Goal: Task Accomplishment & Management: Manage account settings

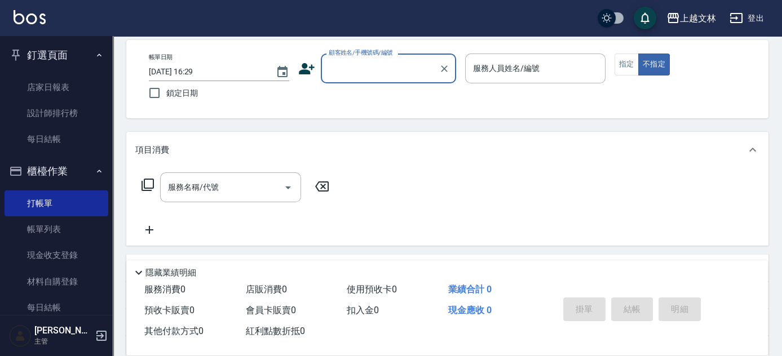
scroll to position [36, 0]
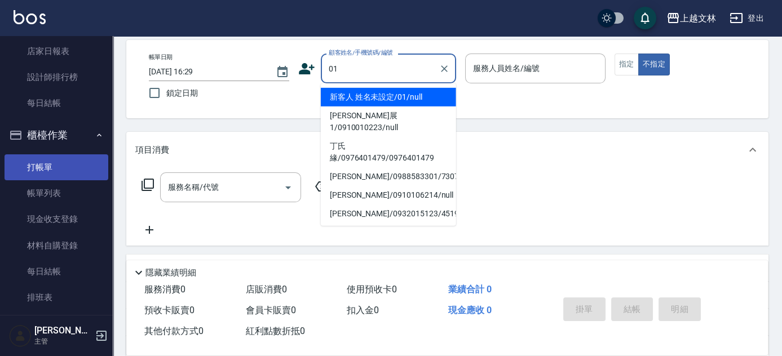
type input "01"
type input "1"
type input "新客人 姓名未設定/01/null"
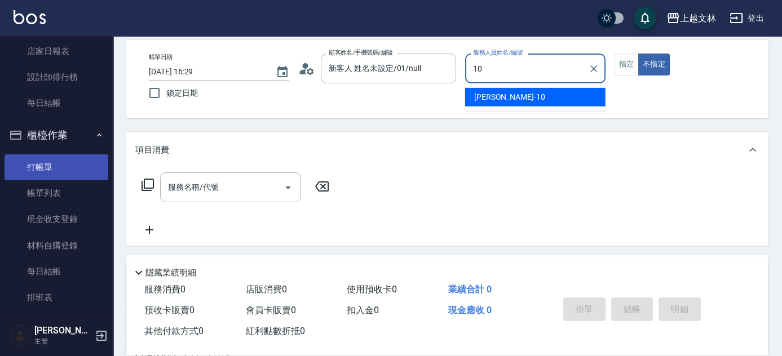
type input "Amy-10"
type button "false"
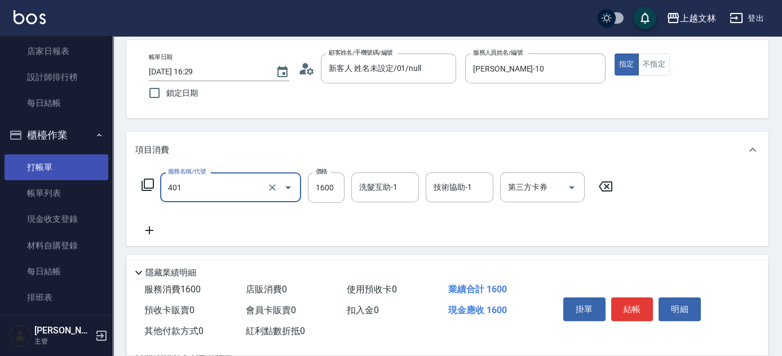
type input "基本染髮(401)"
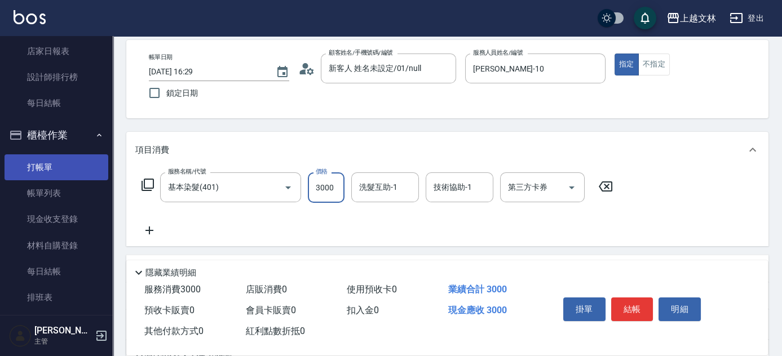
type input "3000"
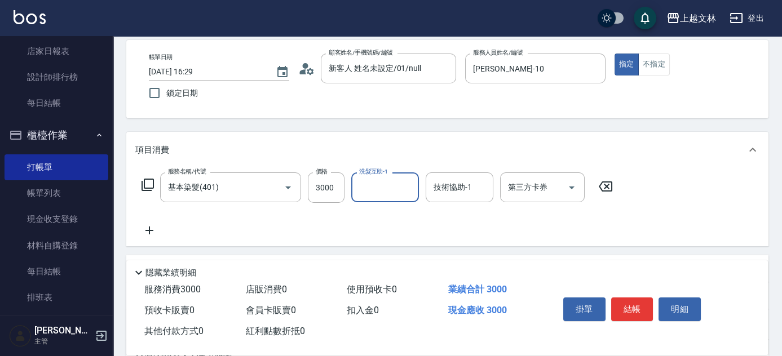
click at [145, 182] on icon at bounding box center [148, 185] width 14 height 14
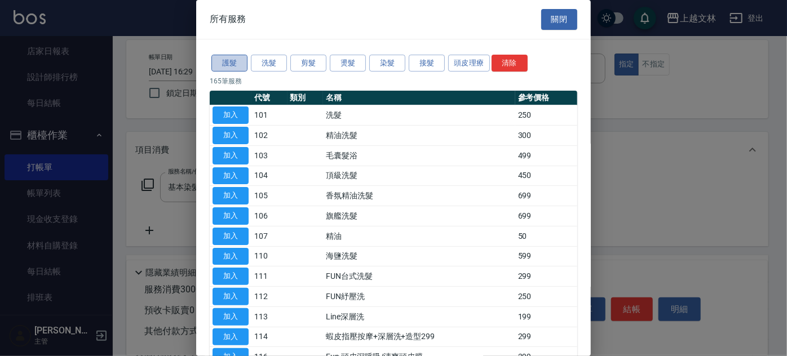
click at [233, 60] on button "護髮" at bounding box center [229, 63] width 36 height 17
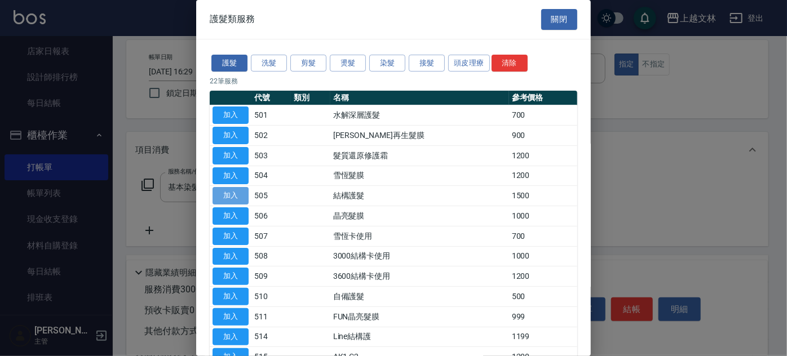
click at [229, 193] on button "加入" at bounding box center [231, 195] width 36 height 17
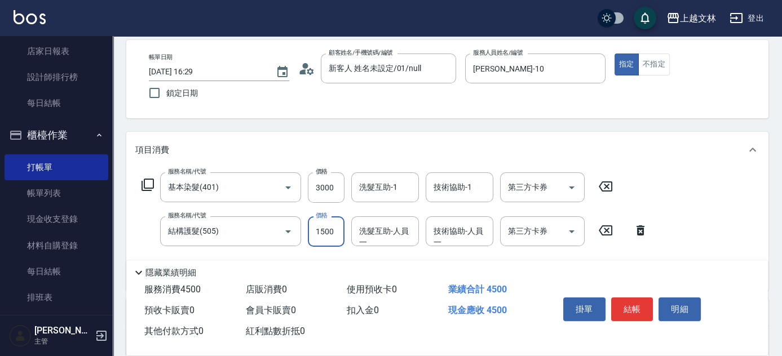
click at [335, 232] on input "1500" at bounding box center [326, 231] width 37 height 30
type input "1000"
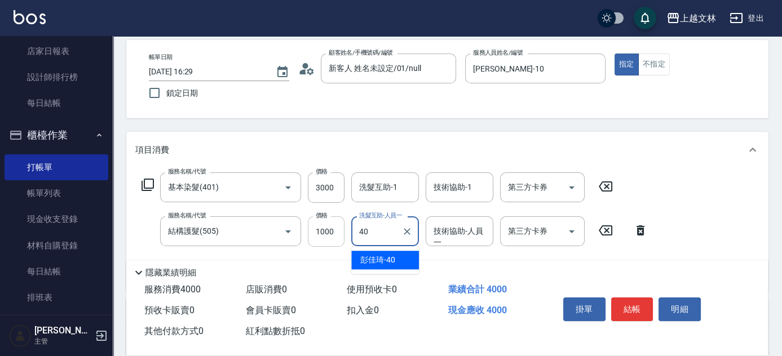
type input "彭佳琦-40"
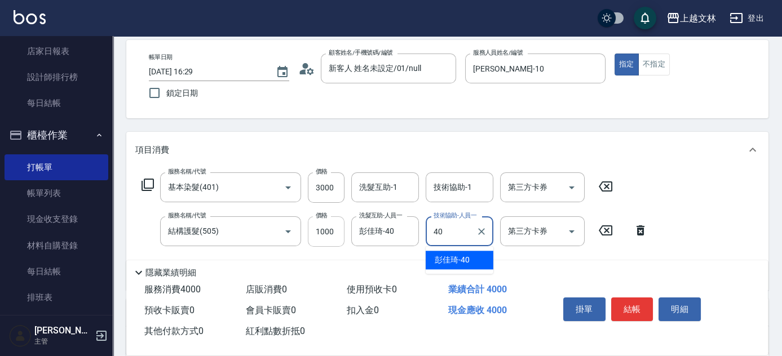
type input "彭佳琦-40"
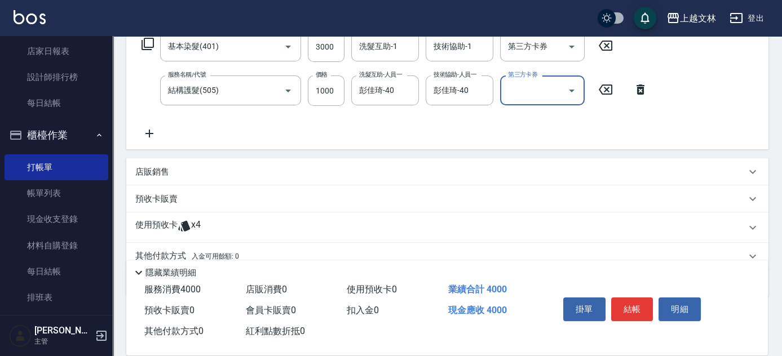
scroll to position [195, 0]
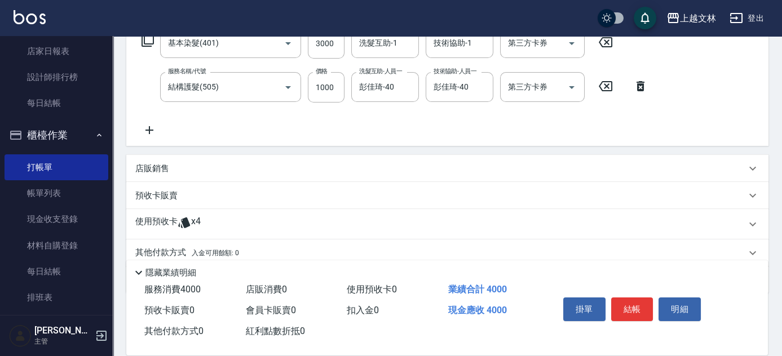
drag, startPoint x: 781, startPoint y: 255, endPoint x: 782, endPoint y: 279, distance: 24.3
click at [781, 279] on html "上越文林 登出 釘選頁面 店家日報表 設計師排行榜 每日結帳 櫃檯作業 打帳單 帳單列表 現金收支登錄 材料自購登錄 每日結帳 排班表 現場電腦打卡 預約管理…" at bounding box center [391, 103] width 782 height 596
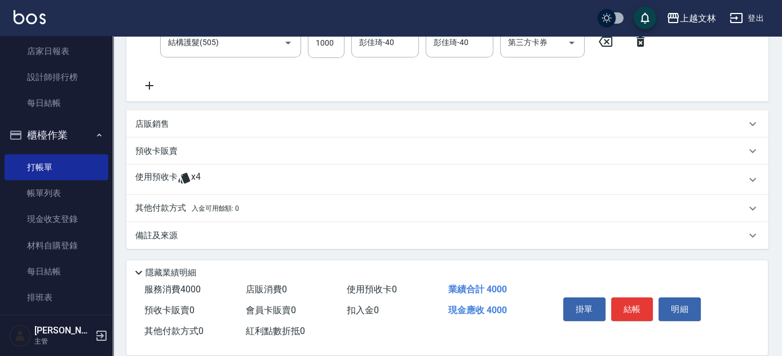
click at [171, 209] on p "其他付款方式 入金可用餘額: 0" at bounding box center [187, 208] width 104 height 12
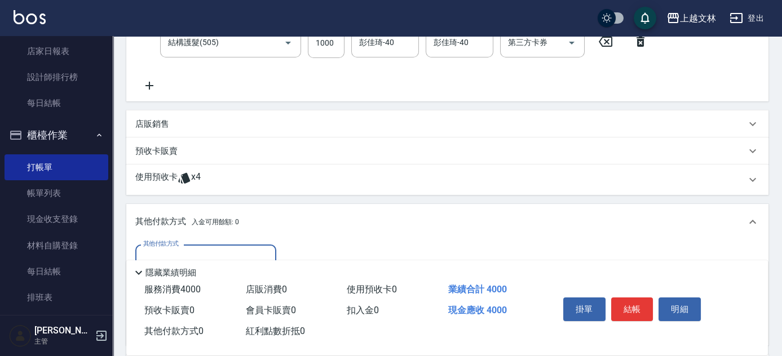
scroll to position [0, 0]
click at [146, 254] on input "其他付款方式" at bounding box center [205, 260] width 131 height 20
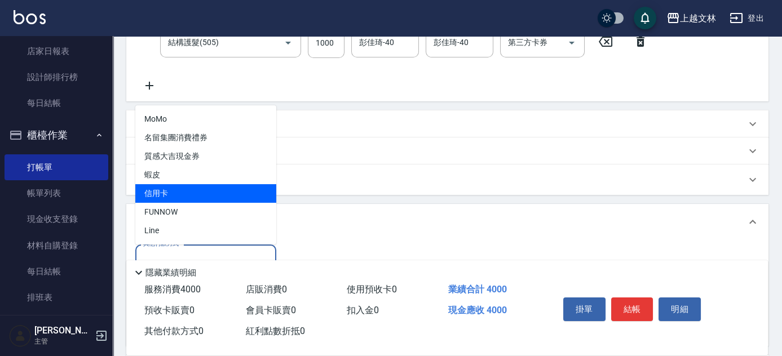
click at [170, 191] on span "信用卡" at bounding box center [205, 193] width 141 height 19
type input "信用卡"
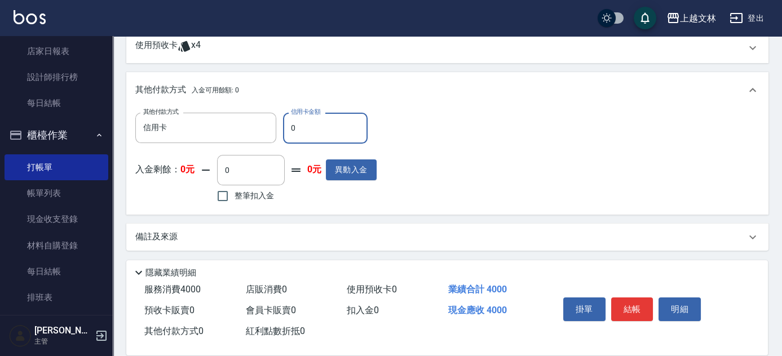
scroll to position [373, 0]
type input "4000"
click at [643, 310] on button "結帳" at bounding box center [632, 310] width 42 height 24
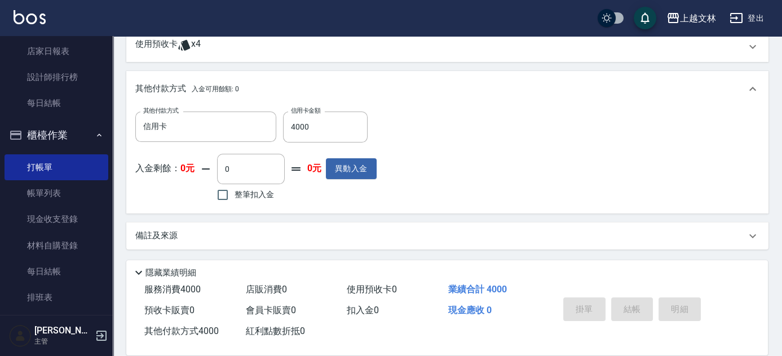
type input "2025/08/22 17:17"
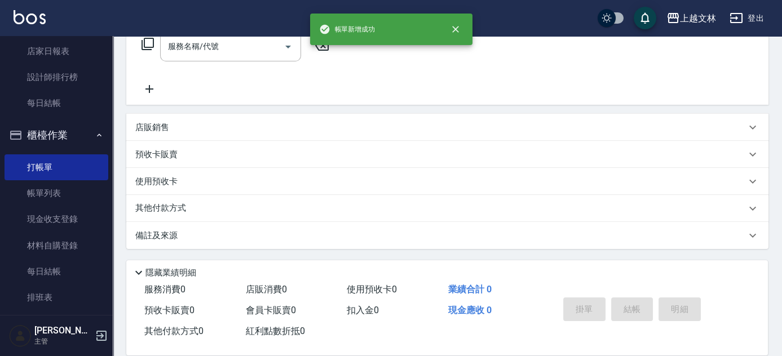
scroll to position [0, 0]
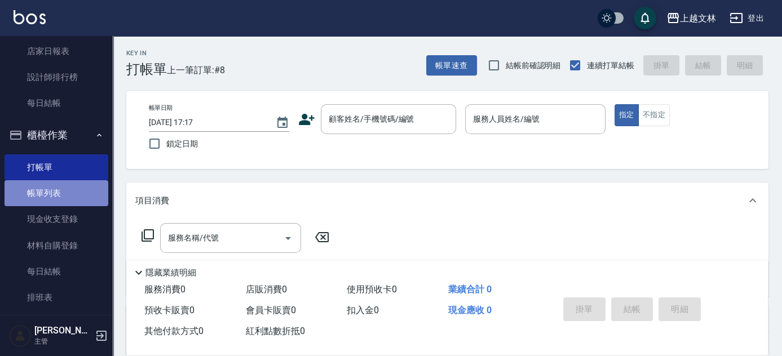
click at [57, 195] on link "帳單列表" at bounding box center [57, 193] width 104 height 26
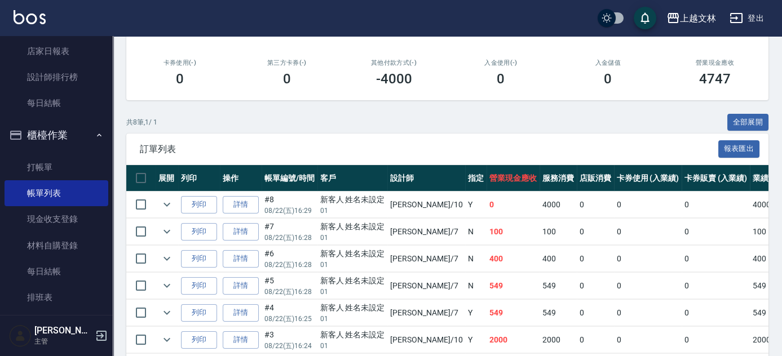
scroll to position [185, 0]
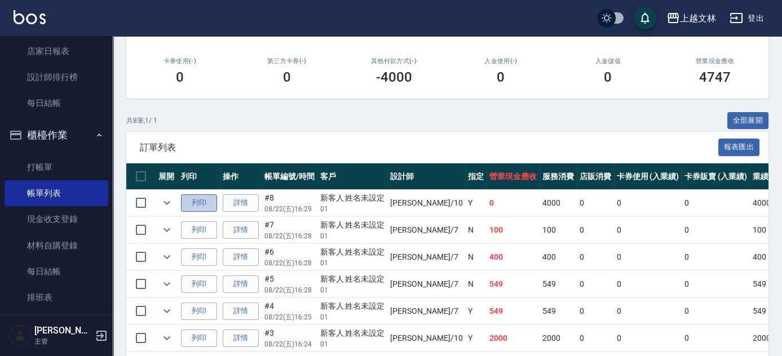
click at [203, 198] on button "列印" at bounding box center [199, 202] width 36 height 17
click at [202, 342] on button "列印" at bounding box center [199, 338] width 36 height 17
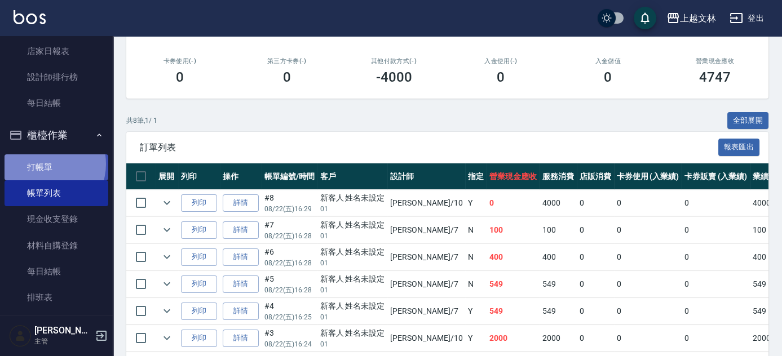
click at [43, 163] on link "打帳單" at bounding box center [57, 167] width 104 height 26
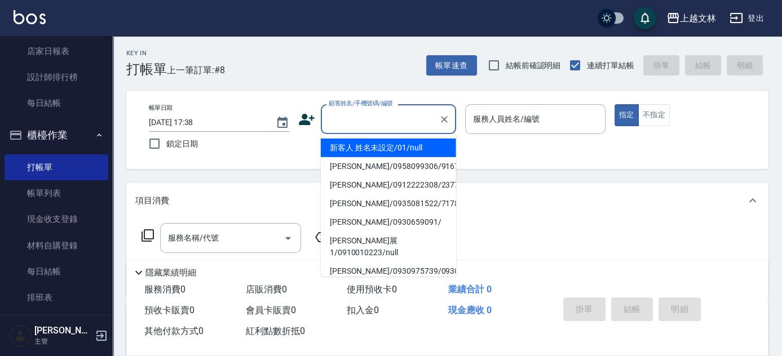
click at [374, 110] on input "顧客姓名/手機號碼/編號" at bounding box center [380, 119] width 108 height 20
click at [380, 146] on li "新客人 姓名未設定/01/null" at bounding box center [388, 148] width 135 height 19
type input "新客人 姓名未設定/01/null"
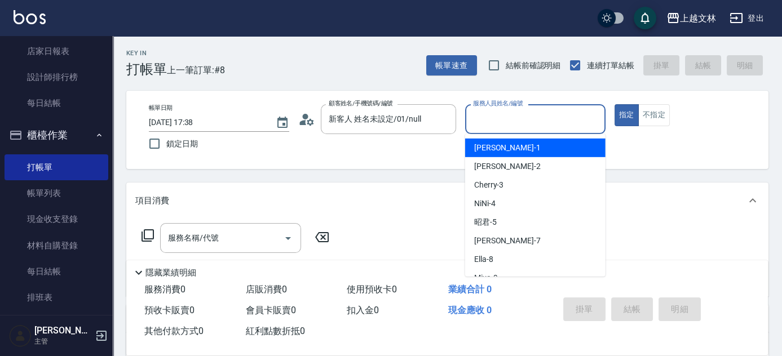
click at [507, 110] on input "服務人員姓名/編號" at bounding box center [535, 119] width 130 height 20
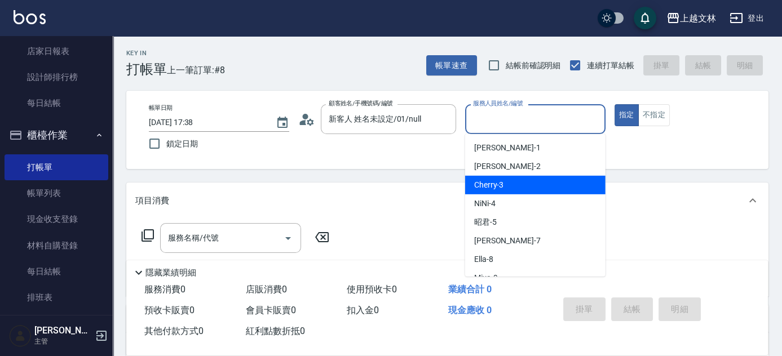
click at [523, 183] on div "Cherry -3" at bounding box center [535, 185] width 140 height 19
type input "Cherry-3"
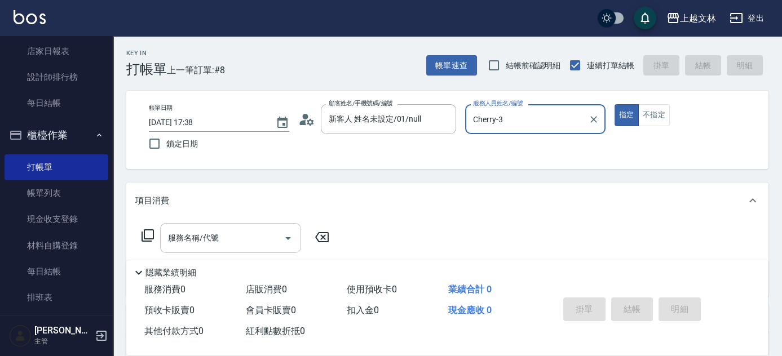
click at [226, 238] on input "服務名稱/代號" at bounding box center [222, 238] width 114 height 20
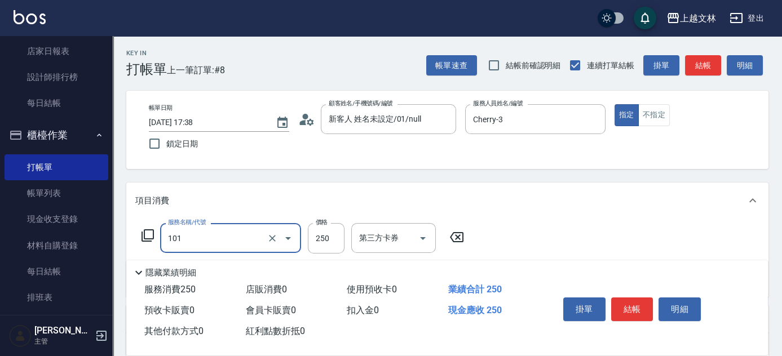
type input "洗髮(101)"
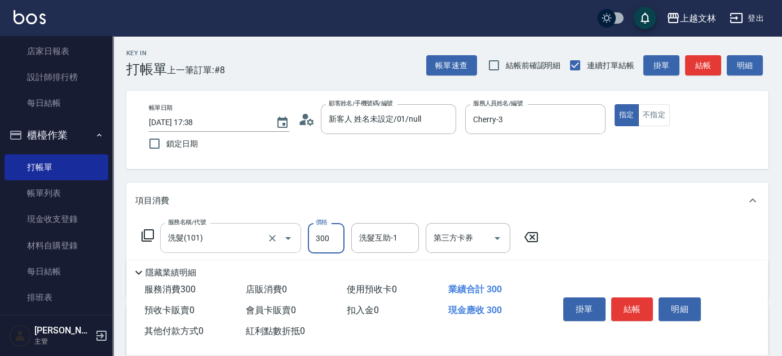
type input "300"
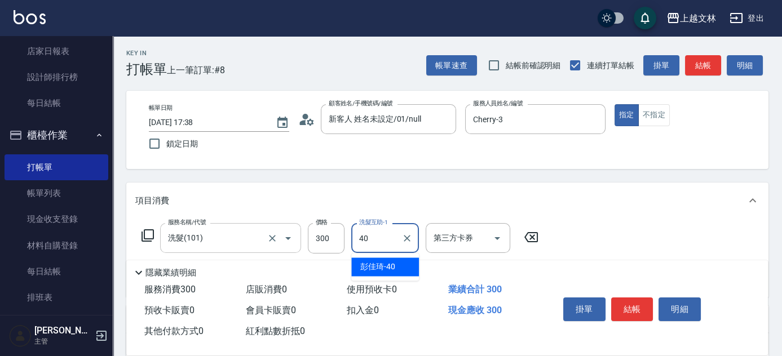
type input "彭佳琦-40"
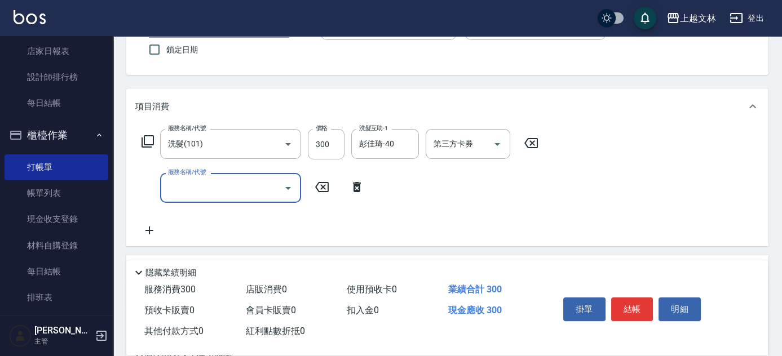
scroll to position [96, 0]
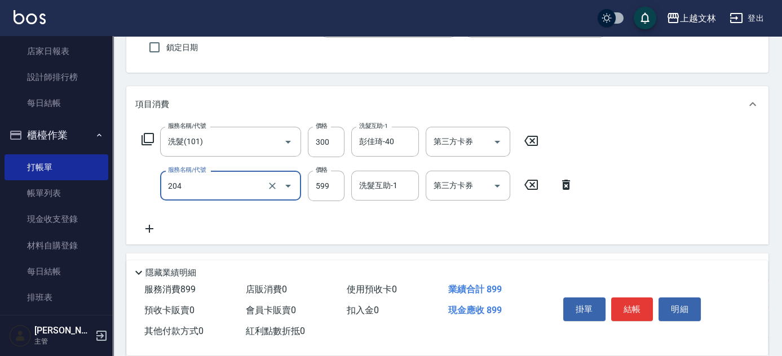
type input "A級洗+剪(204)"
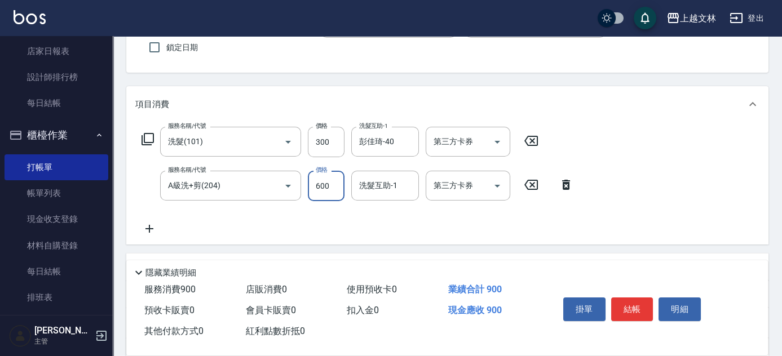
type input "600"
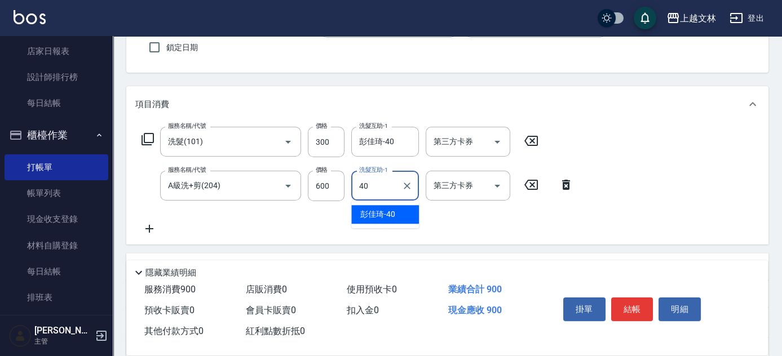
type input "彭佳琦-40"
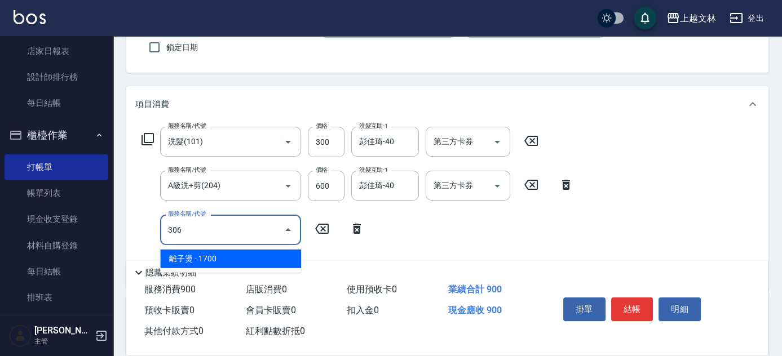
type input "離子燙(306)"
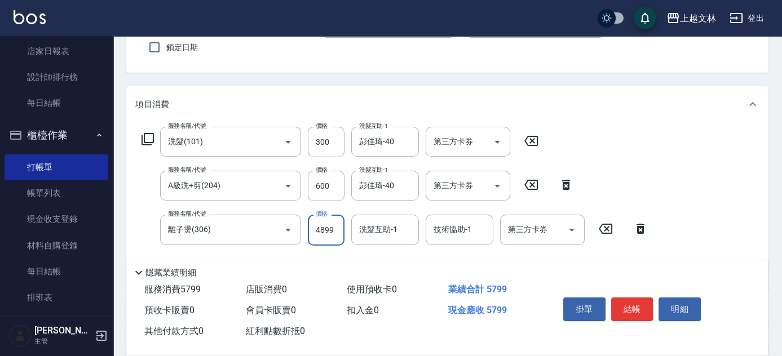
type input "4899"
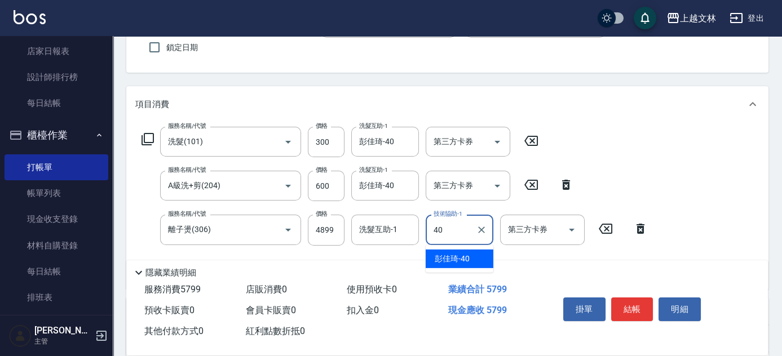
type input "彭佳琦-40"
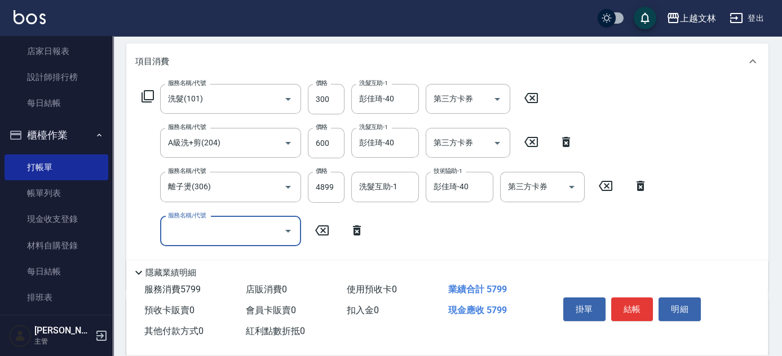
scroll to position [147, 0]
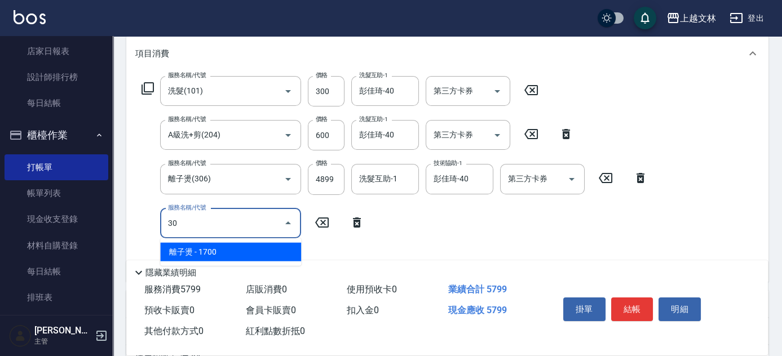
type input "3"
type input "基本染髮(401)"
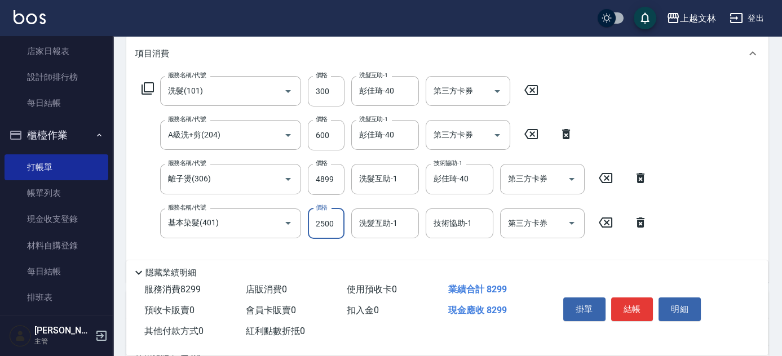
type input "2500"
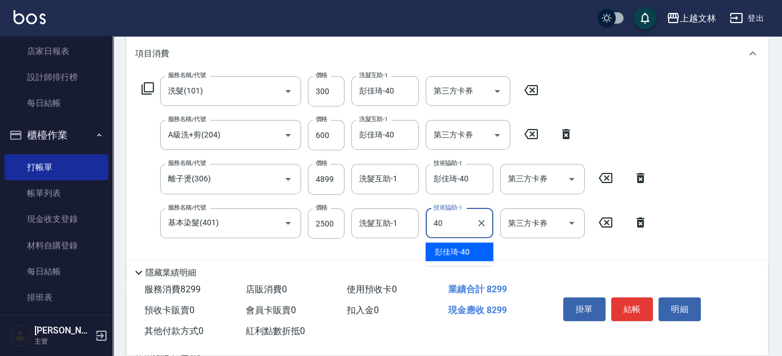
type input "彭佳琦-40"
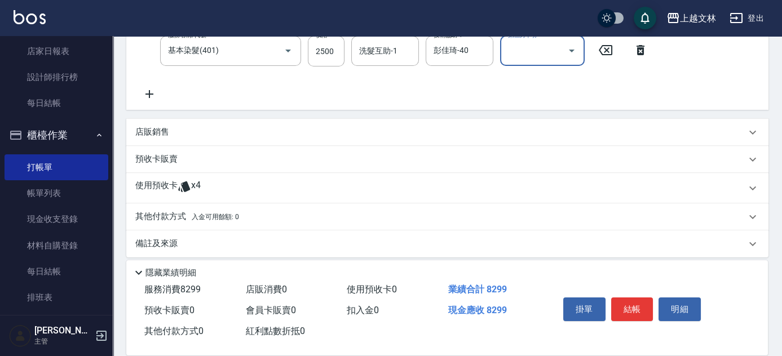
scroll to position [320, 0]
click at [182, 216] on p "其他付款方式 入金可用餘額: 0" at bounding box center [187, 216] width 104 height 12
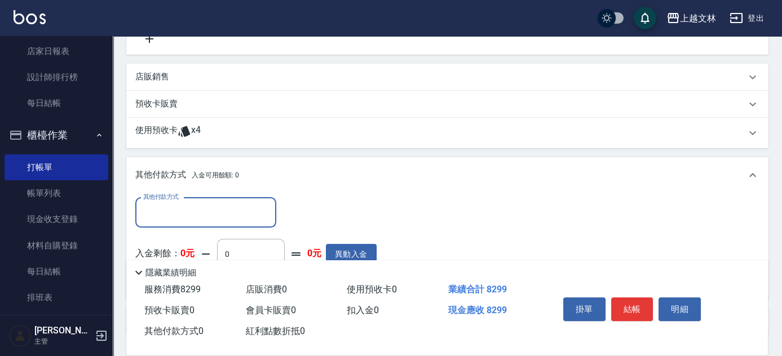
scroll to position [392, 0]
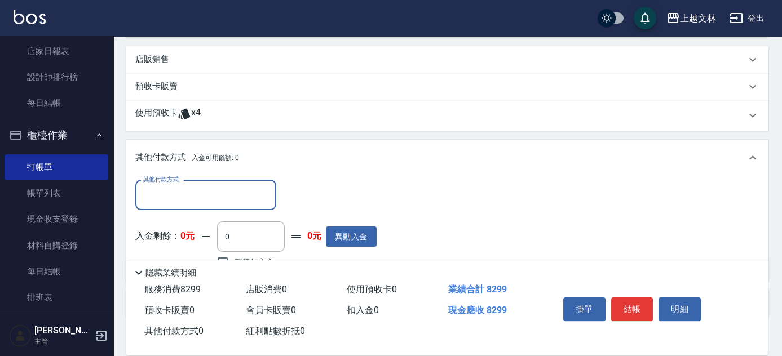
click at [177, 197] on input "其他付款方式" at bounding box center [205, 195] width 131 height 20
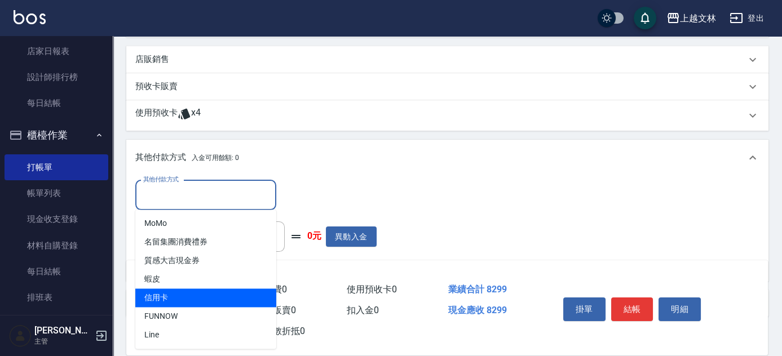
click at [195, 294] on span "信用卡" at bounding box center [205, 298] width 141 height 19
type input "信用卡"
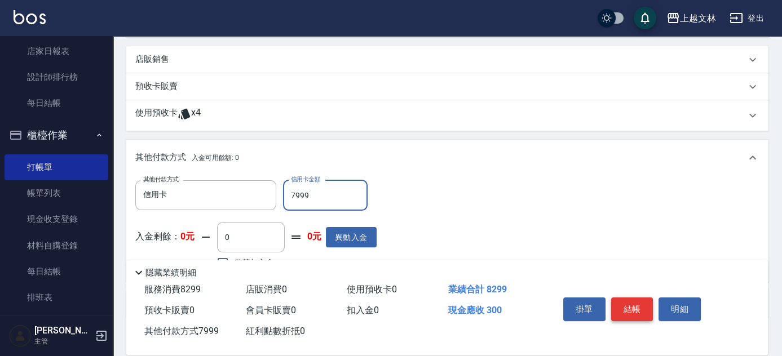
type input "7999"
click at [645, 301] on button "結帳" at bounding box center [632, 310] width 42 height 24
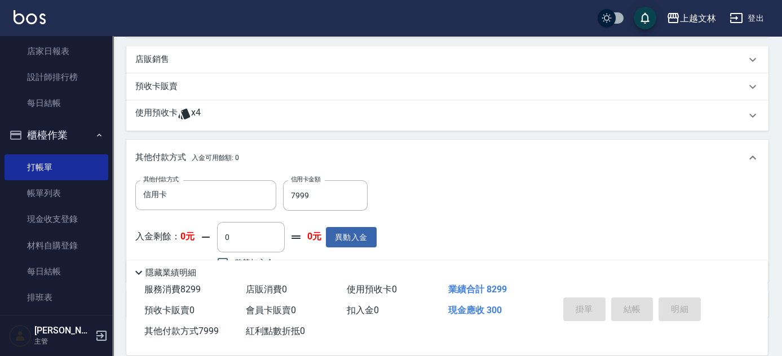
type input "2025/08/22 17:39"
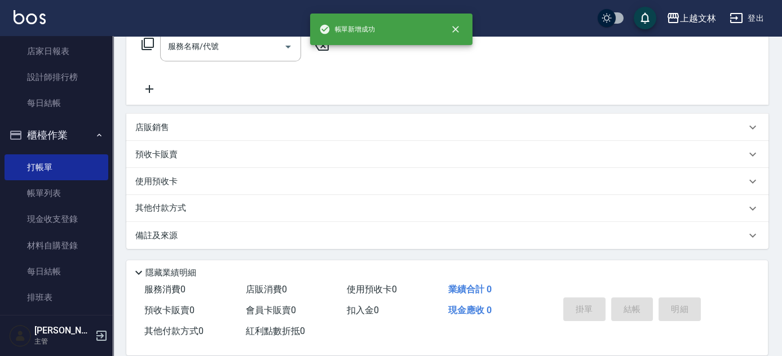
scroll to position [0, 0]
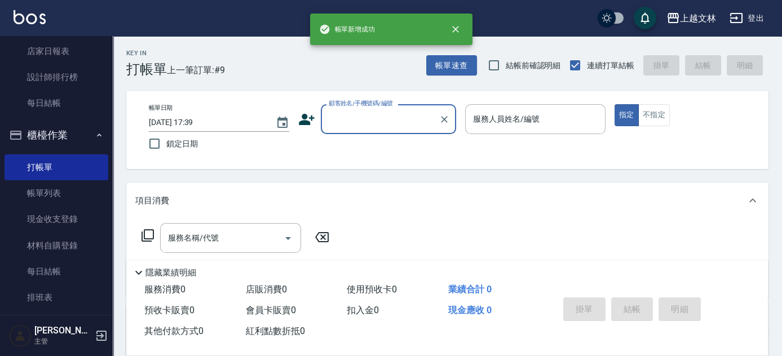
drag, startPoint x: 397, startPoint y: 109, endPoint x: 395, endPoint y: 117, distance: 8.6
click at [396, 109] on div "顧客姓名/手機號碼/編號" at bounding box center [388, 119] width 135 height 30
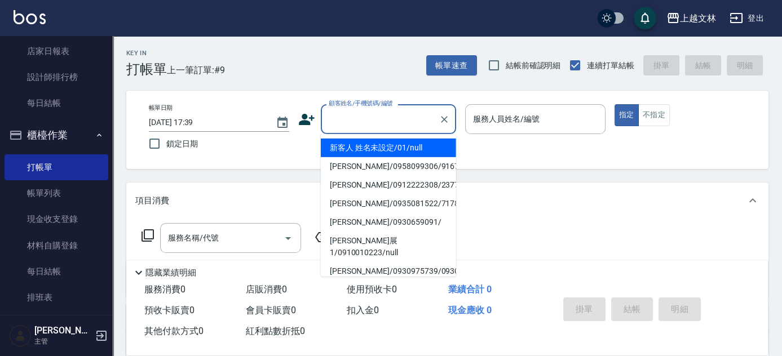
click at [393, 147] on li "新客人 姓名未設定/01/null" at bounding box center [388, 148] width 135 height 19
type input "新客人 姓名未設定/01/null"
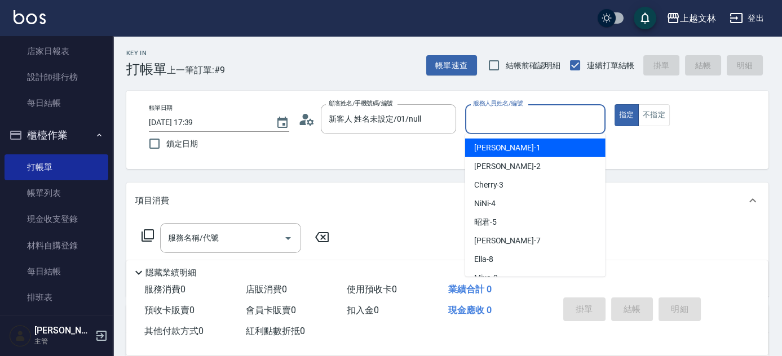
click at [533, 112] on input "服務人員姓名/編號" at bounding box center [535, 119] width 130 height 20
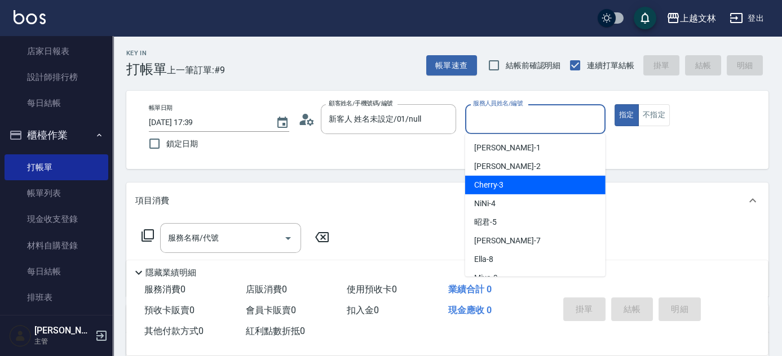
click at [519, 187] on div "Cherry -3" at bounding box center [535, 185] width 140 height 19
type input "Cherry-3"
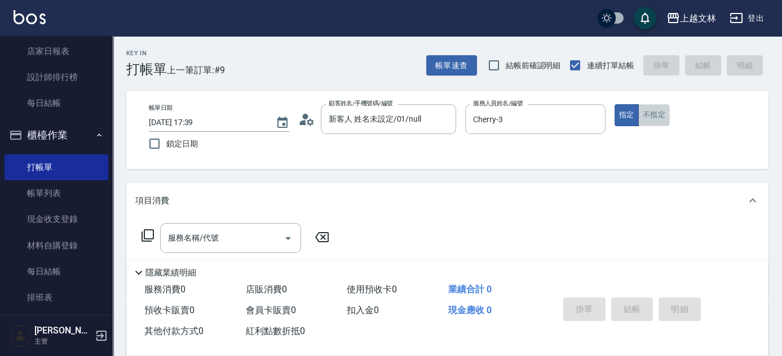
drag, startPoint x: 650, startPoint y: 118, endPoint x: 626, endPoint y: 126, distance: 26.2
click at [650, 119] on button "不指定" at bounding box center [654, 115] width 32 height 22
click at [229, 241] on input "服務名稱/代號" at bounding box center [222, 238] width 114 height 20
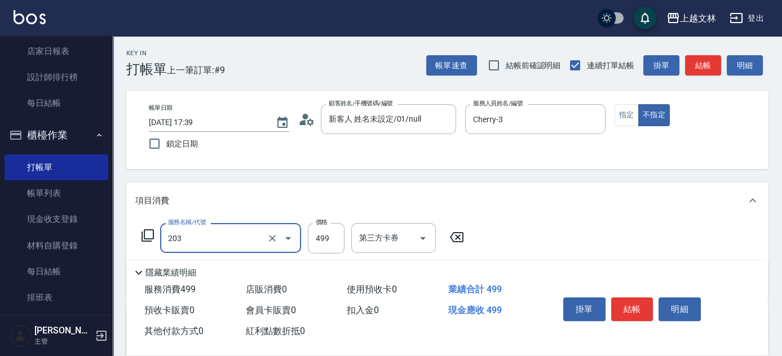
type input "B級洗+剪(203)"
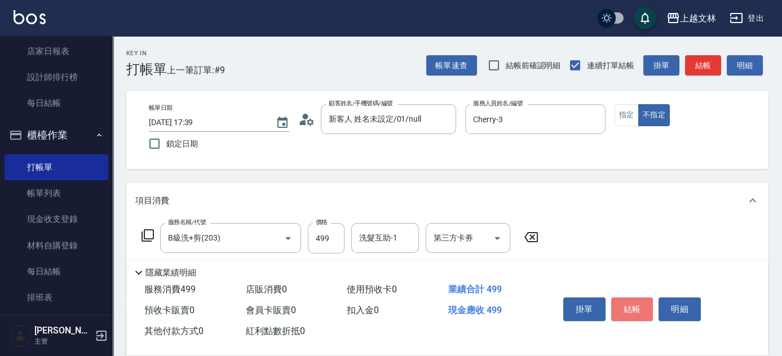
click at [632, 302] on button "結帳" at bounding box center [632, 310] width 42 height 24
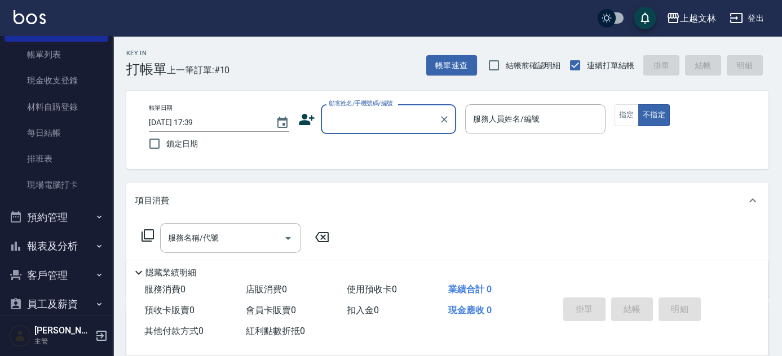
scroll to position [185, 0]
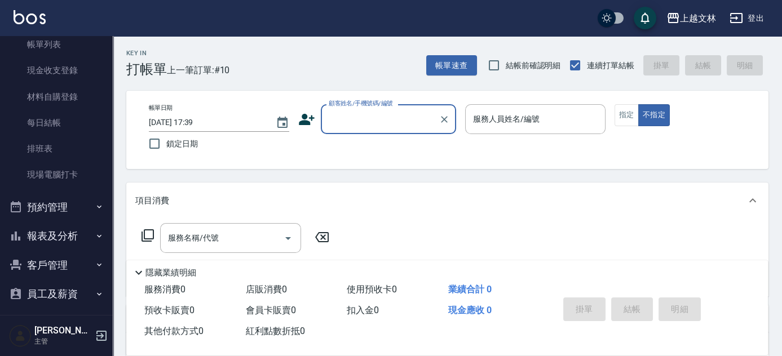
click at [60, 231] on button "報表及分析" at bounding box center [57, 236] width 104 height 29
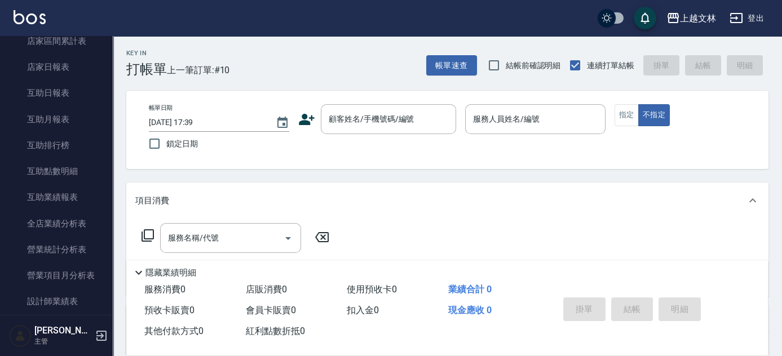
scroll to position [439, 0]
drag, startPoint x: 122, startPoint y: 177, endPoint x: 118, endPoint y: 162, distance: 15.6
click at [118, 162] on div "Key In 打帳單 上一筆訂單:#10 帳單速查 結帳前確認明細 連續打單結帳 掛單 結帳 明細 帳單日期 2025/08/22 17:39 鎖定日期 顧客…" at bounding box center [447, 292] width 669 height 512
click at [118, 161] on div "Key In 打帳單 上一筆訂單:#10 帳單速查 結帳前確認明細 連續打單結帳 掛單 結帳 明細 帳單日期 2025/08/22 17:39 鎖定日期 顧客…" at bounding box center [447, 292] width 669 height 512
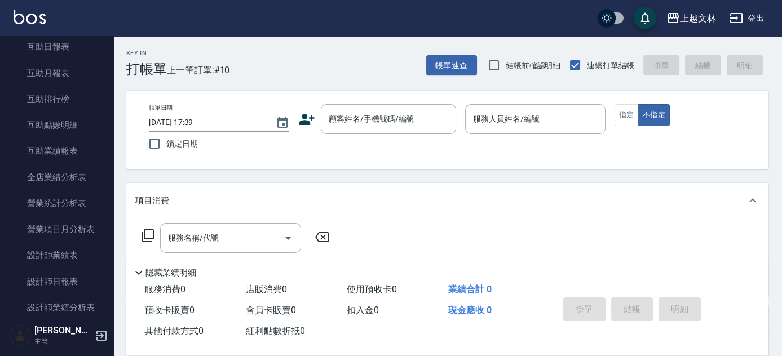
scroll to position [490, 0]
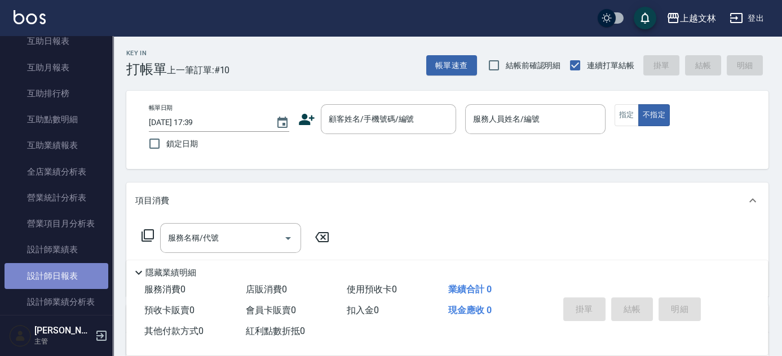
click at [67, 271] on link "設計師日報表" at bounding box center [57, 276] width 104 height 26
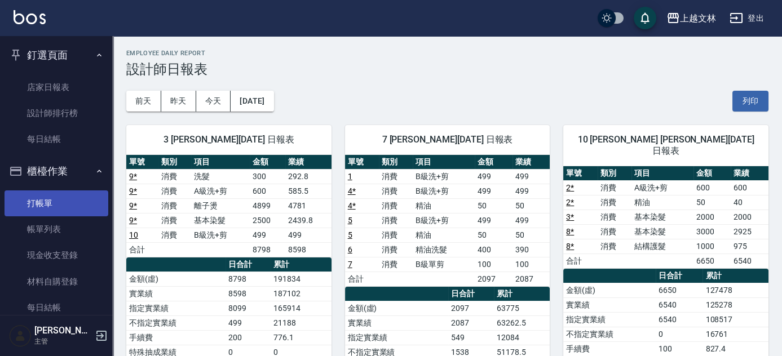
click at [55, 202] on link "打帳單" at bounding box center [57, 204] width 104 height 26
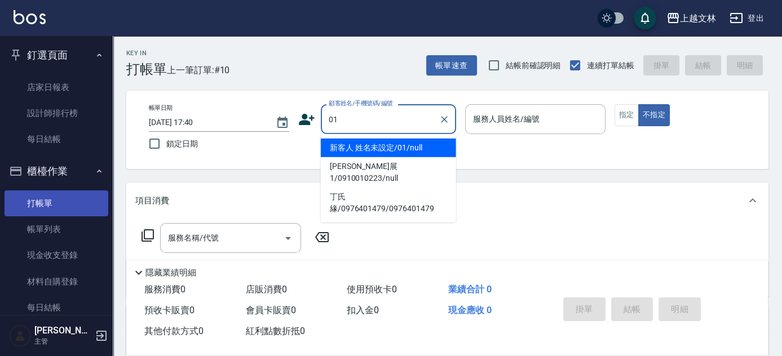
type input "新客人 姓名未設定/01/null"
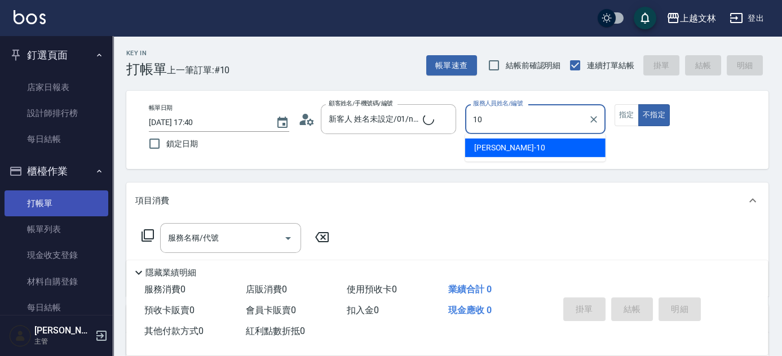
type input "Amy-10"
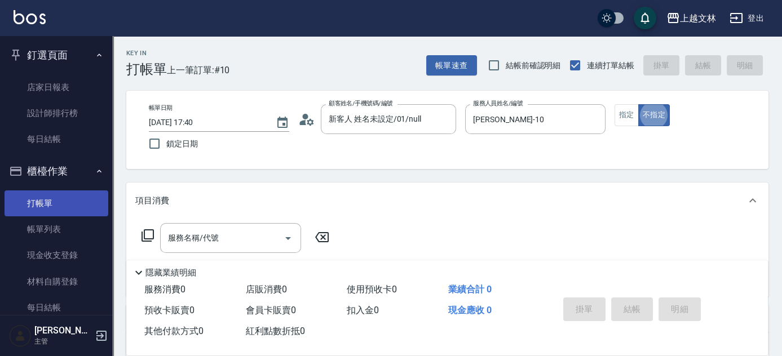
type button "false"
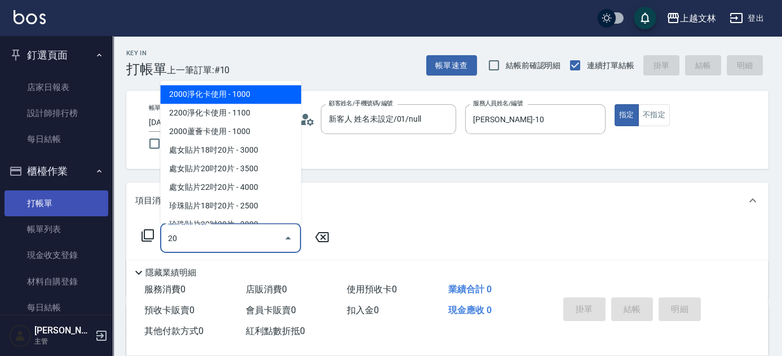
type input "2"
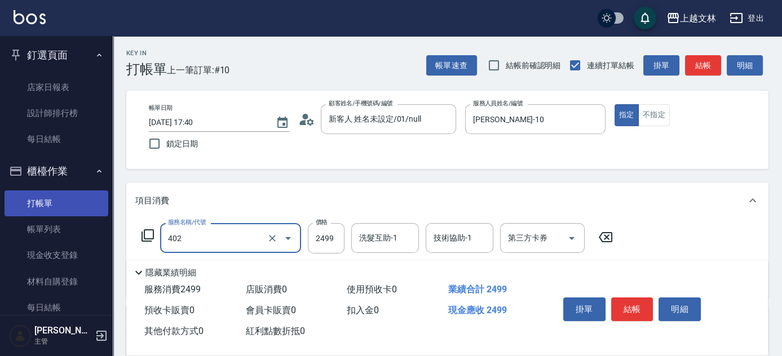
type input "嚴選染髮(402)"
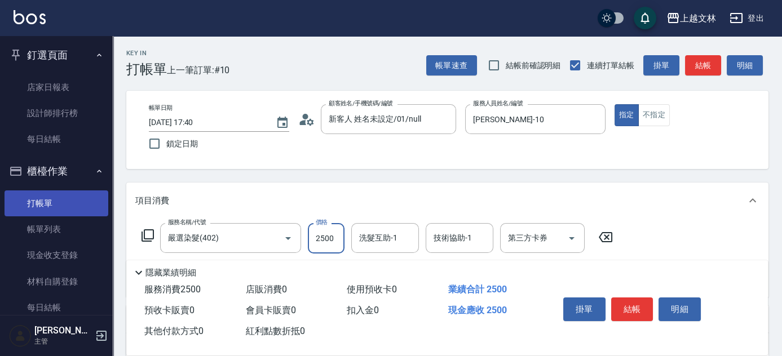
type input "2500"
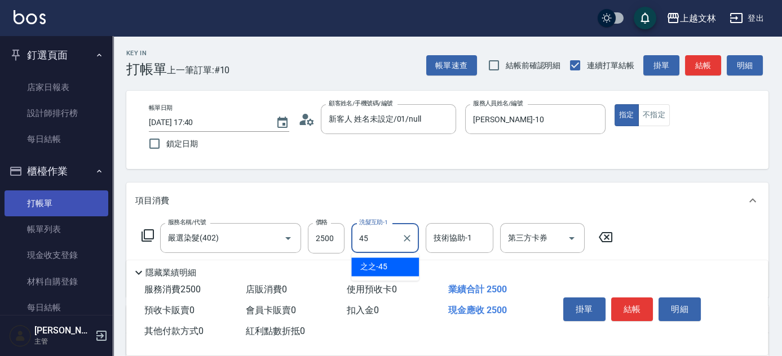
type input "之之-45"
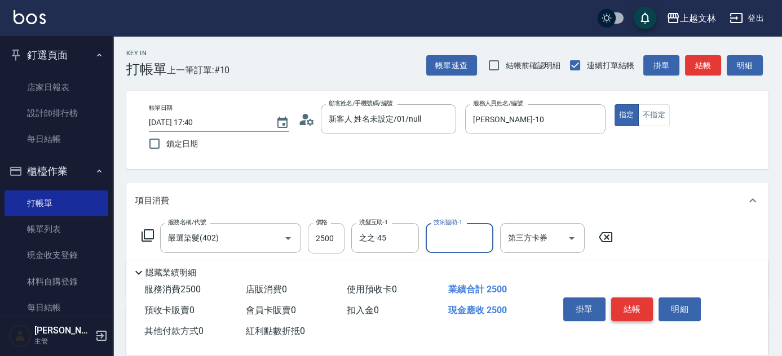
click at [636, 308] on button "結帳" at bounding box center [632, 310] width 42 height 24
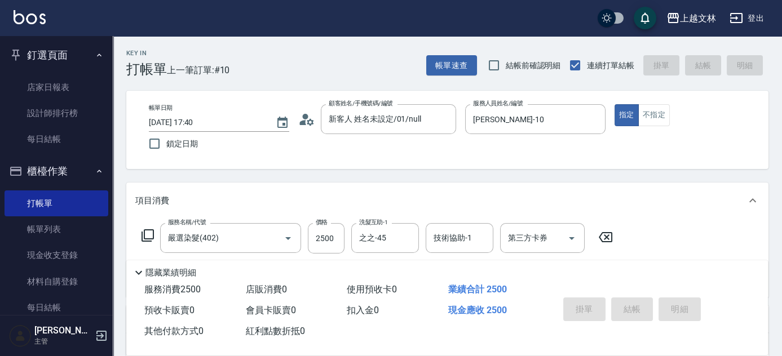
type input "2025/08/22 17:51"
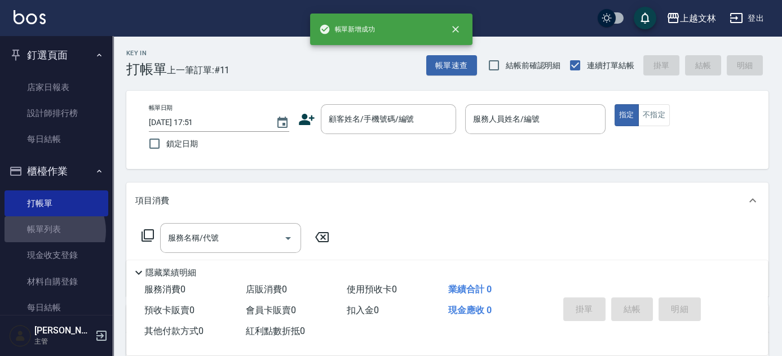
drag, startPoint x: 52, startPoint y: 231, endPoint x: 603, endPoint y: 201, distance: 551.0
click at [52, 232] on link "帳單列表" at bounding box center [57, 229] width 104 height 26
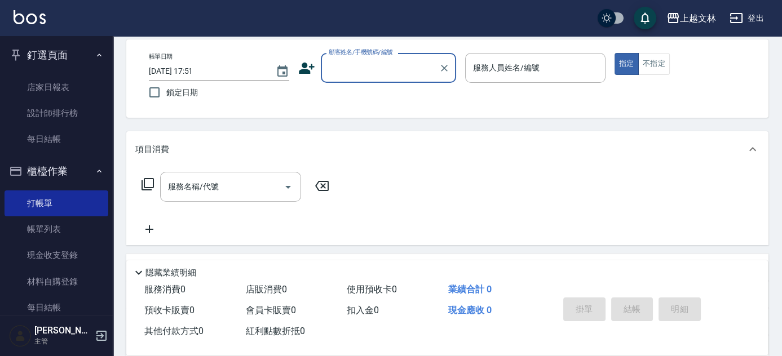
scroll to position [70, 0]
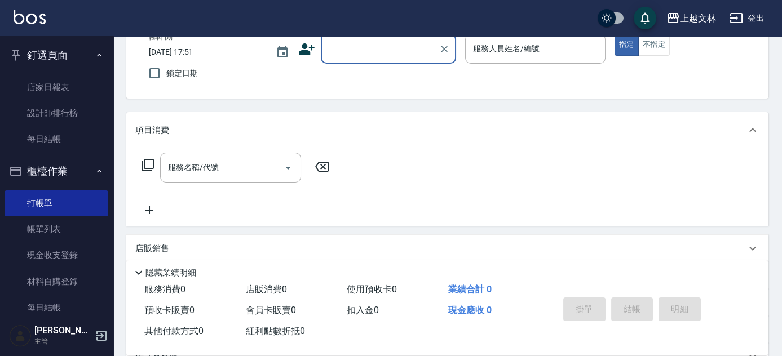
drag, startPoint x: 44, startPoint y: 223, endPoint x: 763, endPoint y: 186, distance: 720.2
click at [44, 223] on link "帳單列表" at bounding box center [57, 229] width 104 height 26
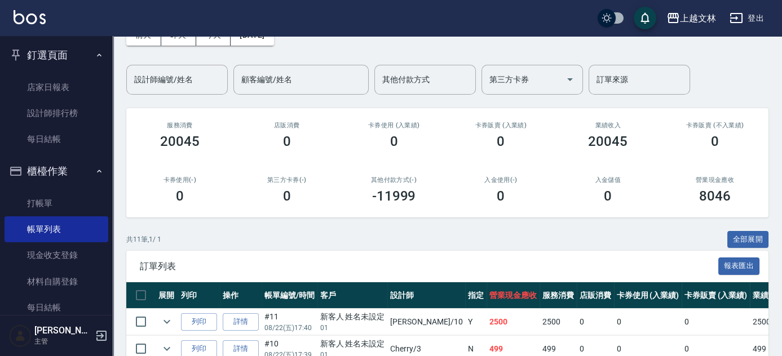
scroll to position [70, 0]
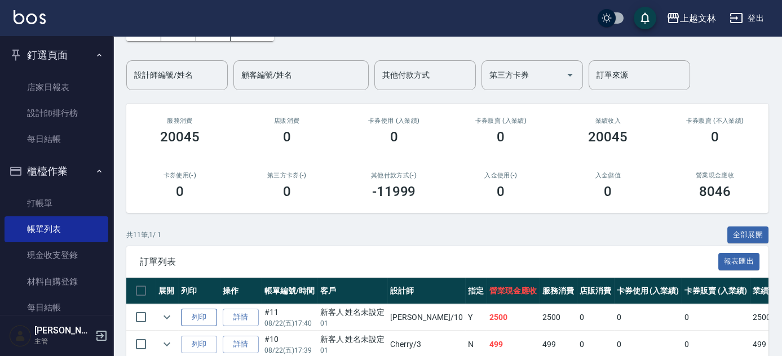
click at [188, 320] on button "列印" at bounding box center [199, 317] width 36 height 17
drag, startPoint x: 59, startPoint y: 256, endPoint x: 129, endPoint y: 231, distance: 74.2
click at [59, 256] on link "現金收支登錄" at bounding box center [57, 255] width 104 height 26
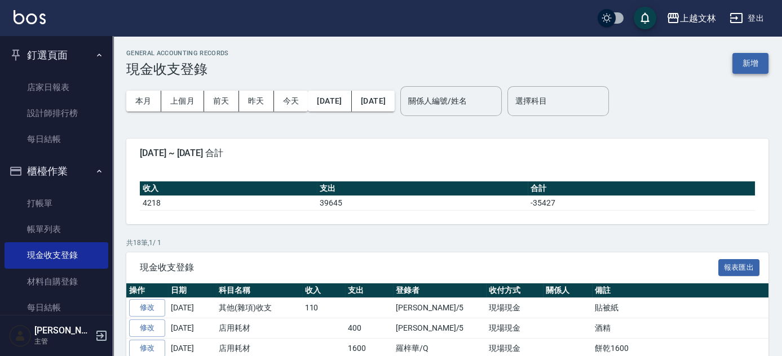
click at [756, 61] on button "新增" at bounding box center [750, 63] width 36 height 21
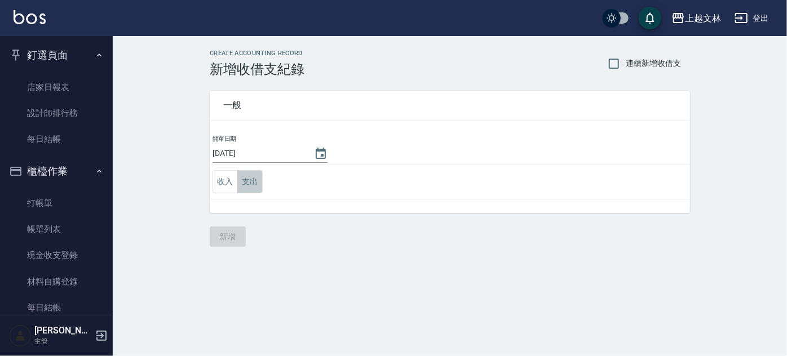
click at [248, 178] on button "支出" at bounding box center [249, 181] width 25 height 23
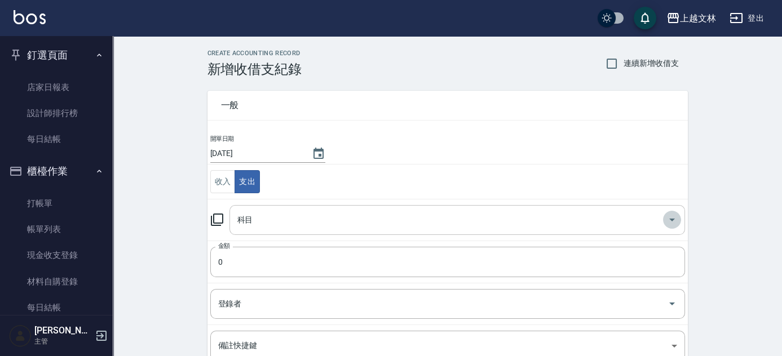
click at [672, 219] on icon "Open" at bounding box center [672, 220] width 6 height 3
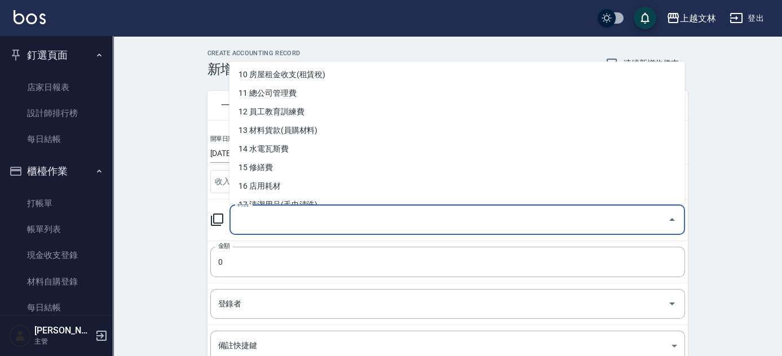
scroll to position [193, 0]
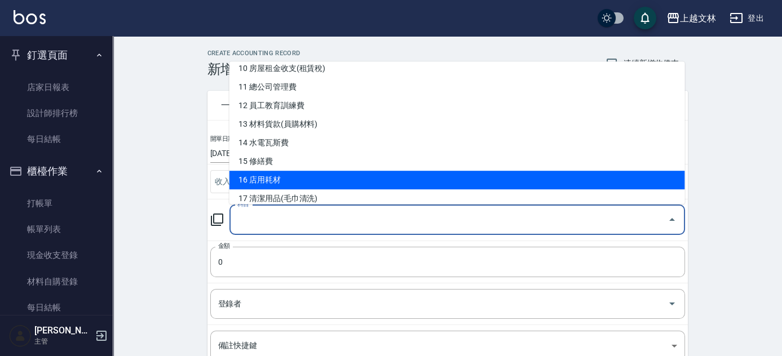
click at [283, 177] on li "16 店用耗材" at bounding box center [456, 180] width 455 height 19
type input "16 店用耗材"
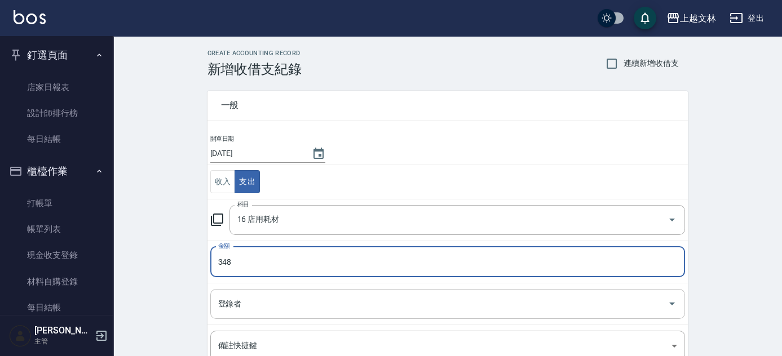
type input "348"
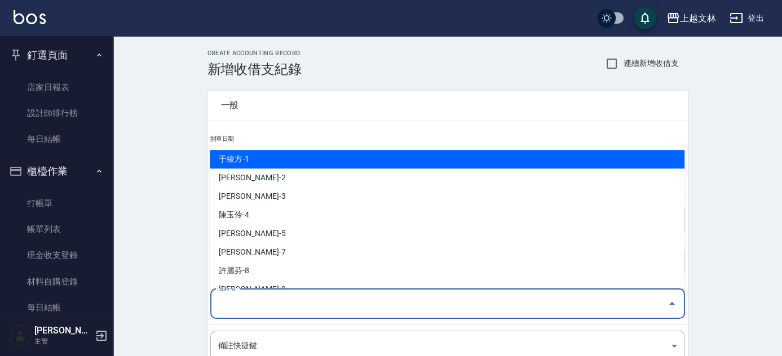
click at [273, 294] on input "登錄者" at bounding box center [439, 304] width 448 height 20
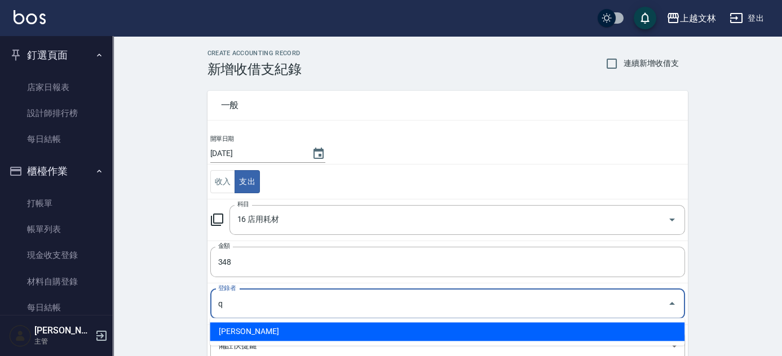
click at [229, 331] on li "羅梓華-Q" at bounding box center [447, 331] width 475 height 19
type input "羅梓華-Q"
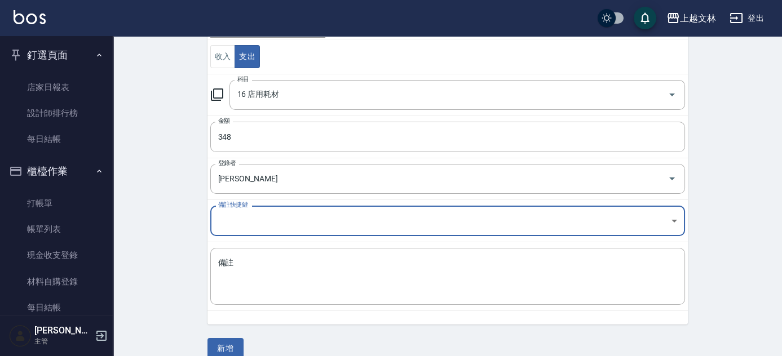
scroll to position [126, 0]
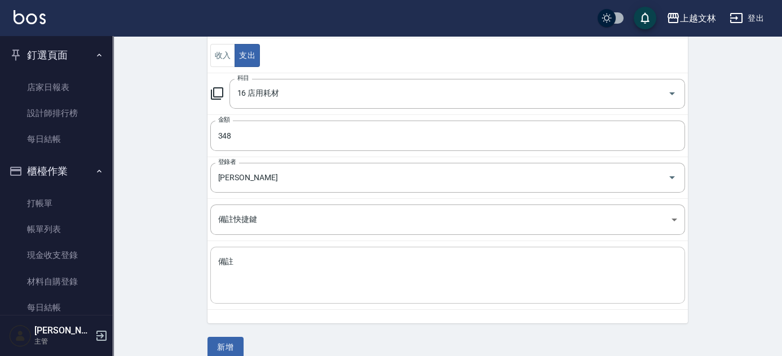
click at [215, 259] on div "x 備註" at bounding box center [447, 275] width 475 height 57
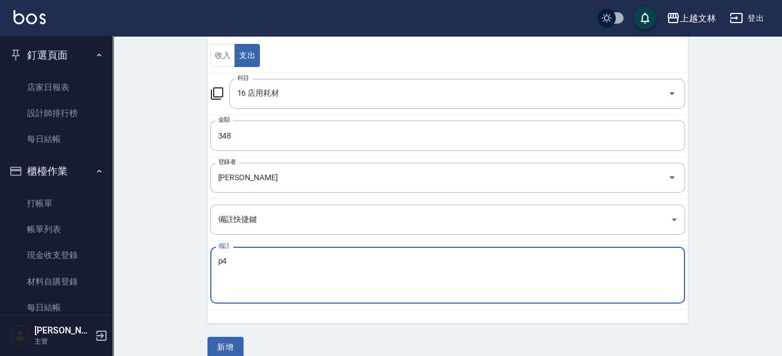
type textarea "4"
click at [214, 258] on div "笨ㄥˋ x 備註" at bounding box center [447, 275] width 475 height 57
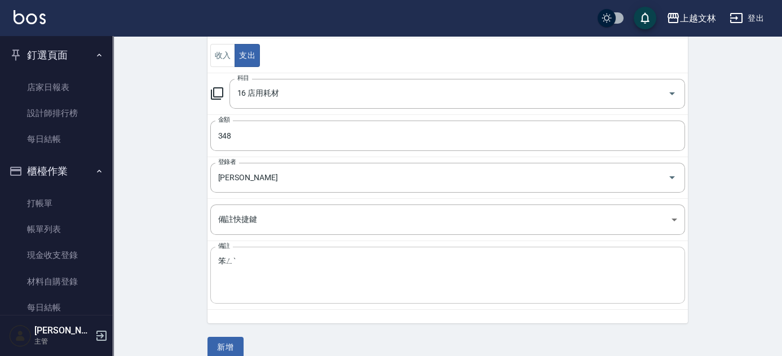
click at [215, 254] on div "笨ㄥˋ x 備註" at bounding box center [447, 275] width 475 height 57
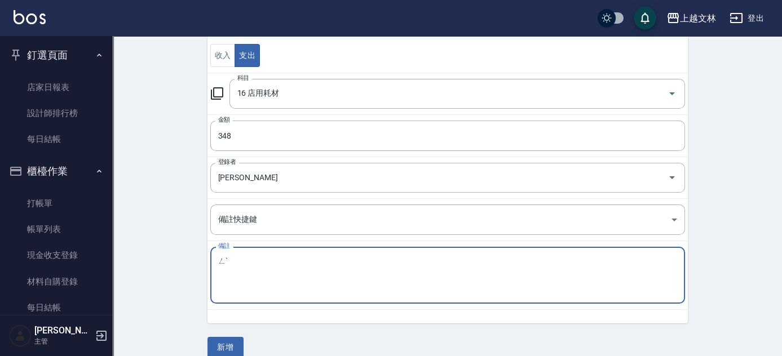
type textarea "ˋ"
click at [303, 276] on textarea "洴" at bounding box center [447, 275] width 459 height 38
click at [218, 259] on textarea "洴洴" at bounding box center [447, 275] width 459 height 38
type textarea "洴"
click at [238, 263] on textarea "洴洴" at bounding box center [447, 275] width 459 height 38
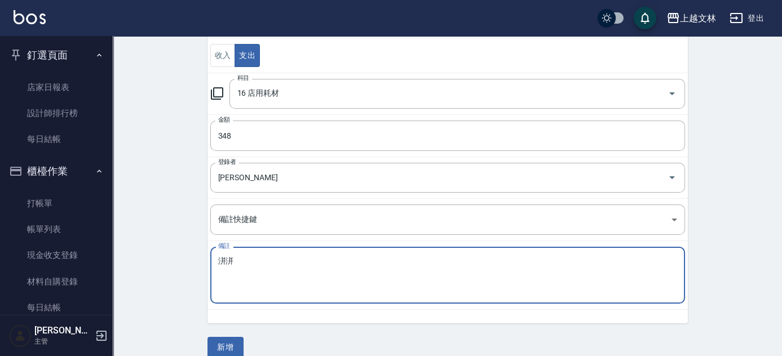
click at [213, 256] on div "洴洴 x 備註" at bounding box center [447, 275] width 475 height 57
click at [219, 256] on textarea "洴洴" at bounding box center [447, 275] width 459 height 38
type textarea "洴"
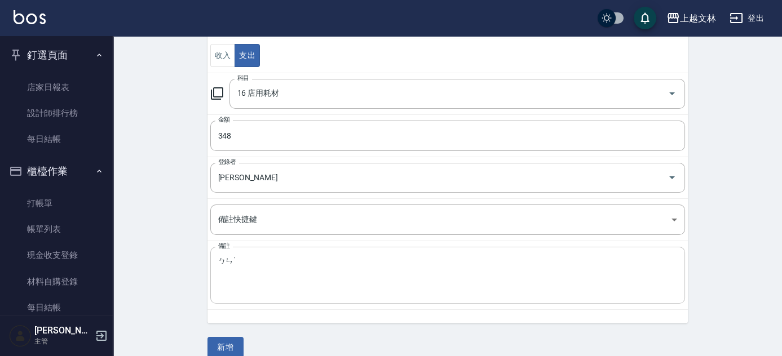
click at [216, 262] on div "ㄅㄣ˙ x 備註" at bounding box center [447, 275] width 475 height 57
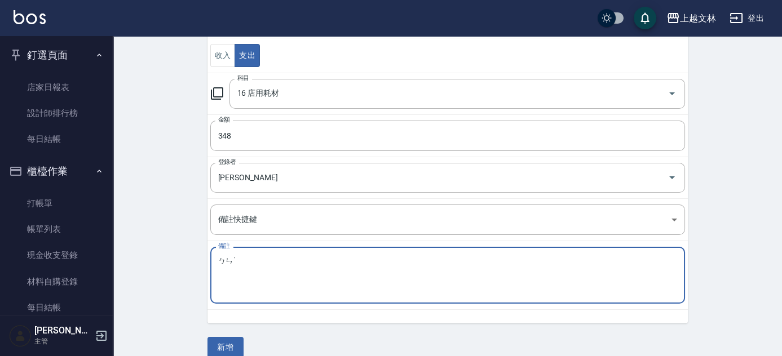
click at [219, 256] on textarea "ㄅㄣ˙" at bounding box center [447, 275] width 459 height 38
type textarea "˙"
click at [246, 269] on textarea "笨笨" at bounding box center [447, 275] width 459 height 38
click at [228, 258] on textarea "笨笨" at bounding box center [447, 275] width 459 height 38
type textarea "笨斗@69拖把@279"
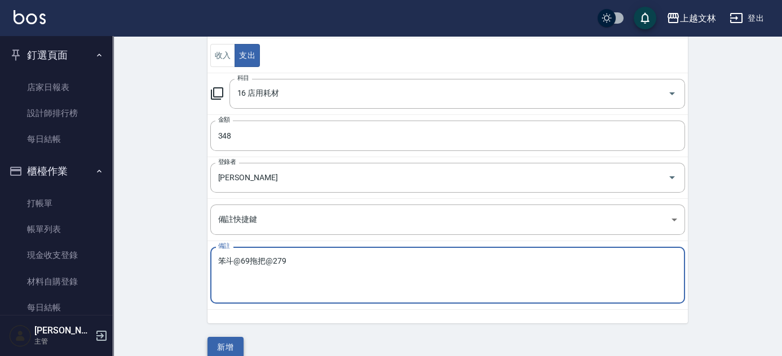
click at [222, 347] on button "新增" at bounding box center [225, 347] width 36 height 21
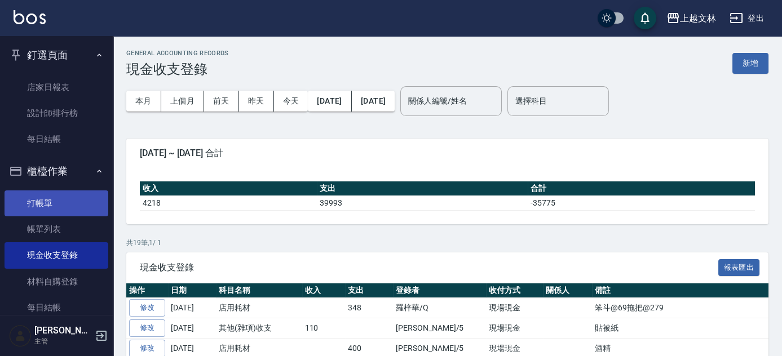
drag, startPoint x: 37, startPoint y: 205, endPoint x: 12, endPoint y: 209, distance: 25.2
click at [37, 204] on link "打帳單" at bounding box center [57, 204] width 104 height 26
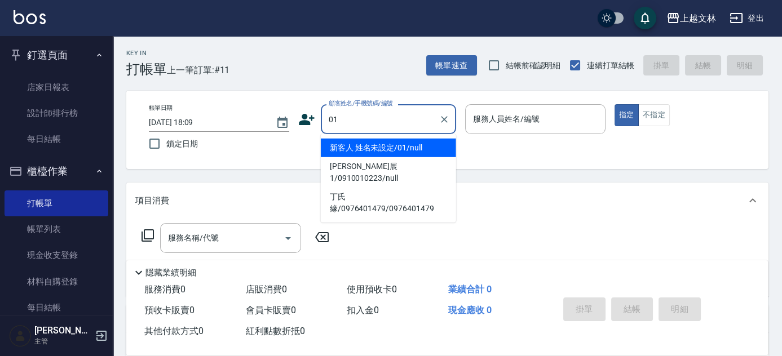
type input "新客人 姓名未設定/01/null"
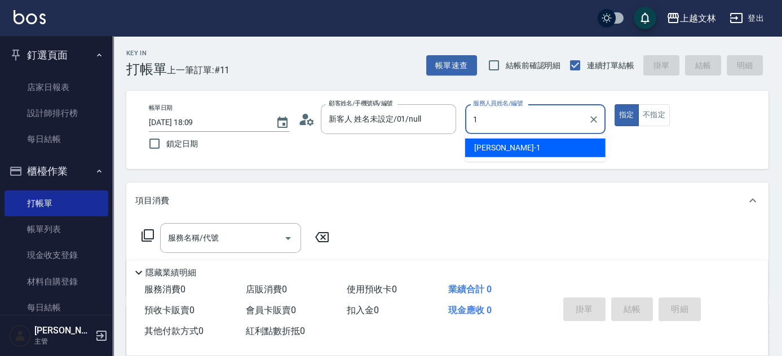
type input "1"
type button "true"
type input "FIONA-1"
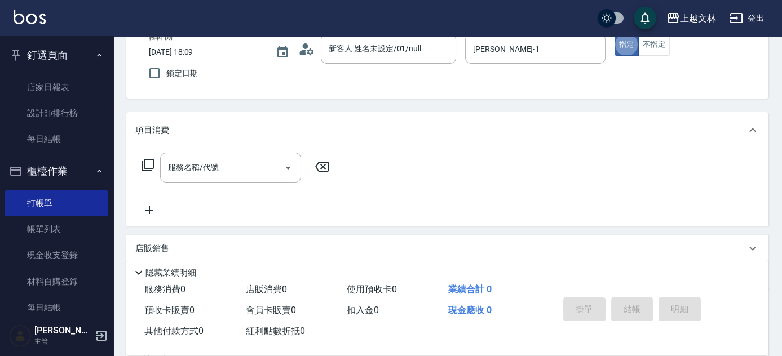
scroll to position [75, 0]
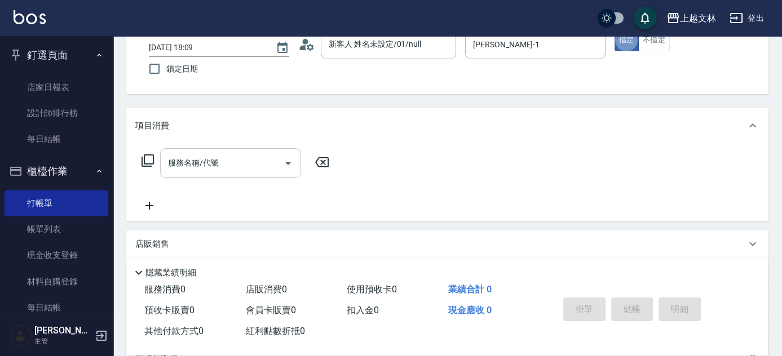
drag, startPoint x: 239, startPoint y: 158, endPoint x: 227, endPoint y: 154, distance: 13.0
click at [239, 159] on input "服務名稱/代號" at bounding box center [222, 163] width 114 height 20
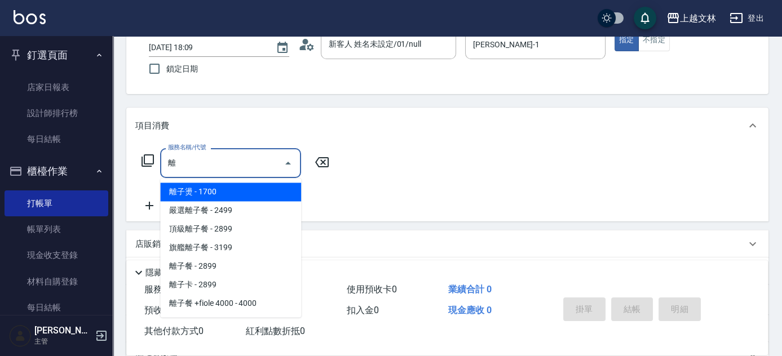
click at [220, 195] on span "離子燙 - 1700" at bounding box center [230, 192] width 141 height 19
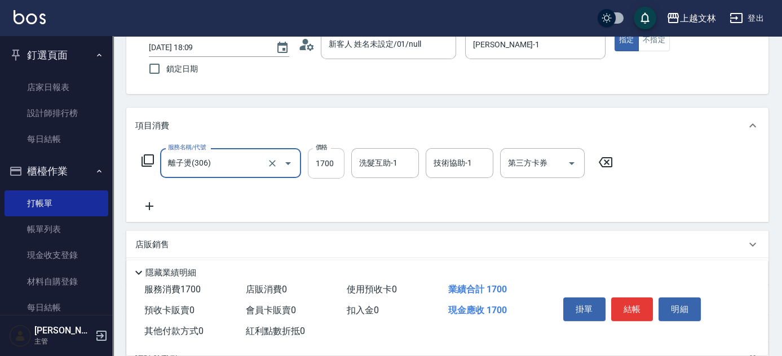
type input "離子燙(306)"
click at [325, 157] on input "1700" at bounding box center [326, 163] width 37 height 30
type input "3000"
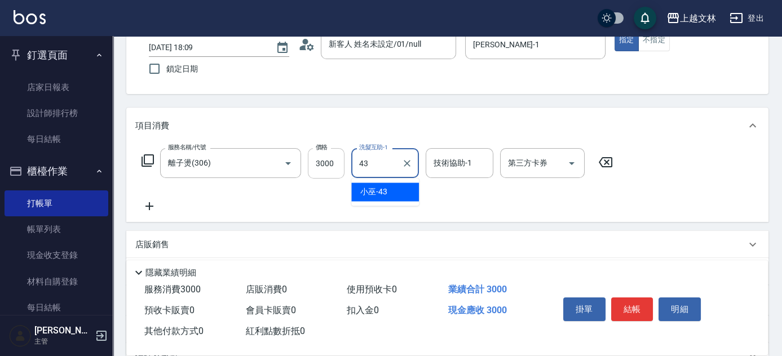
type input "小巫-43"
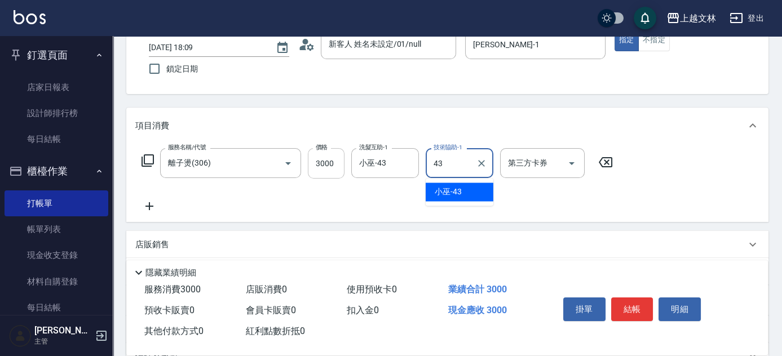
type input "小巫-43"
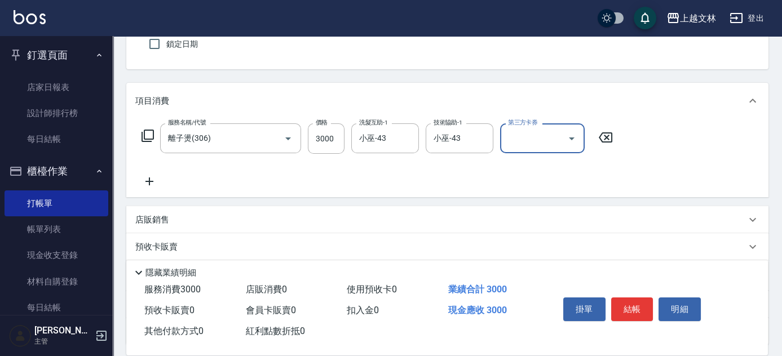
scroll to position [108, 0]
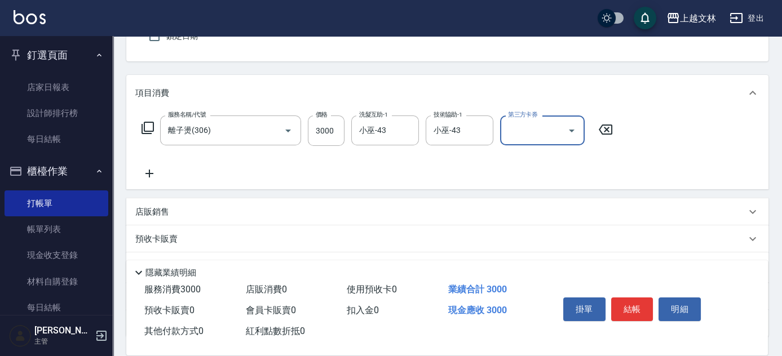
click at [142, 173] on icon at bounding box center [149, 174] width 28 height 14
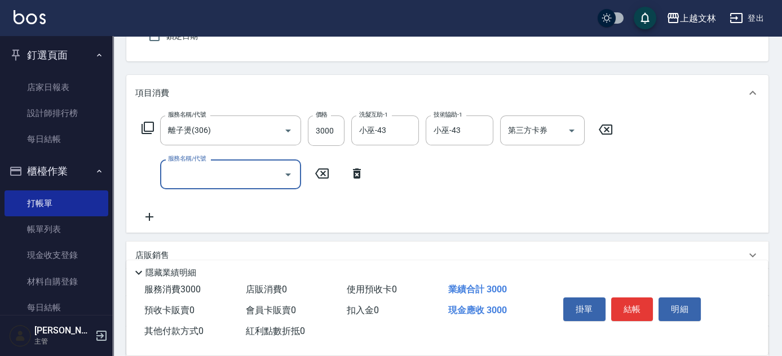
drag, startPoint x: 207, startPoint y: 179, endPoint x: 178, endPoint y: 174, distance: 30.3
click at [207, 179] on input "服務名稱/代號" at bounding box center [222, 175] width 114 height 20
type input "基本染髮(401)"
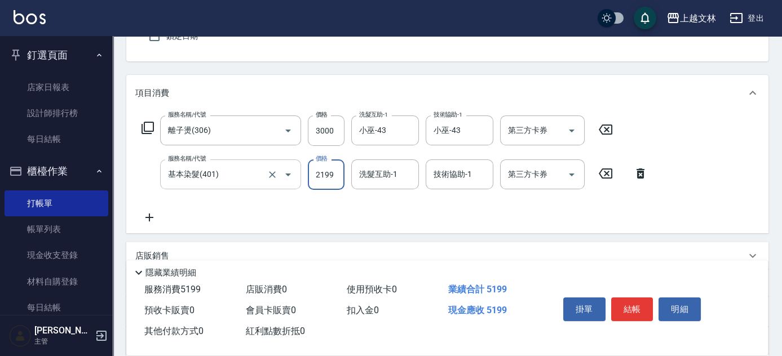
type input "2199"
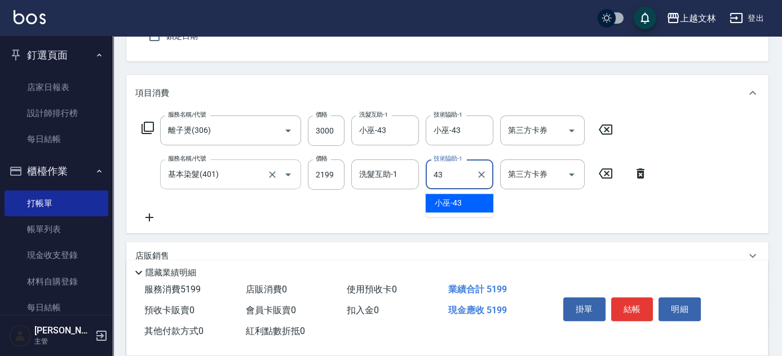
type input "小巫-43"
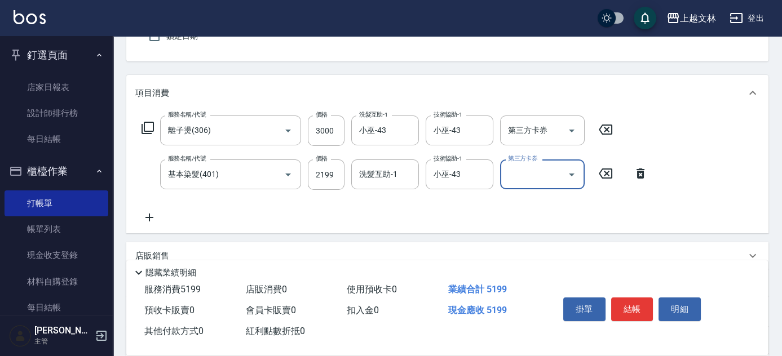
scroll to position [0, 0]
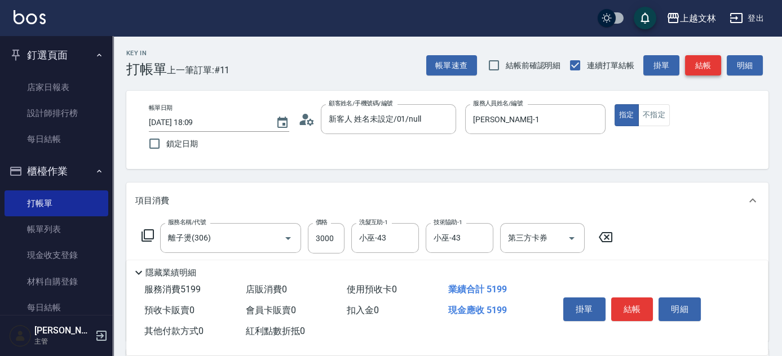
click at [713, 72] on button "結帳" at bounding box center [703, 65] width 36 height 21
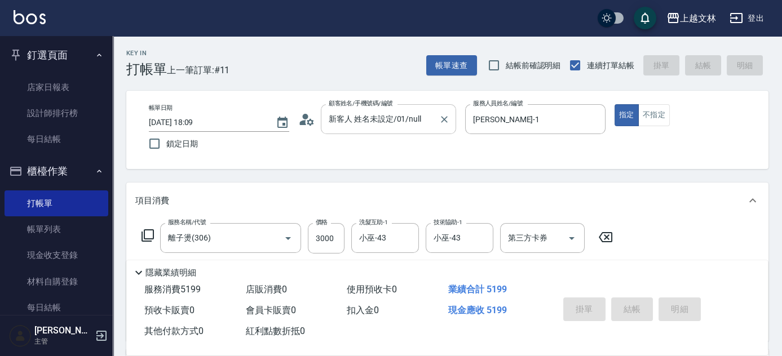
type input "2025/08/22 18:17"
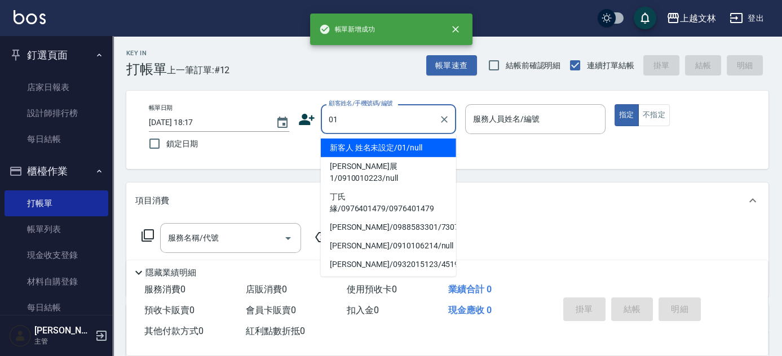
type input "新客人 姓名未設定/01/null"
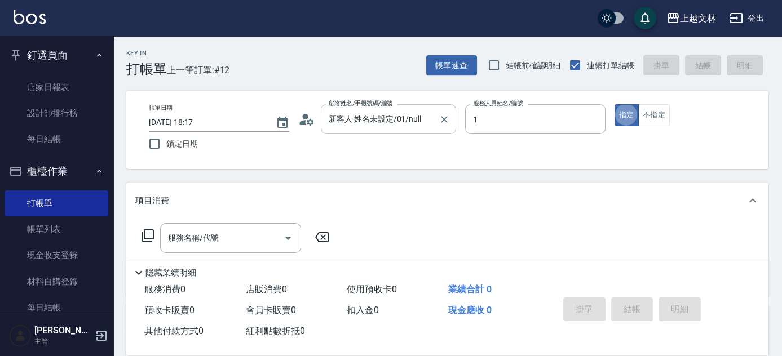
type input "FIONA-1"
drag, startPoint x: 234, startPoint y: 240, endPoint x: 204, endPoint y: 246, distance: 31.0
click at [233, 241] on input "服務名稱/代號" at bounding box center [222, 238] width 114 height 20
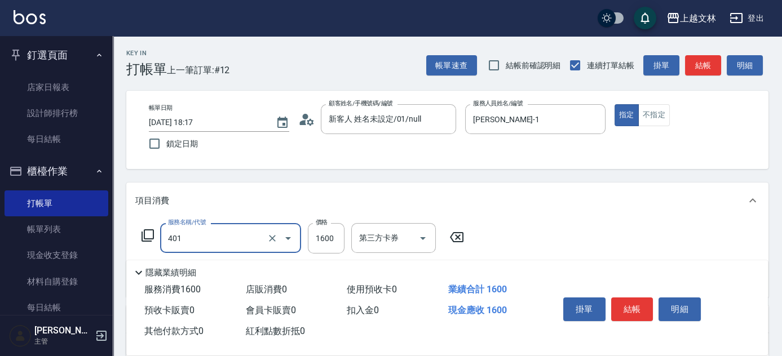
type input "基本染髮(401)"
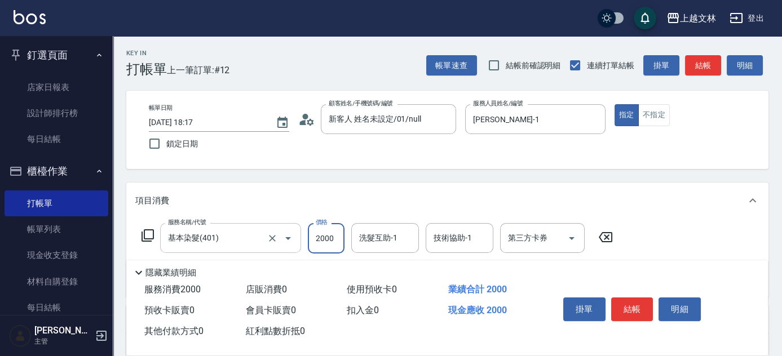
type input "2000"
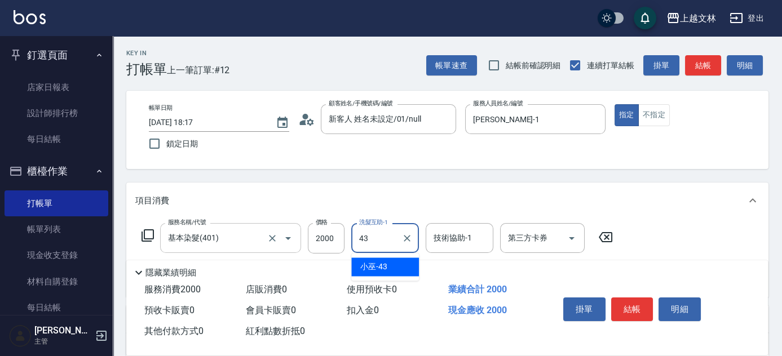
type input "小巫-43"
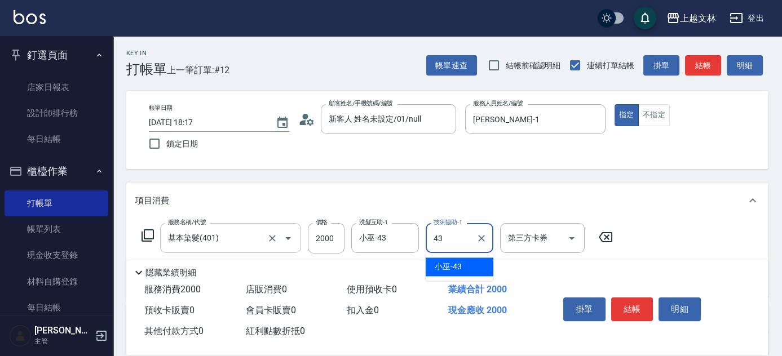
type input "小巫-43"
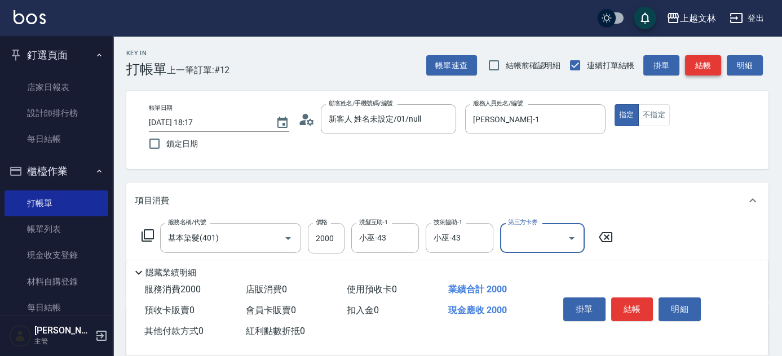
click at [710, 61] on button "結帳" at bounding box center [703, 65] width 36 height 21
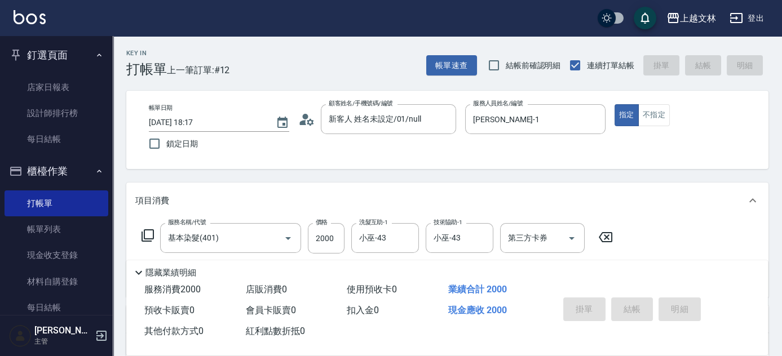
type input "2025/08/22 18:18"
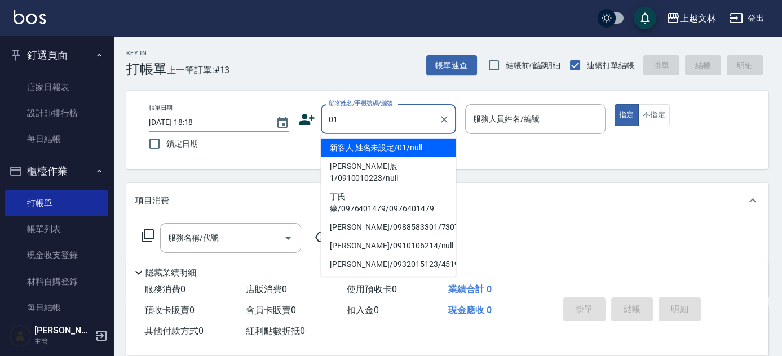
type input "新客人 姓名未設定/01/null"
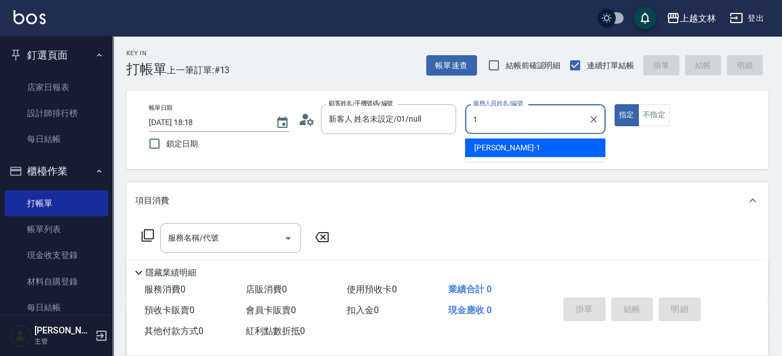
type input "FIONA-1"
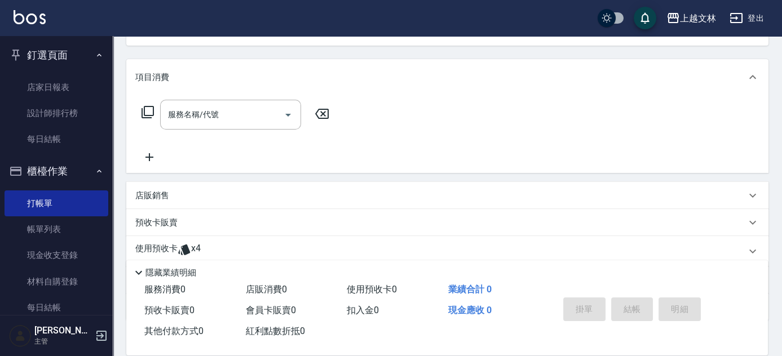
scroll to position [170, 0]
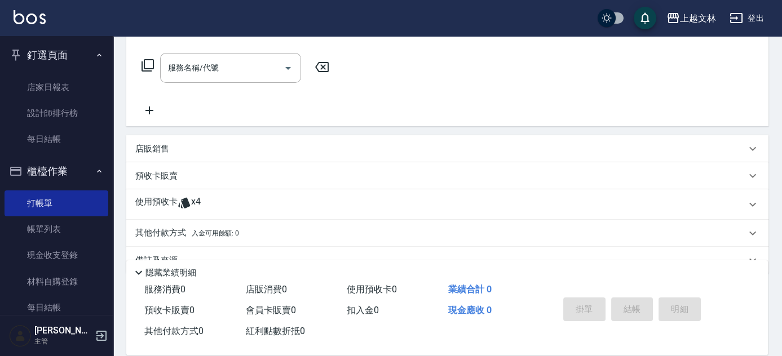
click at [149, 112] on icon at bounding box center [149, 111] width 8 height 8
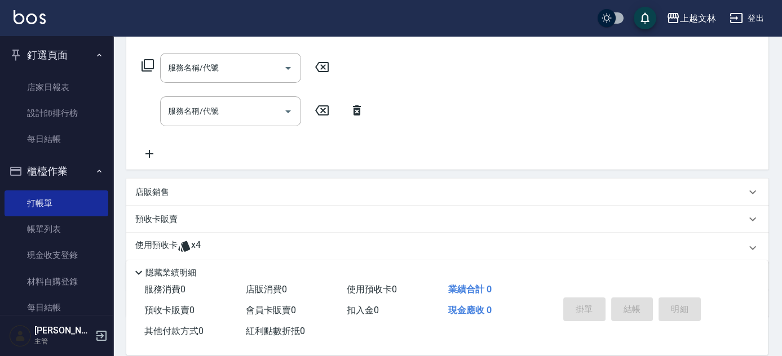
click at [153, 156] on icon at bounding box center [149, 154] width 28 height 14
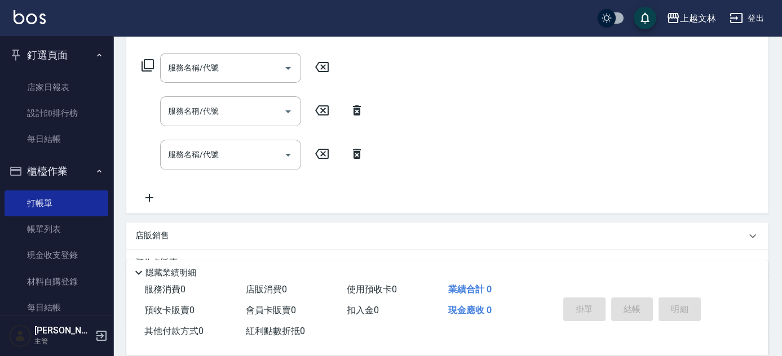
drag, startPoint x: 149, startPoint y: 202, endPoint x: 170, endPoint y: 139, distance: 66.9
click at [149, 202] on icon at bounding box center [149, 198] width 28 height 14
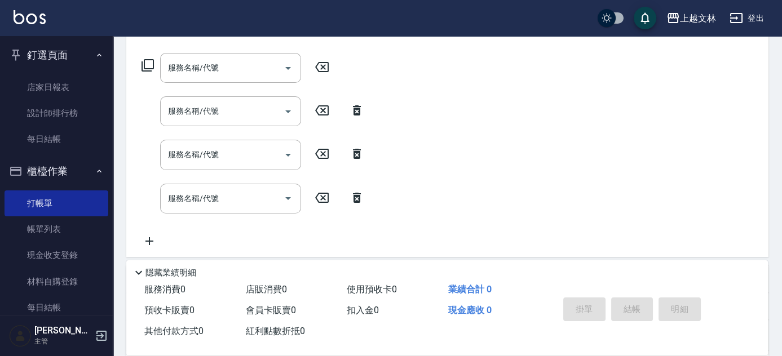
click at [191, 73] on input "服務名稱/代號" at bounding box center [222, 68] width 114 height 20
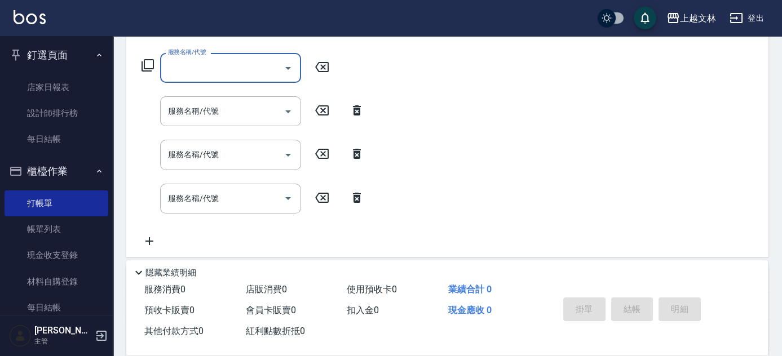
type input "2"
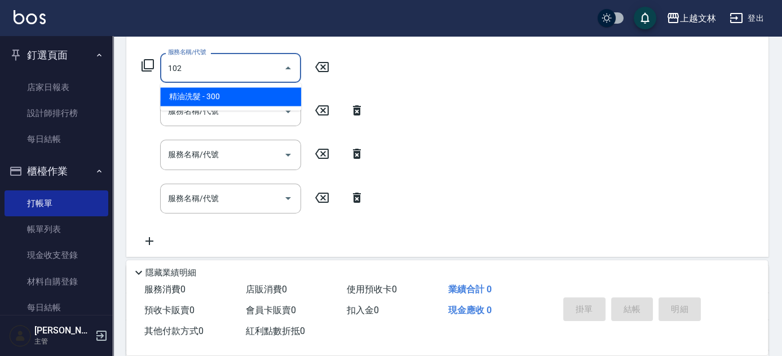
type input "精油洗髮(102)"
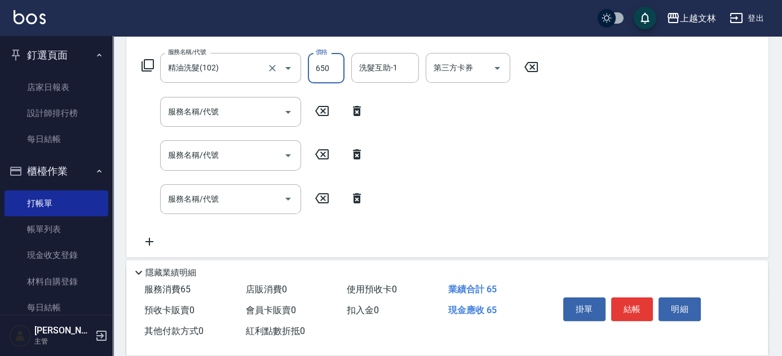
type input "650"
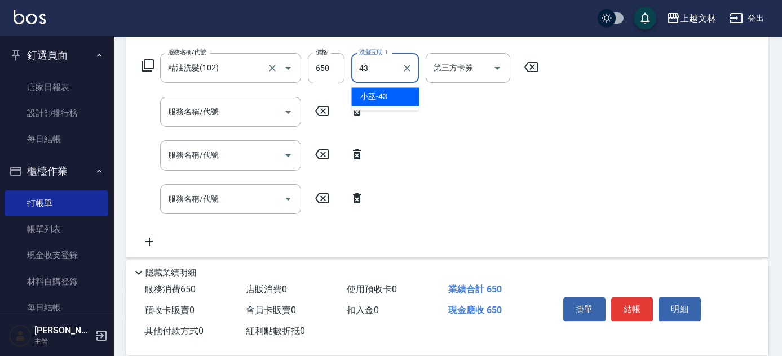
type input "小巫-43"
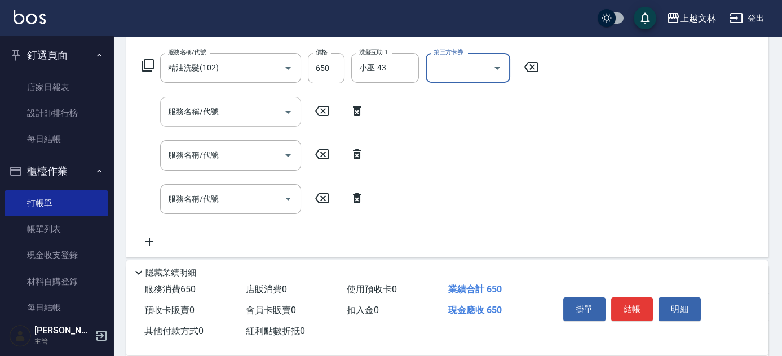
click at [201, 107] on input "服務名稱/代號" at bounding box center [222, 112] width 114 height 20
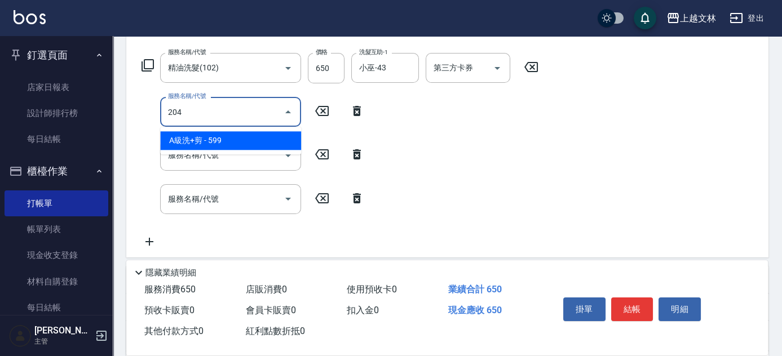
type input "A級洗+剪(204)"
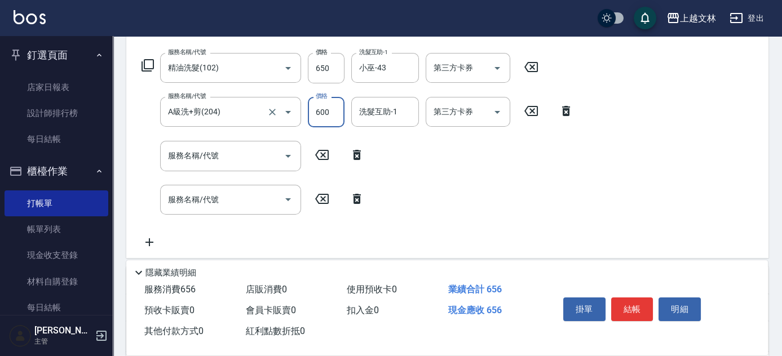
type input "600"
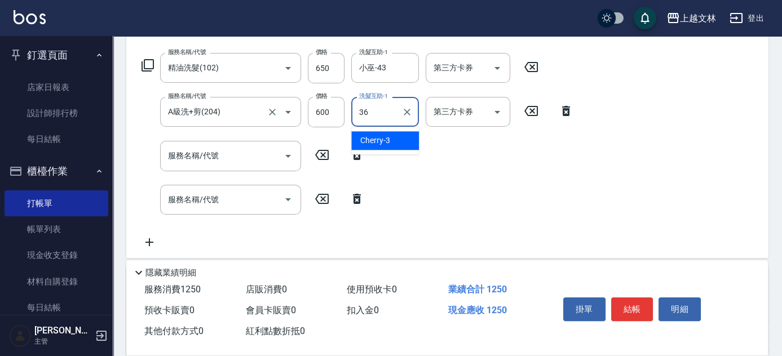
type input "清原-36"
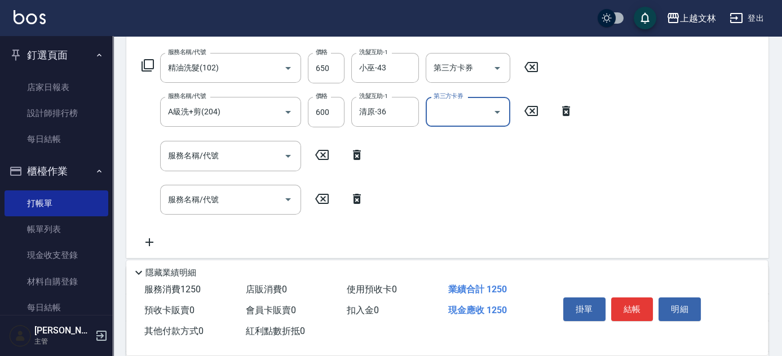
drag, startPoint x: 207, startPoint y: 154, endPoint x: 151, endPoint y: 159, distance: 57.2
click at [207, 153] on input "服務名稱/代號" at bounding box center [222, 156] width 114 height 20
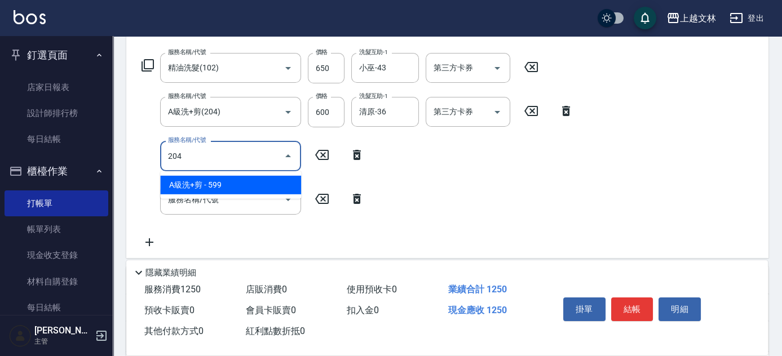
type input "A級洗+剪(204)"
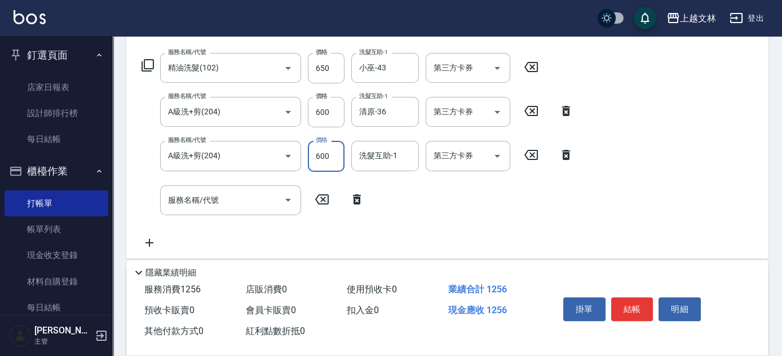
type input "600"
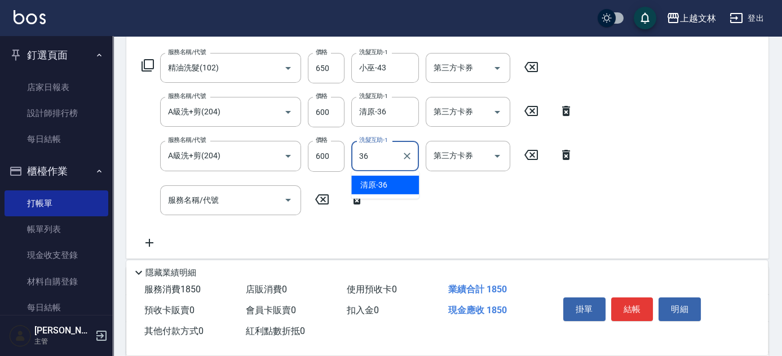
type input "清原-36"
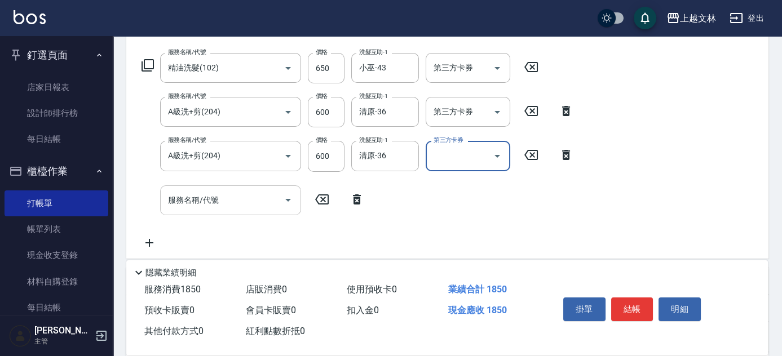
click at [196, 198] on div "服務名稱/代號 服務名稱/代號" at bounding box center [230, 200] width 141 height 30
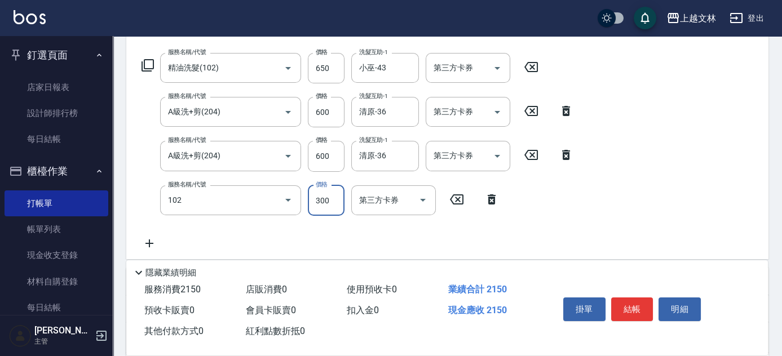
type input "精油洗髮(102)"
type input "650"
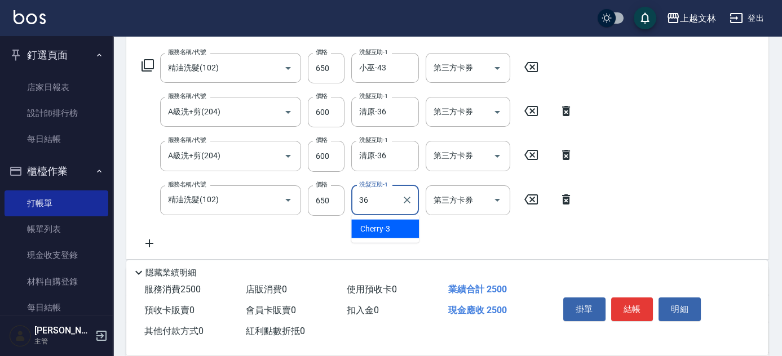
type input "清原-36"
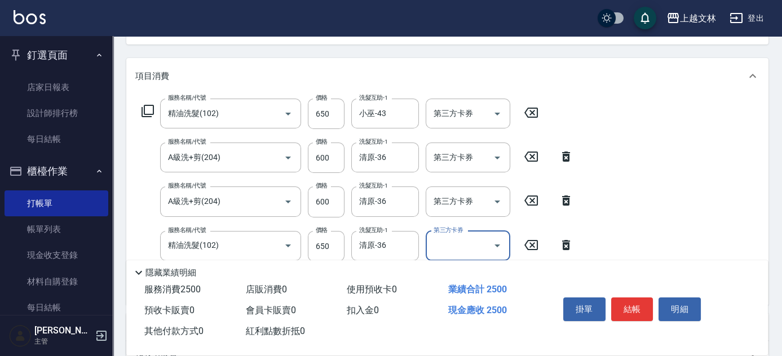
scroll to position [18, 0]
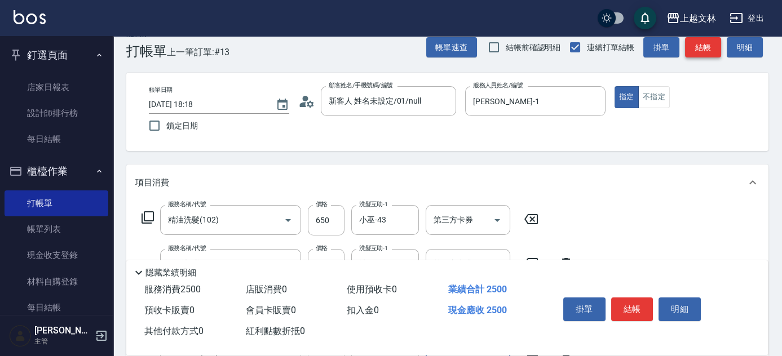
click at [695, 47] on button "結帳" at bounding box center [703, 47] width 36 height 21
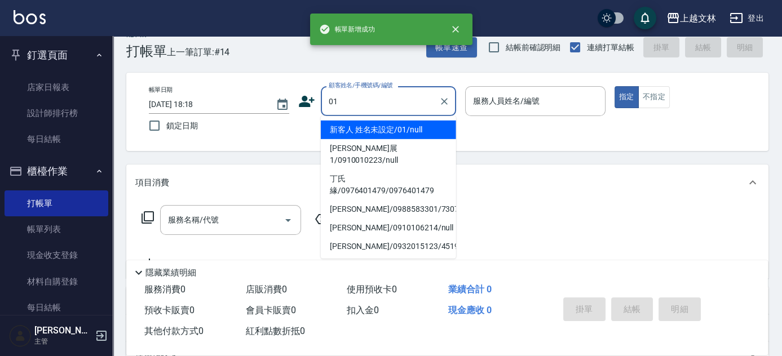
type input "新客人 姓名未設定/01/null"
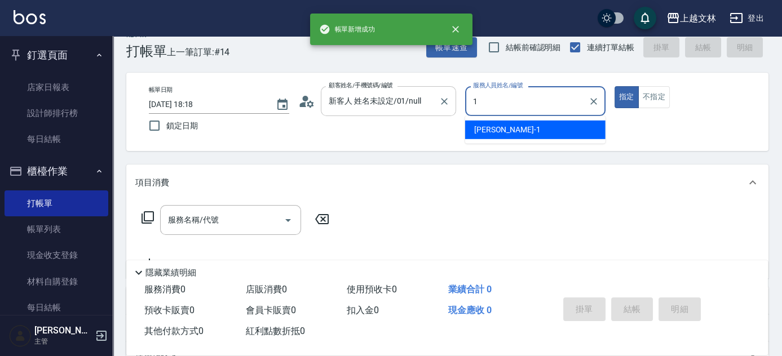
type input "FIONA-1"
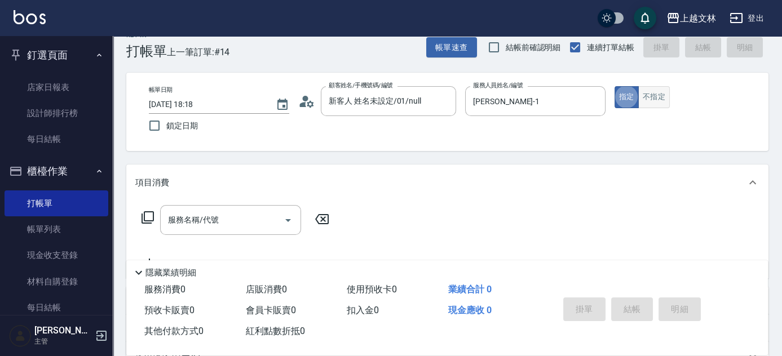
click at [647, 88] on button "不指定" at bounding box center [654, 97] width 32 height 22
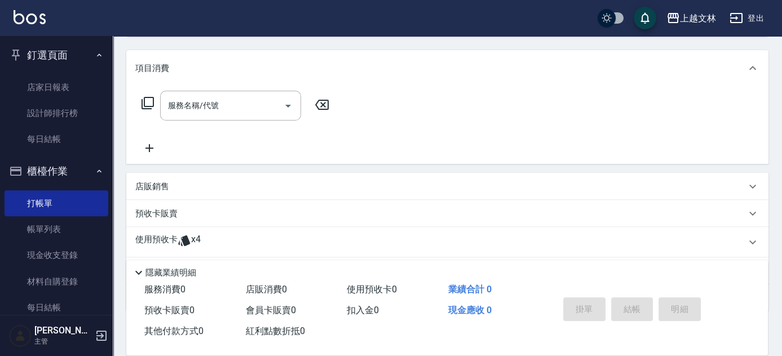
scroll to position [173, 0]
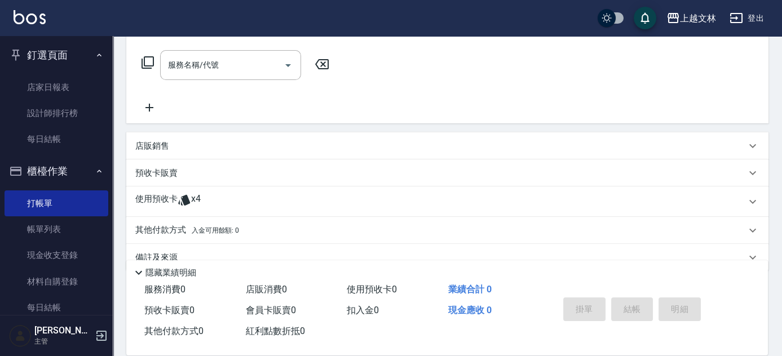
click at [147, 107] on icon at bounding box center [149, 108] width 8 height 8
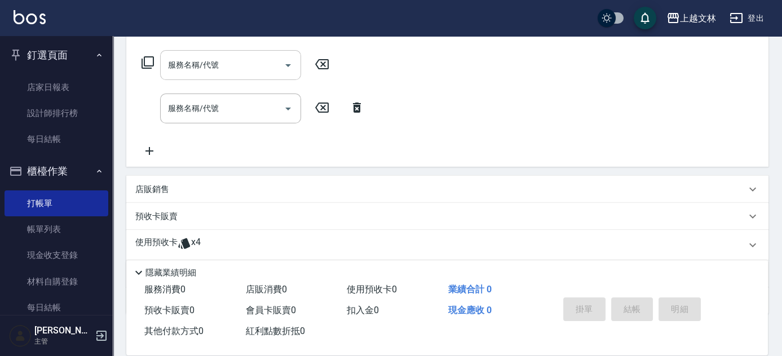
click at [182, 65] on input "服務名稱/代號" at bounding box center [222, 65] width 114 height 20
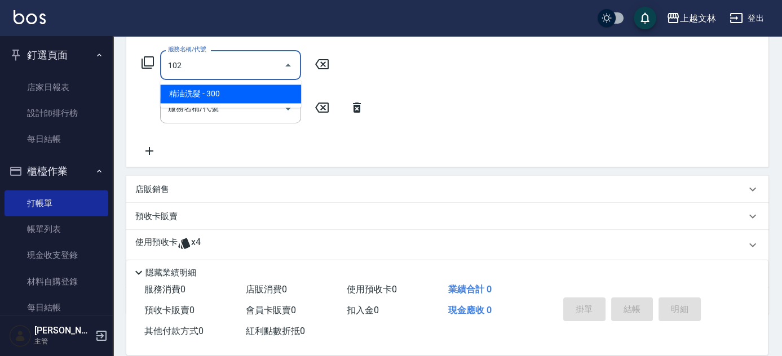
type input "精油洗髮(102)"
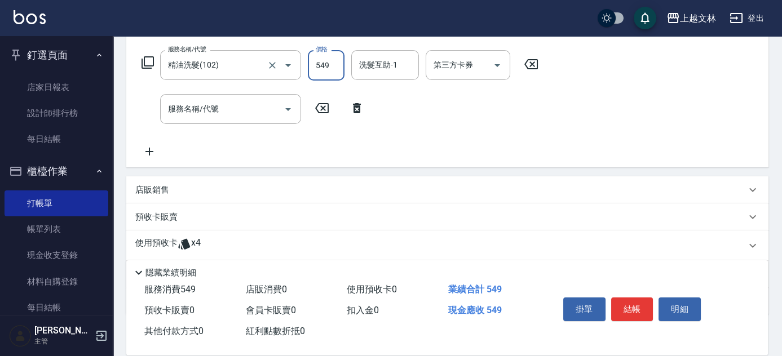
type input "549"
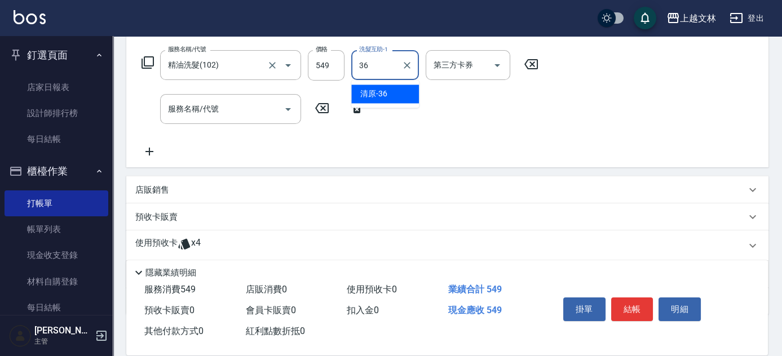
type input "清原-36"
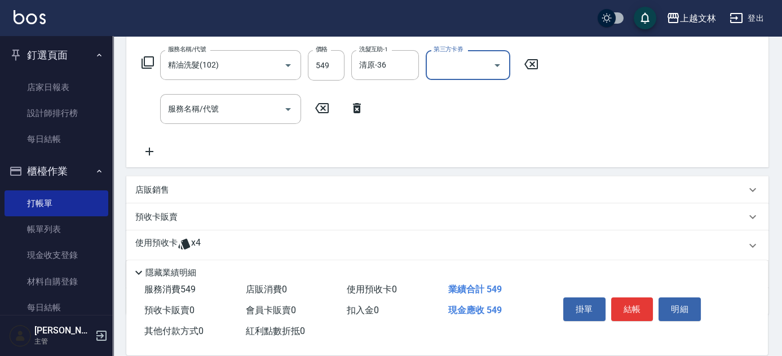
click at [210, 110] on div "服務名稱/代號 服務名稱/代號" at bounding box center [230, 109] width 141 height 30
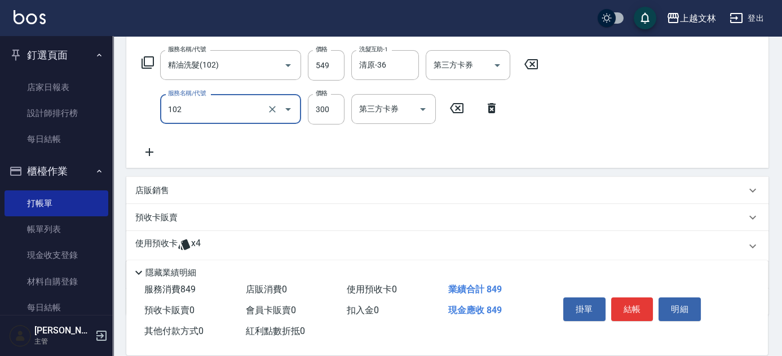
type input "精油洗髮(102)"
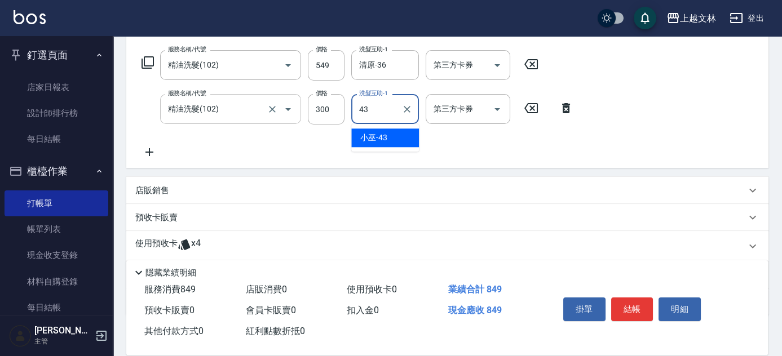
type input "小巫-43"
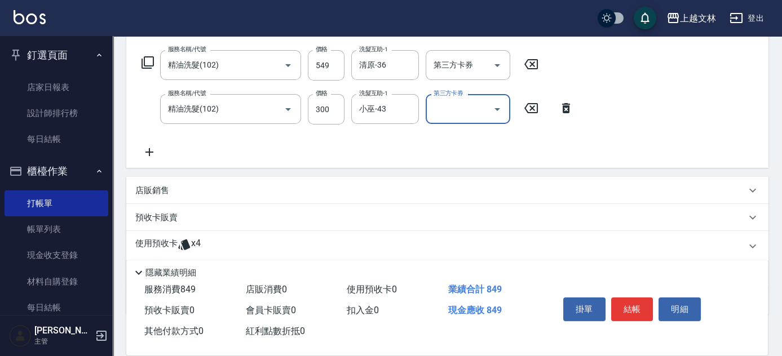
scroll to position [0, 0]
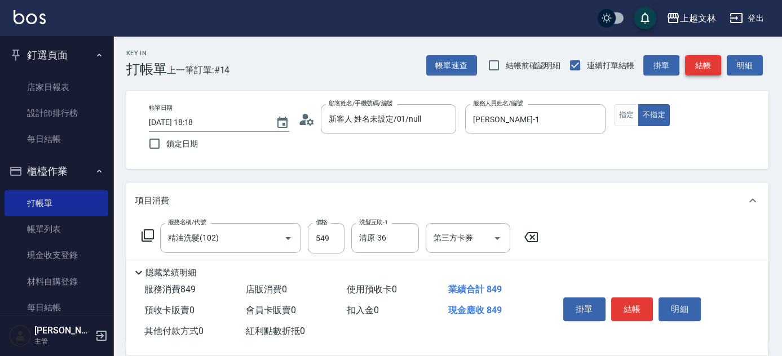
click at [714, 63] on button "結帳" at bounding box center [703, 65] width 36 height 21
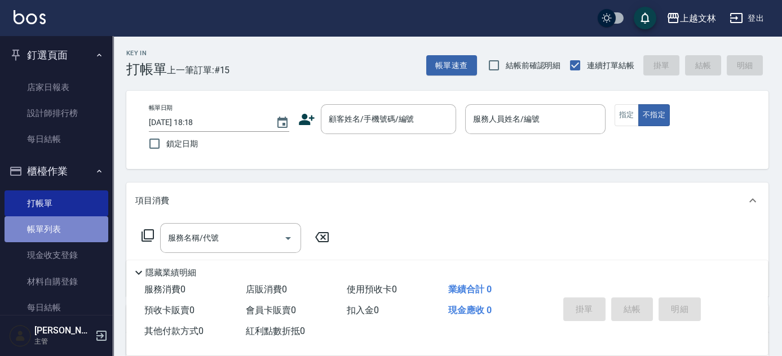
click at [66, 232] on link "帳單列表" at bounding box center [57, 229] width 104 height 26
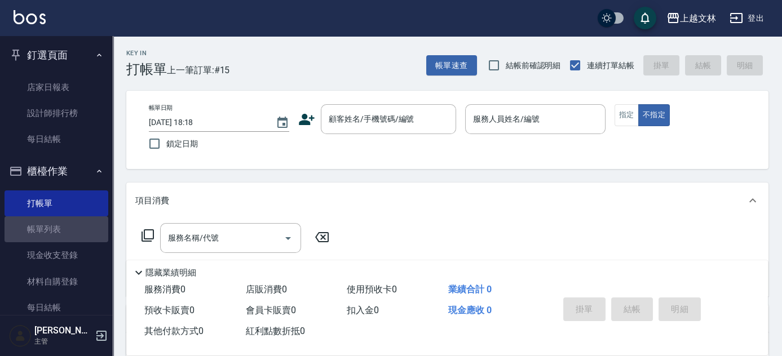
click at [60, 55] on button "釘選頁面" at bounding box center [57, 55] width 104 height 29
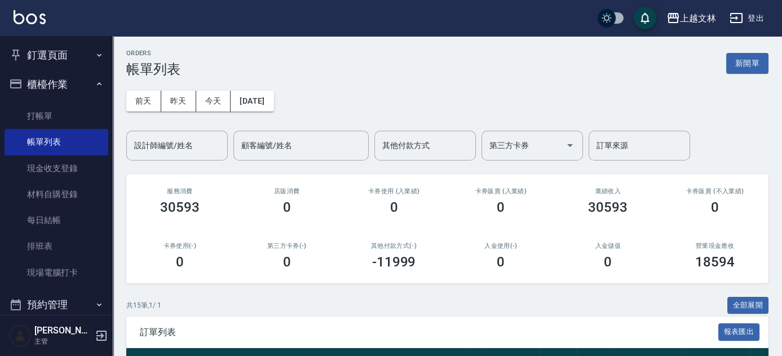
click at [189, 145] on div "設計師編號/姓名 設計師編號/姓名" at bounding box center [176, 146] width 101 height 30
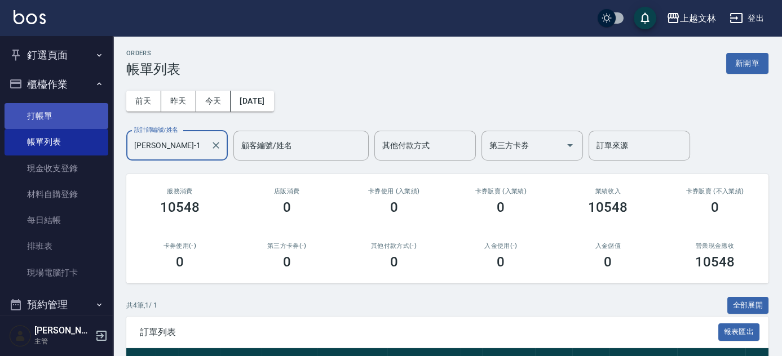
type input "FIONA-1"
click at [54, 117] on link "打帳單" at bounding box center [57, 116] width 104 height 26
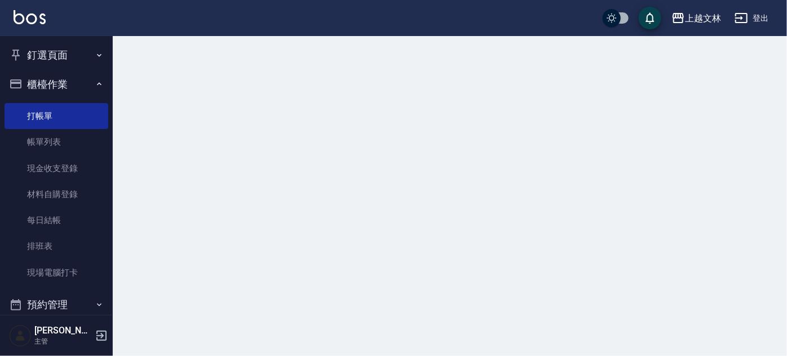
click at [55, 85] on button "櫃檯作業" at bounding box center [57, 84] width 104 height 29
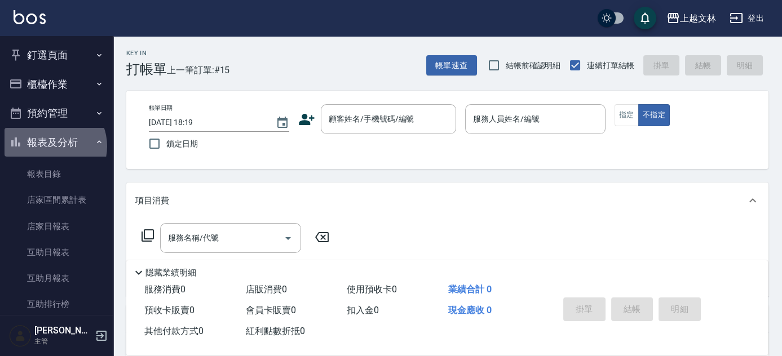
click at [52, 146] on button "報表及分析" at bounding box center [57, 142] width 104 height 29
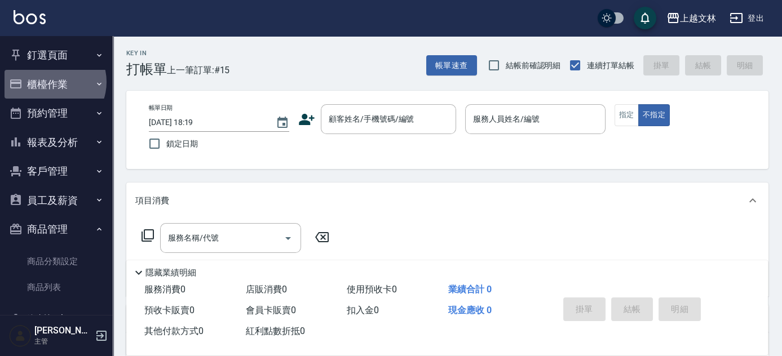
click at [53, 82] on button "櫃檯作業" at bounding box center [57, 84] width 104 height 29
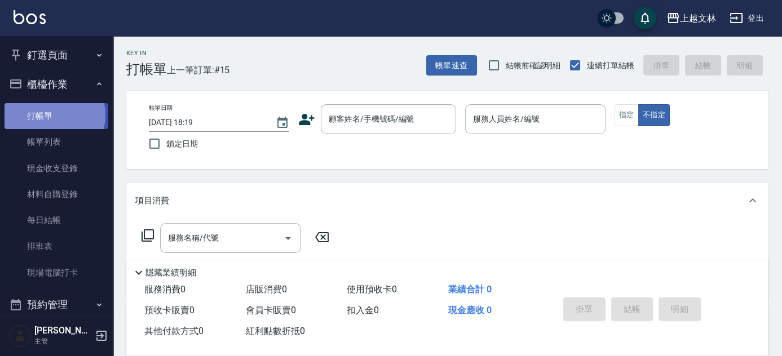
click at [50, 115] on link "打帳單" at bounding box center [57, 116] width 104 height 26
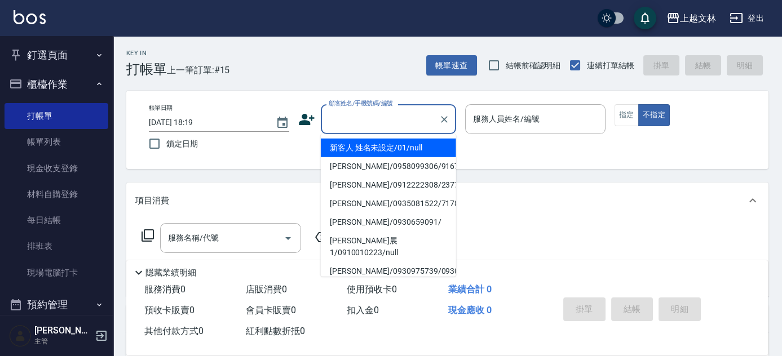
click at [361, 114] on input "顧客姓名/手機號碼/編號" at bounding box center [380, 119] width 108 height 20
click at [369, 149] on li "新客人 姓名未設定/01/null" at bounding box center [388, 148] width 135 height 19
type input "新客人 姓名未設定/01/null"
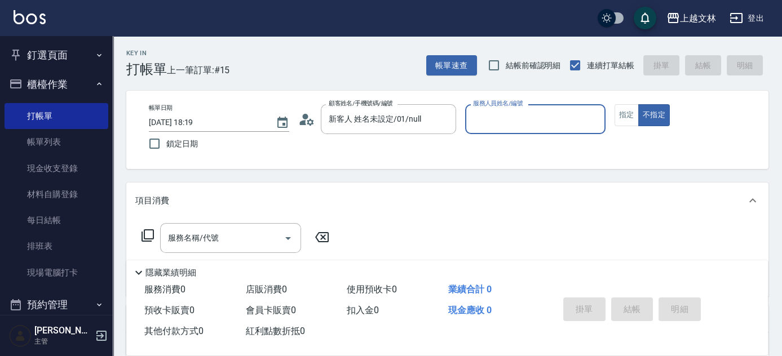
click at [507, 120] on input "服務人員姓名/編號" at bounding box center [535, 119] width 130 height 20
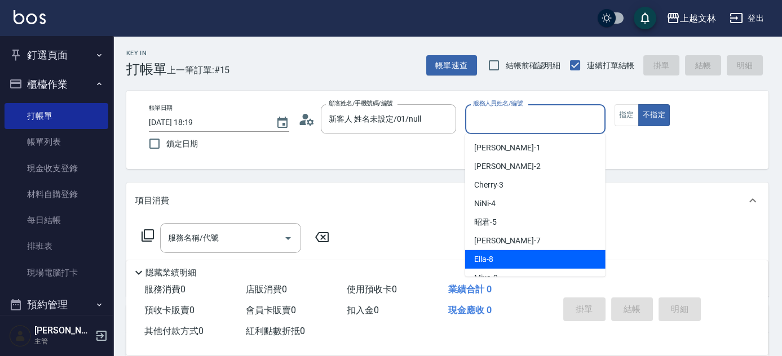
click at [508, 260] on div "Ella -8" at bounding box center [535, 259] width 140 height 19
type input "Ella-8"
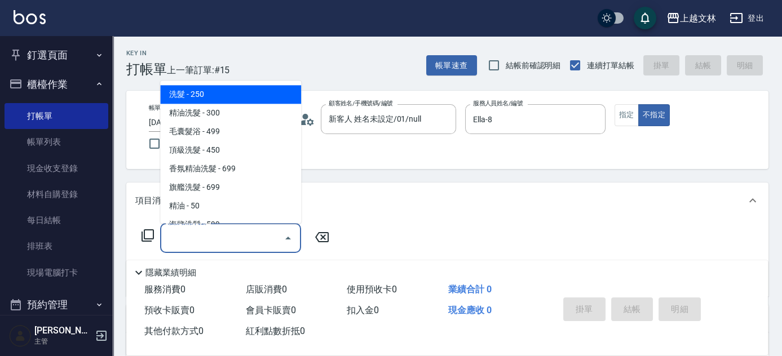
click at [228, 236] on input "服務名稱/代號" at bounding box center [222, 238] width 114 height 20
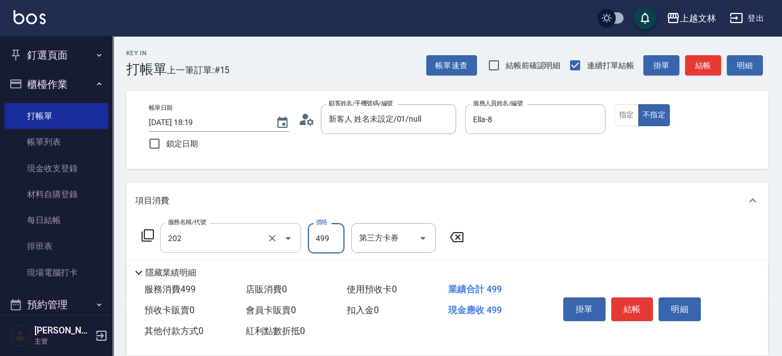
type input "A級單剪(202)"
type input "500"
drag, startPoint x: 634, startPoint y: 114, endPoint x: 655, endPoint y: 105, distance: 22.5
click at [634, 114] on button "指定" at bounding box center [626, 115] width 24 height 22
click at [705, 64] on button "結帳" at bounding box center [703, 65] width 36 height 21
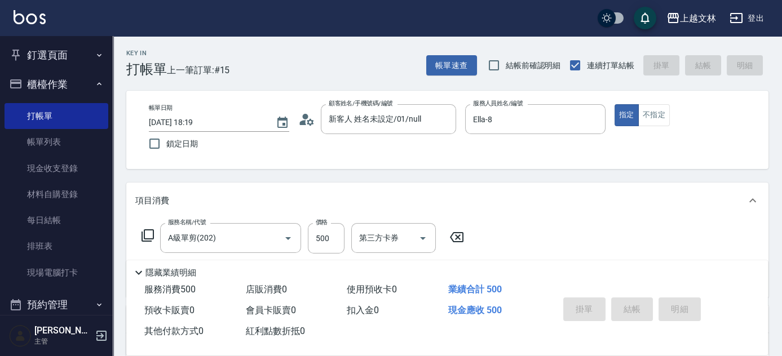
type input "2025/08/22 18:21"
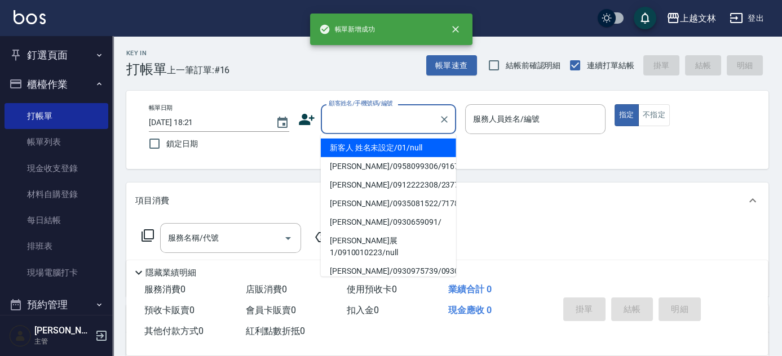
click at [417, 116] on input "顧客姓名/手機號碼/編號" at bounding box center [380, 119] width 108 height 20
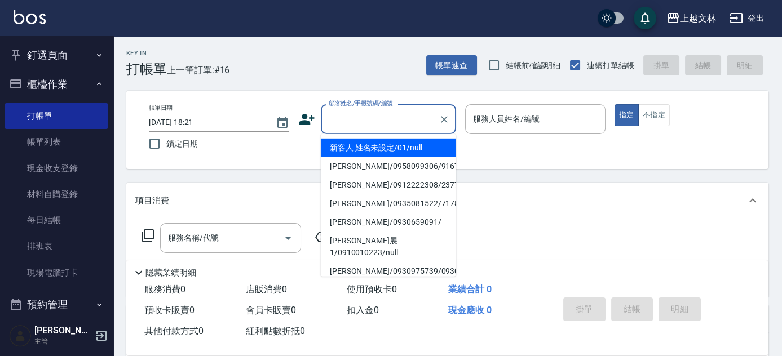
click at [411, 147] on li "新客人 姓名未設定/01/null" at bounding box center [388, 148] width 135 height 19
type input "新客人 姓名未設定/01/null"
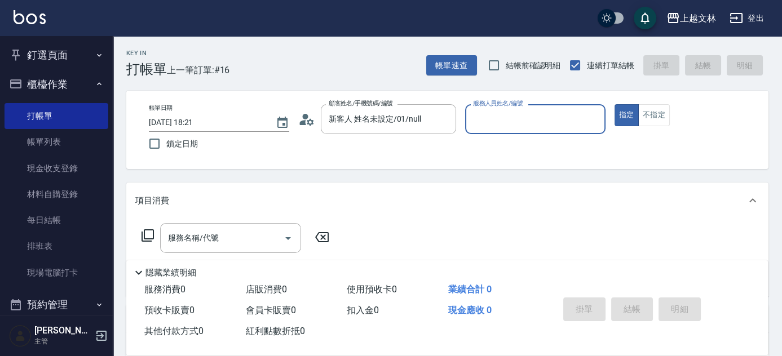
click at [509, 119] on input "服務人員姓名/編號" at bounding box center [535, 119] width 130 height 20
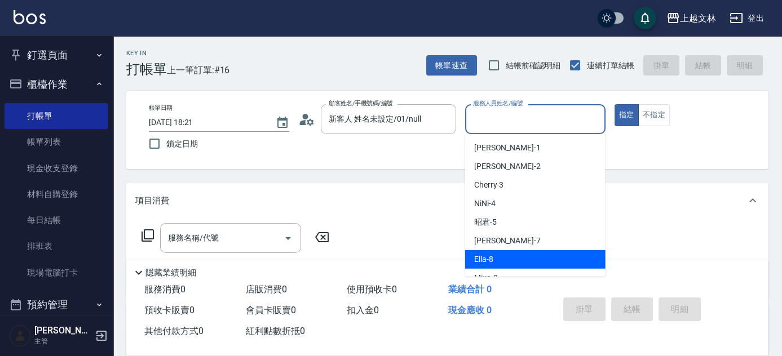
click at [486, 258] on span "Ella -8" at bounding box center [483, 260] width 19 height 12
type input "Ella-8"
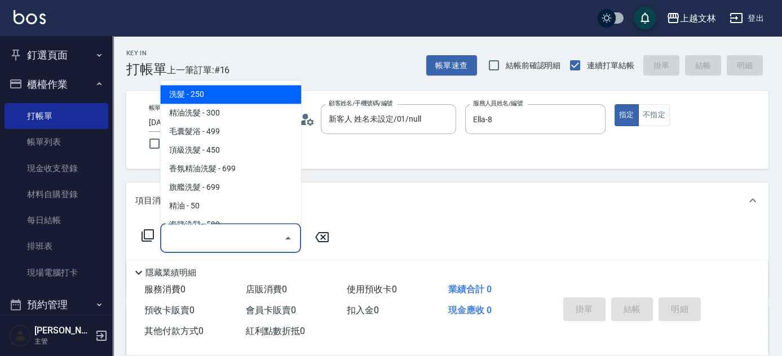
click at [242, 244] on input "服務名稱/代號" at bounding box center [222, 238] width 114 height 20
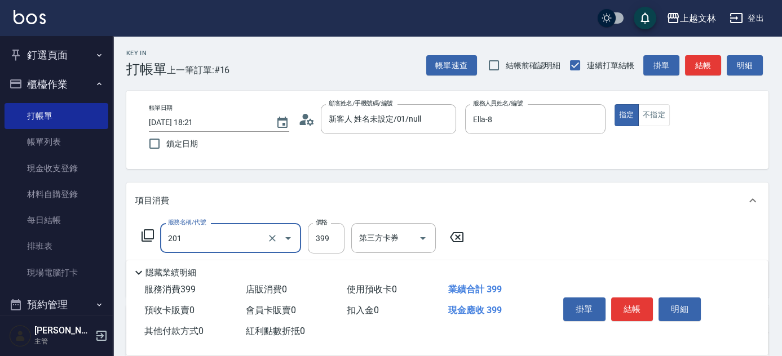
type input "B級單剪(201)"
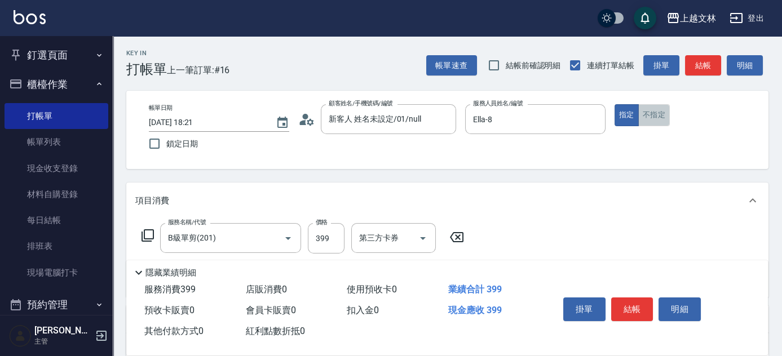
click at [651, 108] on button "不指定" at bounding box center [654, 115] width 32 height 22
click at [694, 70] on button "結帳" at bounding box center [703, 65] width 36 height 21
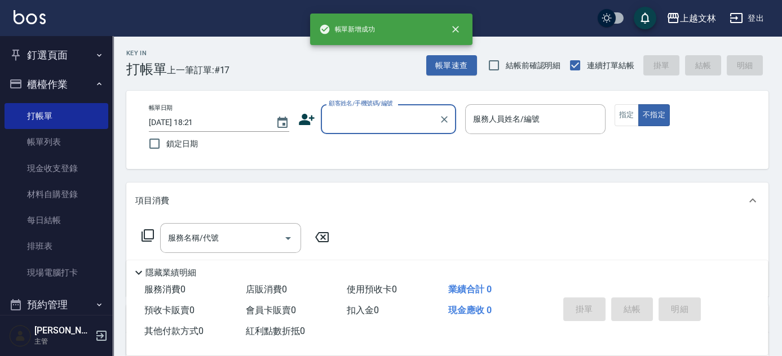
click at [399, 120] on input "顧客姓名/手機號碼/編號" at bounding box center [380, 119] width 108 height 20
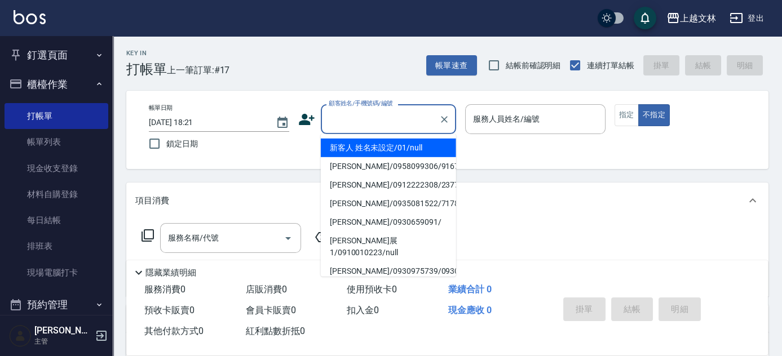
click at [397, 148] on li "新客人 姓名未設定/01/null" at bounding box center [388, 148] width 135 height 19
type input "新客人 姓名未設定/01/null"
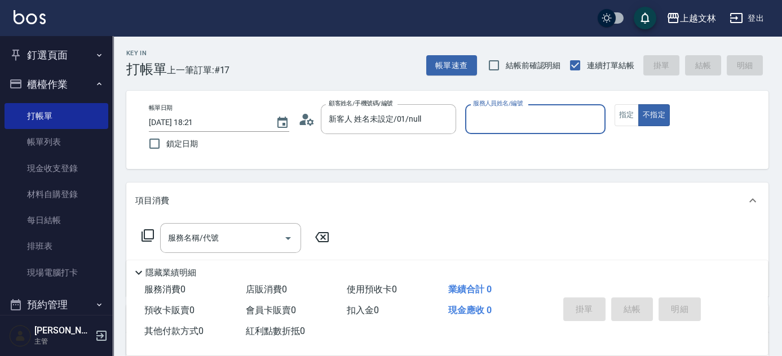
click at [512, 117] on input "服務人員姓名/編號" at bounding box center [535, 119] width 130 height 20
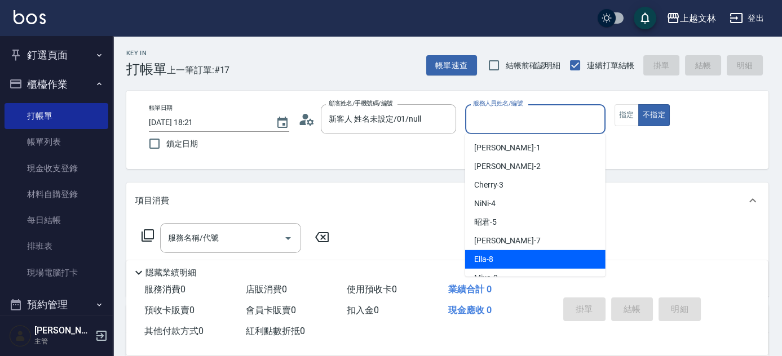
click at [503, 256] on div "Ella -8" at bounding box center [535, 259] width 140 height 19
type input "Ella-8"
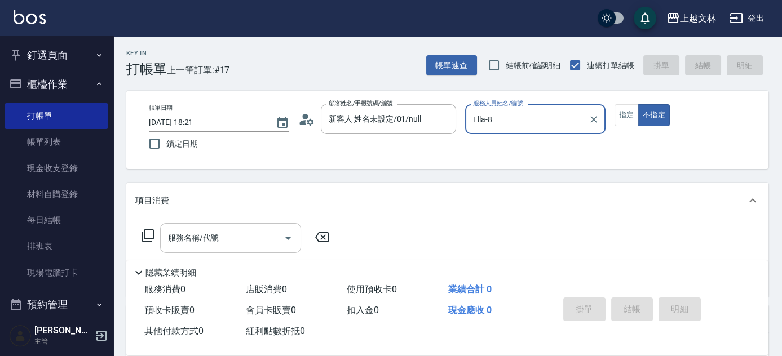
click at [267, 243] on input "服務名稱/代號" at bounding box center [222, 238] width 114 height 20
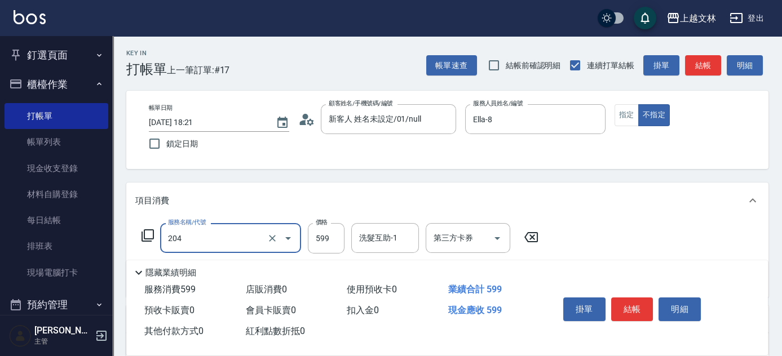
type input "A級洗+剪(204)"
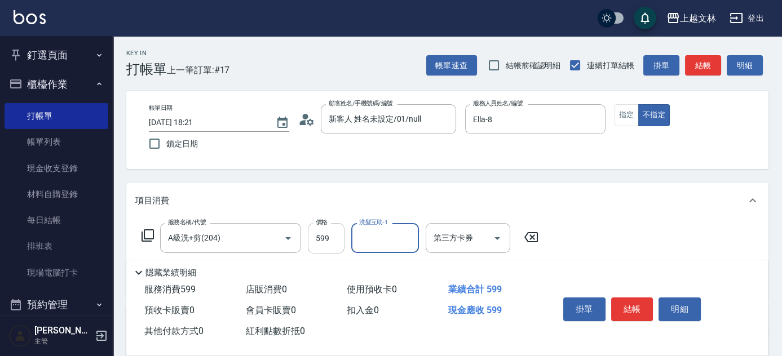
click at [330, 237] on input "599" at bounding box center [326, 238] width 37 height 30
type input "600"
type input "清原-36"
click at [634, 119] on button "指定" at bounding box center [626, 115] width 24 height 22
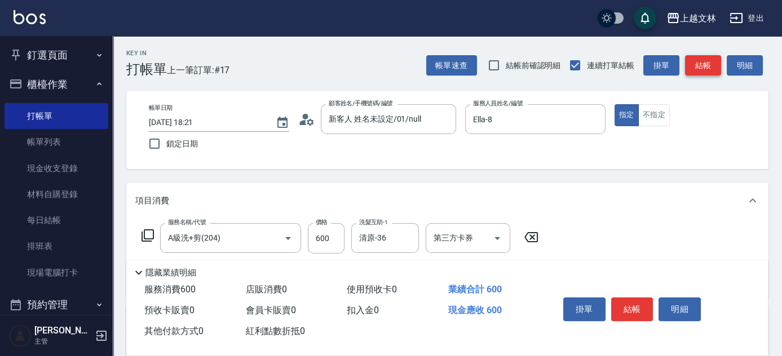
click at [710, 68] on button "結帳" at bounding box center [703, 65] width 36 height 21
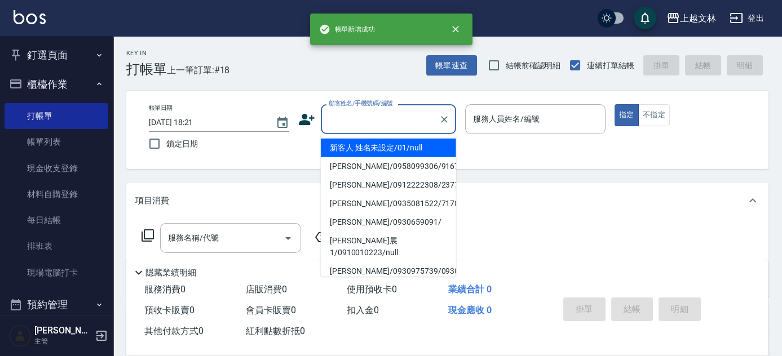
click at [405, 125] on input "顧客姓名/手機號碼/編號" at bounding box center [380, 119] width 108 height 20
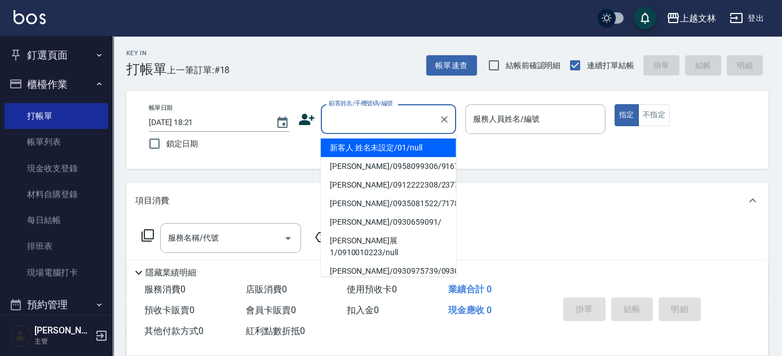
click at [395, 149] on li "新客人 姓名未設定/01/null" at bounding box center [388, 148] width 135 height 19
type input "新客人 姓名未設定/01/null"
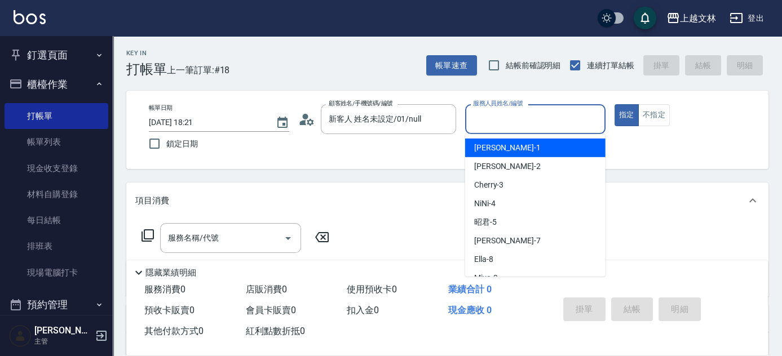
click at [480, 117] on input "服務人員姓名/編號" at bounding box center [535, 119] width 130 height 20
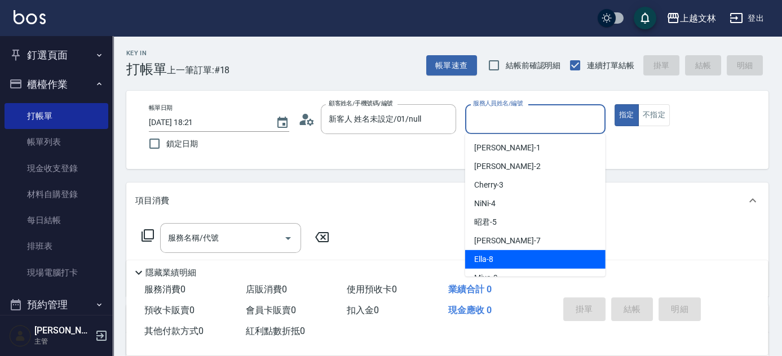
click at [480, 251] on div "Ella -8" at bounding box center [535, 259] width 140 height 19
type input "Ella-8"
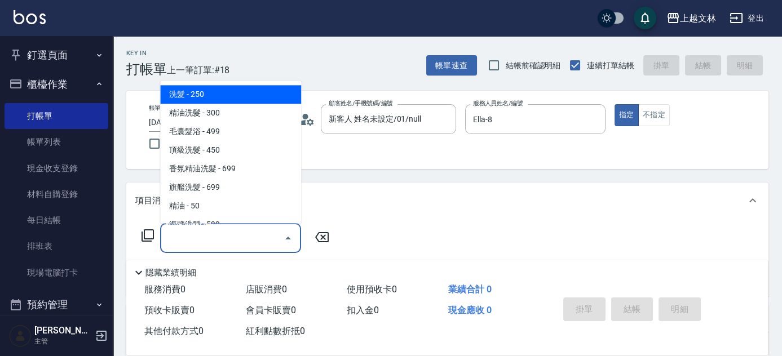
click at [246, 240] on input "服務名稱/代號" at bounding box center [222, 238] width 114 height 20
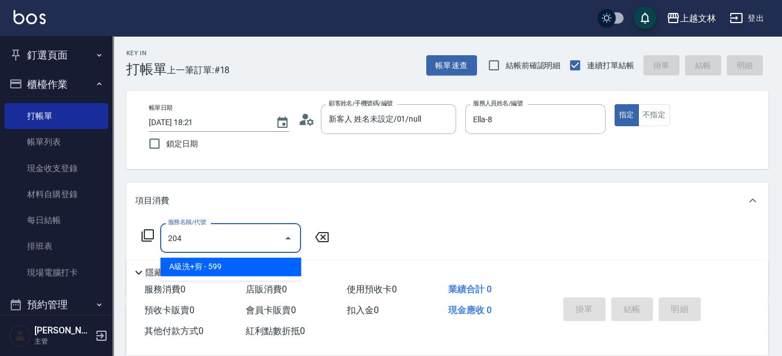
type input "A級洗+剪(204)"
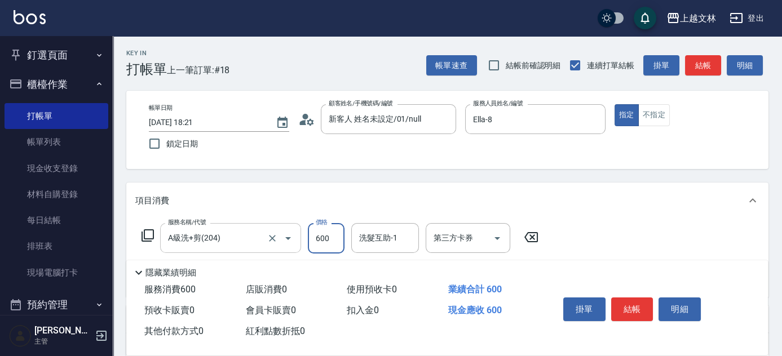
type input "600"
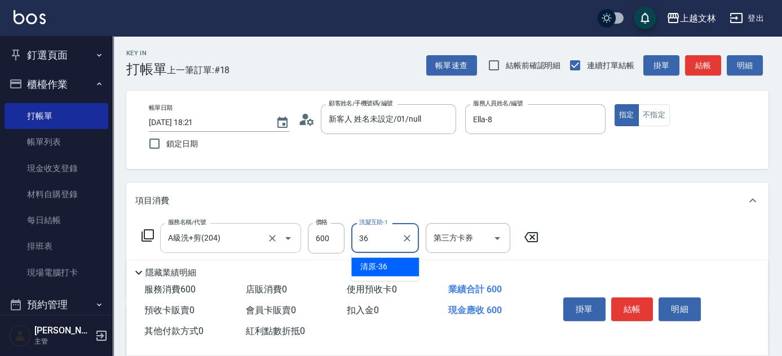
type input "清原-36"
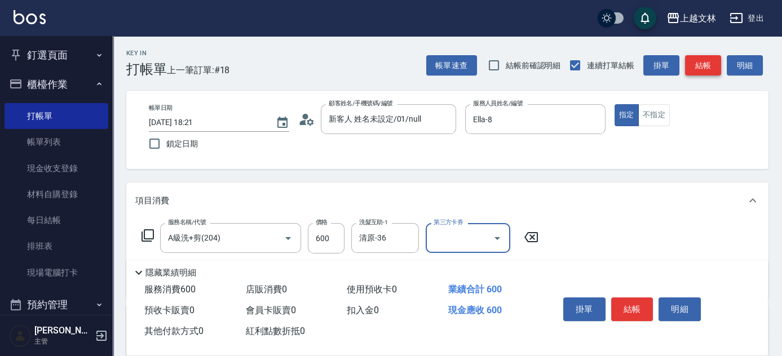
click at [699, 65] on button "結帳" at bounding box center [703, 65] width 36 height 21
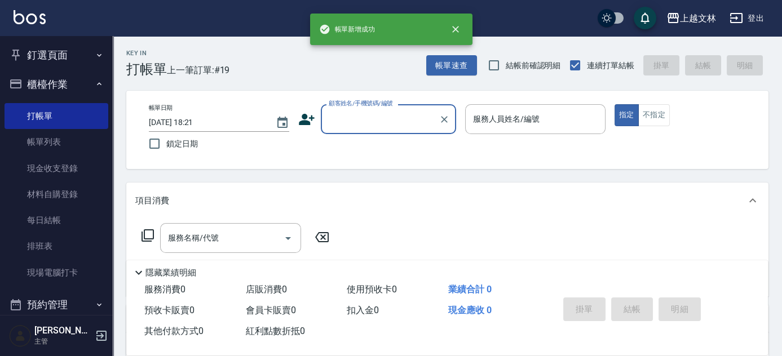
click at [366, 124] on input "顧客姓名/手機號碼/編號" at bounding box center [380, 119] width 108 height 20
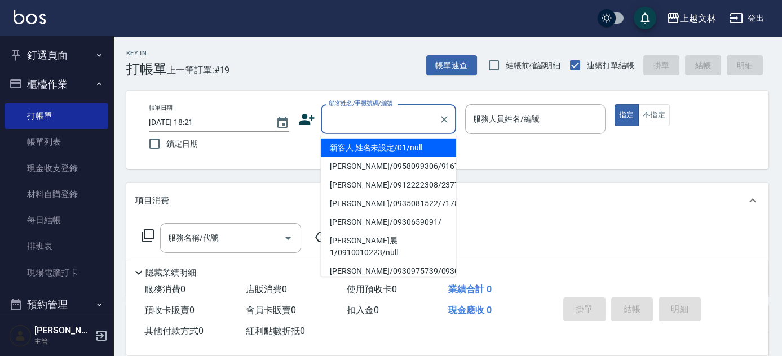
click at [370, 151] on li "新客人 姓名未設定/01/null" at bounding box center [388, 148] width 135 height 19
type input "新客人 姓名未設定/01/null"
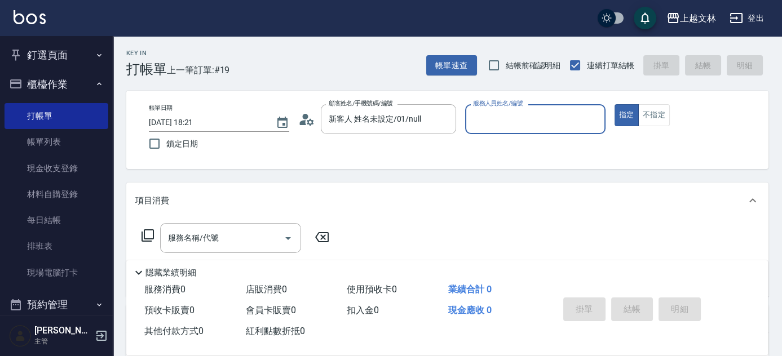
click at [503, 118] on input "服務人員姓名/編號" at bounding box center [535, 119] width 130 height 20
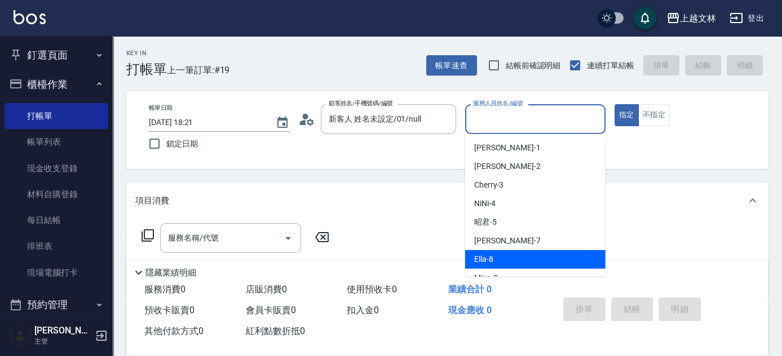
click at [471, 258] on div "Ella -8" at bounding box center [535, 259] width 140 height 19
type input "Ella-8"
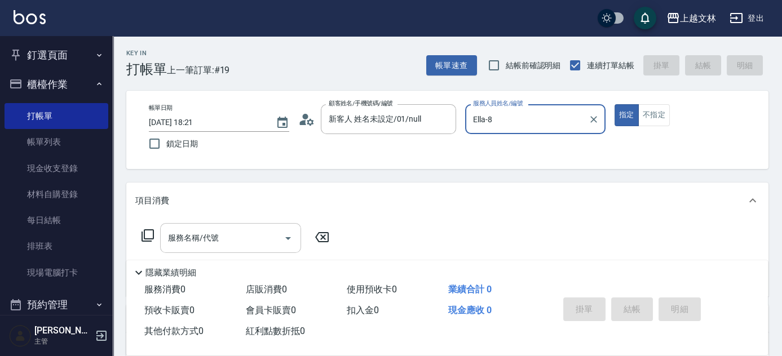
click at [239, 239] on input "服務名稱/代號" at bounding box center [222, 238] width 114 height 20
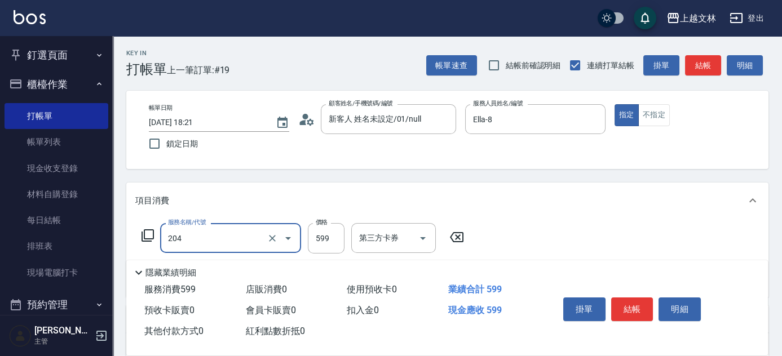
type input "A級洗+剪(204)"
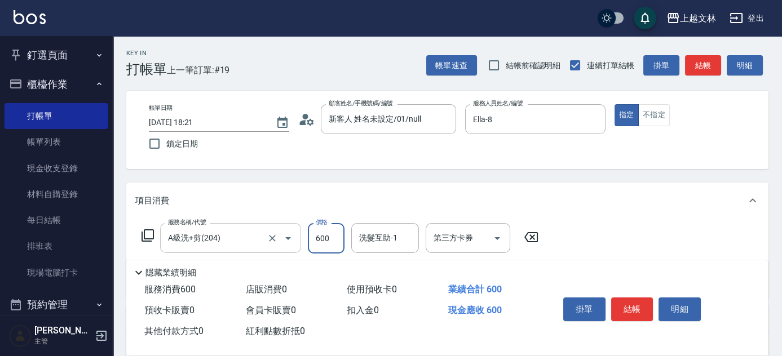
type input "600"
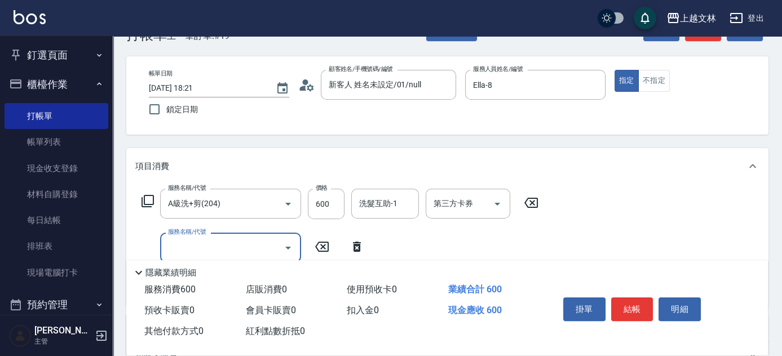
scroll to position [75, 0]
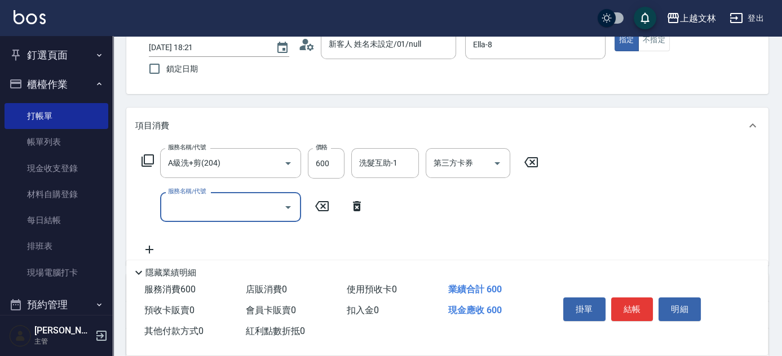
click at [245, 205] on input "服務名稱/代號" at bounding box center [222, 207] width 114 height 20
type input "精油(107)"
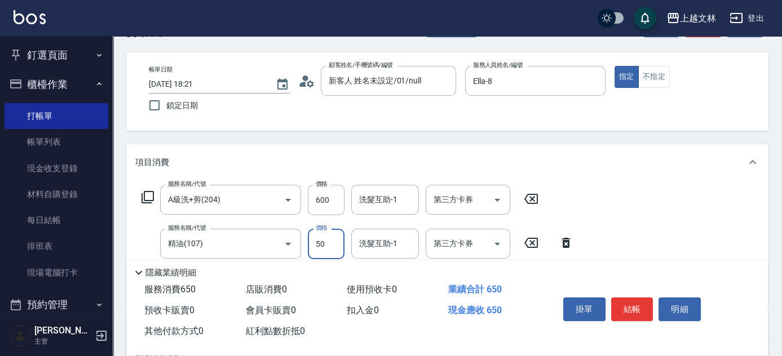
scroll to position [0, 0]
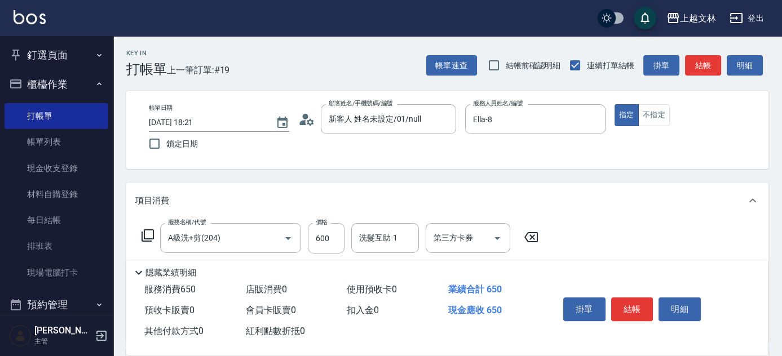
drag, startPoint x: 710, startPoint y: 67, endPoint x: 702, endPoint y: 70, distance: 8.4
click at [708, 67] on button "結帳" at bounding box center [703, 65] width 36 height 21
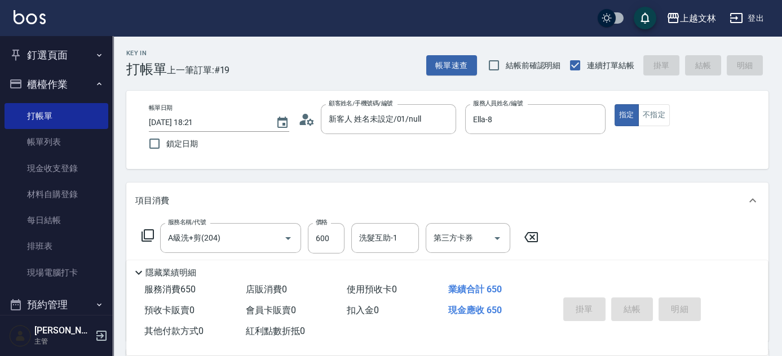
type input "2025/08/22 18:22"
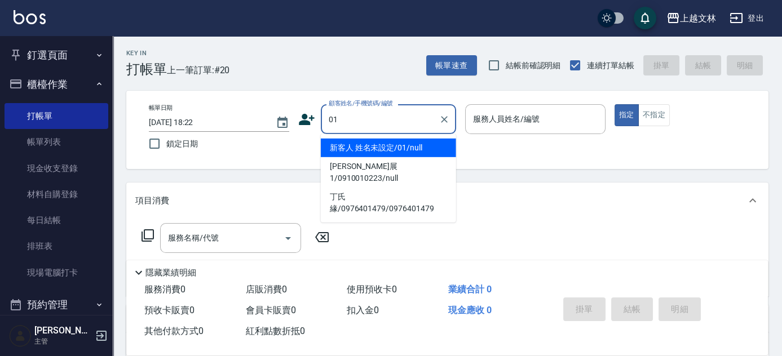
type input "01"
type input "1"
type input "新客人 姓名未設定/01/null"
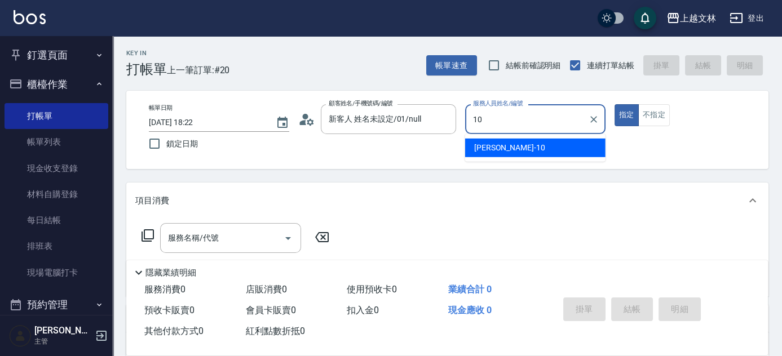
type input "Amy-10"
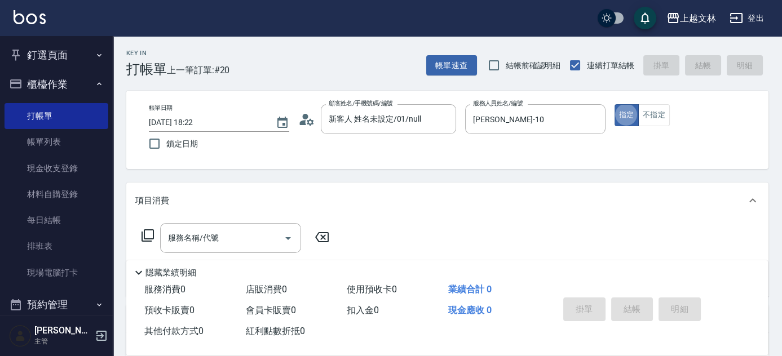
type button "true"
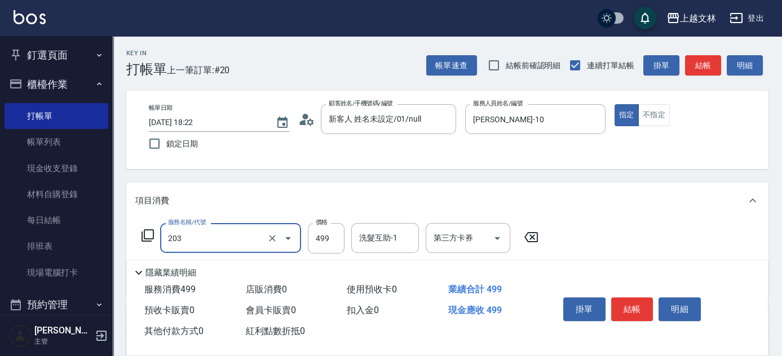
type input "B級洗+剪(203)"
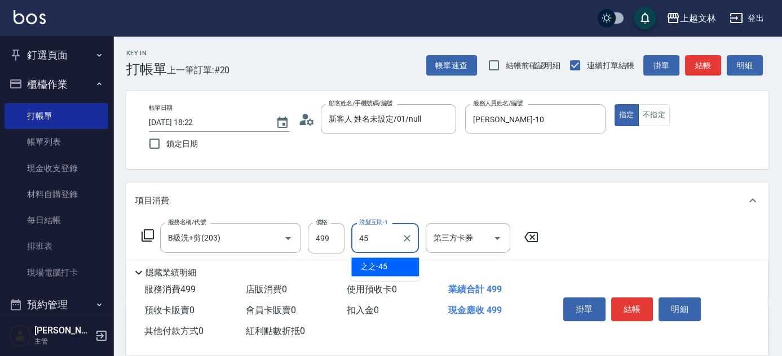
type input "之之-45"
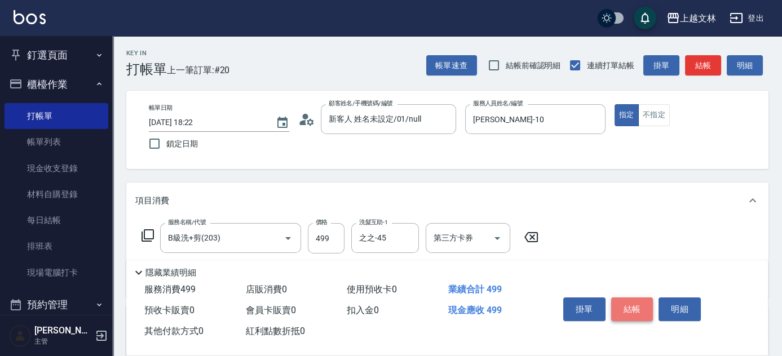
click at [627, 301] on button "結帳" at bounding box center [632, 310] width 42 height 24
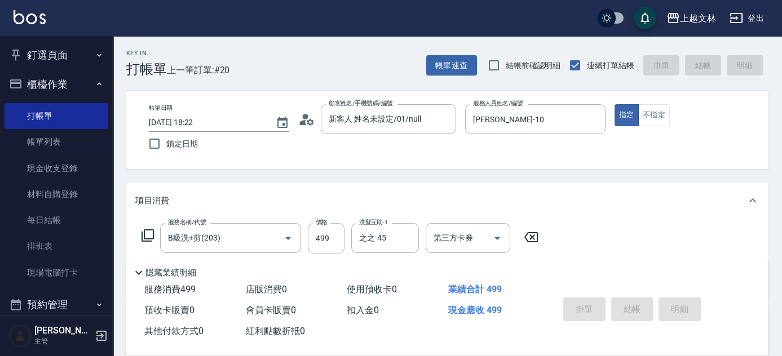
type input "2025/08/22 18:24"
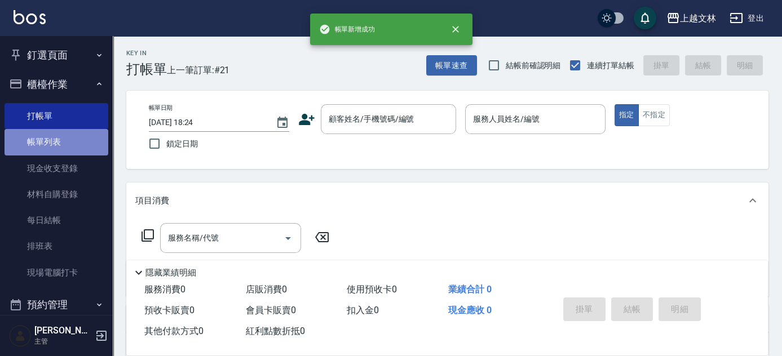
click at [59, 145] on link "帳單列表" at bounding box center [57, 142] width 104 height 26
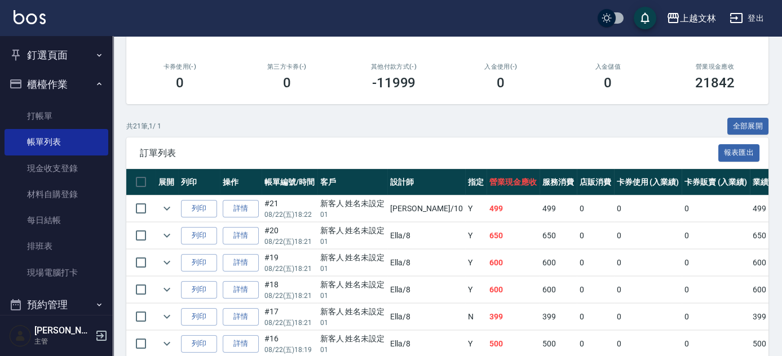
scroll to position [197, 0]
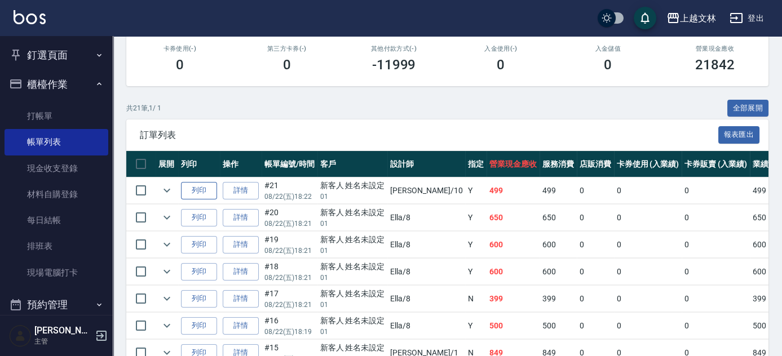
click at [194, 191] on button "列印" at bounding box center [199, 190] width 36 height 17
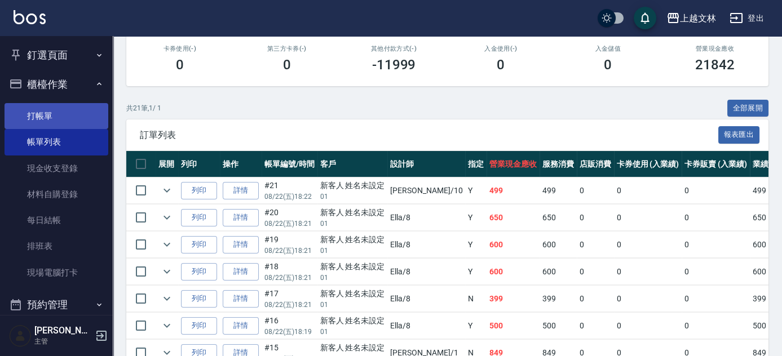
click at [45, 118] on link "打帳單" at bounding box center [57, 116] width 104 height 26
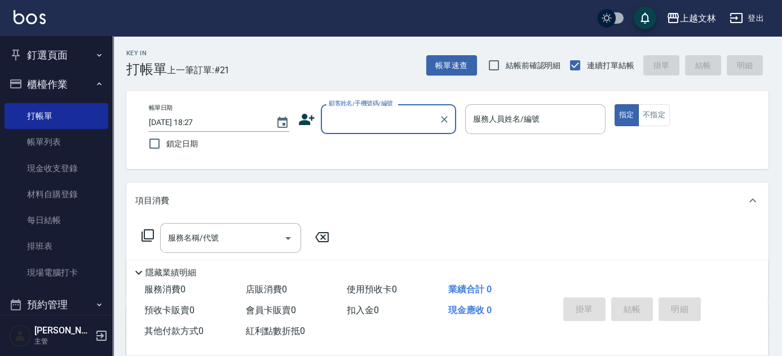
click at [360, 112] on input "顧客姓名/手機號碼/編號" at bounding box center [380, 119] width 108 height 20
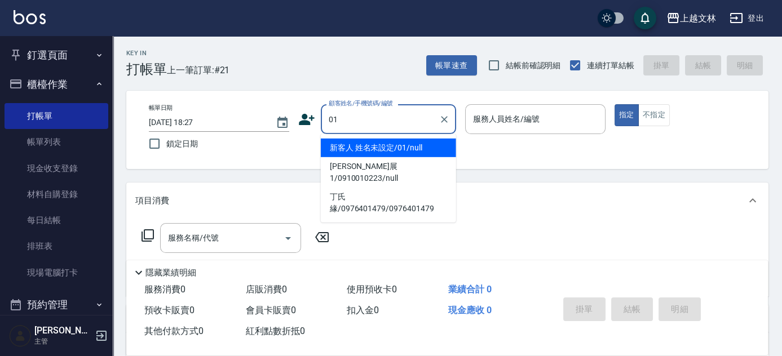
type input "01"
type input "3"
type input "新客人 姓名未設定/01/null"
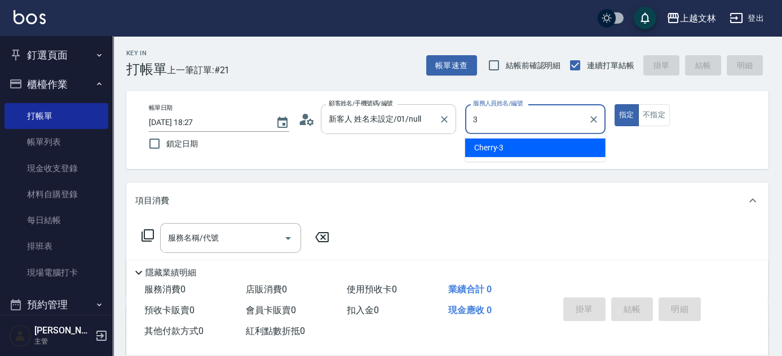
type input "Cherry-3"
type button "true"
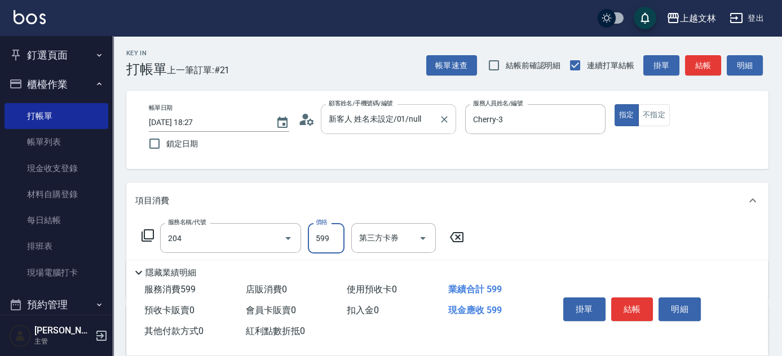
type input "A級洗+剪(204)"
type input "600"
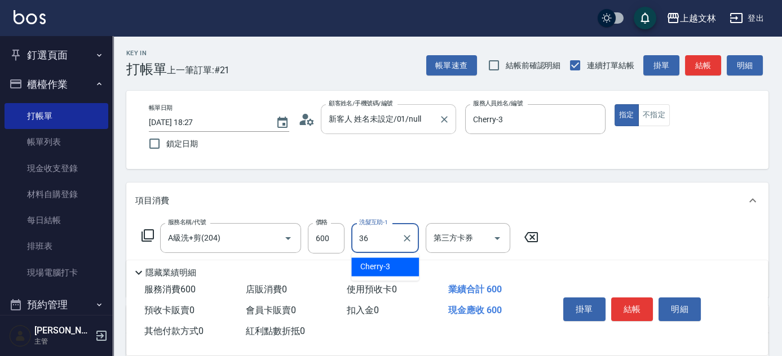
type input "清原-36"
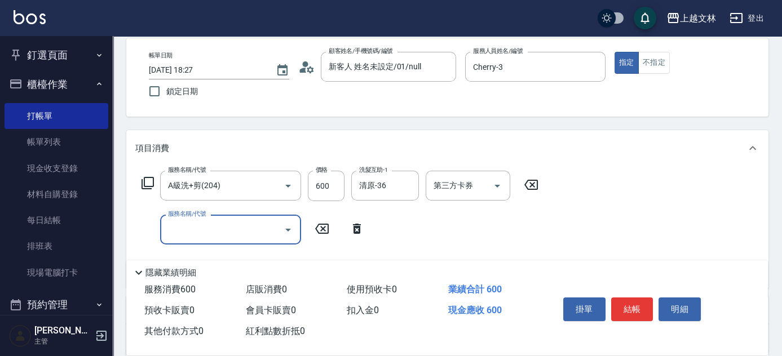
scroll to position [92, 0]
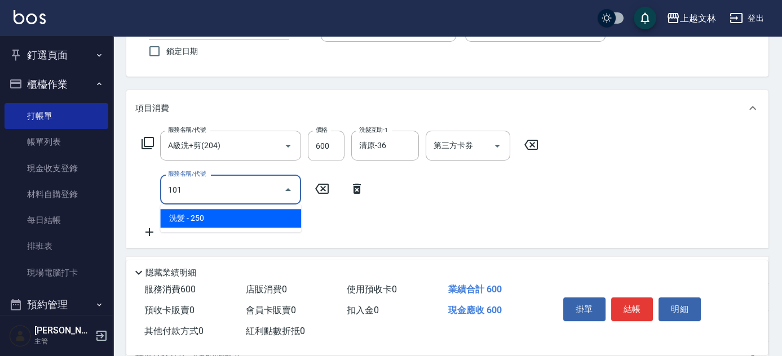
type input "洗髮(101)"
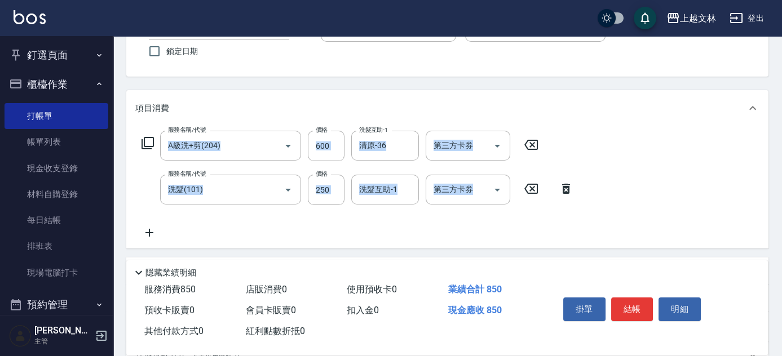
drag, startPoint x: 777, startPoint y: 108, endPoint x: 786, endPoint y: 166, distance: 59.4
click at [781, 166] on html "上越文林 登出 釘選頁面 店家日報表 設計師排行榜 每日結帳 櫃檯作業 打帳單 帳單列表 現金收支登錄 材料自購登錄 每日結帳 排班表 現場電腦打卡 預約管理…" at bounding box center [391, 206] width 782 height 596
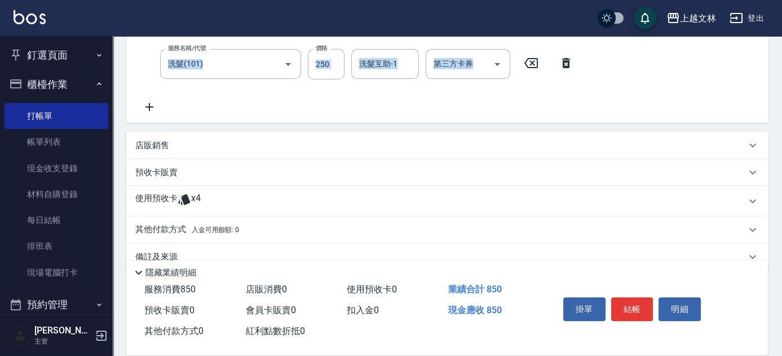
scroll to position [240, 0]
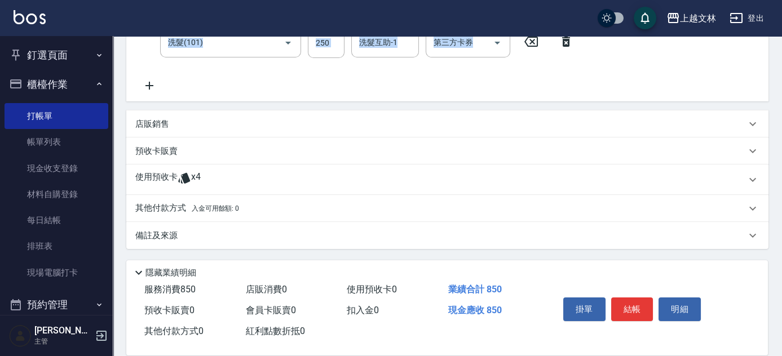
click at [154, 172] on p "使用預收卡" at bounding box center [156, 179] width 42 height 17
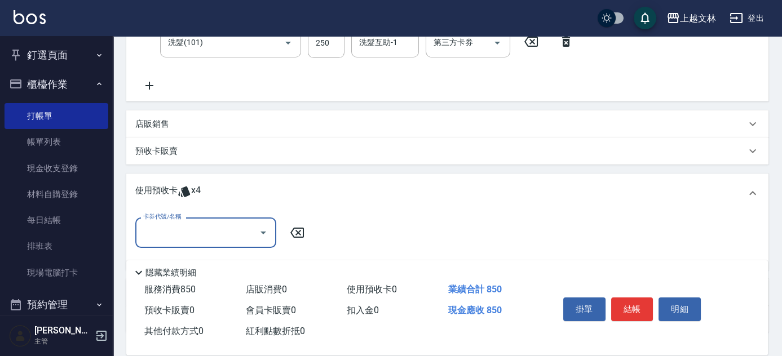
scroll to position [0, 0]
click at [221, 232] on input "卡券代號/名稱" at bounding box center [197, 233] width 114 height 20
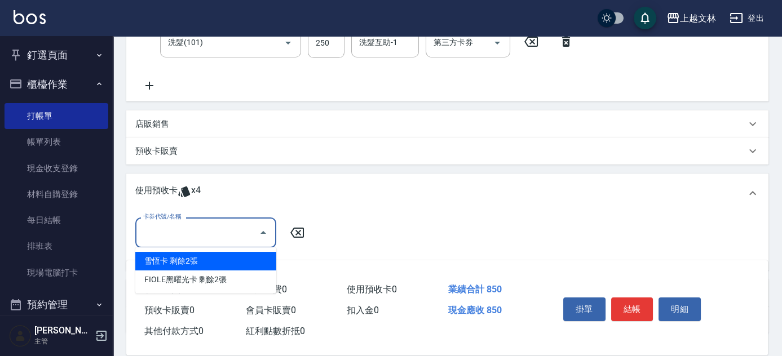
click at [228, 258] on div "雪恆卡 剩餘2張" at bounding box center [205, 261] width 141 height 19
type input "雪恆卡"
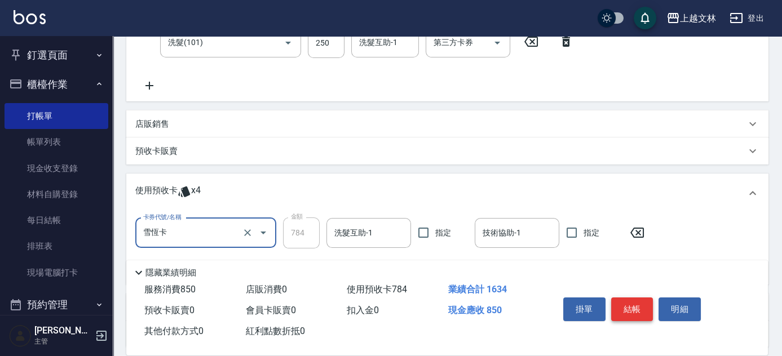
click at [632, 311] on button "結帳" at bounding box center [632, 310] width 42 height 24
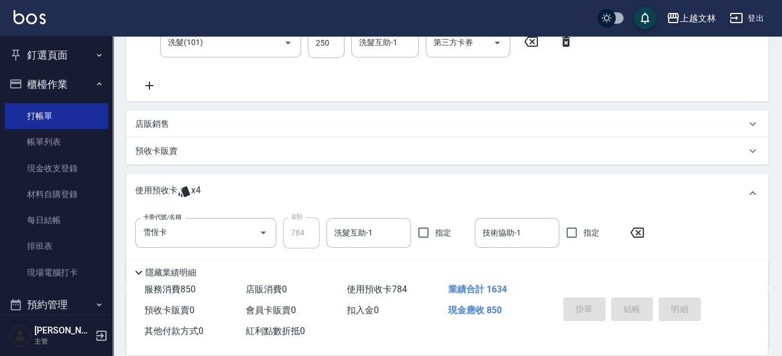
type input "2025/08/22 18:55"
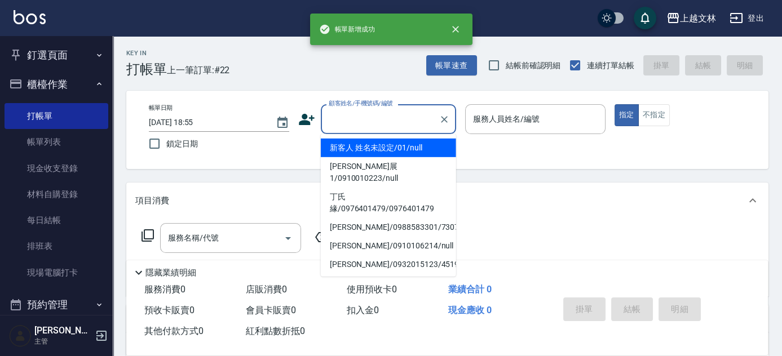
click at [396, 120] on input "顧客姓名/手機號碼/編號" at bounding box center [380, 119] width 108 height 20
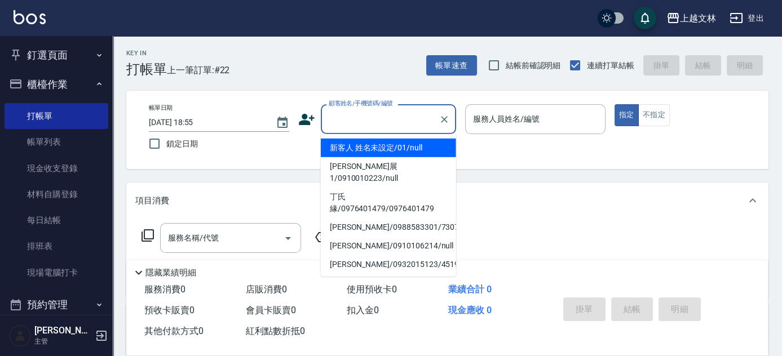
click at [399, 151] on li "新客人 姓名未設定/01/null" at bounding box center [388, 148] width 135 height 19
type input "新客人 姓名未設定/01/null"
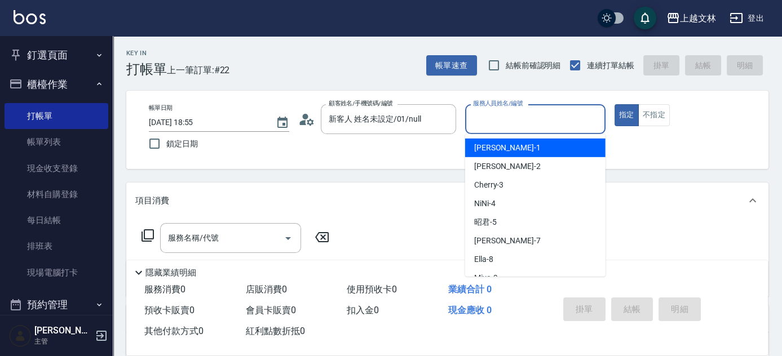
click at [505, 126] on input "服務人員姓名/編號" at bounding box center [535, 119] width 130 height 20
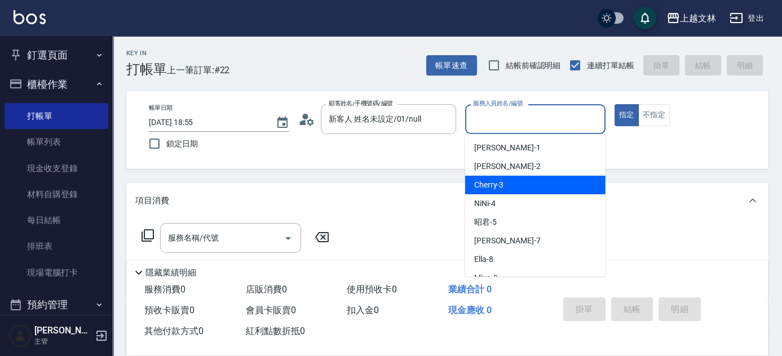
drag, startPoint x: 516, startPoint y: 182, endPoint x: 507, endPoint y: 186, distance: 10.4
click at [516, 182] on div "Cherry -3" at bounding box center [535, 185] width 140 height 19
type input "Cherry-3"
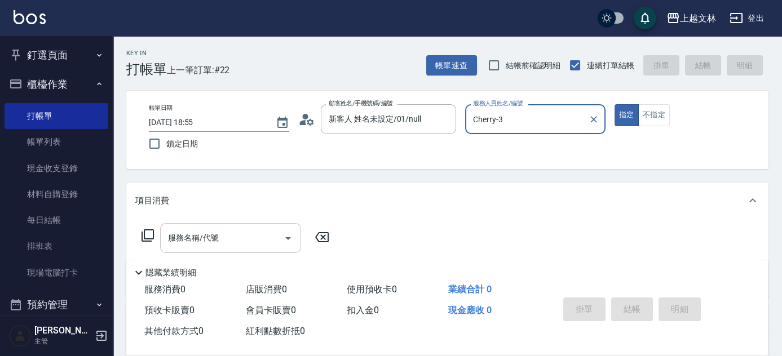
click at [253, 243] on input "服務名稱/代號" at bounding box center [222, 238] width 114 height 20
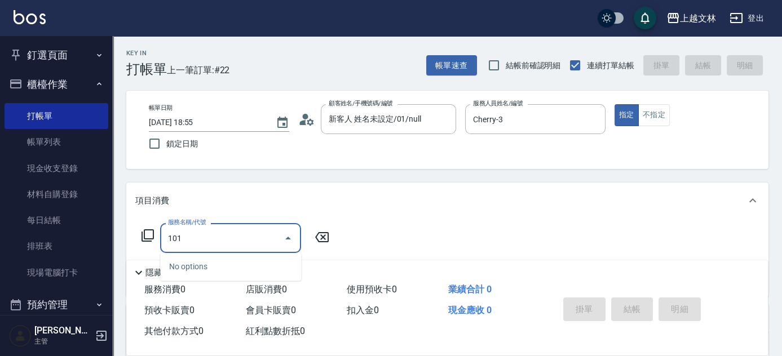
type input "洗髮(101)"
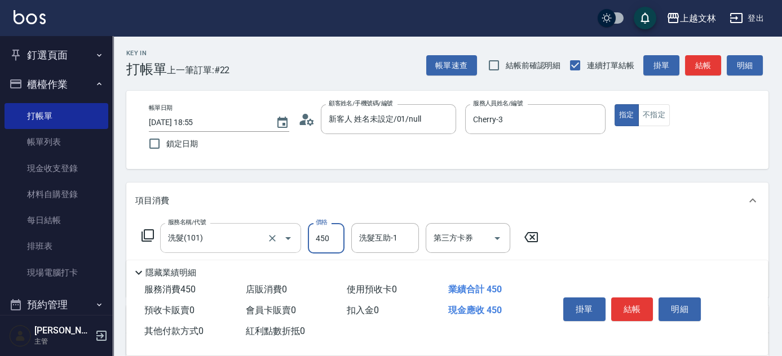
type input "450"
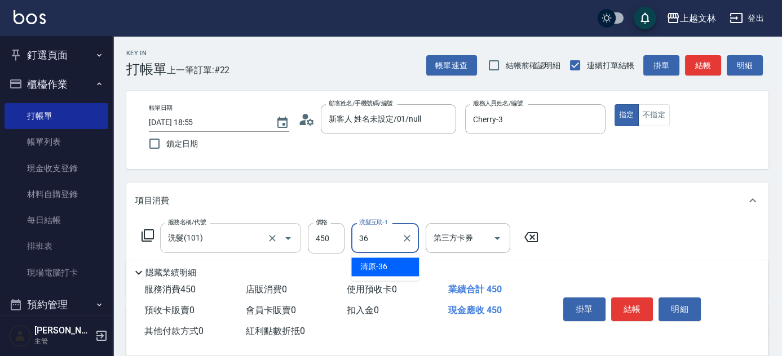
type input "清原-36"
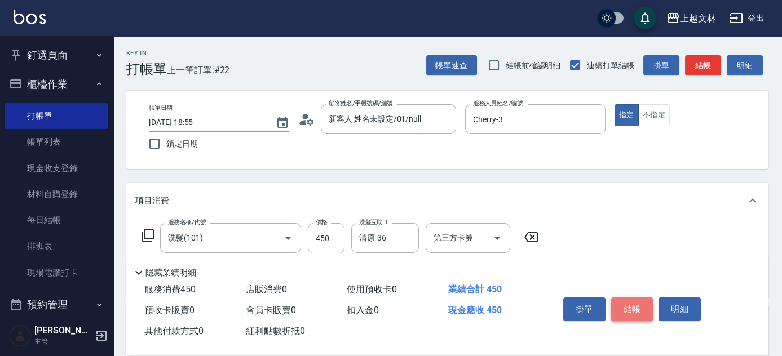
click at [632, 310] on button "結帳" at bounding box center [632, 310] width 42 height 24
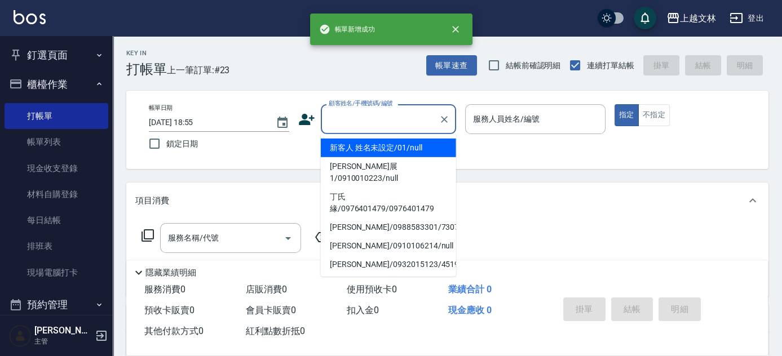
click at [402, 118] on input "顧客姓名/手機號碼/編號" at bounding box center [380, 119] width 108 height 20
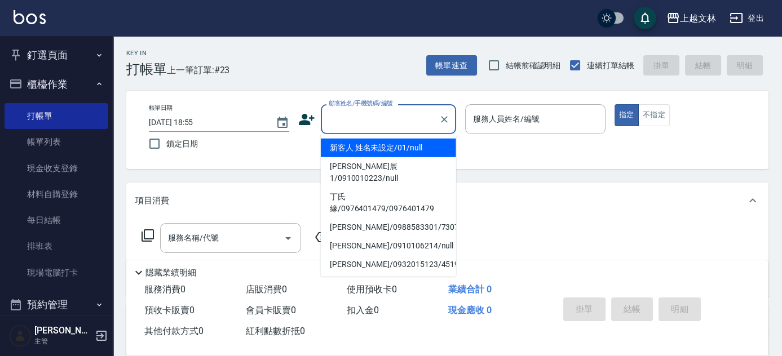
click at [414, 148] on li "新客人 姓名未設定/01/null" at bounding box center [388, 148] width 135 height 19
type input "新客人 姓名未設定/01/null"
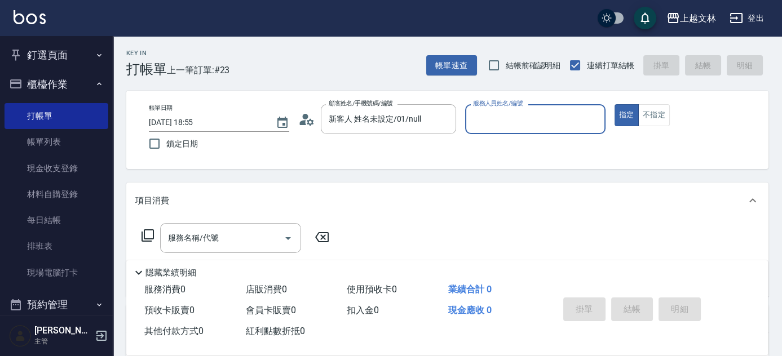
click at [519, 115] on input "服務人員姓名/編號" at bounding box center [535, 119] width 130 height 20
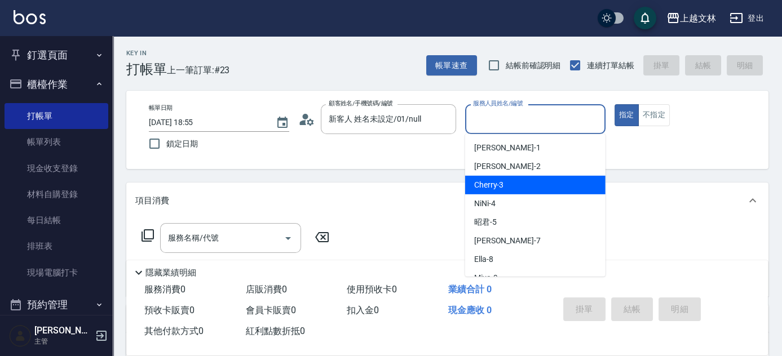
click at [534, 189] on div "Cherry -3" at bounding box center [535, 185] width 140 height 19
type input "Cherry-3"
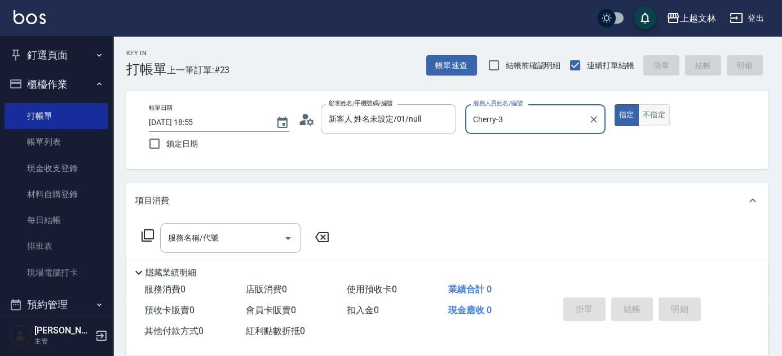
click at [643, 119] on button "不指定" at bounding box center [654, 115] width 32 height 22
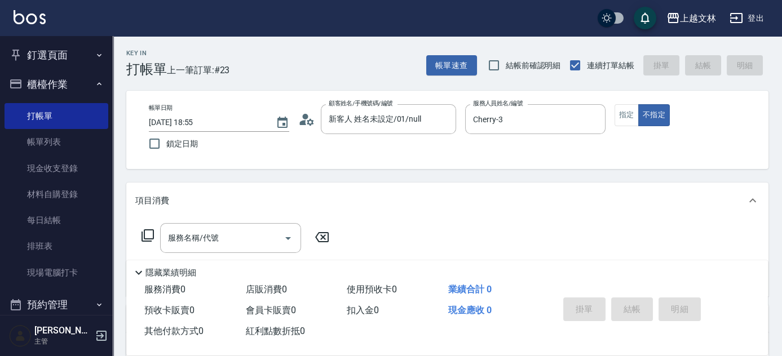
click at [179, 242] on div "服務名稱/代號 服務名稱/代號" at bounding box center [230, 238] width 141 height 30
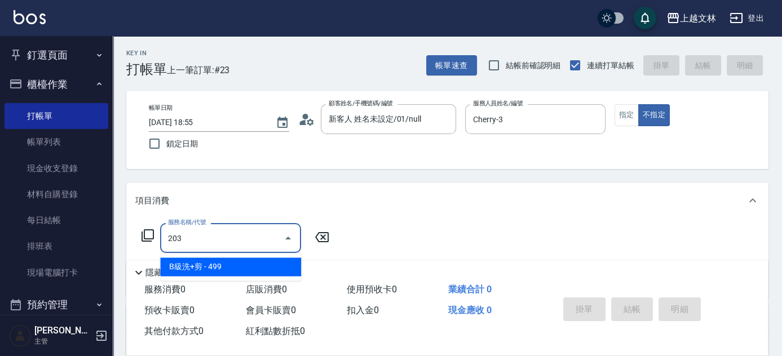
type input "B級洗+剪(203)"
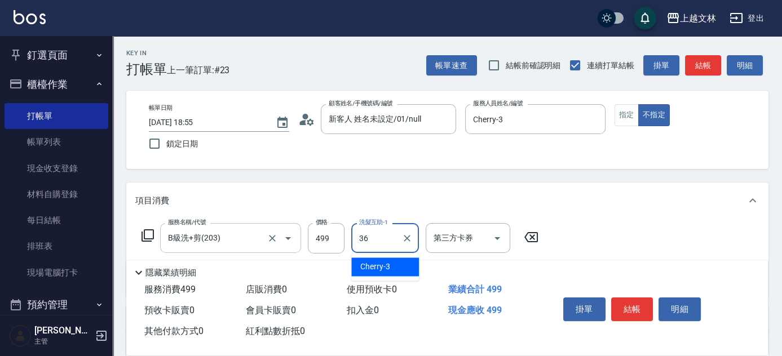
type input "清原-36"
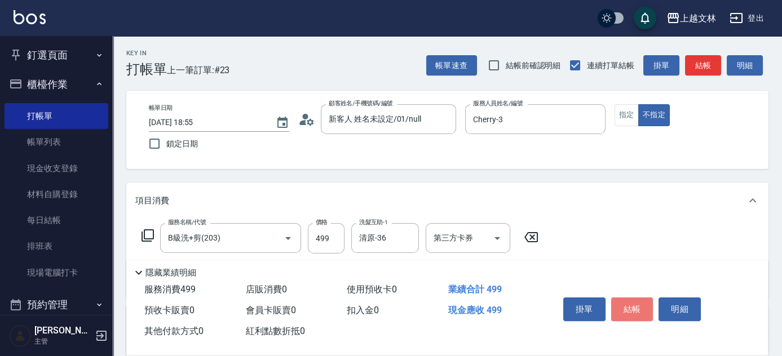
click at [628, 315] on button "結帳" at bounding box center [632, 310] width 42 height 24
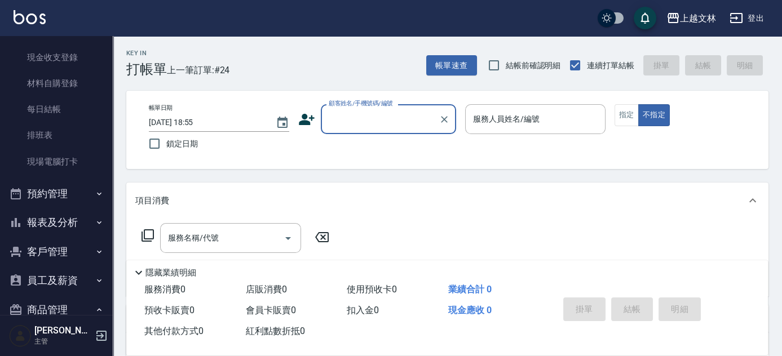
scroll to position [135, 0]
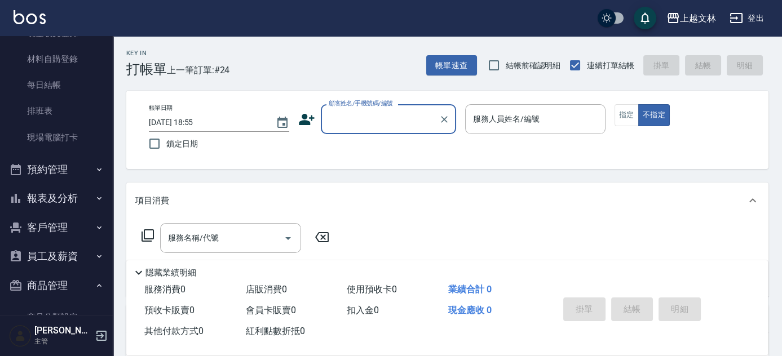
click at [56, 196] on button "報表及分析" at bounding box center [57, 198] width 104 height 29
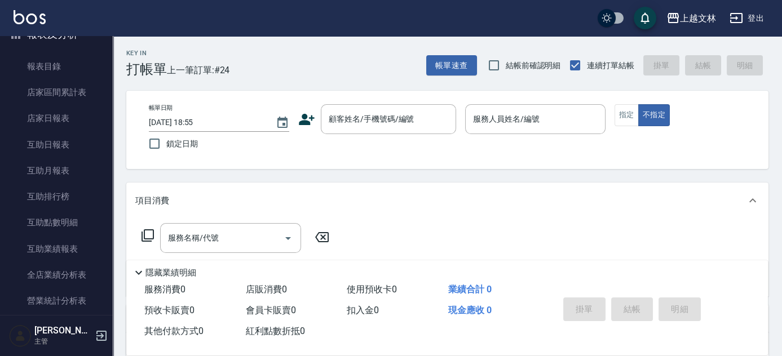
scroll to position [314, 0]
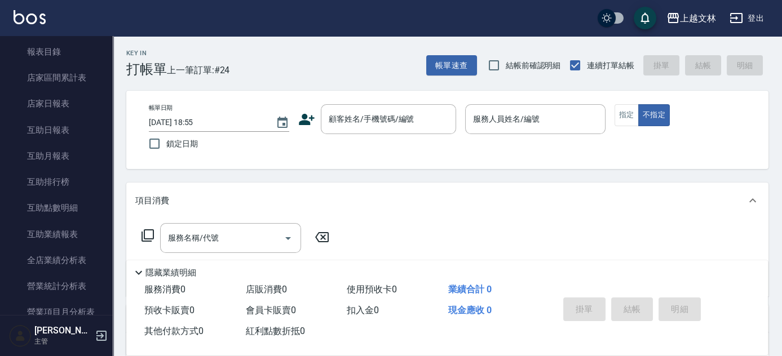
drag, startPoint x: 106, startPoint y: 145, endPoint x: 108, endPoint y: 165, distance: 19.3
click at [108, 165] on nav "釘選頁面 店家日報表 設計師排行榜 每日結帳 櫃檯作業 打帳單 帳單列表 現金收支登錄 材料自購登錄 每日結帳 排班表 現場電腦打卡 預約管理 預約管理 單日…" at bounding box center [56, 175] width 113 height 279
drag, startPoint x: 107, startPoint y: 165, endPoint x: 108, endPoint y: 175, distance: 10.8
click at [108, 175] on nav "釘選頁面 店家日報表 設計師排行榜 每日結帳 櫃檯作業 打帳單 帳單列表 現金收支登錄 材料自購登錄 每日結帳 排班表 現場電腦打卡 預約管理 預約管理 單日…" at bounding box center [56, 175] width 113 height 279
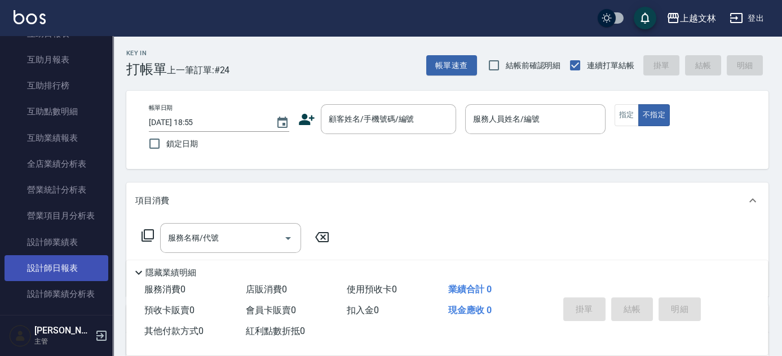
scroll to position [411, 0]
click at [64, 263] on link "設計師日報表" at bounding box center [57, 267] width 104 height 26
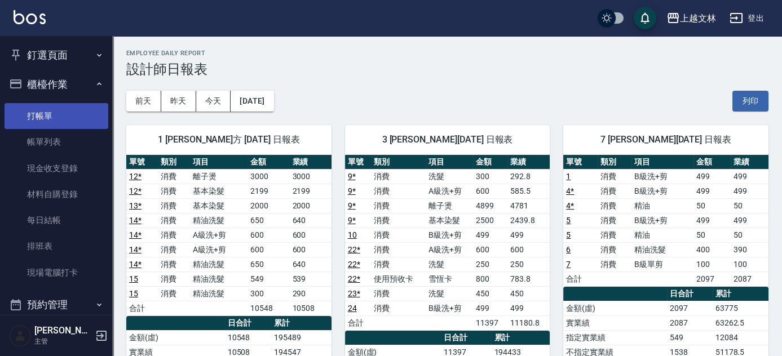
click at [55, 105] on link "打帳單" at bounding box center [57, 116] width 104 height 26
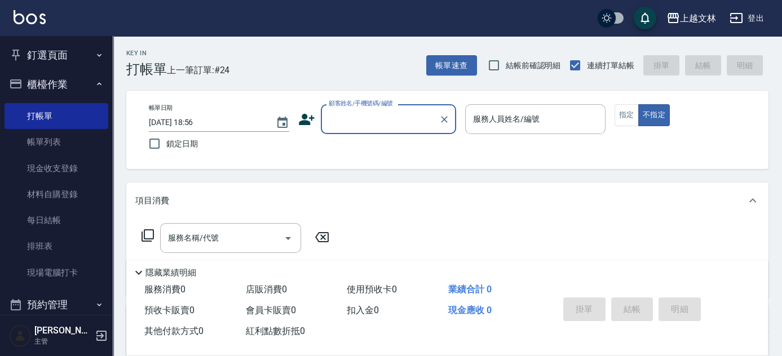
click at [382, 126] on input "顧客姓名/手機號碼/編號" at bounding box center [380, 119] width 108 height 20
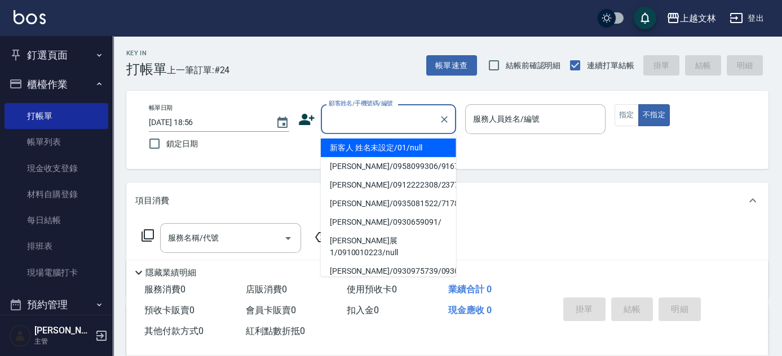
click at [413, 145] on li "新客人 姓名未設定/01/null" at bounding box center [388, 148] width 135 height 19
type input "新客人 姓名未設定/01/null"
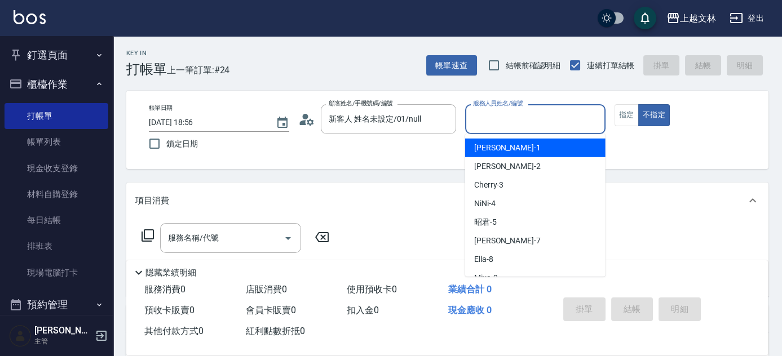
click at [501, 123] on input "服務人員姓名/編號" at bounding box center [535, 119] width 130 height 20
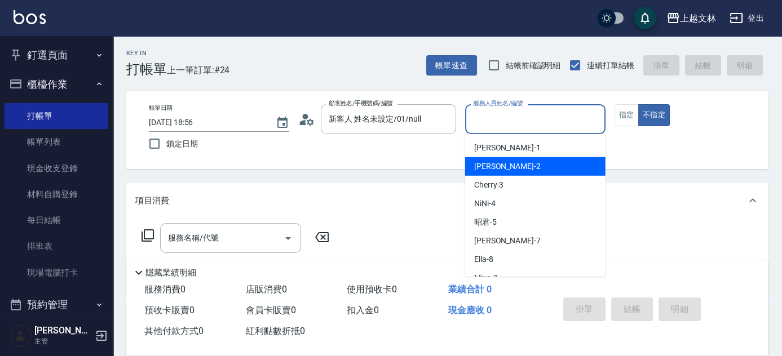
click at [510, 163] on div "Jennifer -2" at bounding box center [535, 166] width 140 height 19
type input "Jennifer-2"
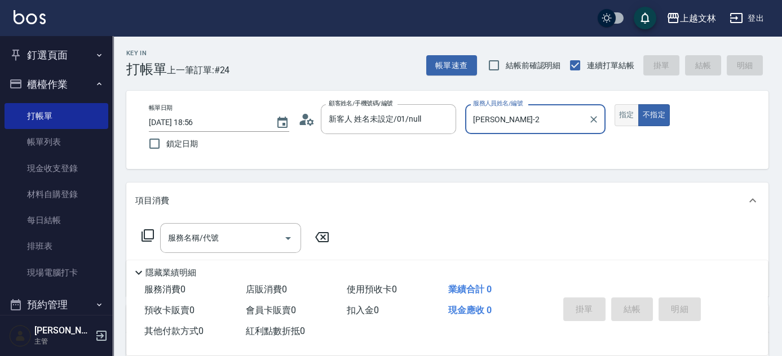
click at [633, 122] on button "指定" at bounding box center [626, 115] width 24 height 22
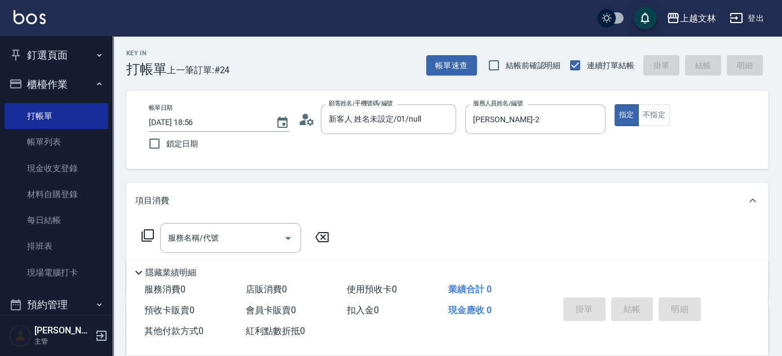
click at [153, 240] on icon at bounding box center [148, 236] width 14 height 14
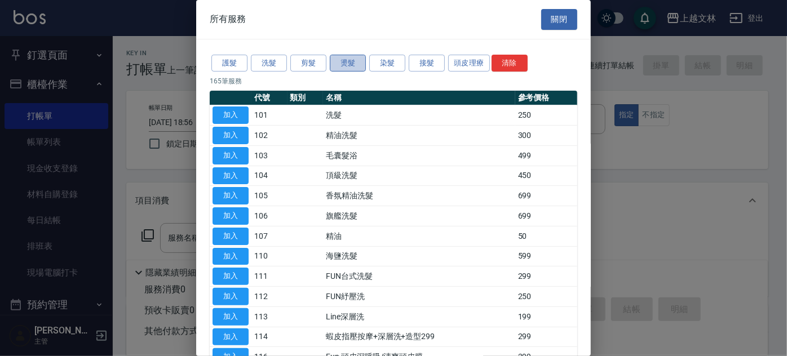
click at [352, 64] on button "燙髮" at bounding box center [348, 63] width 36 height 17
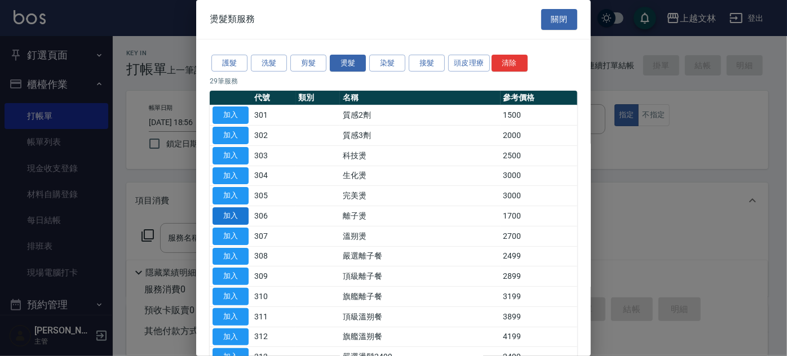
click at [233, 214] on button "加入" at bounding box center [231, 215] width 36 height 17
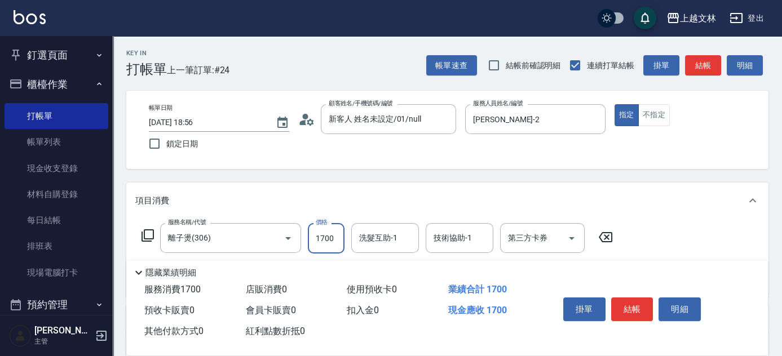
click at [321, 241] on input "1700" at bounding box center [326, 238] width 37 height 30
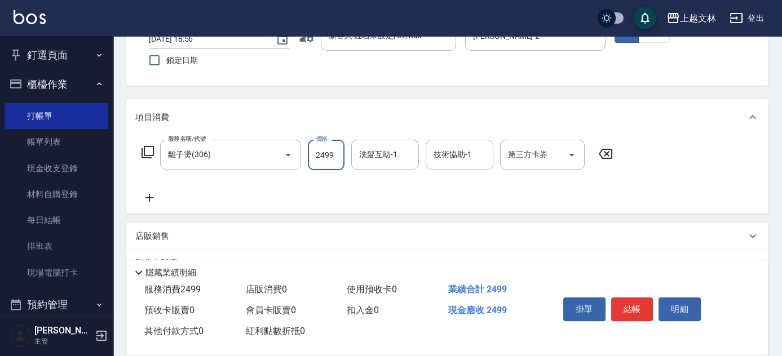
scroll to position [195, 0]
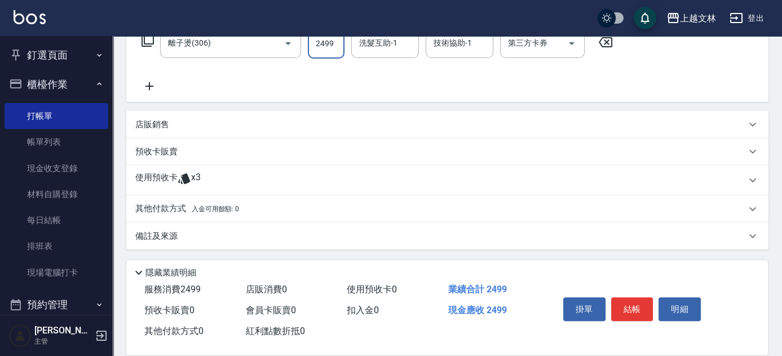
click at [168, 126] on p "店販銷售" at bounding box center [152, 125] width 34 height 12
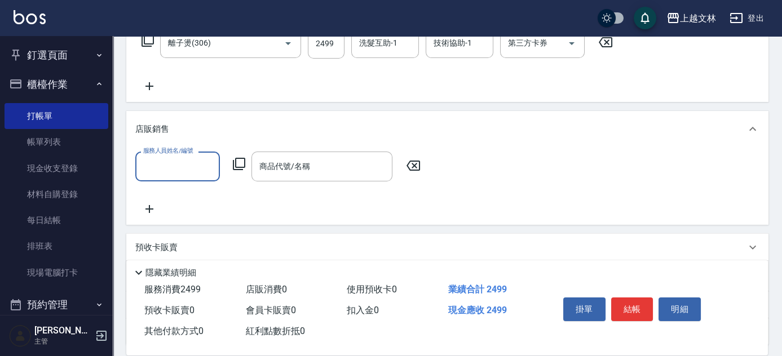
scroll to position [0, 0]
click at [201, 164] on input "服務人員姓名/編號" at bounding box center [177, 167] width 74 height 20
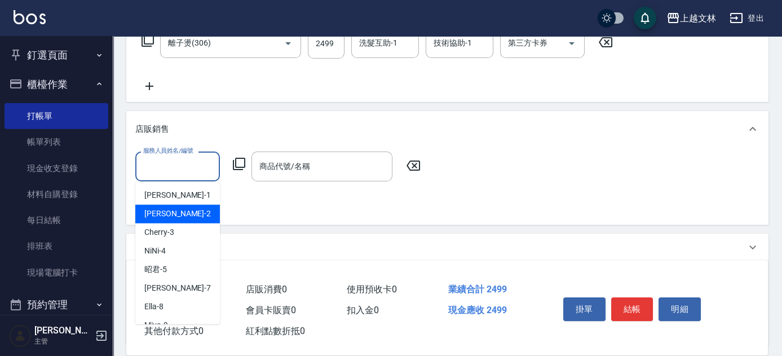
click at [189, 213] on div "Jennifer -2" at bounding box center [177, 214] width 85 height 19
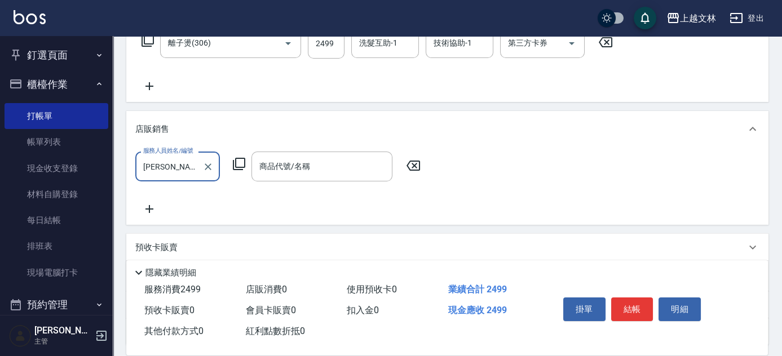
click at [241, 165] on icon at bounding box center [239, 164] width 14 height 14
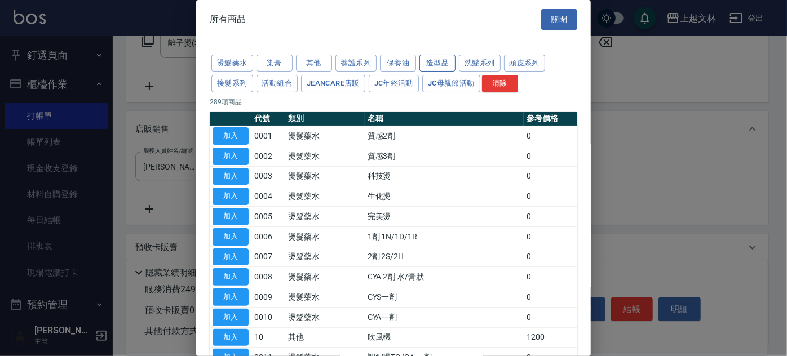
click at [438, 61] on button "造型品" at bounding box center [437, 63] width 36 height 17
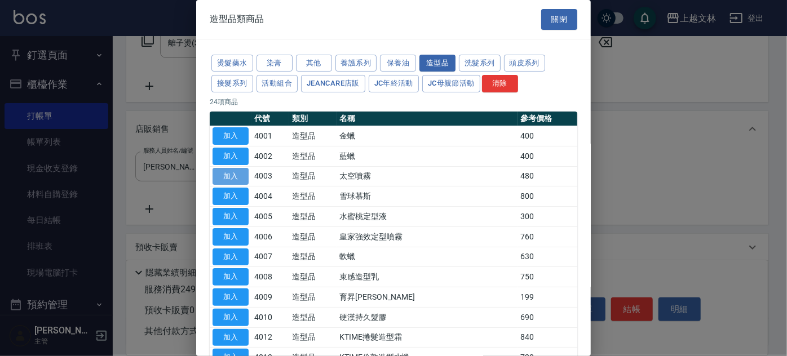
click at [238, 174] on button "加入" at bounding box center [231, 176] width 36 height 17
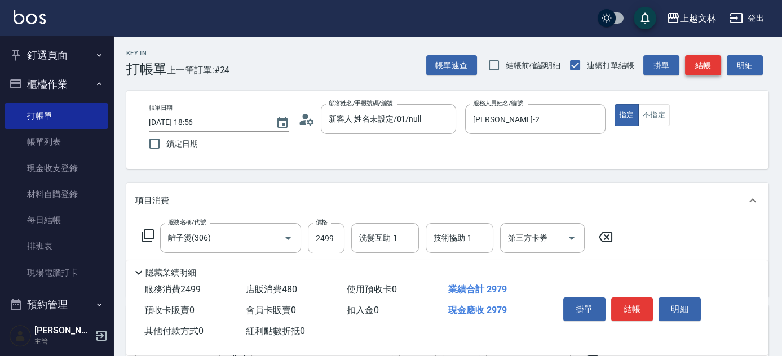
click at [706, 71] on button "結帳" at bounding box center [703, 65] width 36 height 21
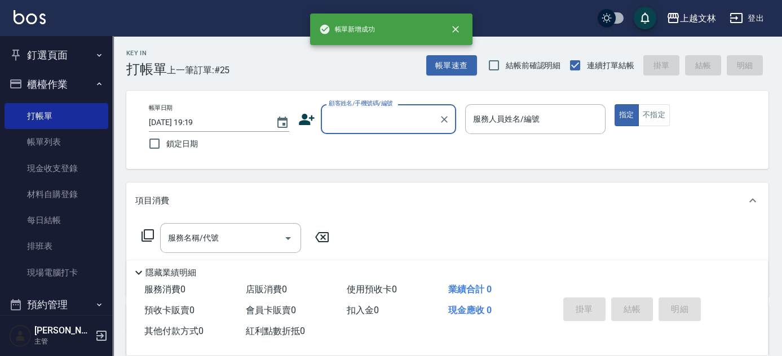
click at [356, 118] on input "顧客姓名/手機號碼/編號" at bounding box center [380, 119] width 108 height 20
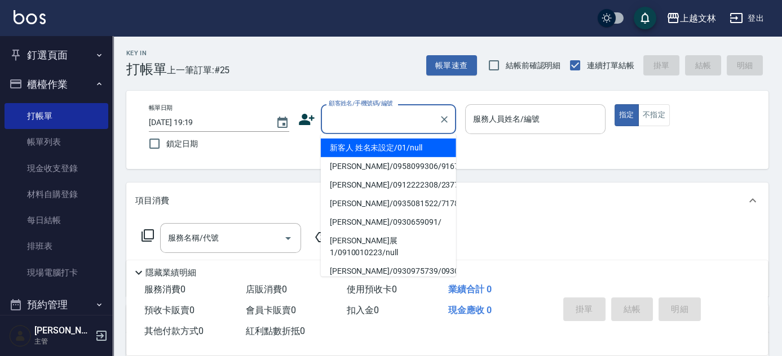
click at [365, 144] on li "新客人 姓名未設定/01/null" at bounding box center [388, 148] width 135 height 19
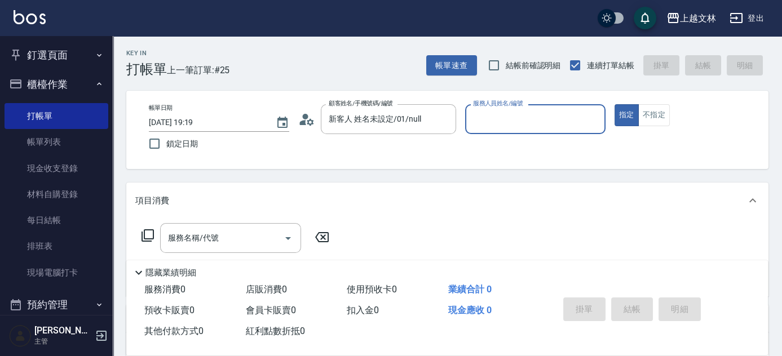
click at [492, 122] on input "服務人員姓名/編號" at bounding box center [535, 119] width 130 height 20
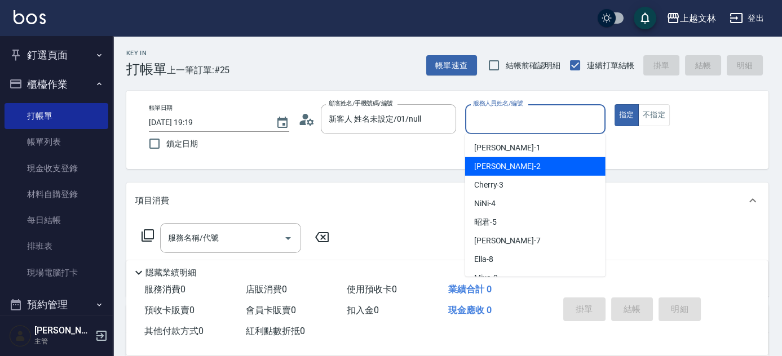
click at [497, 174] on div "Jennifer -2" at bounding box center [535, 166] width 140 height 19
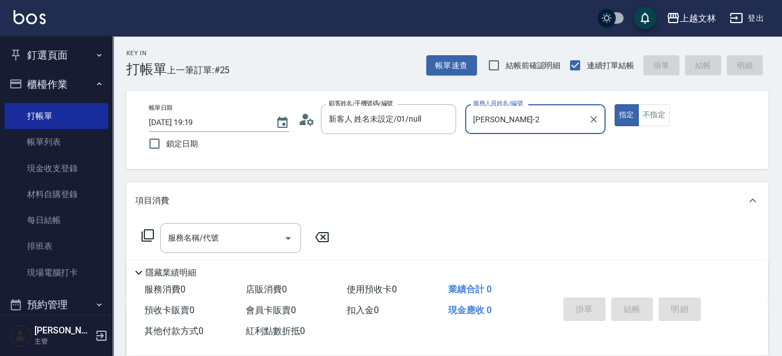
click at [272, 260] on div "Key In 打帳單 上一筆訂單:#25 帳單速查 結帳前確認明細 連續打單結帳 掛單 結帳 明細 帳單日期 2025/08/22 19:19 鎖定日期 顧客…" at bounding box center [447, 293] width 669 height 515
click at [249, 239] on input "服務名稱/代號" at bounding box center [222, 238] width 114 height 20
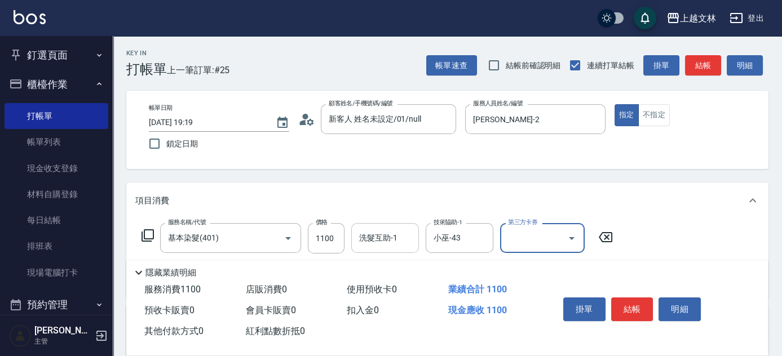
click at [386, 241] on div "洗髮互助-1 洗髮互助-1" at bounding box center [385, 238] width 68 height 30
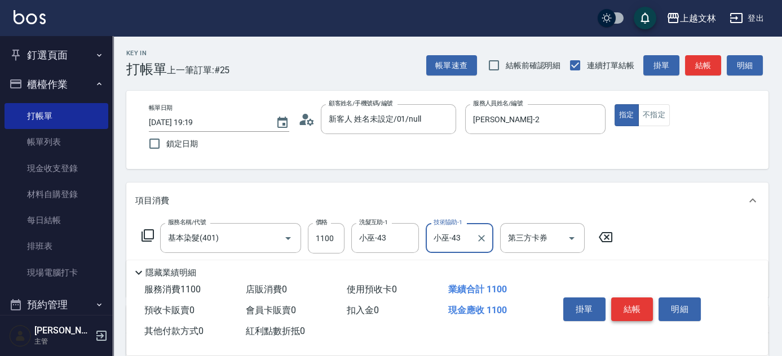
click at [640, 308] on button "結帳" at bounding box center [632, 310] width 42 height 24
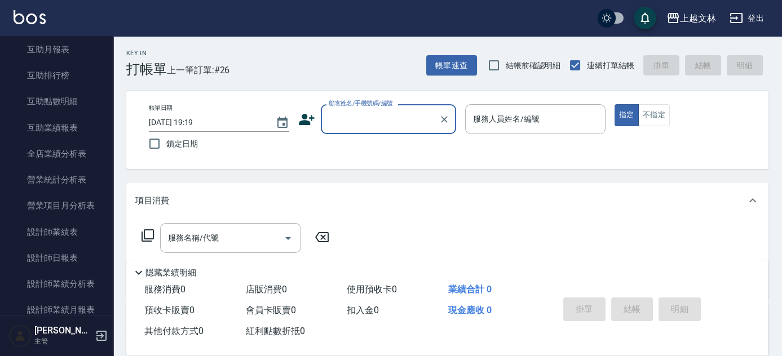
scroll to position [424, 0]
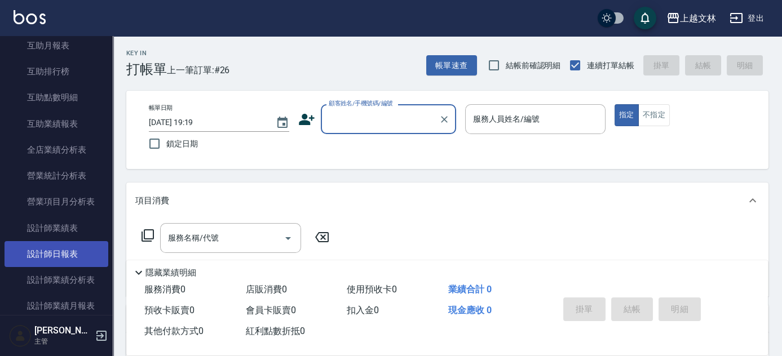
click at [82, 258] on link "設計師日報表" at bounding box center [57, 254] width 104 height 26
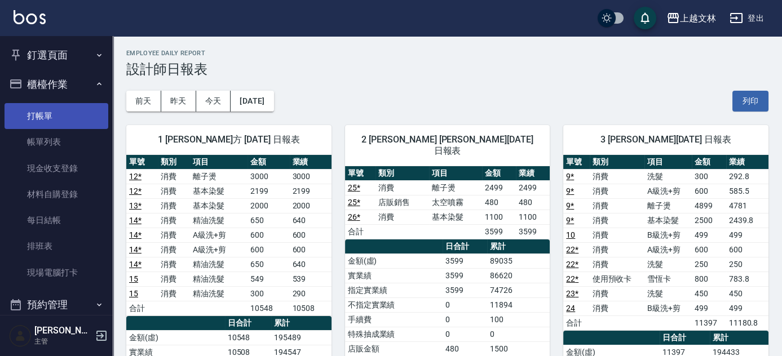
click at [73, 111] on link "打帳單" at bounding box center [57, 116] width 104 height 26
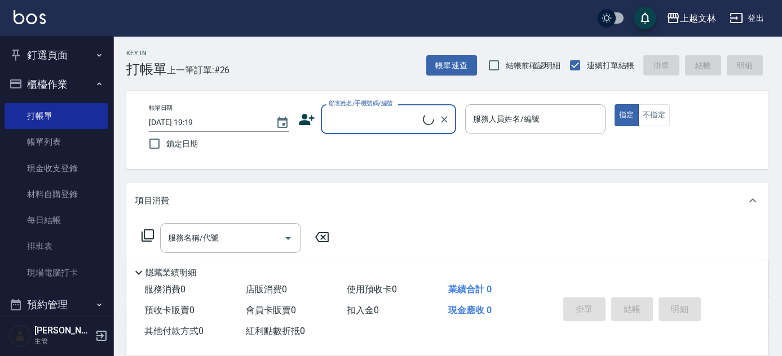
click at [371, 117] on input "顧客姓名/手機號碼/編號" at bounding box center [374, 119] width 97 height 20
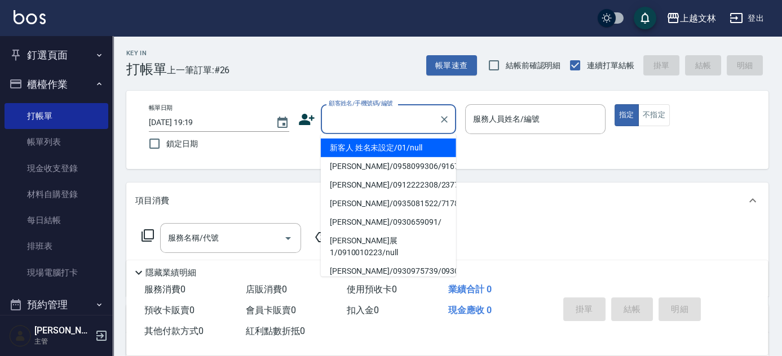
click at [380, 144] on li "新客人 姓名未設定/01/null" at bounding box center [388, 148] width 135 height 19
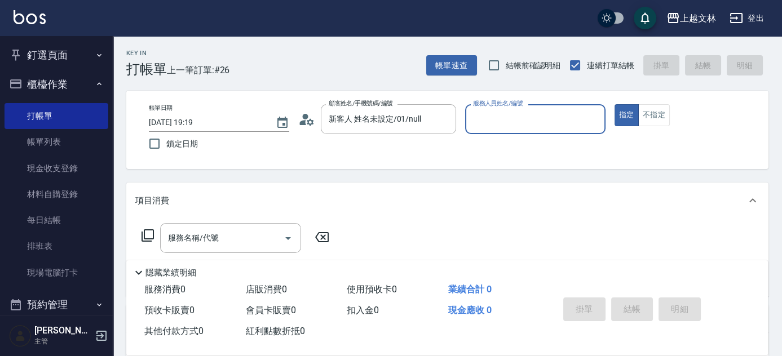
click at [516, 122] on input "服務人員姓名/編號" at bounding box center [535, 119] width 130 height 20
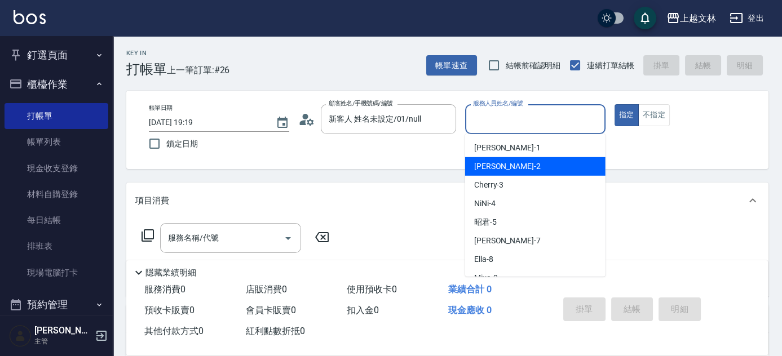
click at [522, 162] on div "Jennifer -2" at bounding box center [535, 166] width 140 height 19
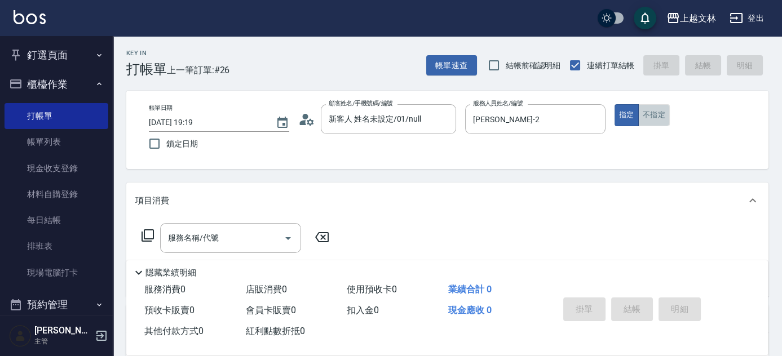
drag, startPoint x: 658, startPoint y: 112, endPoint x: 575, endPoint y: 194, distance: 116.4
click at [658, 112] on button "不指定" at bounding box center [654, 115] width 32 height 22
click at [203, 234] on div "服務名稱/代號 服務名稱/代號" at bounding box center [230, 238] width 141 height 30
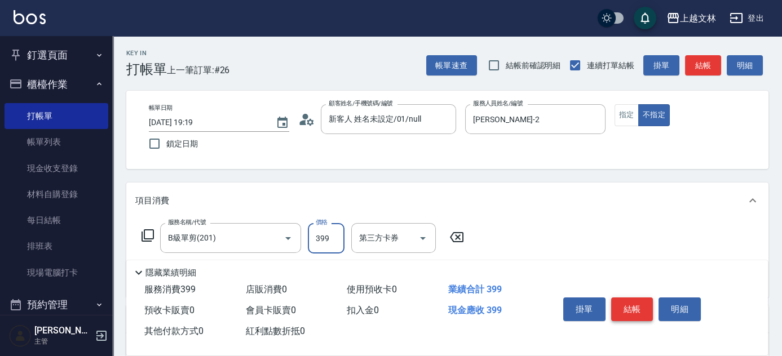
click at [643, 308] on button "結帳" at bounding box center [632, 310] width 42 height 24
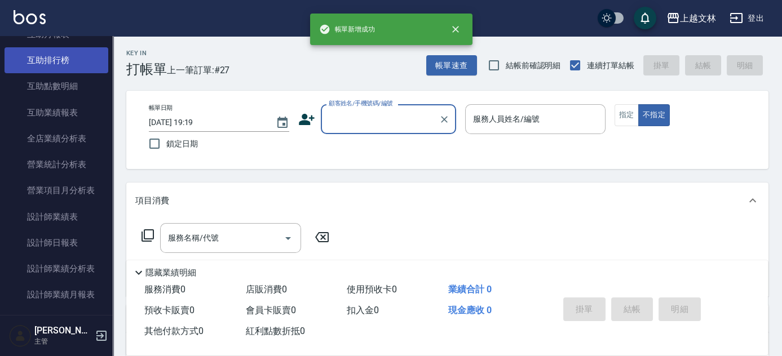
scroll to position [512, 0]
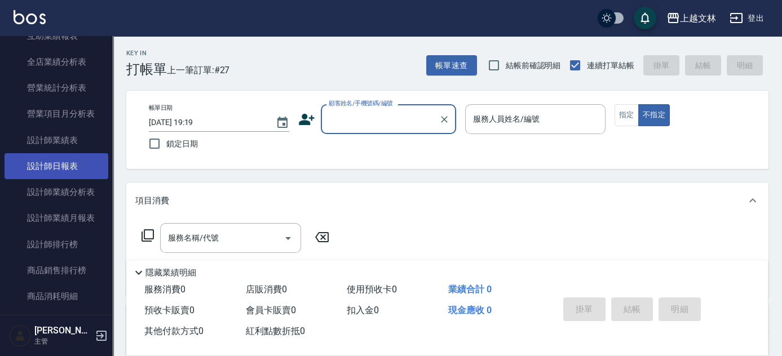
click at [77, 160] on link "設計師日報表" at bounding box center [57, 166] width 104 height 26
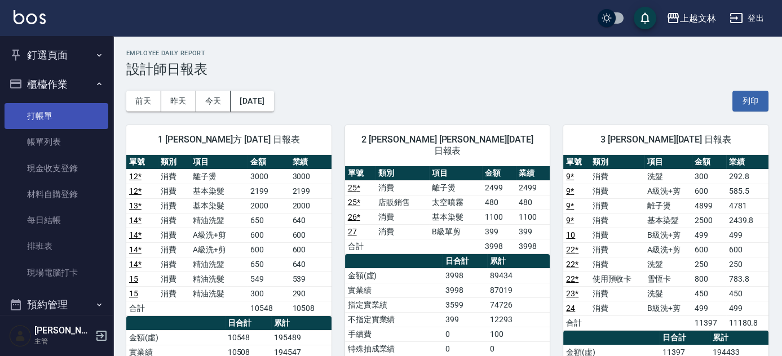
click at [40, 123] on link "打帳單" at bounding box center [57, 116] width 104 height 26
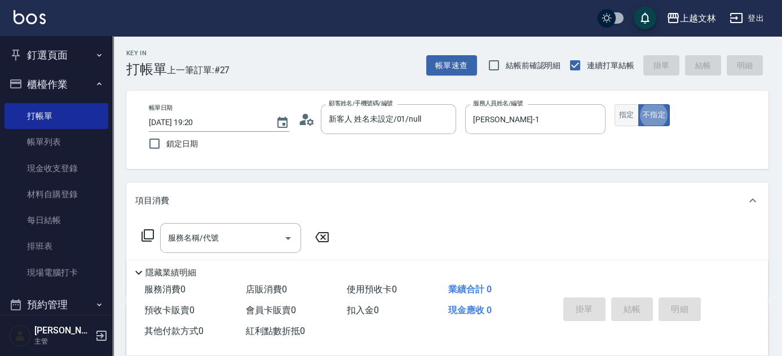
click at [631, 117] on button "指定" at bounding box center [626, 115] width 24 height 22
click at [212, 240] on div "服務名稱/代號 服務名稱/代號" at bounding box center [230, 238] width 141 height 30
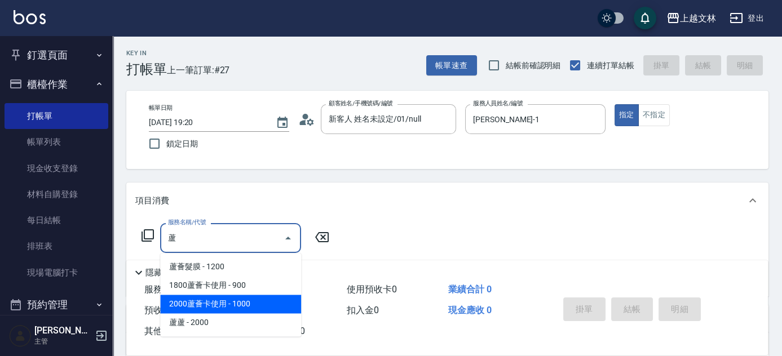
click at [231, 302] on span "2000蘆薈卡使用 - 1000" at bounding box center [230, 304] width 141 height 19
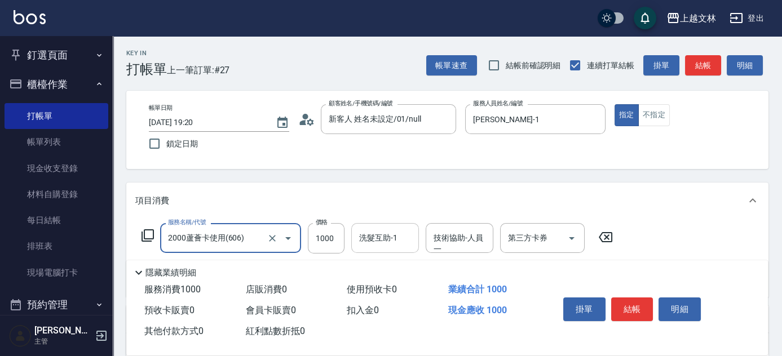
click at [369, 245] on input "洗髮互助-1" at bounding box center [384, 238] width 57 height 20
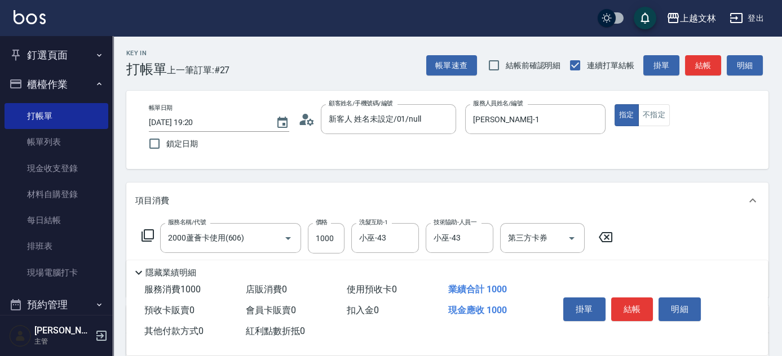
click at [499, 222] on div "服務名稱/代號 2000蘆薈卡使用(606) 服務名稱/代號 價格 1000 價格 洗髮互助-1 小巫-43 洗髮互助-1 技術協助-人員一 小巫-43 技術…" at bounding box center [447, 258] width 642 height 78
click at [529, 237] on div "第三方卡券 第三方卡券" at bounding box center [542, 238] width 85 height 30
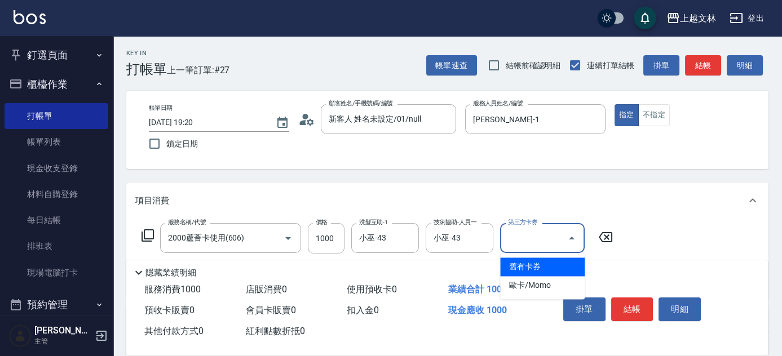
click at [536, 273] on span "舊有卡券" at bounding box center [542, 267] width 85 height 19
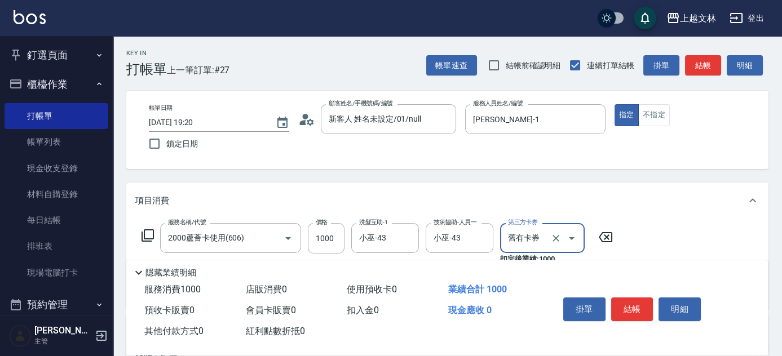
scroll to position [153, 0]
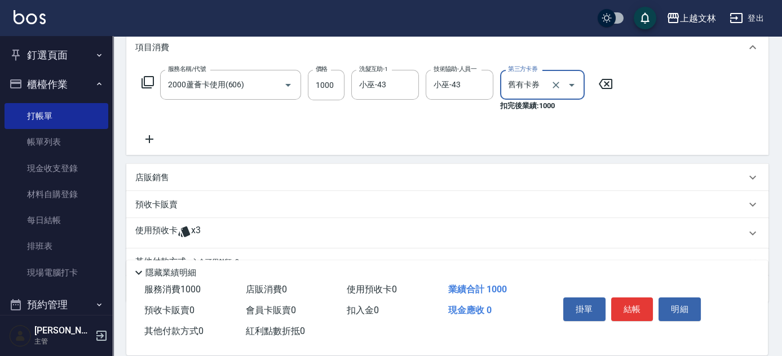
click at [154, 140] on icon at bounding box center [149, 139] width 28 height 14
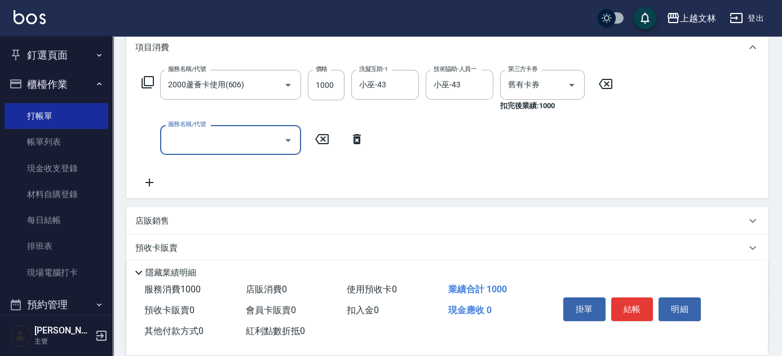
click at [198, 138] on input "服務名稱/代號" at bounding box center [222, 140] width 114 height 20
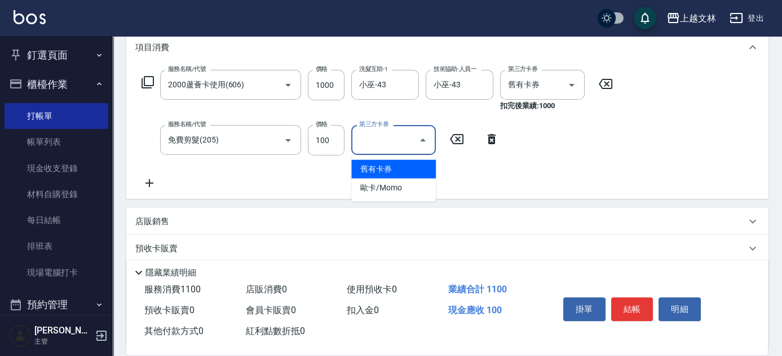
click at [373, 142] on input "第三方卡券" at bounding box center [384, 140] width 57 height 20
click at [377, 162] on span "舊有卡券" at bounding box center [393, 169] width 85 height 19
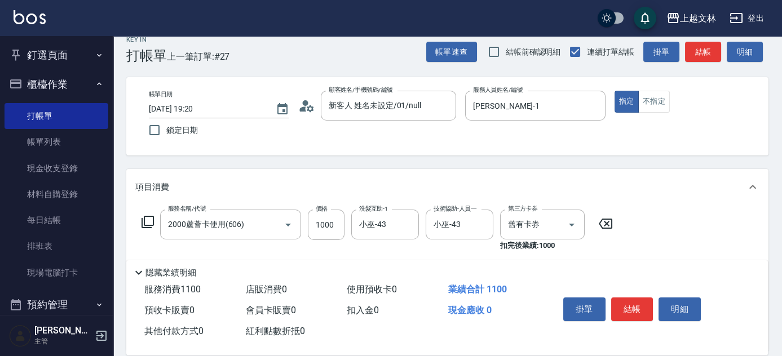
scroll to position [0, 0]
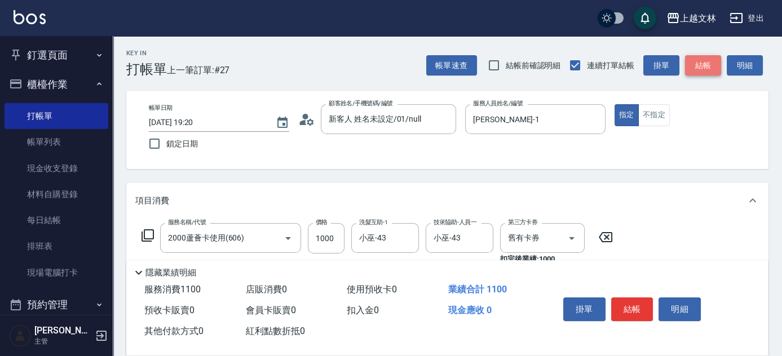
click at [709, 63] on button "結帳" at bounding box center [703, 65] width 36 height 21
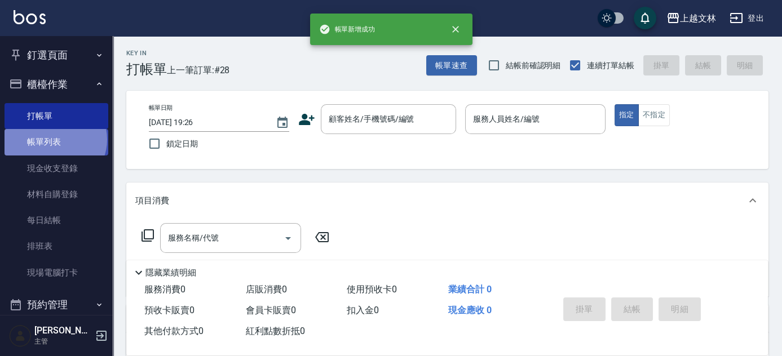
click at [54, 139] on link "帳單列表" at bounding box center [57, 142] width 104 height 26
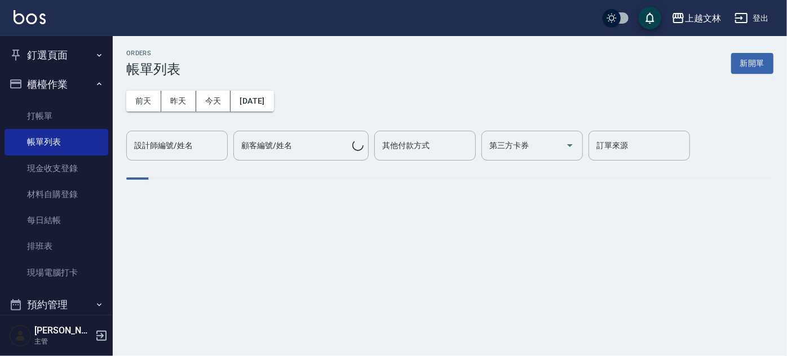
click at [183, 148] on div "設計師編號/姓名 設計師編號/姓名" at bounding box center [176, 146] width 101 height 30
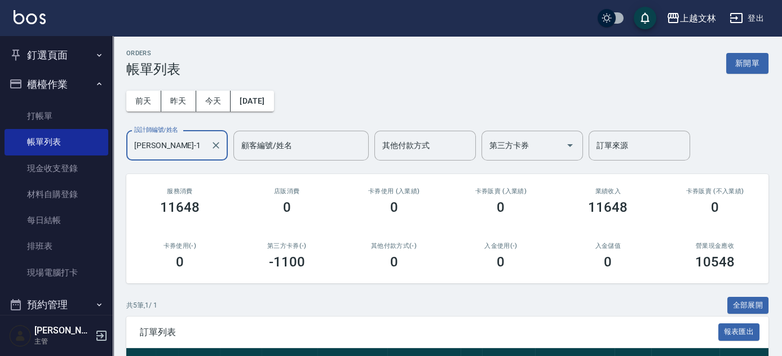
click at [34, 111] on link "打帳單" at bounding box center [57, 116] width 104 height 26
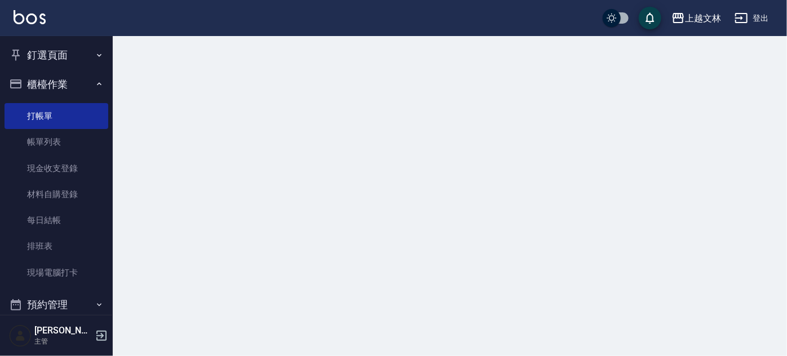
click at [48, 88] on button "櫃檯作業" at bounding box center [57, 84] width 104 height 29
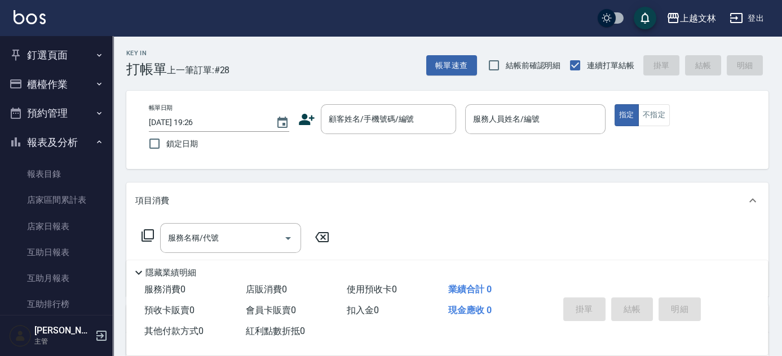
click at [68, 136] on button "報表及分析" at bounding box center [57, 142] width 104 height 29
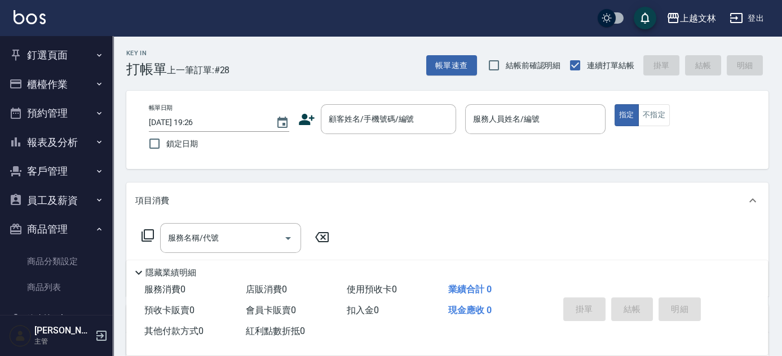
click at [52, 92] on button "櫃檯作業" at bounding box center [57, 84] width 104 height 29
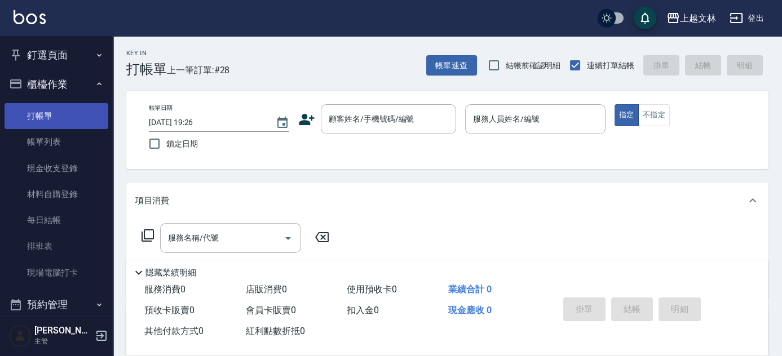
click at [54, 114] on link "打帳單" at bounding box center [57, 116] width 104 height 26
click at [54, 81] on button "櫃檯作業" at bounding box center [57, 84] width 104 height 29
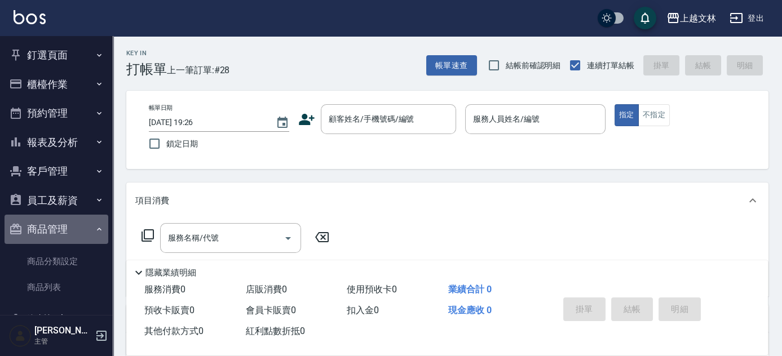
click at [64, 228] on button "商品管理" at bounding box center [57, 229] width 104 height 29
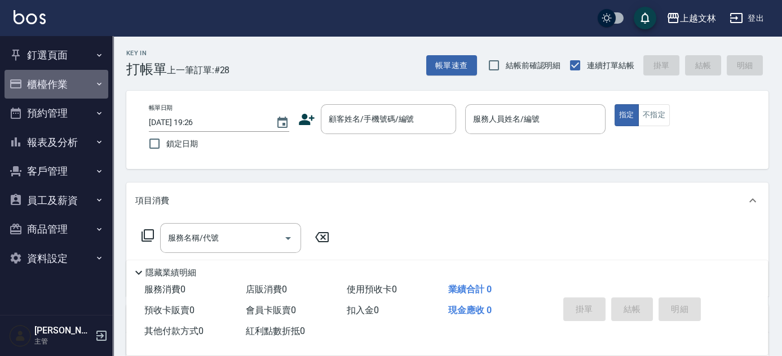
click at [54, 83] on button "櫃檯作業" at bounding box center [57, 84] width 104 height 29
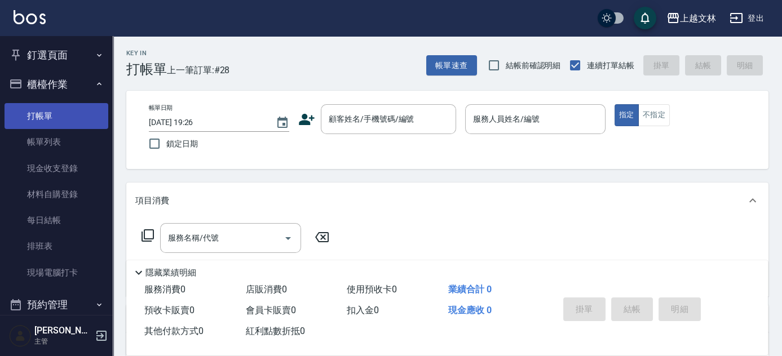
click at [39, 114] on link "打帳單" at bounding box center [57, 116] width 104 height 26
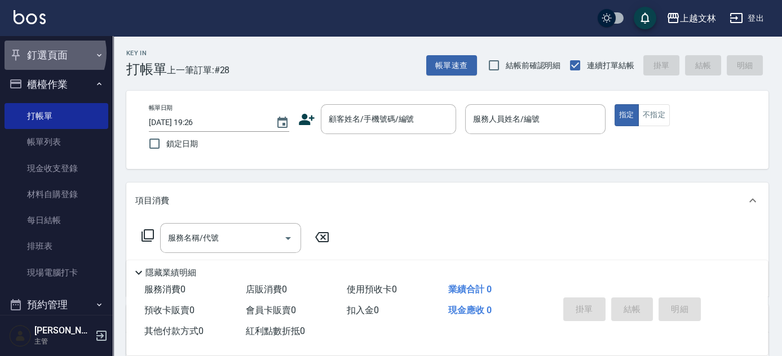
click at [48, 53] on button "釘選頁面" at bounding box center [57, 55] width 104 height 29
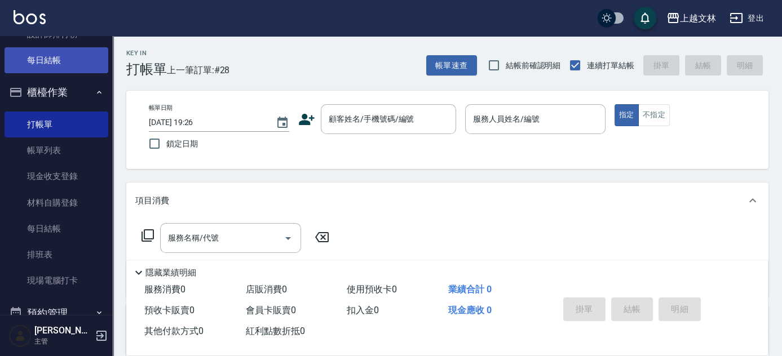
scroll to position [102, 0]
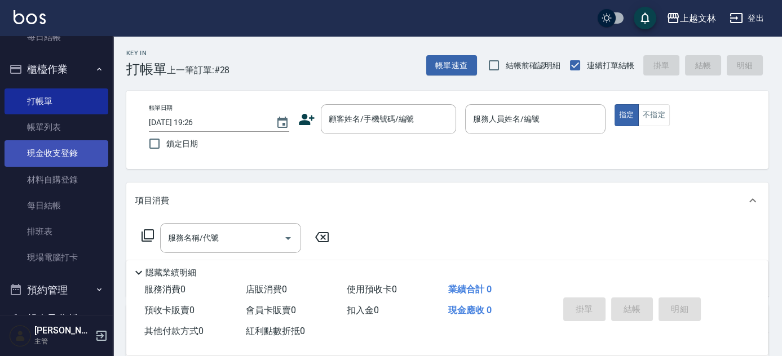
click at [51, 153] on link "現金收支登錄" at bounding box center [57, 153] width 104 height 26
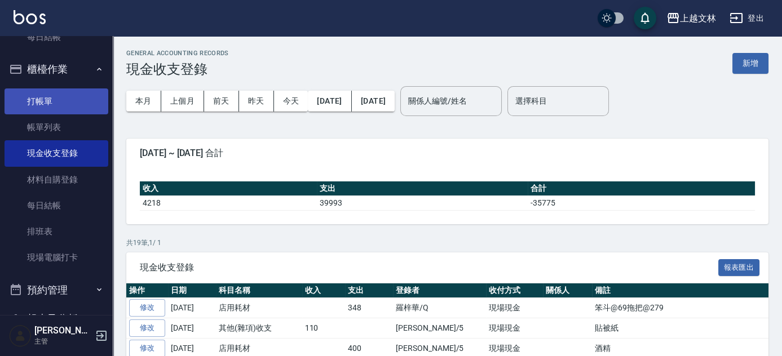
click at [24, 103] on link "打帳單" at bounding box center [57, 101] width 104 height 26
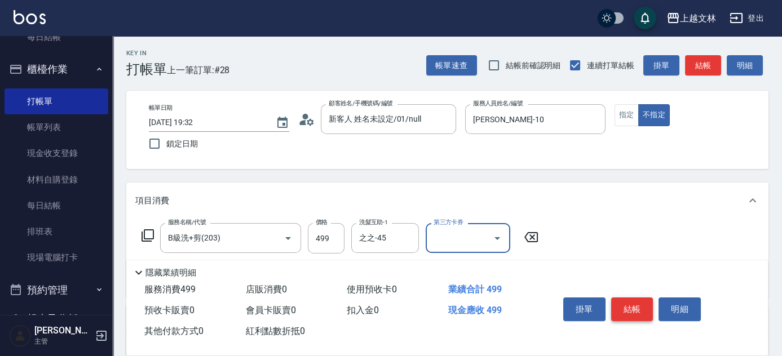
click at [644, 306] on button "結帳" at bounding box center [632, 310] width 42 height 24
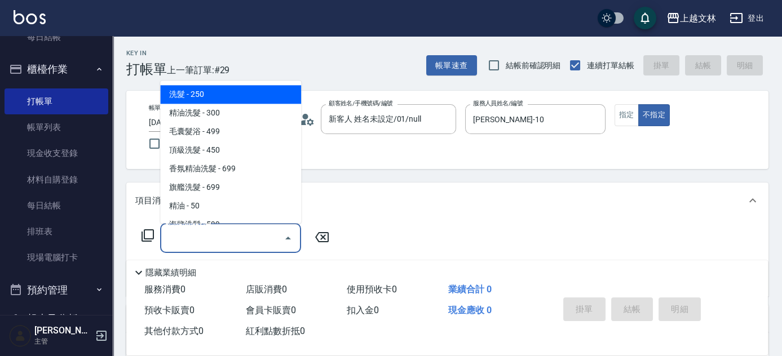
click at [257, 240] on input "服務名稱/代號" at bounding box center [222, 238] width 114 height 20
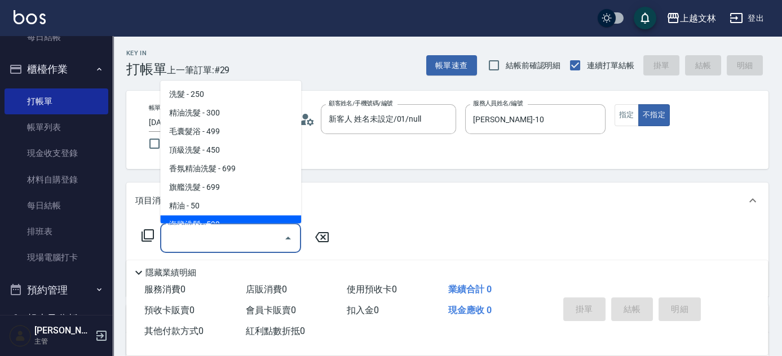
click at [240, 223] on span "海鹽洗髮 - 599" at bounding box center [230, 225] width 141 height 19
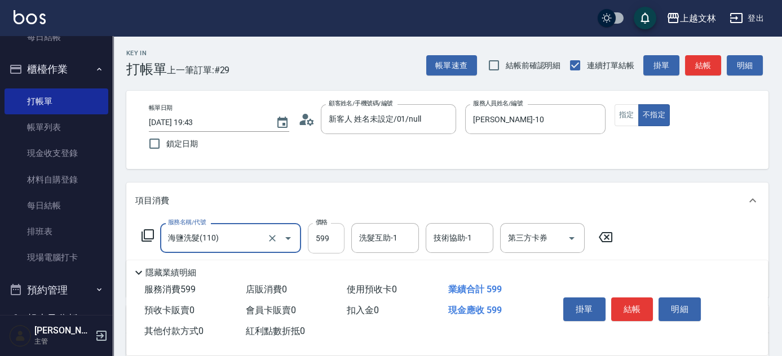
click at [333, 241] on input "599" at bounding box center [326, 238] width 37 height 30
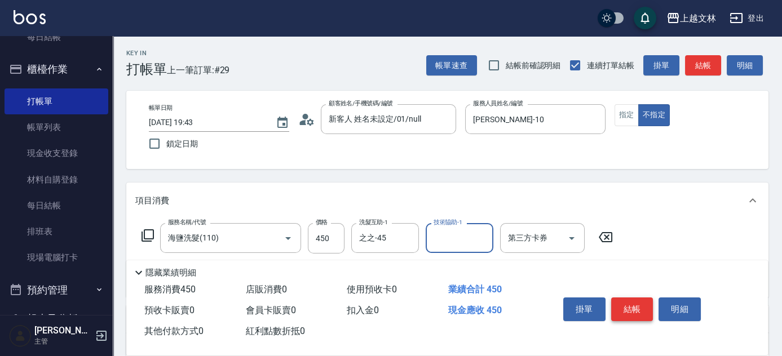
click at [639, 311] on button "結帳" at bounding box center [632, 310] width 42 height 24
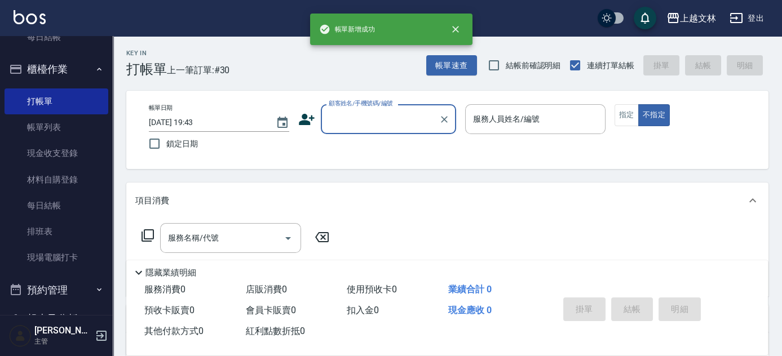
drag, startPoint x: 45, startPoint y: 127, endPoint x: 784, endPoint y: 189, distance: 741.0
click at [45, 127] on link "帳單列表" at bounding box center [57, 127] width 104 height 26
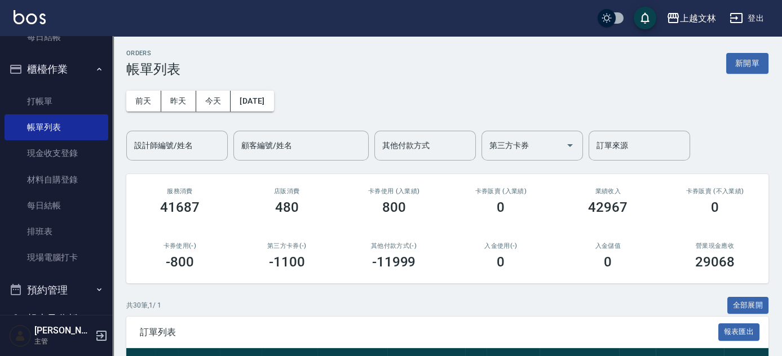
scroll to position [311, 0]
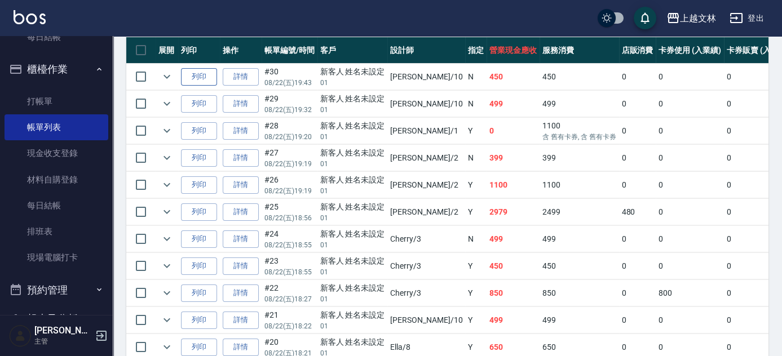
click at [205, 73] on button "列印" at bounding box center [199, 76] width 36 height 17
click at [198, 105] on button "列印" at bounding box center [199, 103] width 36 height 17
drag, startPoint x: 76, startPoint y: 96, endPoint x: 73, endPoint y: 81, distance: 15.6
click at [76, 96] on link "打帳單" at bounding box center [57, 101] width 104 height 26
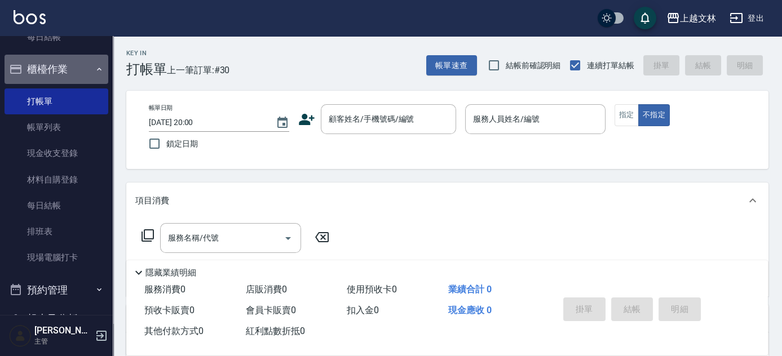
click at [72, 74] on button "櫃檯作業" at bounding box center [57, 69] width 104 height 29
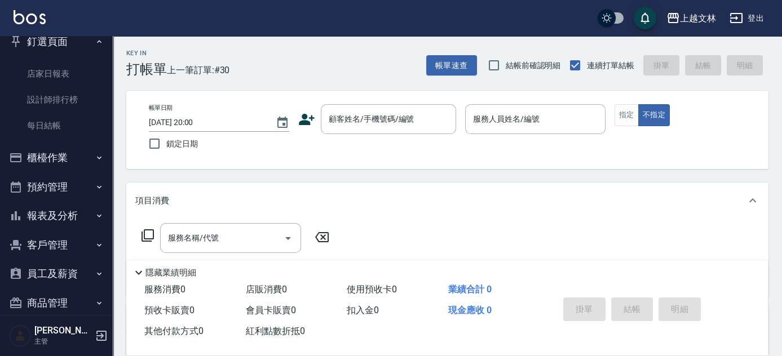
scroll to position [7, 0]
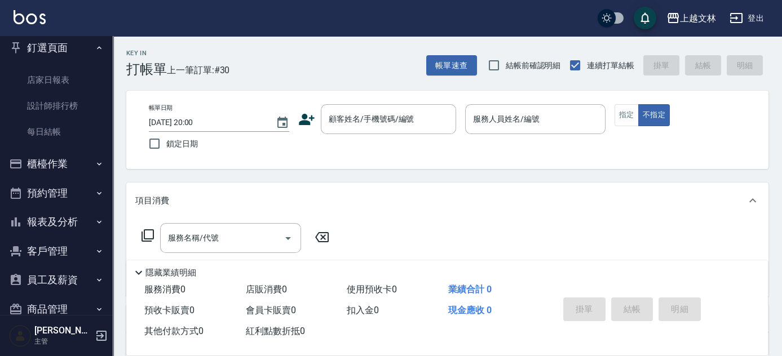
click at [81, 52] on button "釘選頁面" at bounding box center [57, 47] width 104 height 29
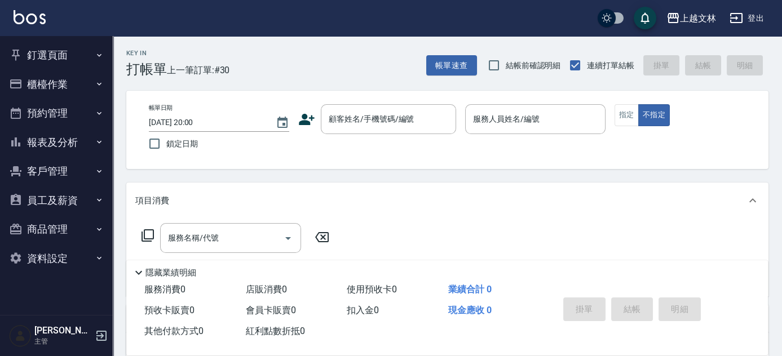
scroll to position [0, 0]
click at [55, 85] on button "櫃檯作業" at bounding box center [57, 84] width 104 height 29
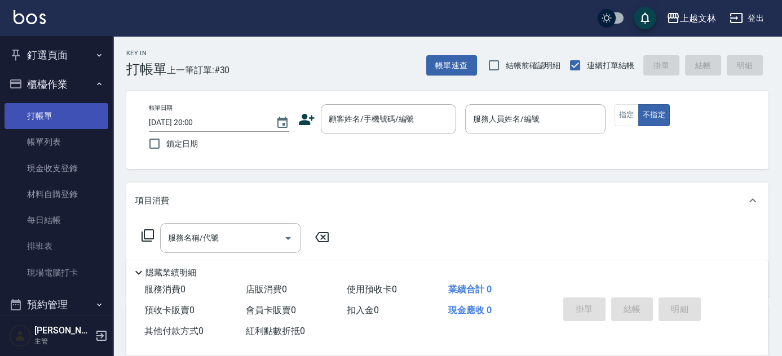
click at [43, 122] on link "打帳單" at bounding box center [57, 116] width 104 height 26
click at [415, 125] on input "顧客姓名/手機號碼/編號" at bounding box center [380, 119] width 108 height 20
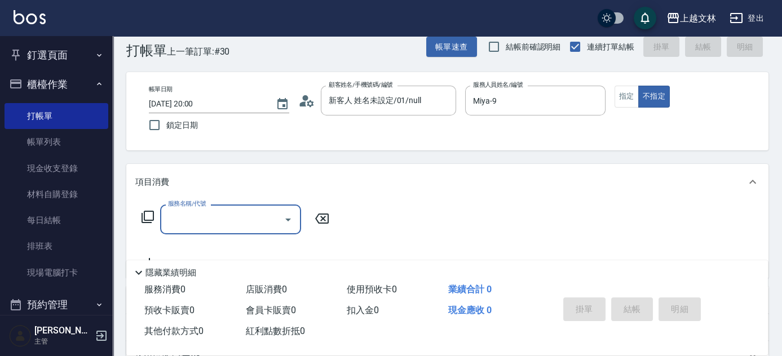
scroll to position [32, 0]
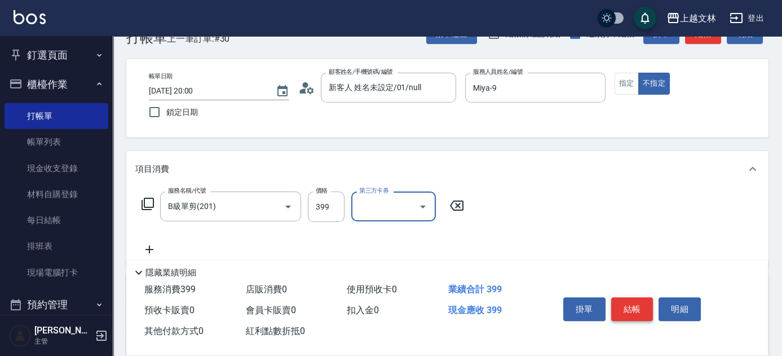
click at [631, 308] on button "結帳" at bounding box center [632, 310] width 42 height 24
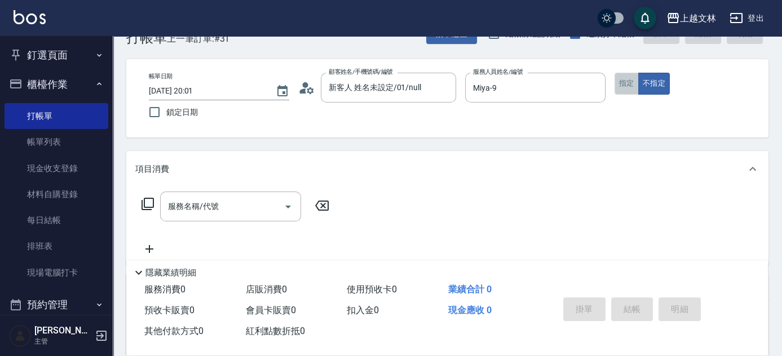
click at [628, 81] on button "指定" at bounding box center [626, 84] width 24 height 22
click at [149, 202] on icon at bounding box center [148, 204] width 14 height 14
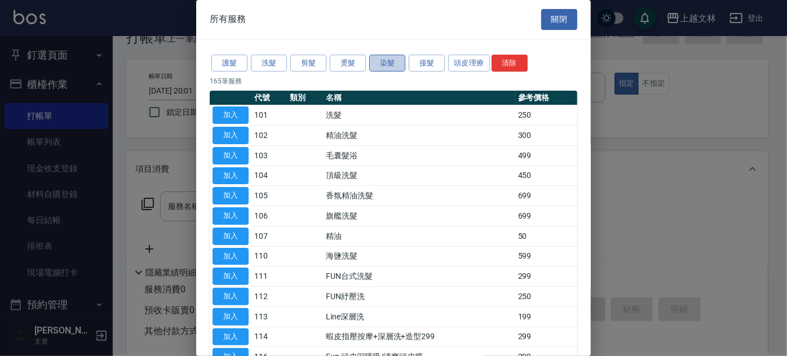
click at [388, 62] on button "染髮" at bounding box center [387, 63] width 36 height 17
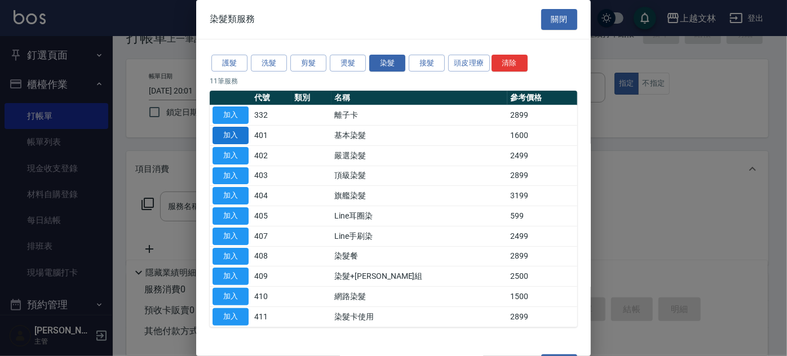
click at [231, 136] on button "加入" at bounding box center [231, 135] width 36 height 17
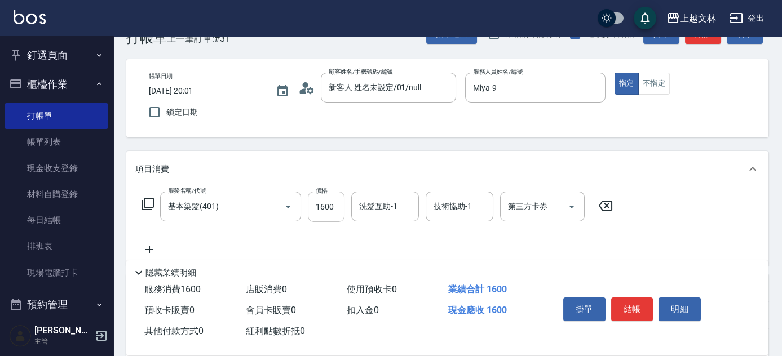
click at [335, 207] on input "1600" at bounding box center [326, 207] width 37 height 30
click at [630, 312] on button "結帳" at bounding box center [632, 310] width 42 height 24
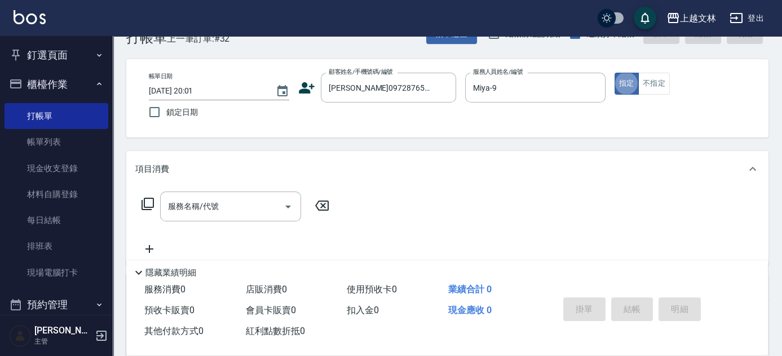
click at [143, 206] on icon at bounding box center [148, 204] width 14 height 14
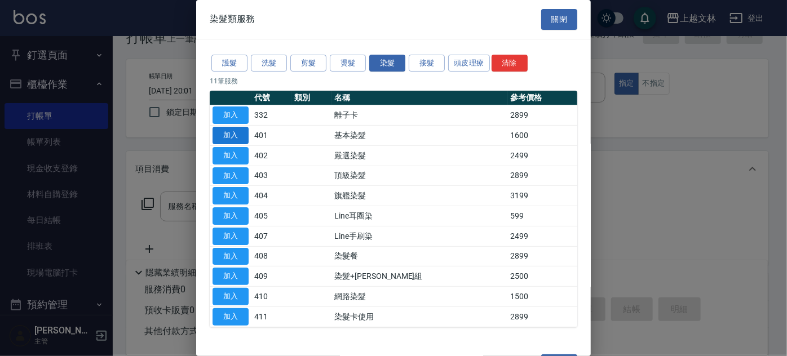
click at [229, 135] on button "加入" at bounding box center [231, 135] width 36 height 17
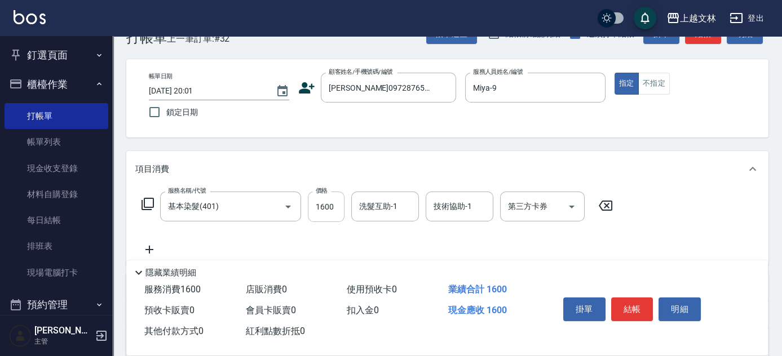
click at [327, 205] on input "1600" at bounding box center [326, 207] width 37 height 30
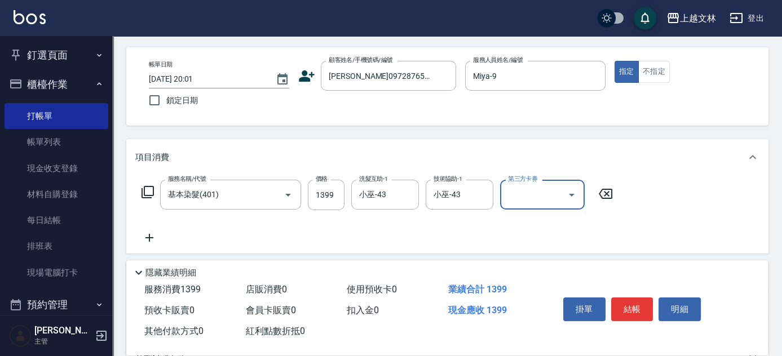
click at [148, 238] on icon at bounding box center [149, 238] width 8 height 8
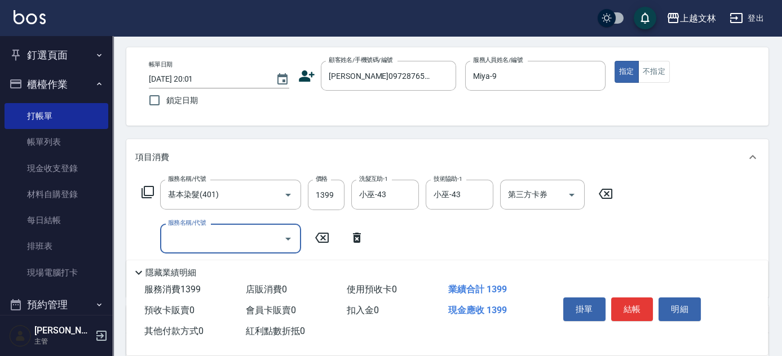
click at [144, 191] on icon at bounding box center [147, 192] width 12 height 12
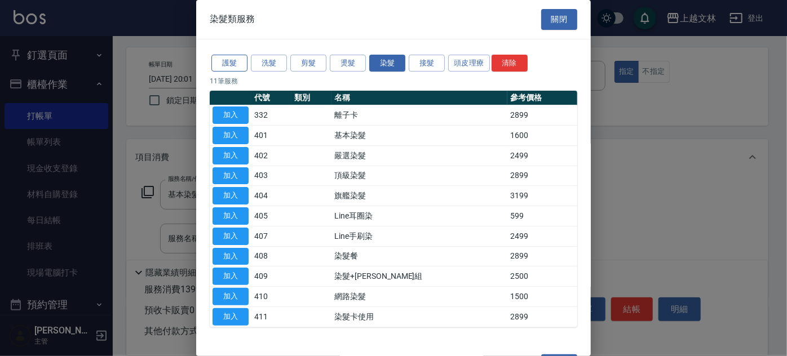
click at [233, 59] on button "護髮" at bounding box center [229, 63] width 36 height 17
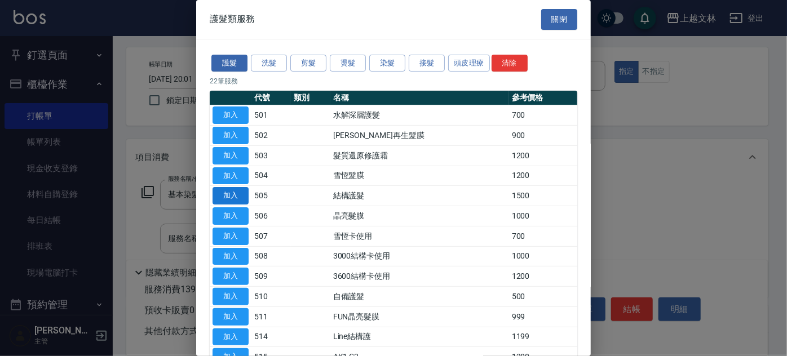
click at [236, 195] on button "加入" at bounding box center [231, 195] width 36 height 17
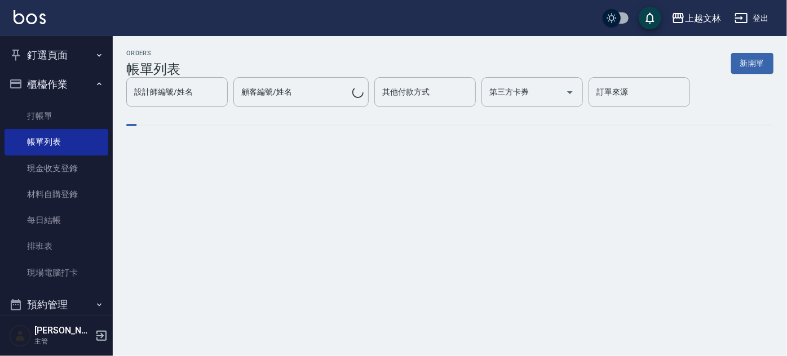
click at [781, 165] on div "ORDERS 帳單列表 新開單 設計師編號/姓名 設計師編號/姓名 顧客編號/姓名 顧客編號/姓名 其他付款方式 其他付款方式 第三方卡券 第三方卡券 訂單來…" at bounding box center [393, 178] width 787 height 356
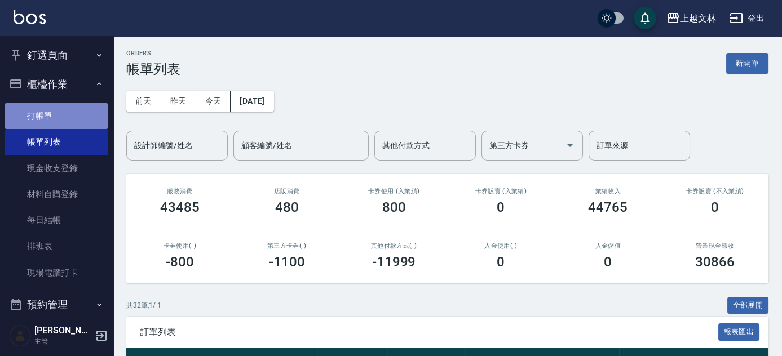
click at [62, 121] on link "打帳單" at bounding box center [57, 116] width 104 height 26
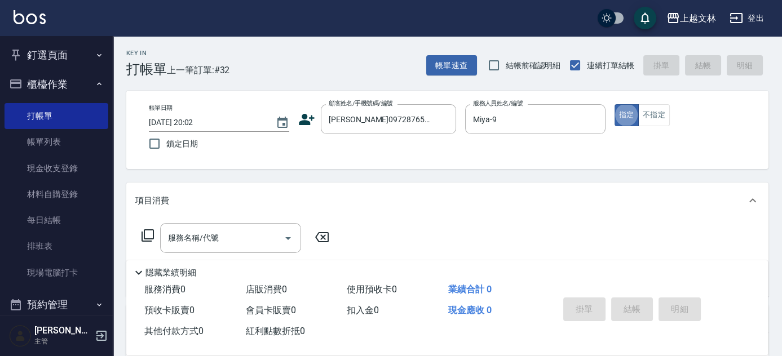
click at [147, 237] on icon at bounding box center [148, 236] width 14 height 14
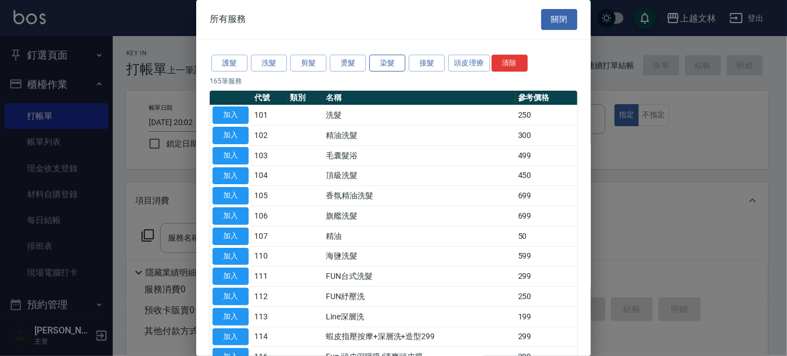
click at [382, 65] on button "染髮" at bounding box center [387, 63] width 36 height 17
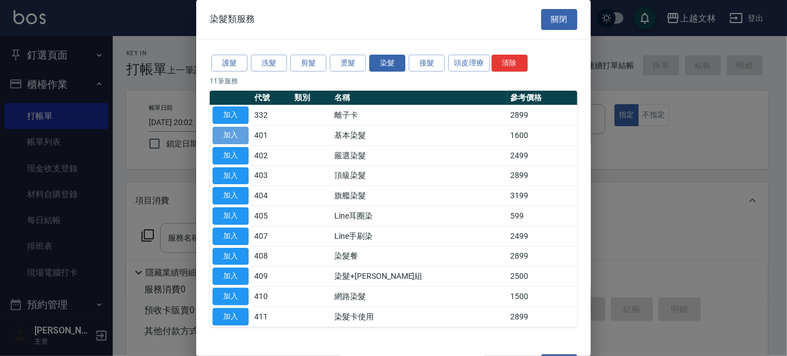
click at [234, 136] on button "加入" at bounding box center [231, 135] width 36 height 17
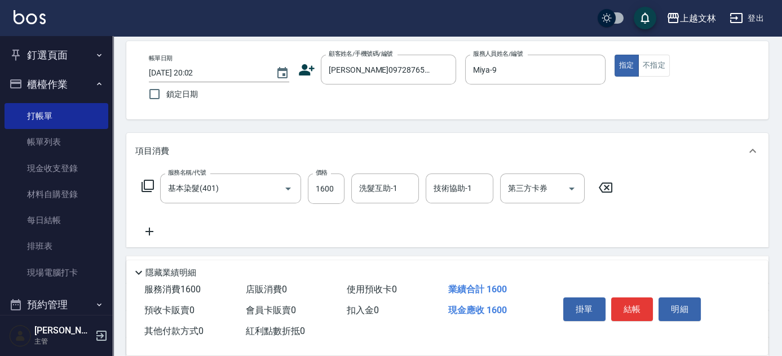
scroll to position [62, 0]
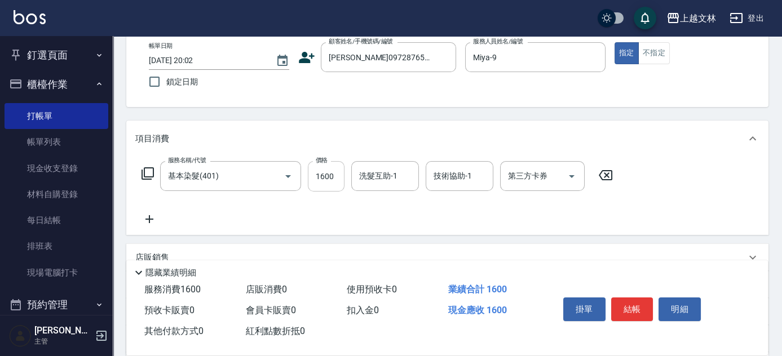
click at [332, 175] on input "1600" at bounding box center [326, 176] width 37 height 30
click at [149, 216] on div "Key In 打帳單 上一筆訂單:#32 帳單速查 結帳前確認明細 連續打單結帳 掛單 結帳 明細 帳單日期 2025/08/22 20:02 鎖定日期 顧客…" at bounding box center [391, 212] width 782 height 548
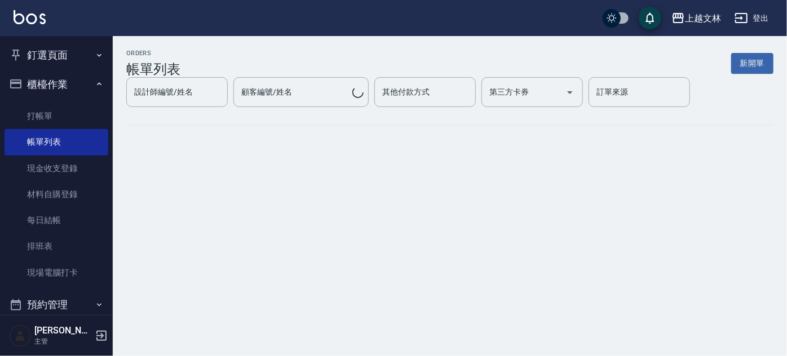
click at [149, 221] on div "ORDERS 帳單列表 新開單 設計師編號/姓名 設計師編號/姓名 顧客編號/姓名 顧客編號/姓名 其他付款方式 其他付款方式 第三方卡券 第三方卡券 訂單來…" at bounding box center [393, 178] width 787 height 356
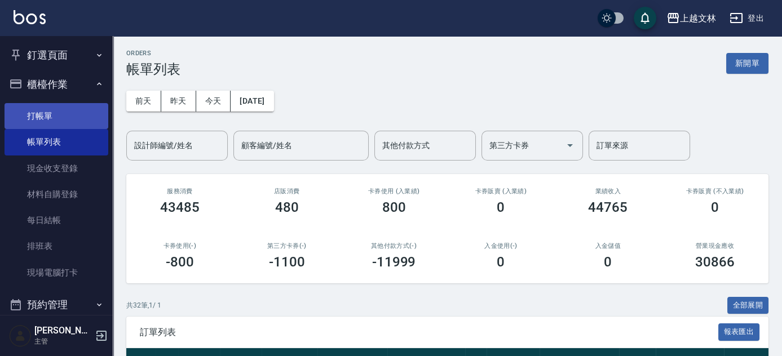
click at [69, 114] on link "打帳單" at bounding box center [57, 116] width 104 height 26
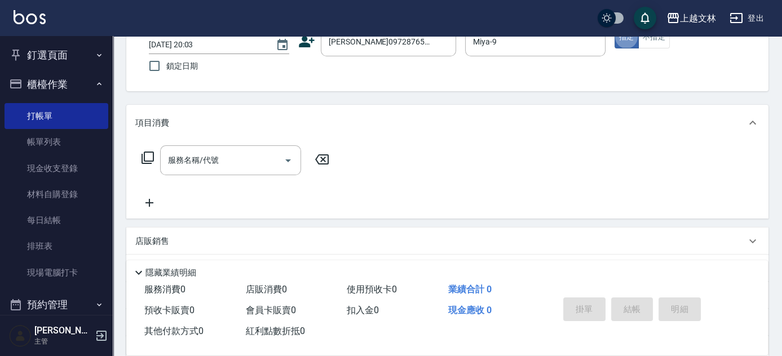
scroll to position [107, 0]
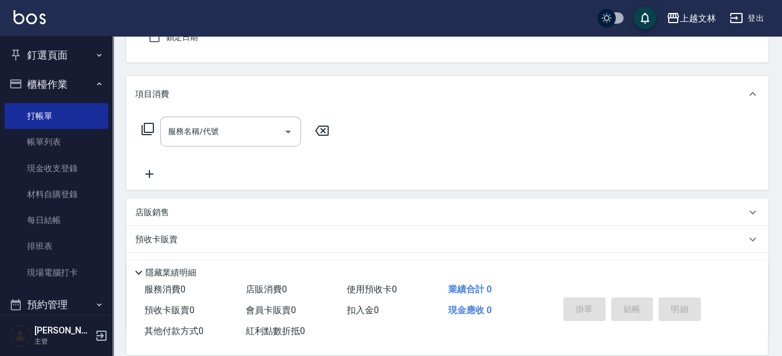
click at [152, 130] on icon at bounding box center [148, 129] width 14 height 14
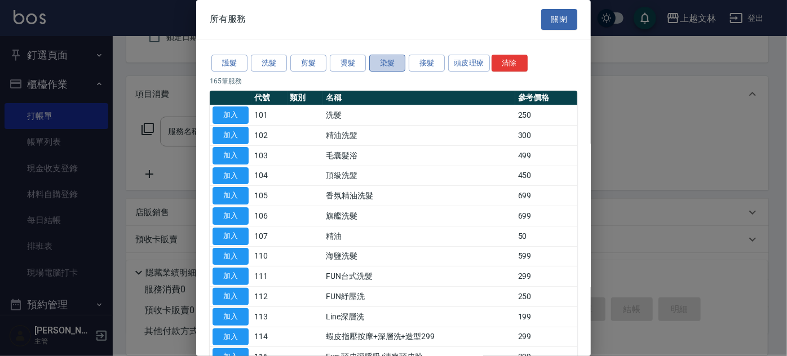
click at [383, 63] on button "染髮" at bounding box center [387, 63] width 36 height 17
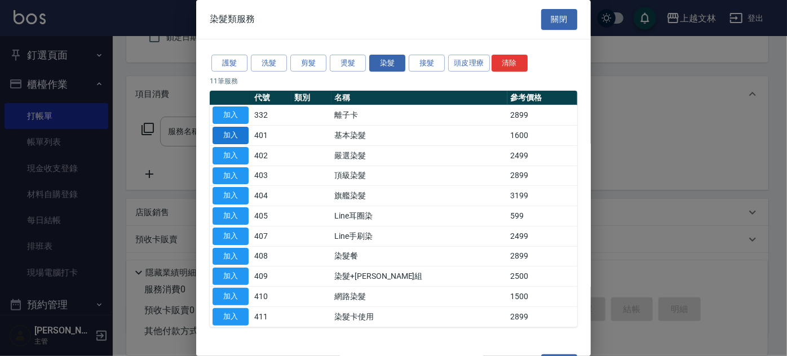
click at [225, 130] on button "加入" at bounding box center [231, 135] width 36 height 17
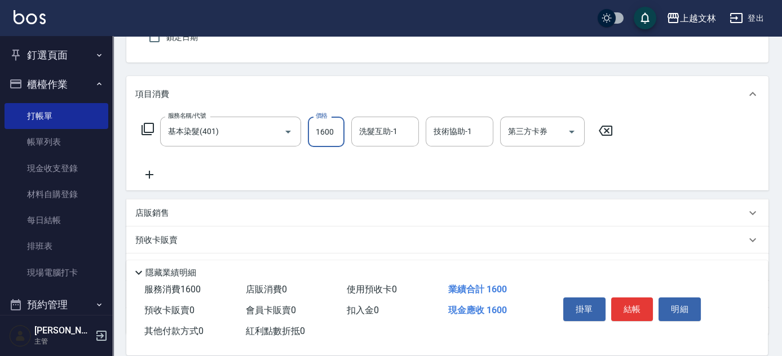
click at [332, 134] on input "1600" at bounding box center [326, 132] width 37 height 30
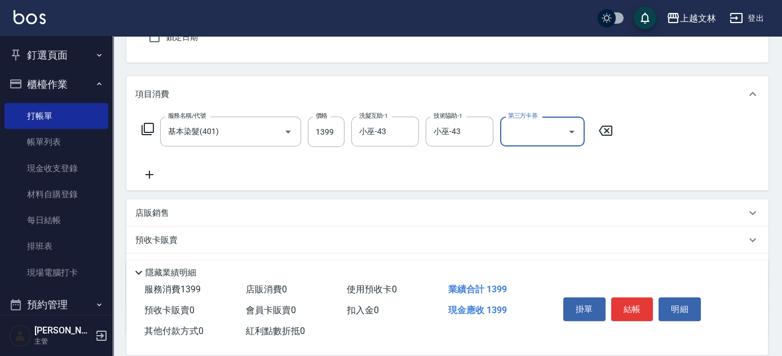
click at [143, 172] on icon at bounding box center [149, 175] width 28 height 14
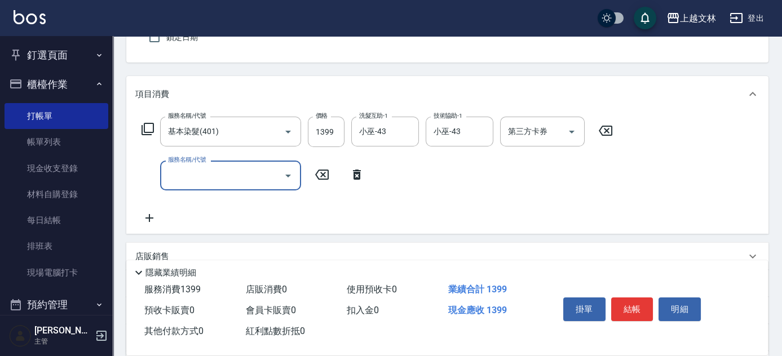
click at [144, 121] on div "服務名稱/代號 基本染髮(401) 服務名稱/代號 價格 1399 價格 洗髮互助-1 小巫-43 洗髮互助-1 技術協助-1 小巫-43 技術協助-1 第三…" at bounding box center [377, 132] width 484 height 30
click at [144, 130] on icon at bounding box center [147, 129] width 12 height 12
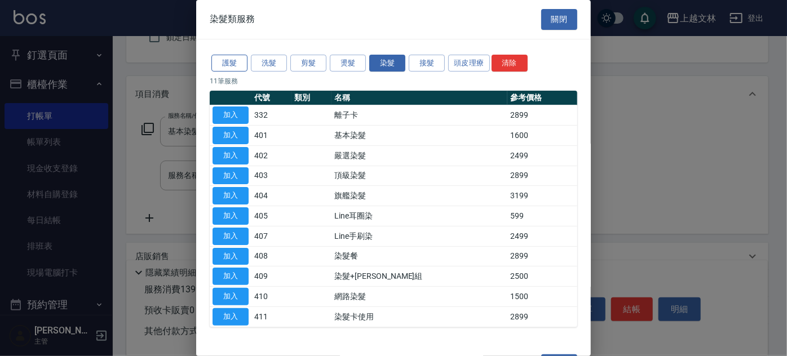
click at [235, 64] on button "護髮" at bounding box center [229, 63] width 36 height 17
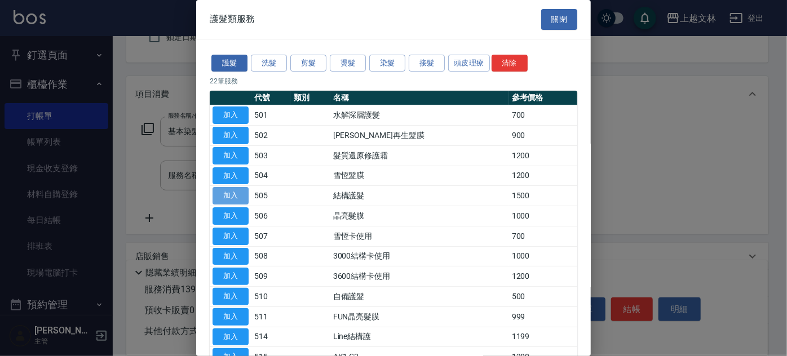
click at [233, 191] on button "加入" at bounding box center [231, 195] width 36 height 17
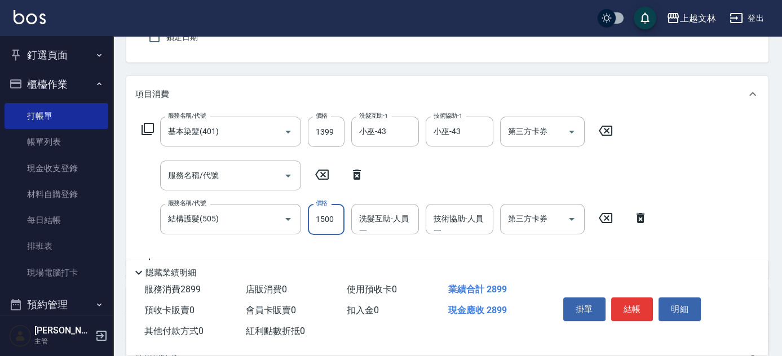
click at [325, 216] on input "1500" at bounding box center [326, 219] width 37 height 30
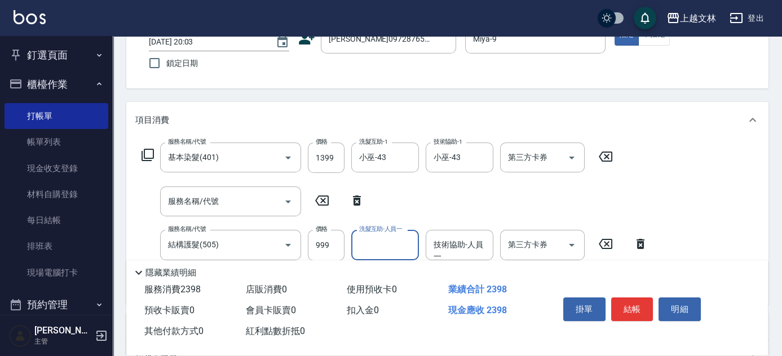
scroll to position [32, 0]
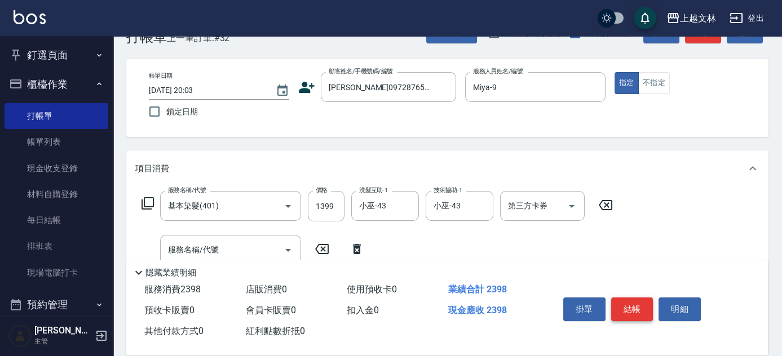
click at [622, 308] on button "結帳" at bounding box center [632, 310] width 42 height 24
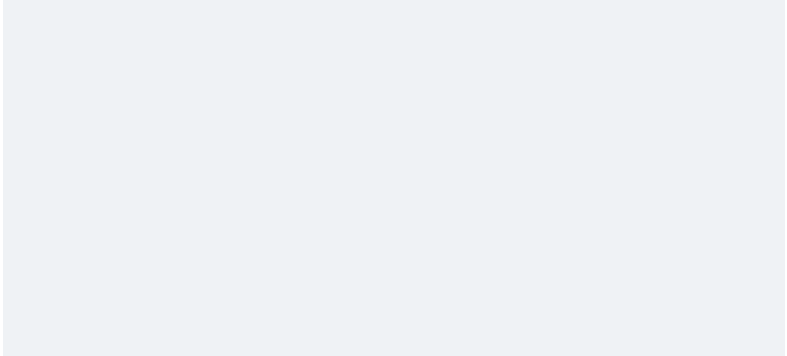
scroll to position [0, 0]
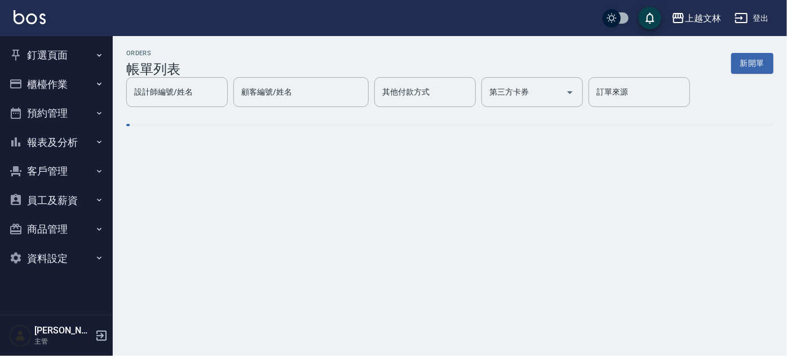
click at [59, 81] on button "櫃檯作業" at bounding box center [57, 84] width 104 height 29
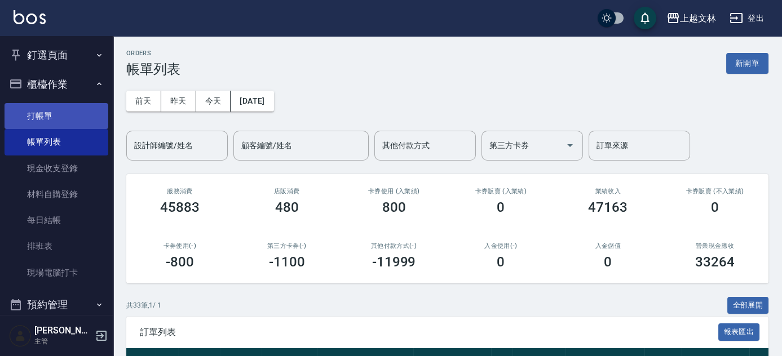
click at [57, 117] on link "打帳單" at bounding box center [57, 116] width 104 height 26
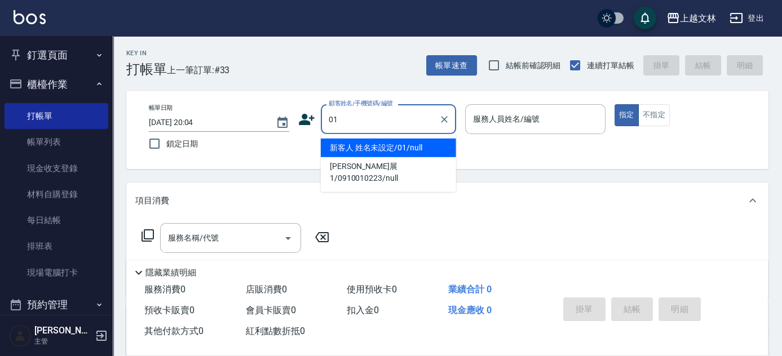
type input "新客人 姓名未設定/01/null"
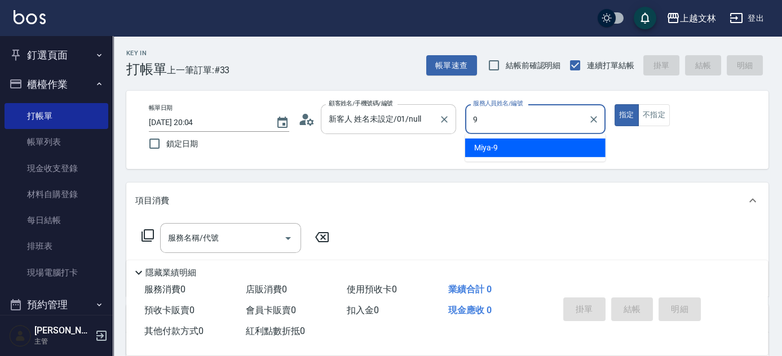
type input "Miya-9"
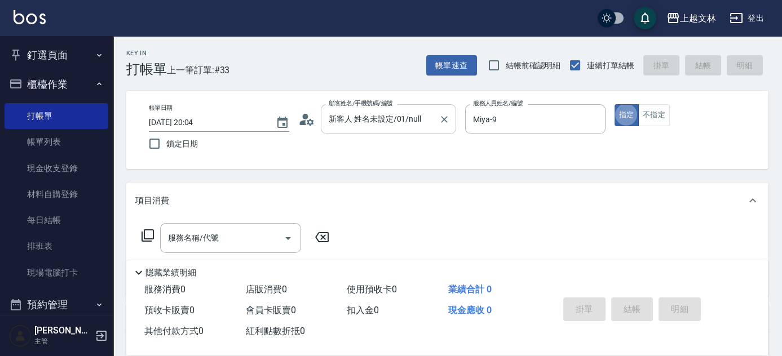
type button "true"
click at [193, 238] on div "服務名稱/代號 服務名稱/代號" at bounding box center [230, 238] width 141 height 30
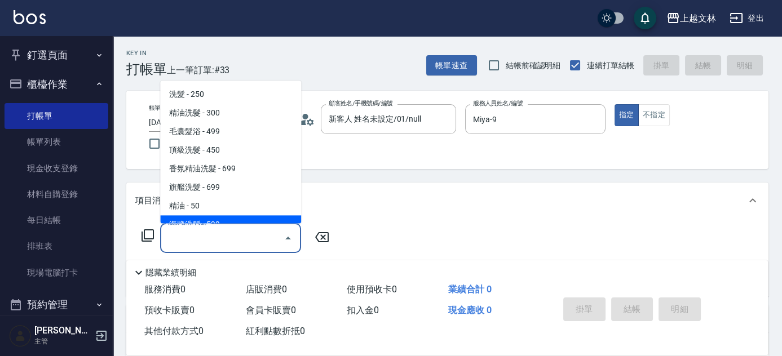
click at [202, 223] on label "服務名稱/代號" at bounding box center [187, 222] width 38 height 8
click at [202, 228] on input "服務名稱/代號" at bounding box center [222, 238] width 114 height 20
click at [255, 216] on span "海鹽洗髮 - 599" at bounding box center [230, 225] width 141 height 19
type input "海鹽洗髮(110)"
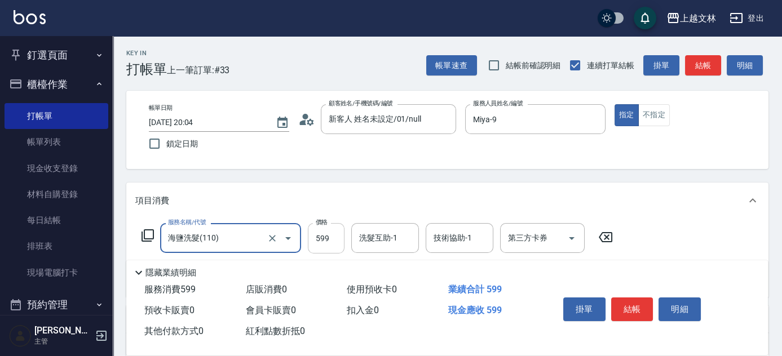
click at [316, 237] on input "599" at bounding box center [326, 238] width 37 height 30
type input "450"
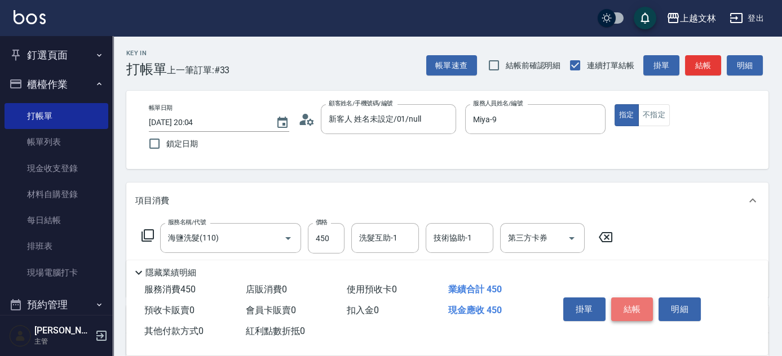
click at [623, 305] on button "結帳" at bounding box center [632, 310] width 42 height 24
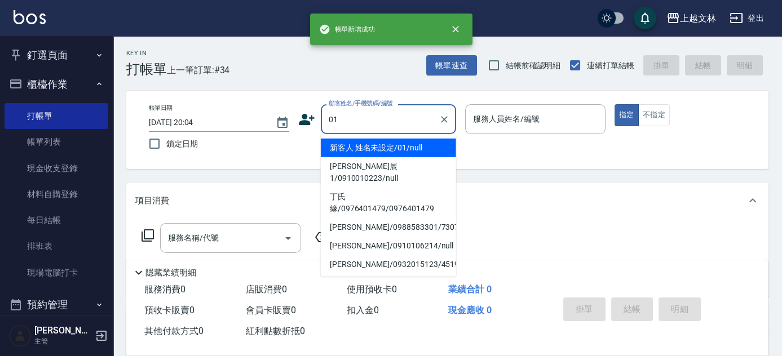
type input "01"
type input "9"
type input "新客人 姓名未設定/01/null"
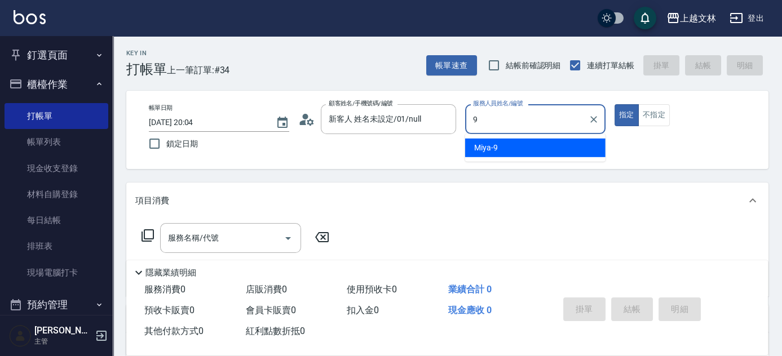
type input "Miya-9"
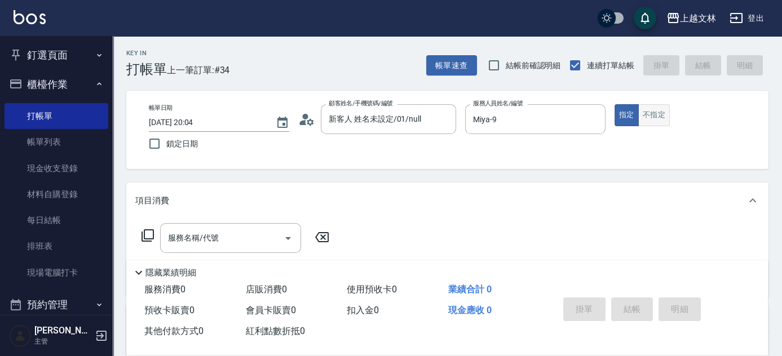
click at [657, 115] on button "不指定" at bounding box center [654, 115] width 32 height 22
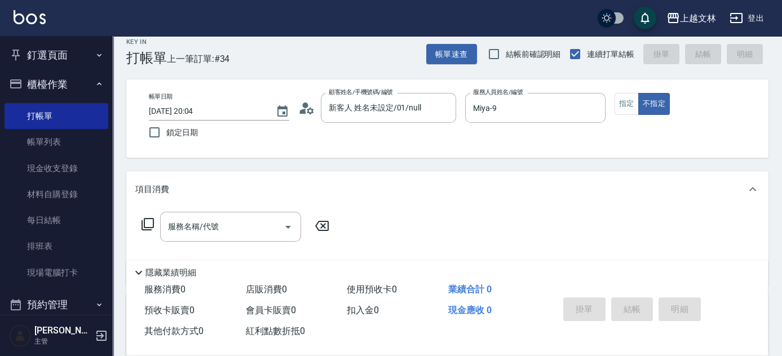
scroll to position [16, 0]
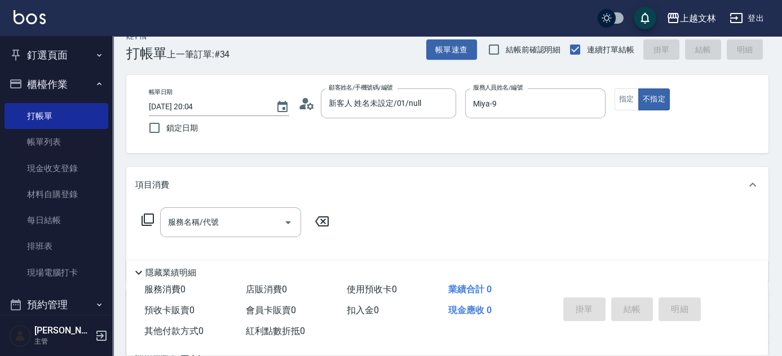
click at [148, 219] on icon at bounding box center [148, 220] width 14 height 14
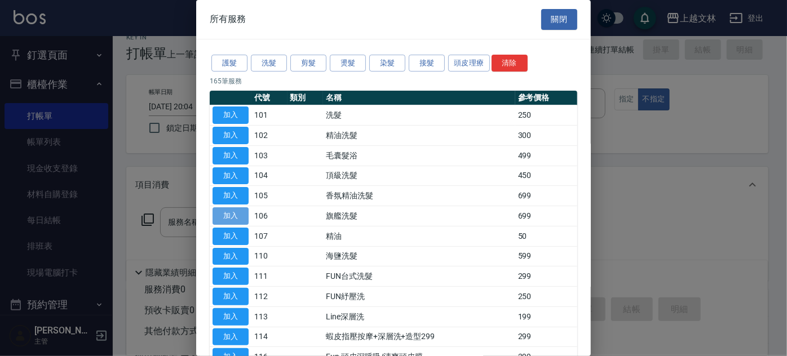
click at [234, 217] on button "加入" at bounding box center [231, 215] width 36 height 17
type input "旗艦洗髮(106)"
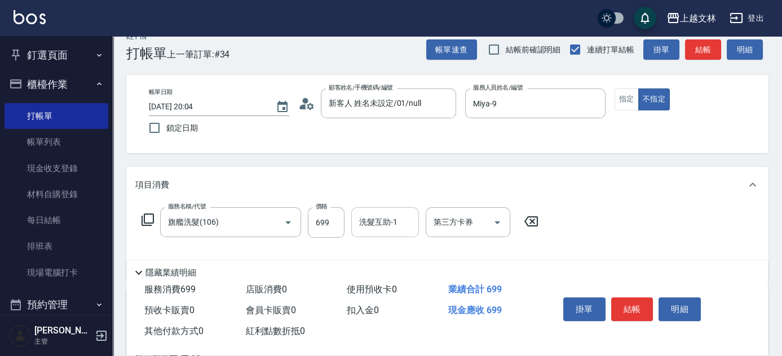
click at [366, 232] on div "洗髮互助-1" at bounding box center [385, 222] width 68 height 30
type input "彭佳琦-40"
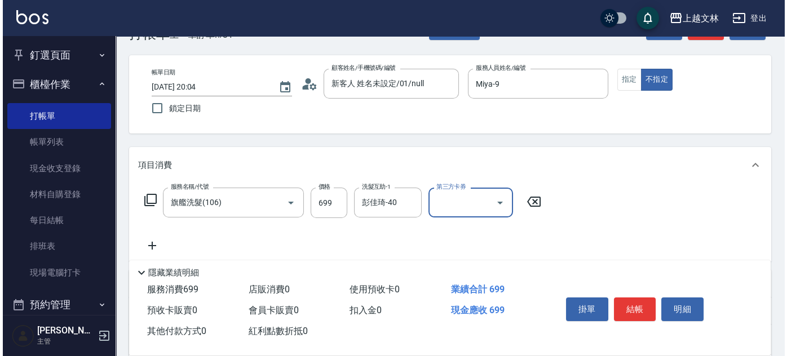
scroll to position [57, 0]
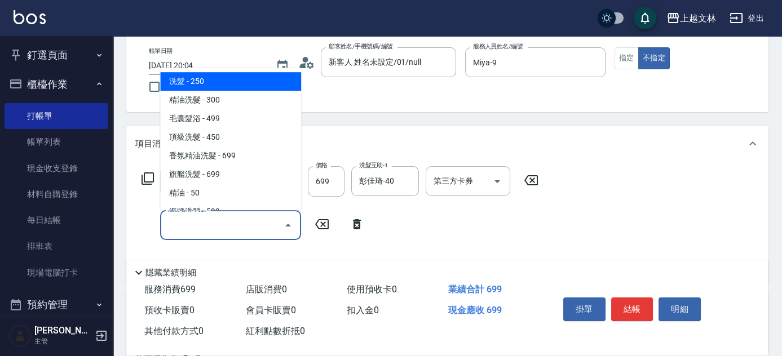
click at [218, 230] on input "服務名稱/代號" at bounding box center [222, 225] width 114 height 20
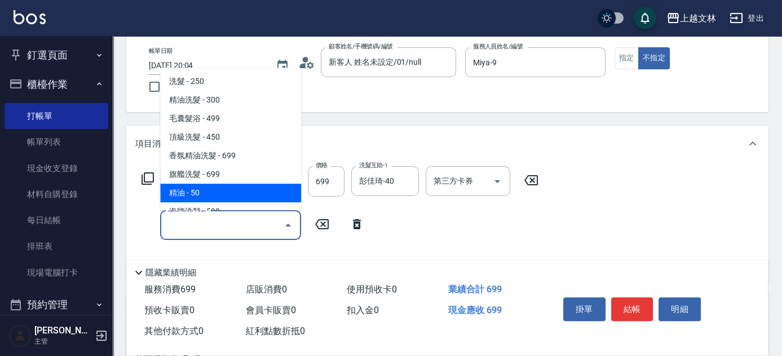
click at [222, 195] on span "精油 - 50" at bounding box center [230, 193] width 141 height 19
type input "精油(107)"
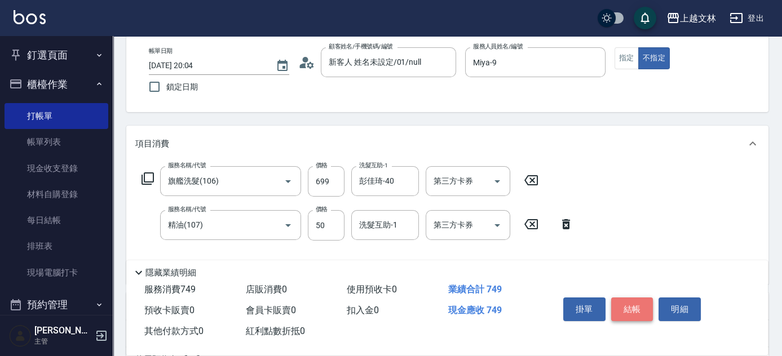
click at [625, 298] on button "結帳" at bounding box center [632, 310] width 42 height 24
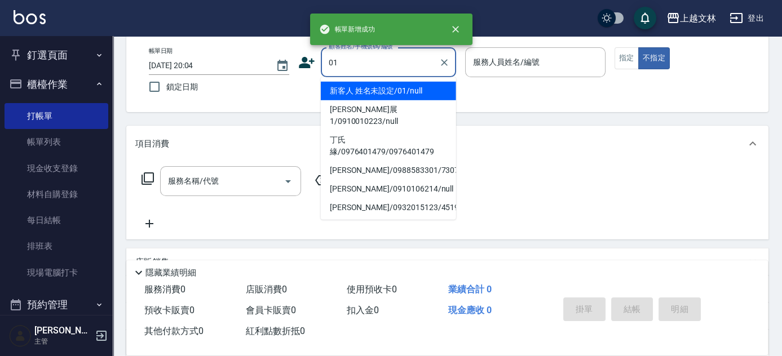
type input "新客人 姓名未設定/01/null"
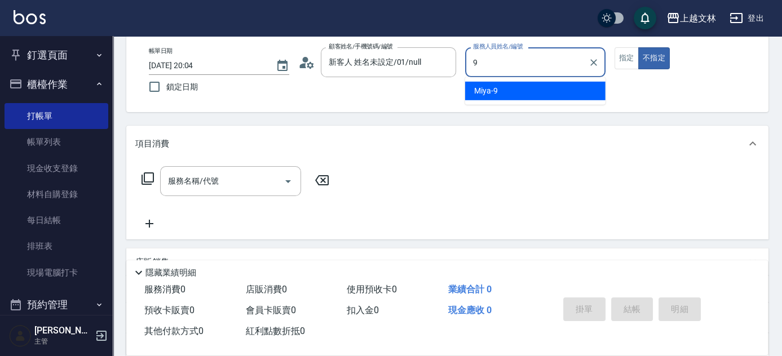
type input "Miya-9"
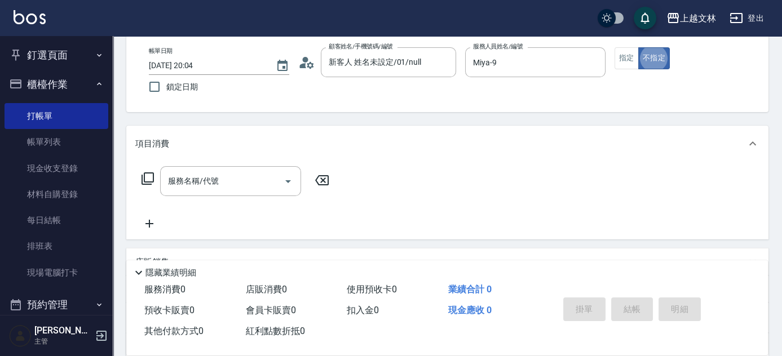
type button "false"
click at [628, 57] on button "指定" at bounding box center [626, 58] width 24 height 22
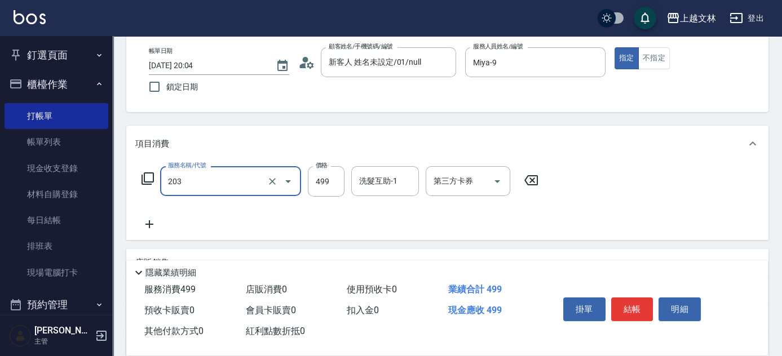
type input "B級洗+剪(203)"
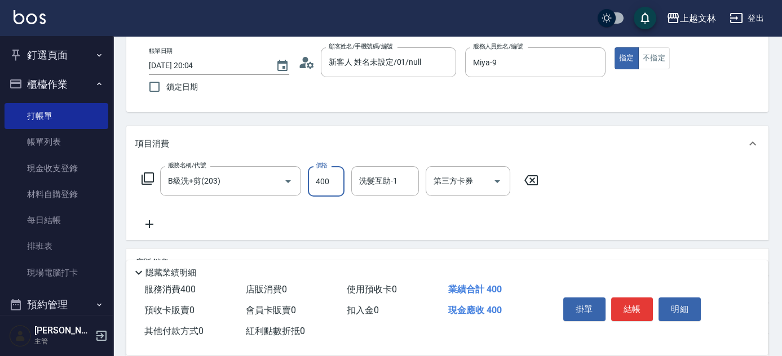
type input "400"
click at [625, 304] on button "結帳" at bounding box center [632, 310] width 42 height 24
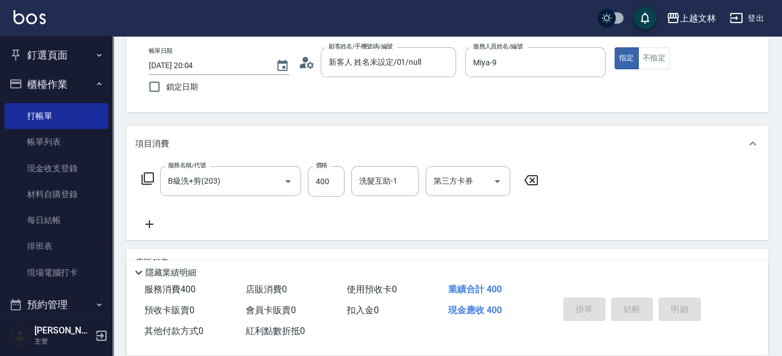
type input "2025/08/22 20:05"
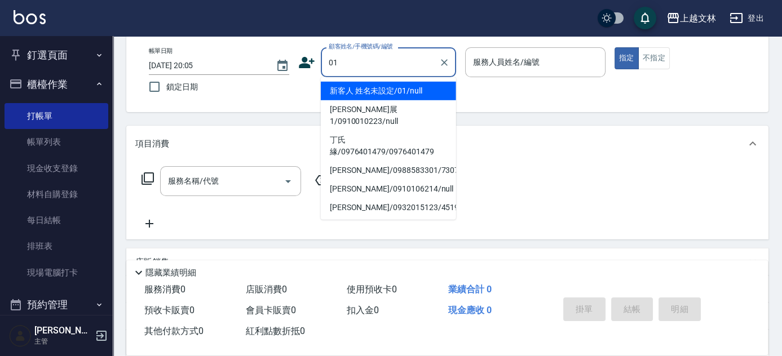
type input "01"
type input "9"
type input "新客人 姓名未設定/01/null"
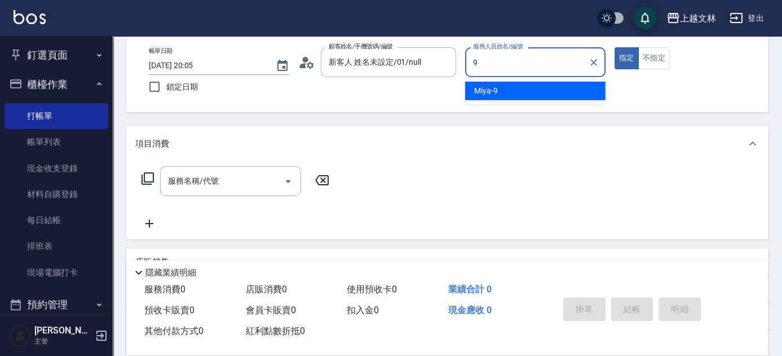
type input "Miya-9"
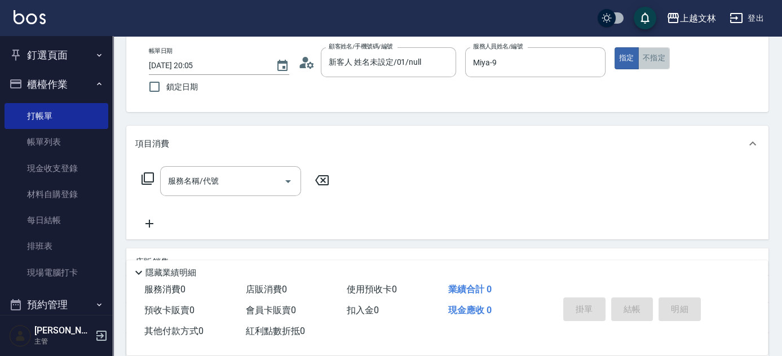
click at [661, 61] on button "不指定" at bounding box center [654, 58] width 32 height 22
click at [148, 177] on icon at bounding box center [148, 179] width 14 height 14
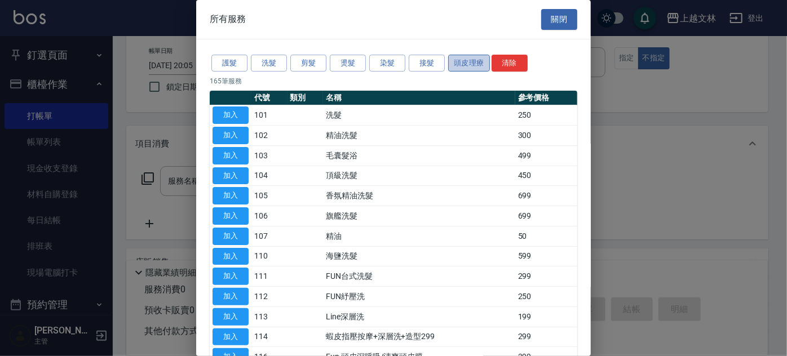
click at [466, 63] on button "頭皮理療" at bounding box center [469, 63] width 42 height 17
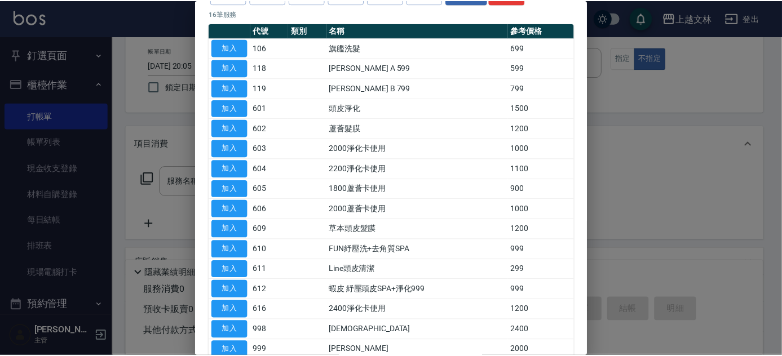
scroll to position [69, 0]
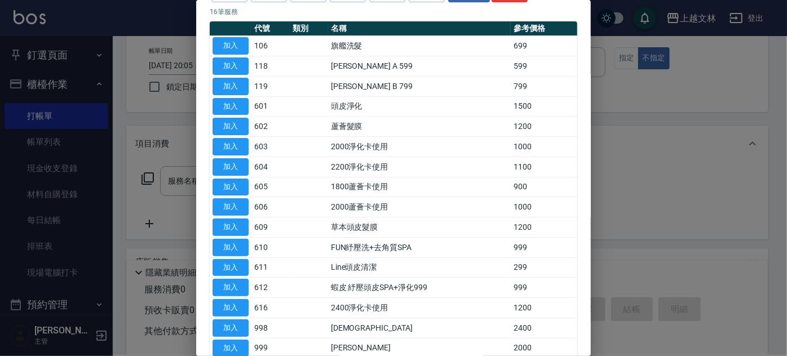
click at [580, 126] on div "護髮 洗髮 剪髮 燙髮 染髮 接髮 頭皮理療 清除 16 筆服務 代號 類別 名稱 參考價格 加入 106 旗艦洗髮 699 加入 118 沐宥 A 599 …" at bounding box center [393, 171] width 395 height 402
click at [222, 304] on button "加入" at bounding box center [231, 307] width 36 height 17
type input "2400淨化卡使用(616)"
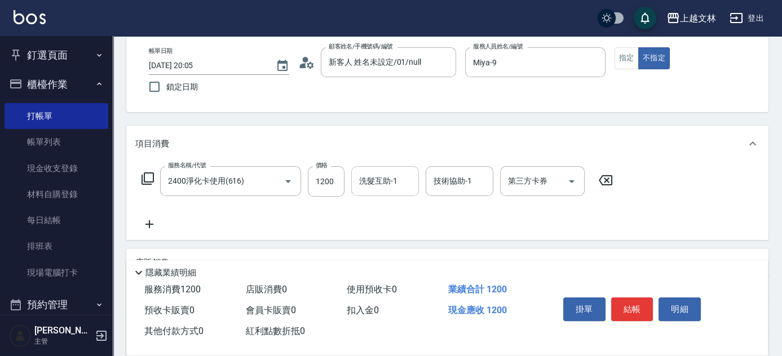
click at [383, 190] on input "洗髮互助-1" at bounding box center [384, 181] width 57 height 20
type input "彭佳琦-40"
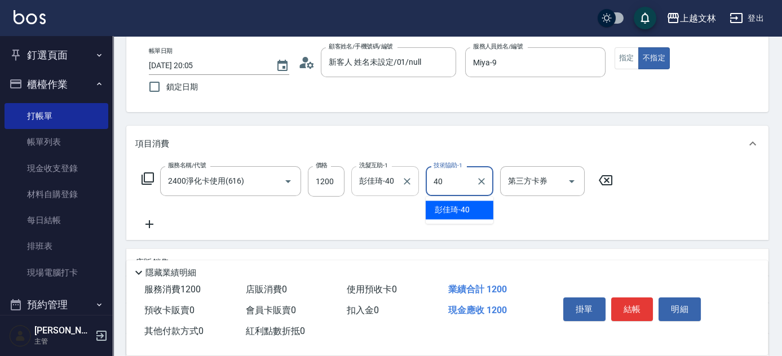
type input "彭佳琦-40"
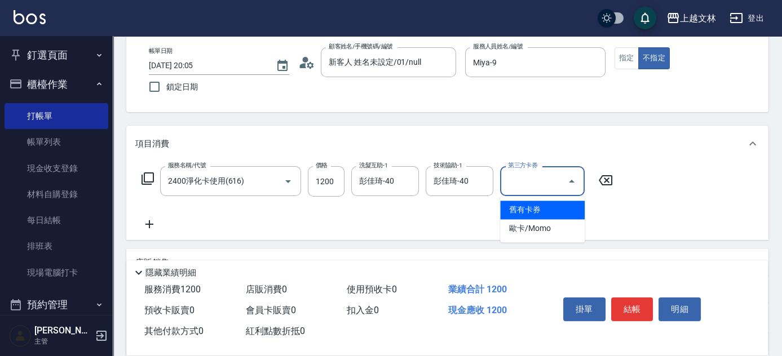
drag, startPoint x: 536, startPoint y: 176, endPoint x: 537, endPoint y: 184, distance: 8.6
click at [536, 178] on input "第三方卡券" at bounding box center [533, 181] width 57 height 20
click at [542, 205] on span "舊有卡券" at bounding box center [542, 210] width 85 height 19
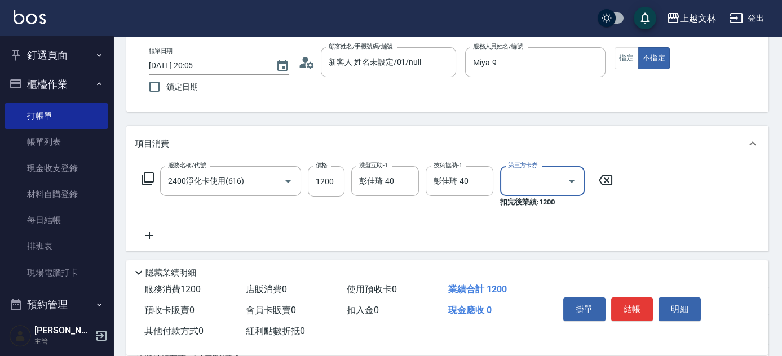
type input "舊有卡券"
click at [623, 311] on button "結帳" at bounding box center [632, 310] width 42 height 24
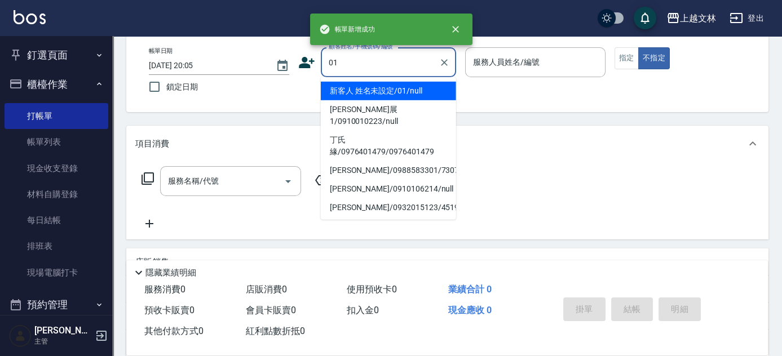
type input "01"
type input "9"
type input "新客人 姓名未設定/01/null"
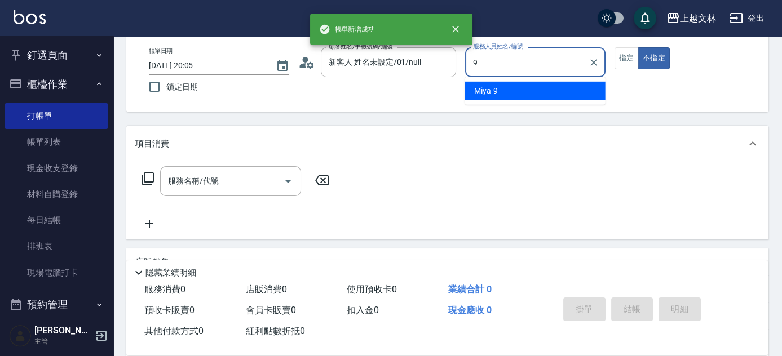
type input "Miya-9"
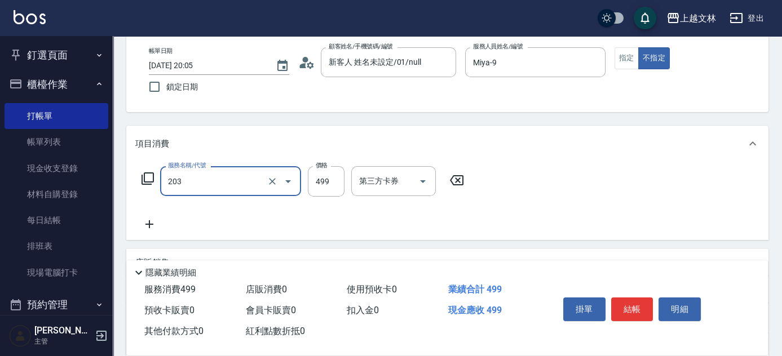
type input "B級洗+剪(203)"
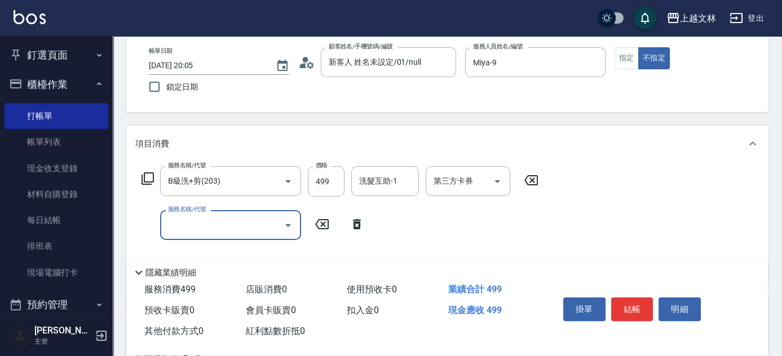
click at [227, 229] on input "服務名稱/代號" at bounding box center [222, 225] width 114 height 20
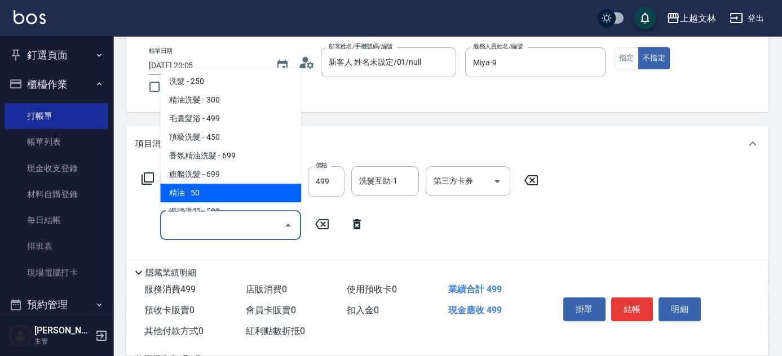
click at [221, 196] on span "精油 - 50" at bounding box center [230, 193] width 141 height 19
type input "精油(107)"
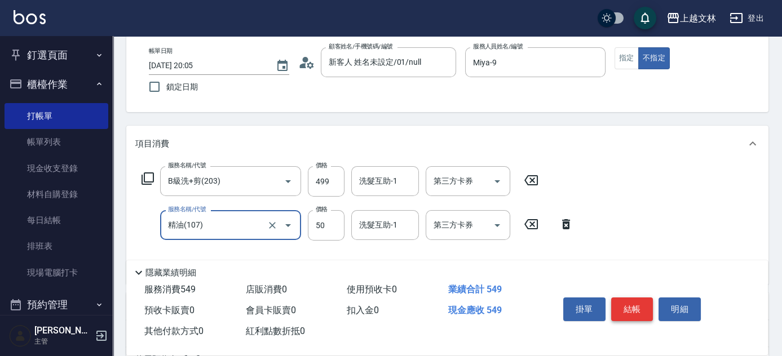
click at [633, 308] on button "結帳" at bounding box center [632, 310] width 42 height 24
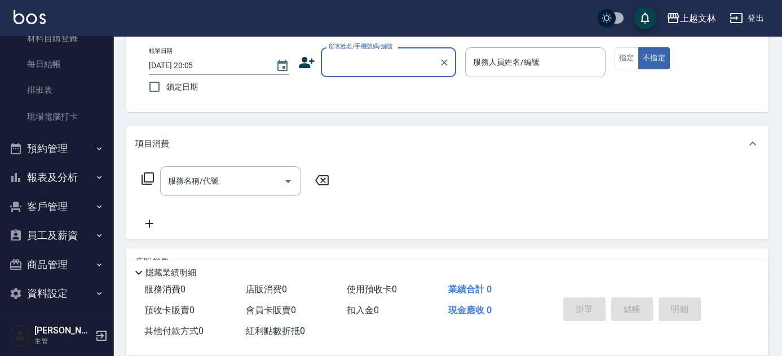
scroll to position [162, 0]
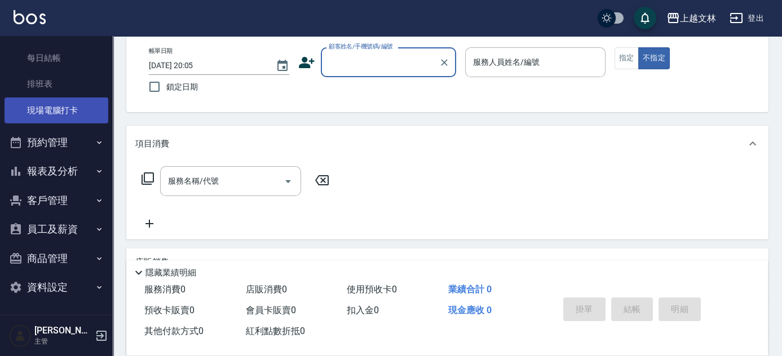
click at [91, 110] on link "現場電腦打卡" at bounding box center [57, 111] width 104 height 26
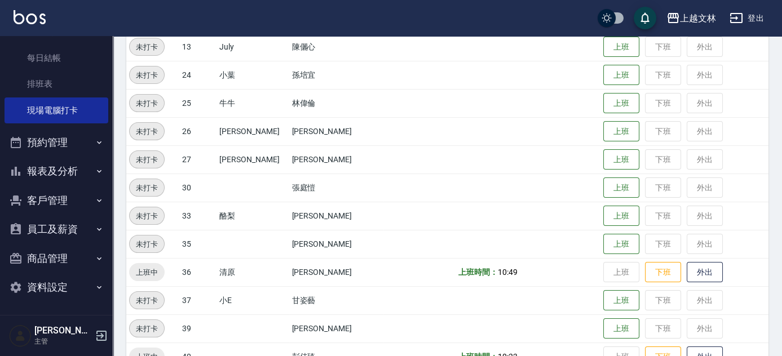
scroll to position [433, 0]
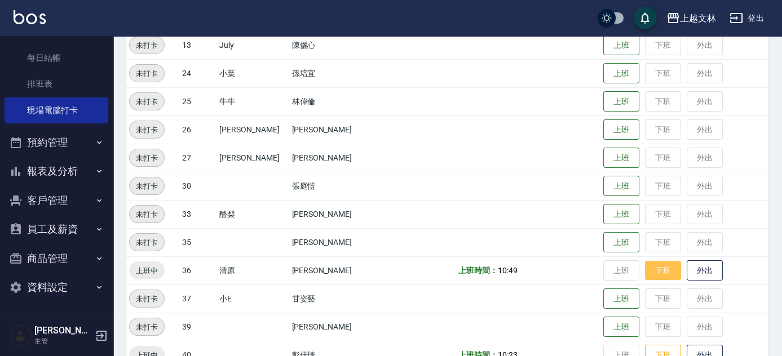
click at [648, 268] on button "下班" at bounding box center [663, 271] width 36 height 20
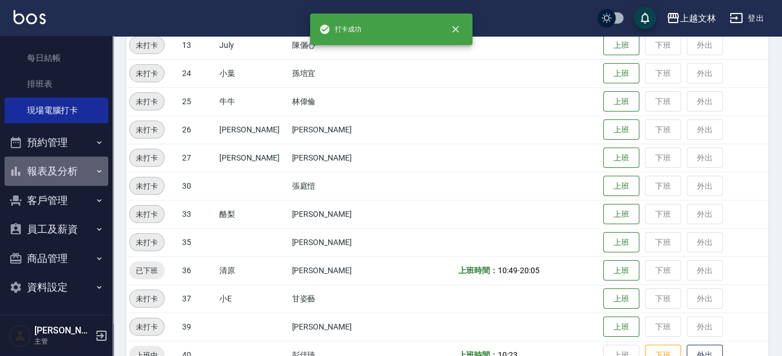
click at [86, 174] on button "報表及分析" at bounding box center [57, 171] width 104 height 29
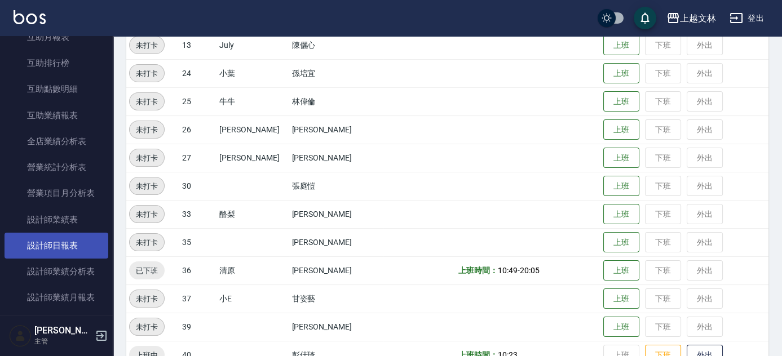
click at [60, 238] on link "設計師日報表" at bounding box center [57, 246] width 104 height 26
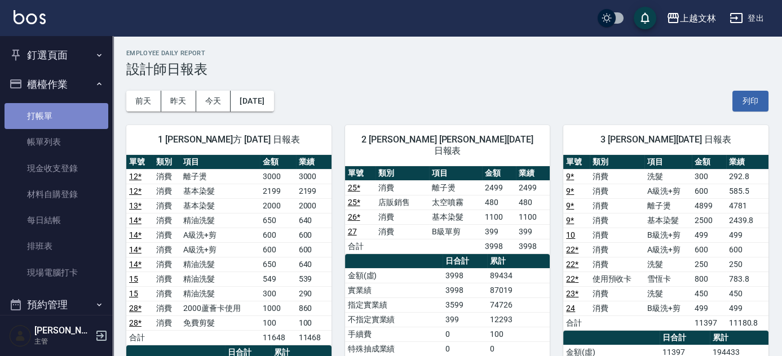
click at [57, 105] on link "打帳單" at bounding box center [57, 116] width 104 height 26
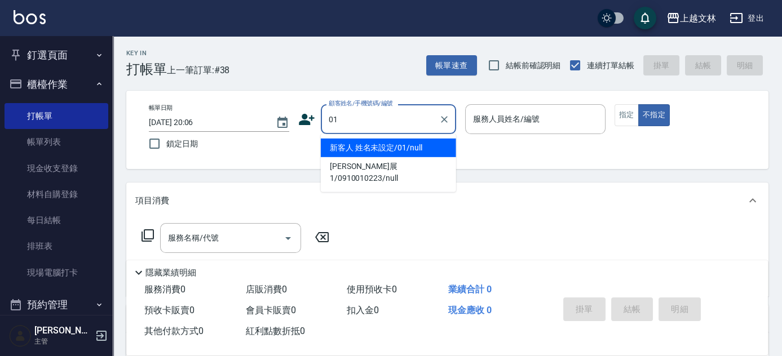
type input "新客人 姓名未設定/01/null"
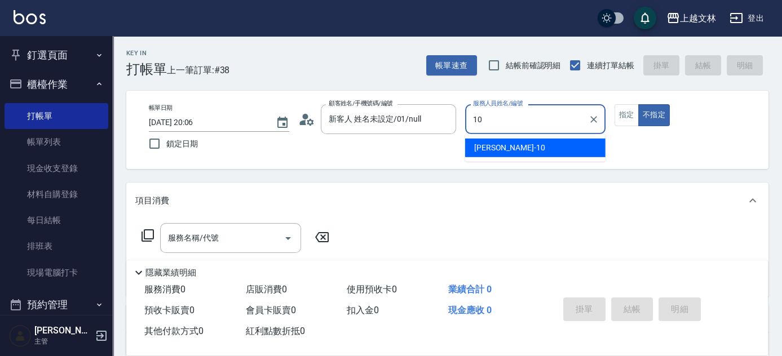
type input "Amy-10"
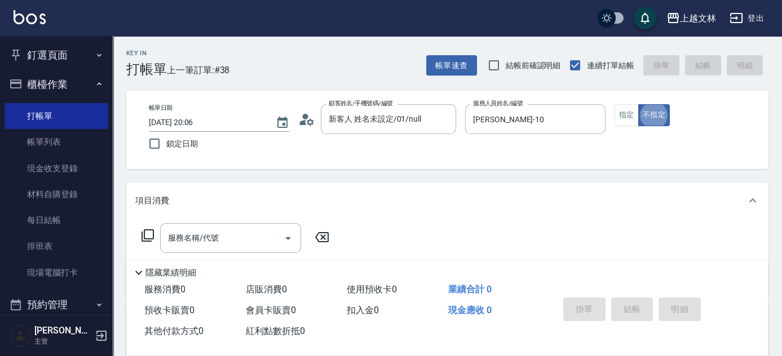
type button "false"
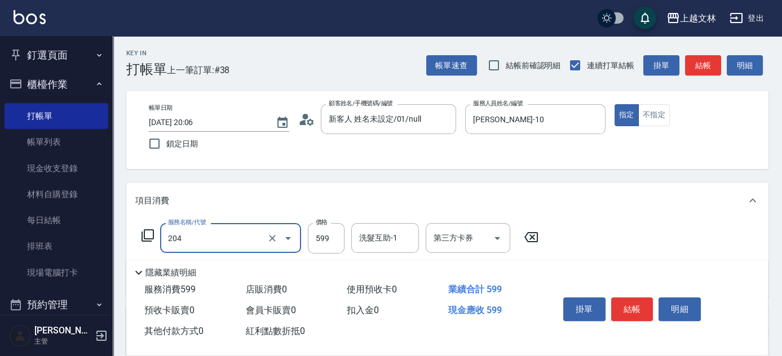
type input "A級洗+剪(204)"
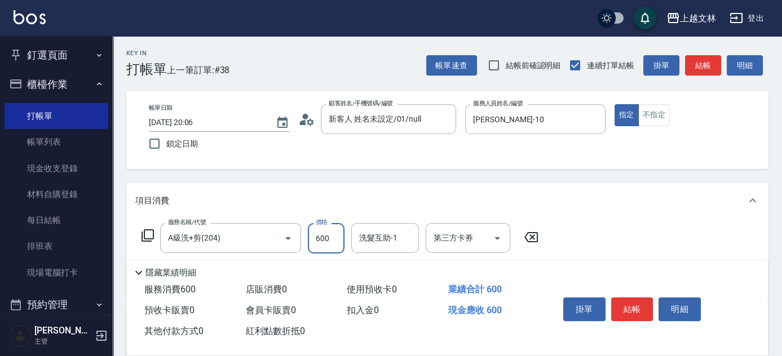
type input "600"
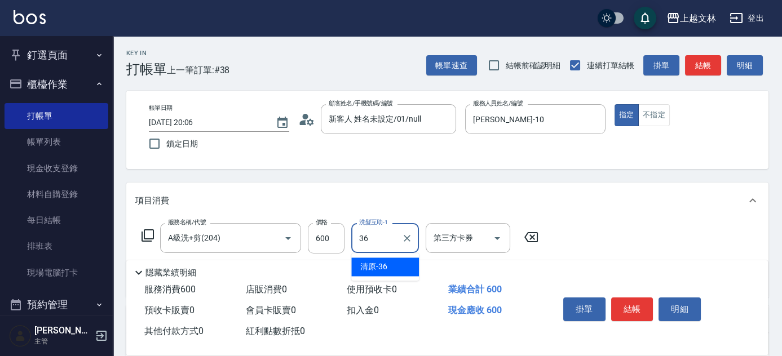
type input "清原-36"
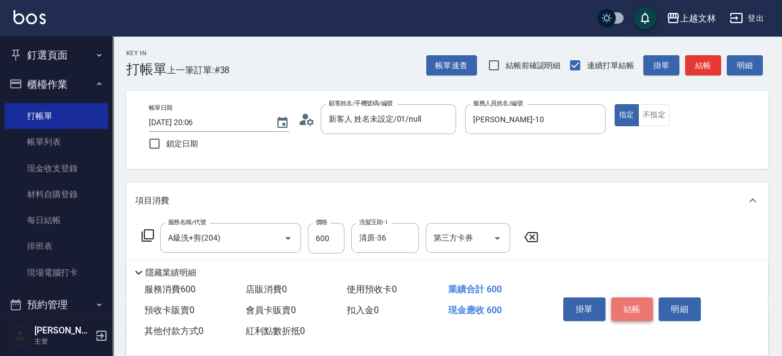
click at [626, 303] on button "結帳" at bounding box center [632, 310] width 42 height 24
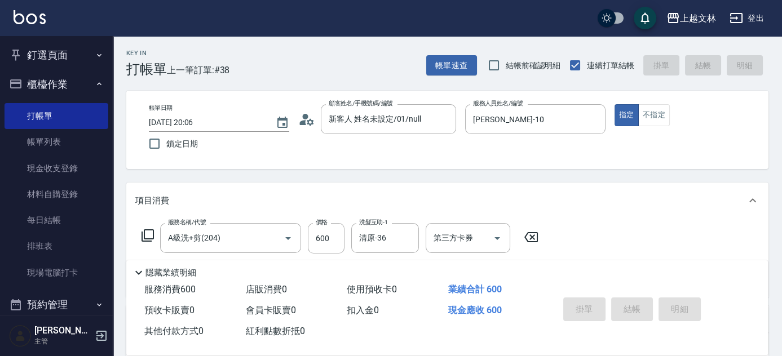
type input "2025/08/22 20:14"
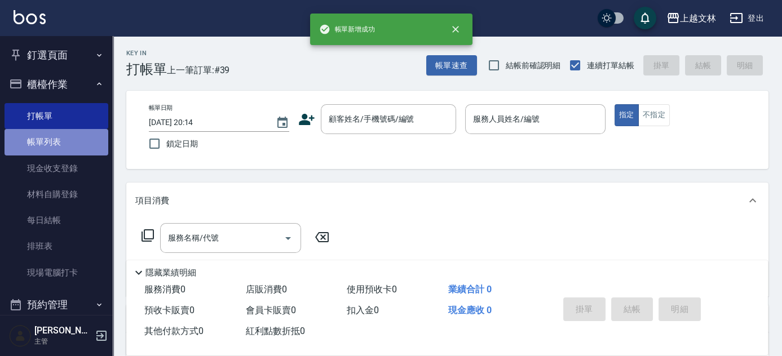
click at [60, 138] on link "帳單列表" at bounding box center [57, 142] width 104 height 26
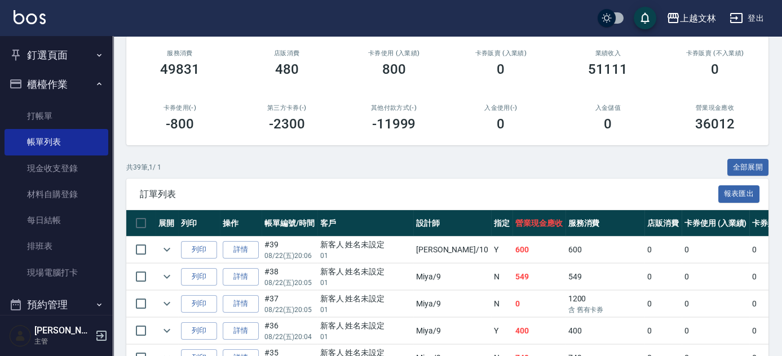
scroll to position [141, 0]
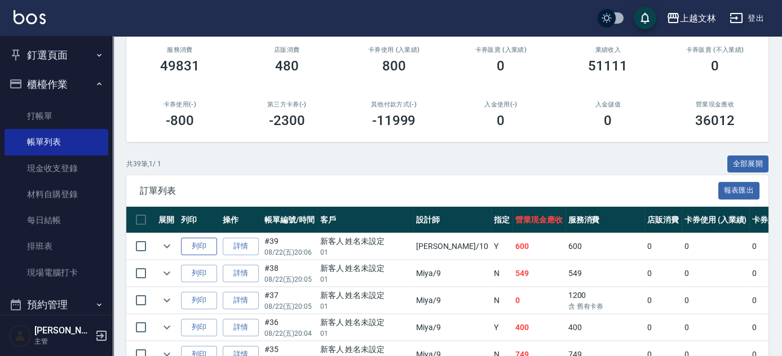
click at [198, 244] on button "列印" at bounding box center [199, 246] width 36 height 17
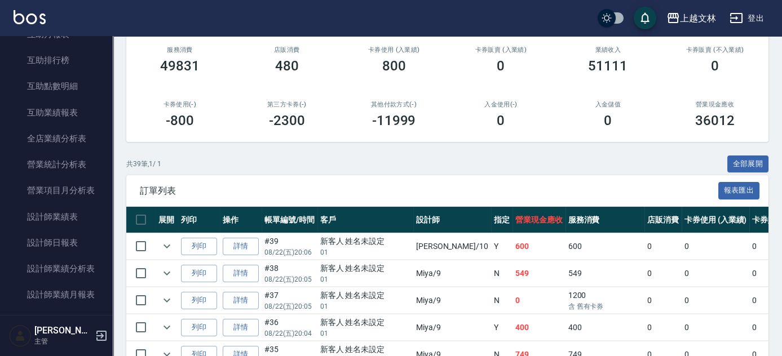
scroll to position [441, 0]
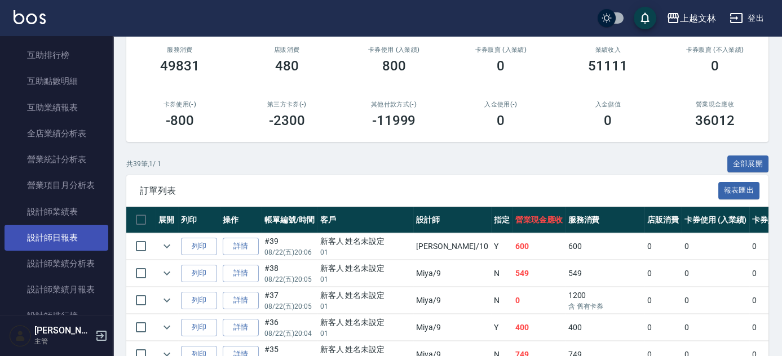
drag, startPoint x: 67, startPoint y: 238, endPoint x: 70, endPoint y: 233, distance: 6.4
click at [67, 238] on link "設計師日報表" at bounding box center [57, 238] width 104 height 26
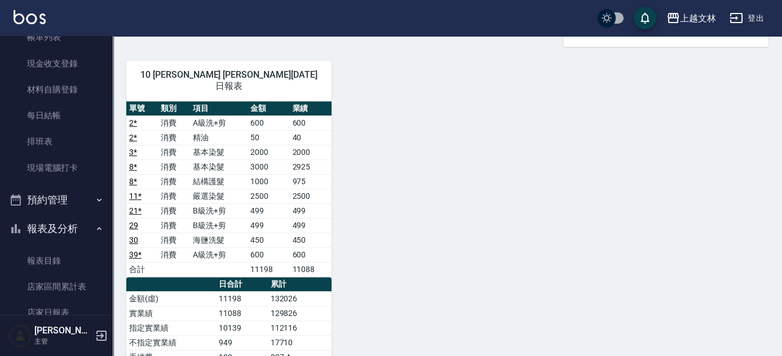
scroll to position [100, 0]
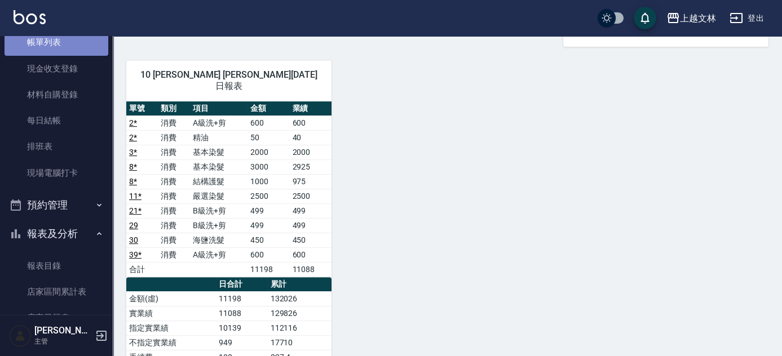
click at [65, 46] on link "帳單列表" at bounding box center [57, 42] width 104 height 26
click at [41, 44] on link "帳單列表" at bounding box center [57, 42] width 104 height 26
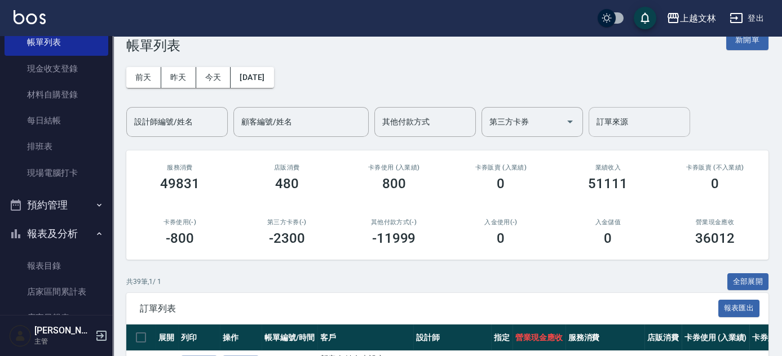
scroll to position [35, 0]
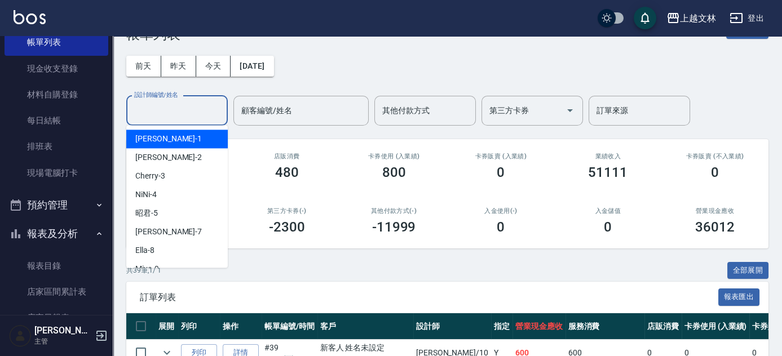
drag, startPoint x: 161, startPoint y: 105, endPoint x: 167, endPoint y: 104, distance: 6.3
click at [163, 105] on div "設計師編號/姓名 設計師編號/姓名" at bounding box center [176, 111] width 101 height 30
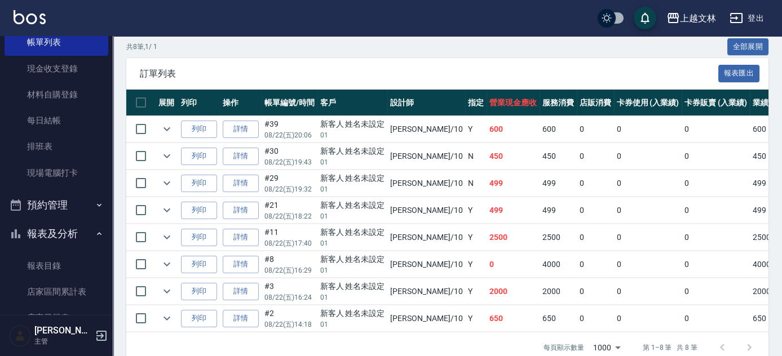
scroll to position [258, 0]
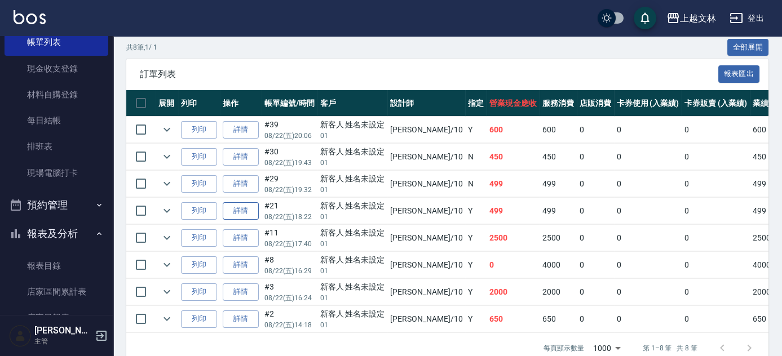
type input "Amy-10"
click at [234, 206] on link "詳情" at bounding box center [241, 210] width 36 height 17
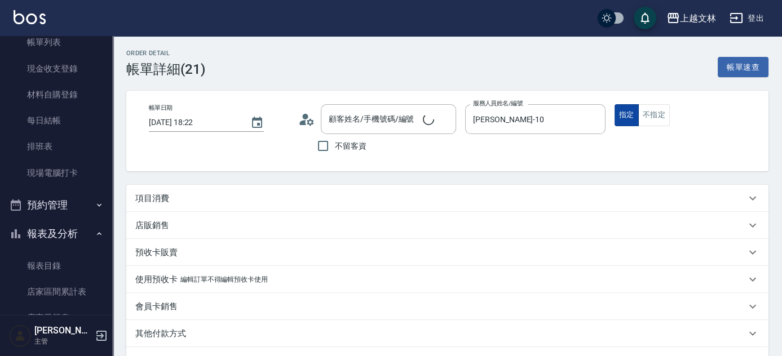
type input "2025/08/22 18:22"
type input "Amy-10"
type input "新客人 姓名未設定/01/null"
drag, startPoint x: 650, startPoint y: 112, endPoint x: 776, endPoint y: 91, distance: 127.3
click at [650, 112] on button "不指定" at bounding box center [654, 115] width 32 height 22
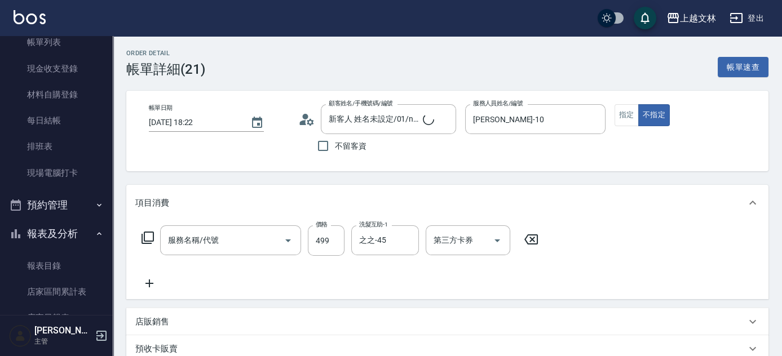
type input "B級洗+剪(203)"
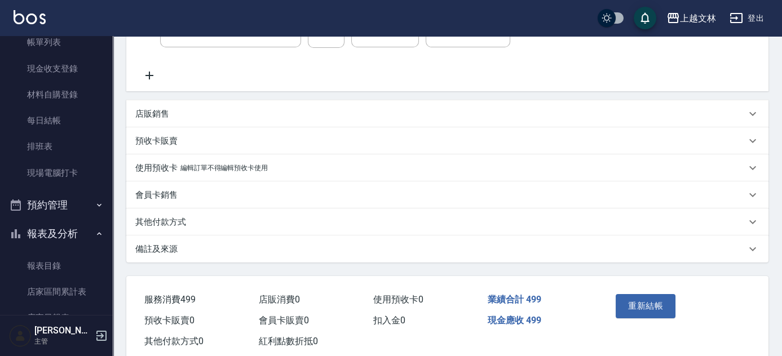
scroll to position [210, 0]
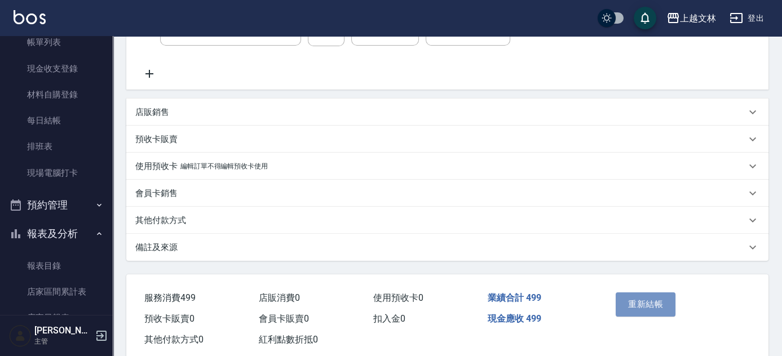
click at [638, 306] on button "重新結帳" at bounding box center [646, 305] width 60 height 24
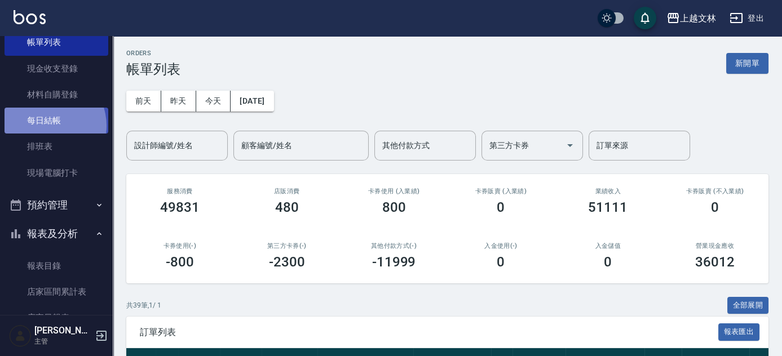
click at [46, 126] on link "每日結帳" at bounding box center [57, 121] width 104 height 26
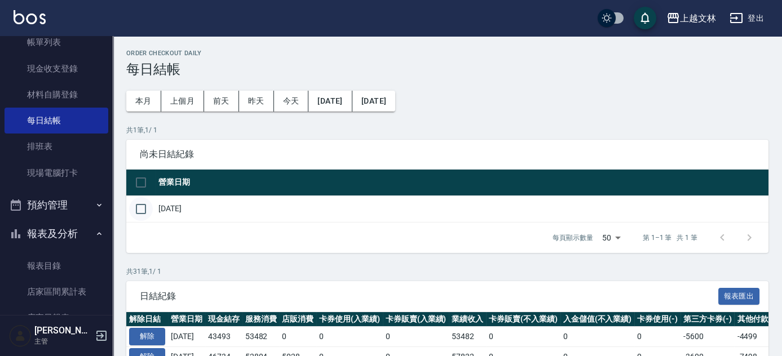
click at [145, 207] on input "checkbox" at bounding box center [141, 209] width 24 height 24
checkbox input "true"
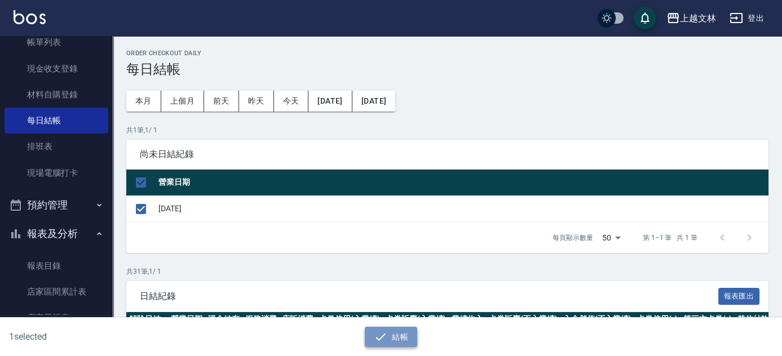
click at [389, 345] on button "結帳" at bounding box center [391, 337] width 52 height 21
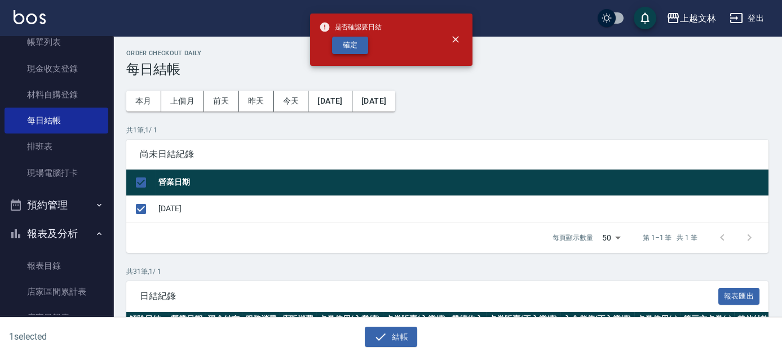
click at [348, 46] on button "確定" at bounding box center [350, 45] width 36 height 17
checkbox input "false"
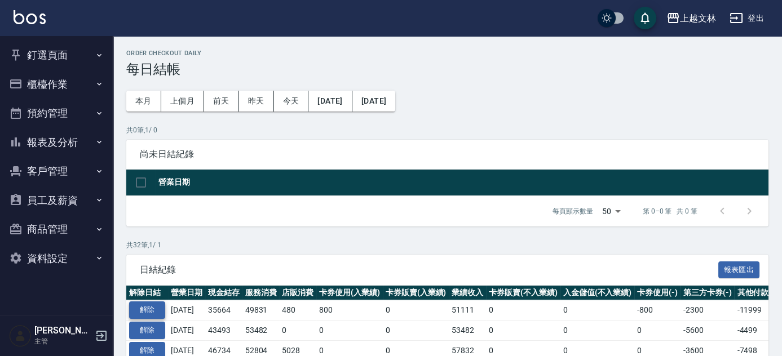
click at [147, 314] on button "解除" at bounding box center [147, 310] width 36 height 17
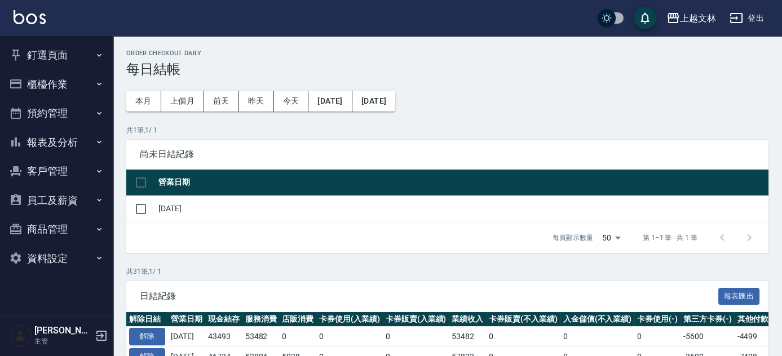
click at [41, 54] on button "釘選頁面" at bounding box center [57, 55] width 104 height 29
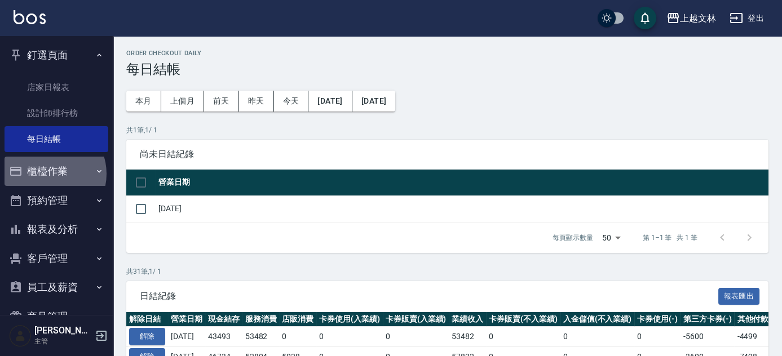
click at [48, 174] on button "櫃檯作業" at bounding box center [57, 171] width 104 height 29
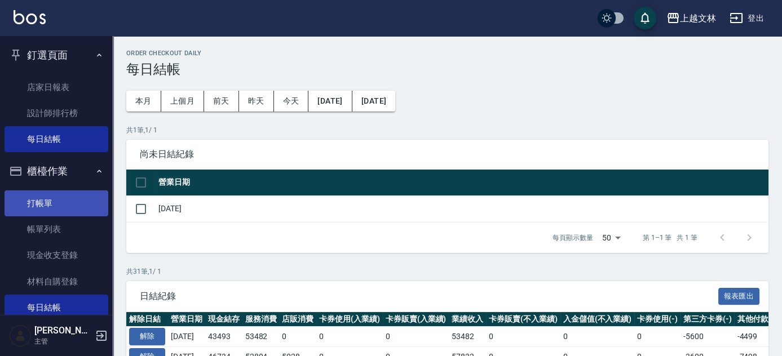
click at [51, 205] on link "打帳單" at bounding box center [57, 204] width 104 height 26
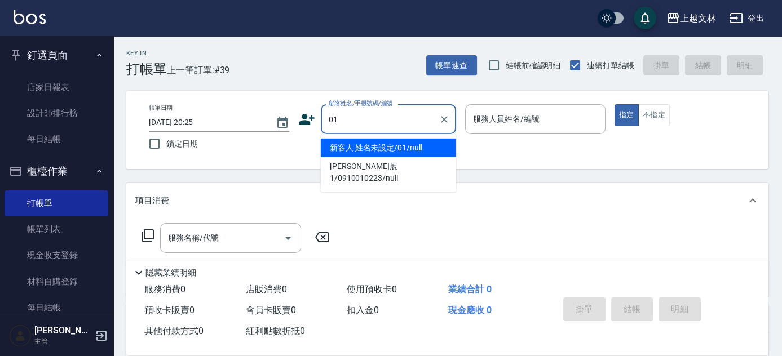
type input "新客人 姓名未設定/01/null"
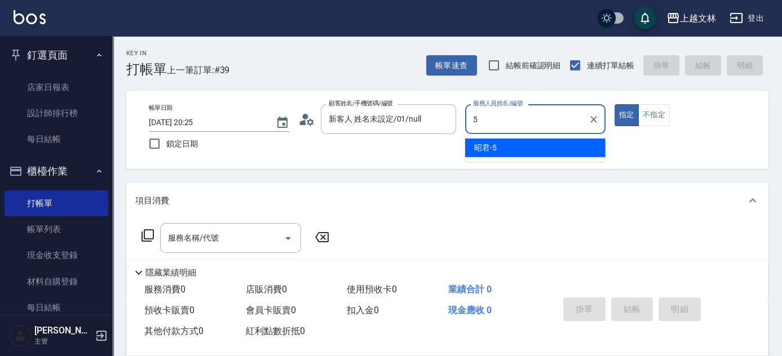
type input "昭君-5"
type button "true"
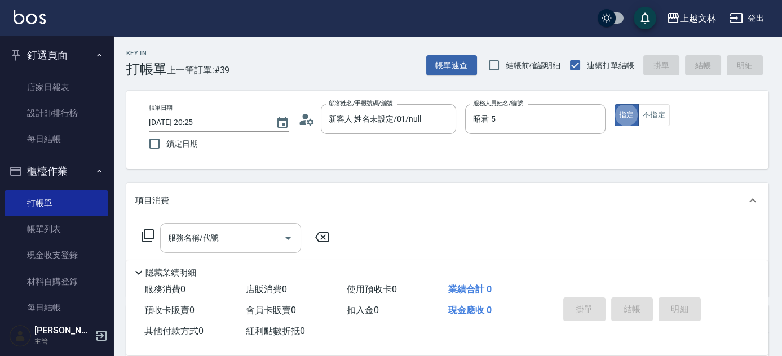
click at [240, 241] on input "服務名稱/代號" at bounding box center [222, 238] width 114 height 20
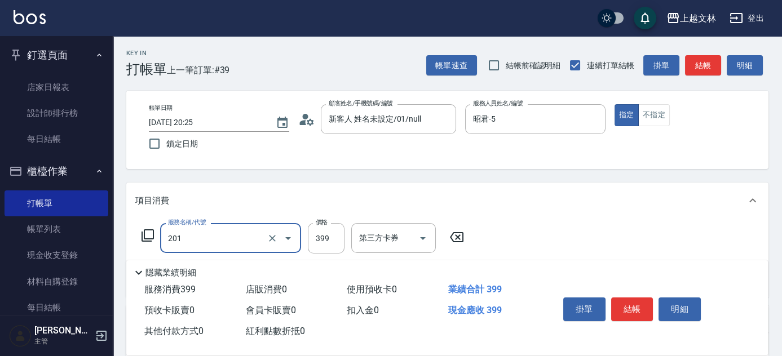
type input "B級單剪(201)"
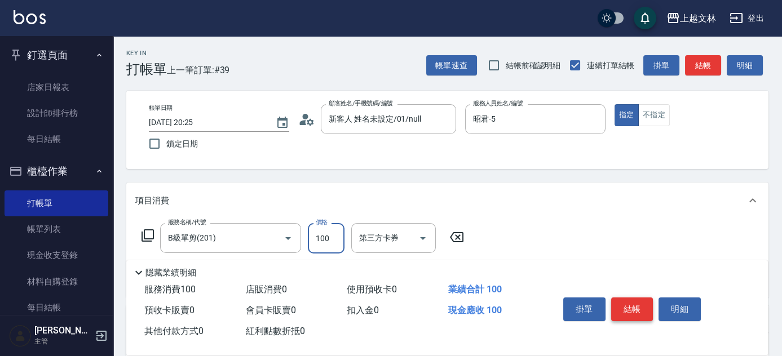
type input "100"
click at [631, 310] on button "結帳" at bounding box center [632, 310] width 42 height 24
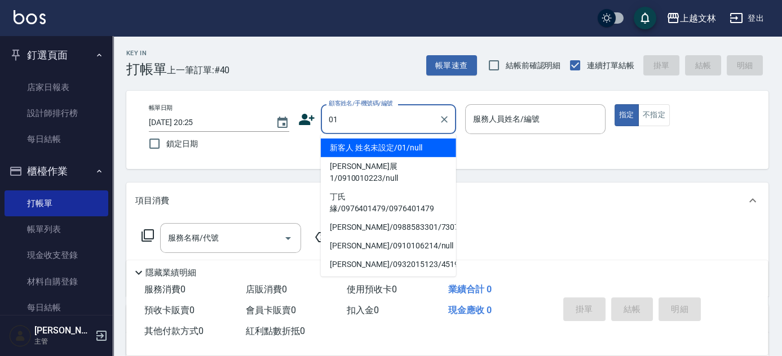
type input "新客人 姓名未設定/01/null"
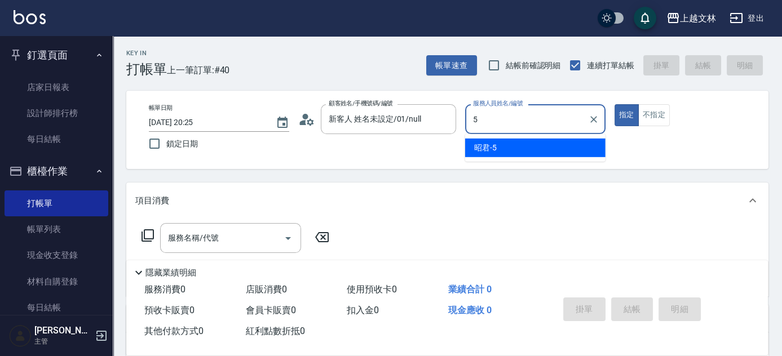
type input "昭君-5"
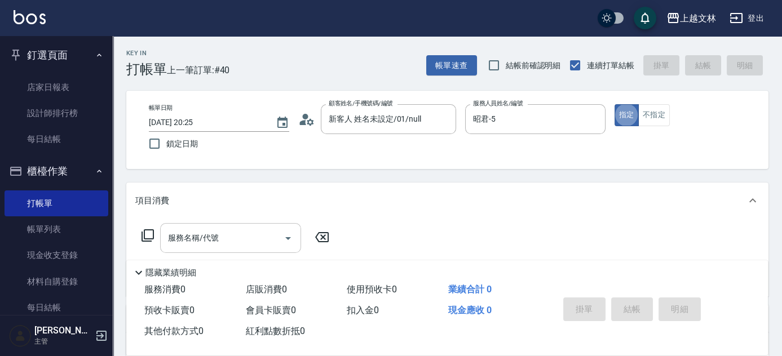
click at [214, 236] on div "服務名稱/代號 服務名稱/代號" at bounding box center [230, 238] width 141 height 30
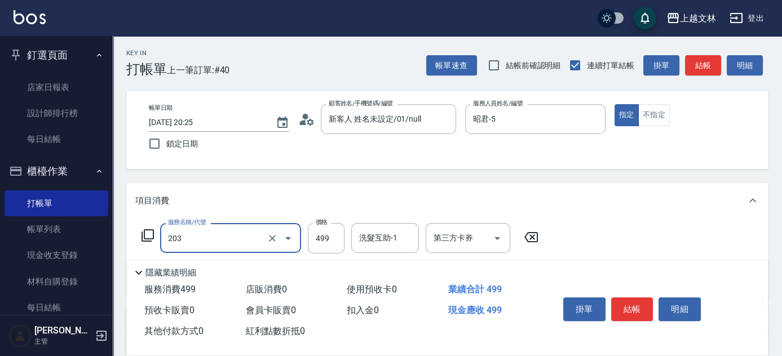
type input "B級洗+剪(203)"
type input "500"
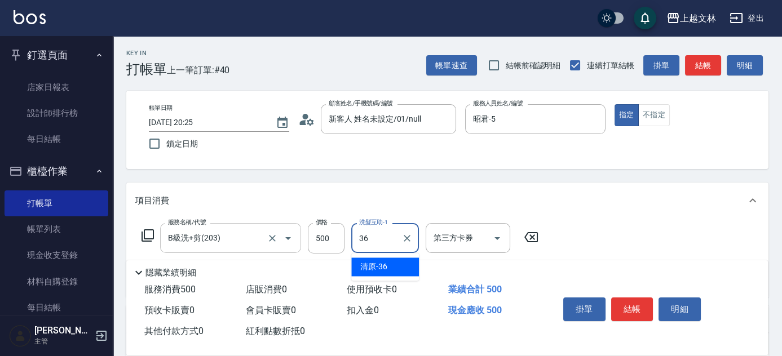
type input "清原-36"
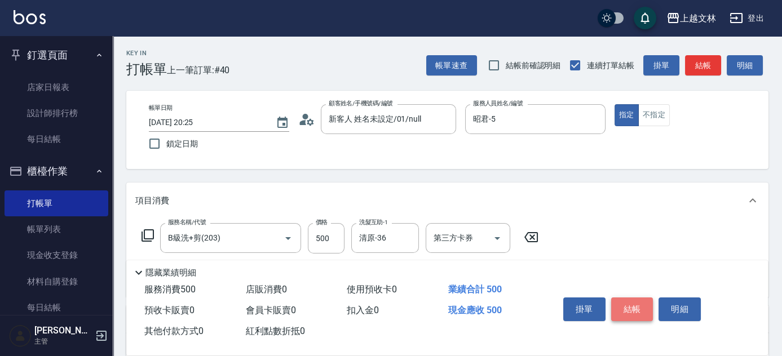
click at [640, 308] on button "結帳" at bounding box center [632, 310] width 42 height 24
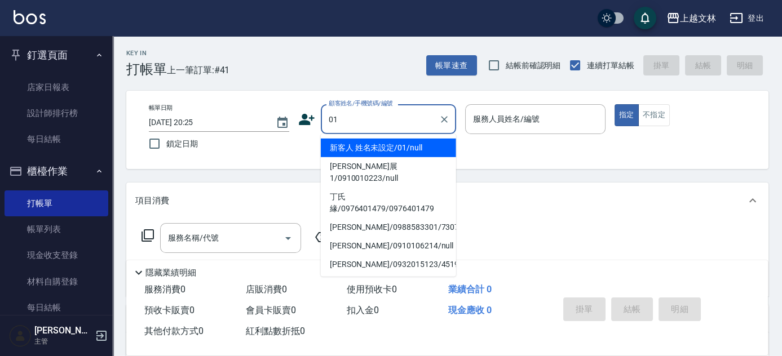
type input "新客人 姓名未設定/01/null"
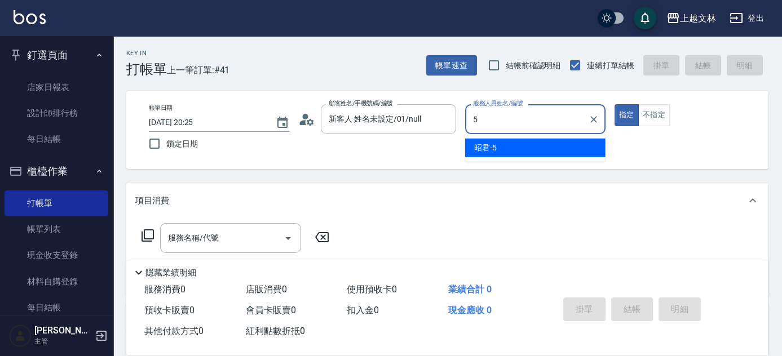
type input "昭君-5"
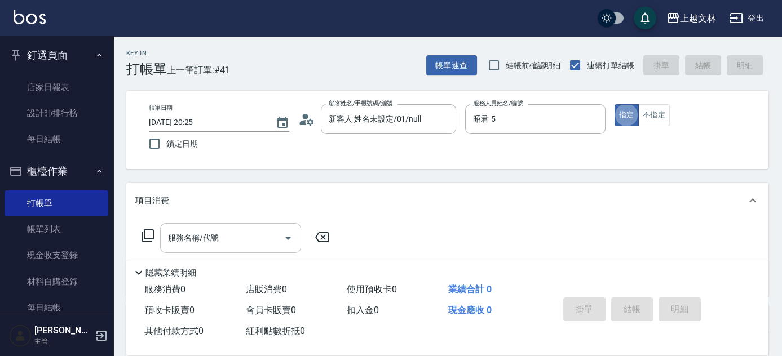
click at [233, 240] on input "服務名稱/代號" at bounding box center [222, 238] width 114 height 20
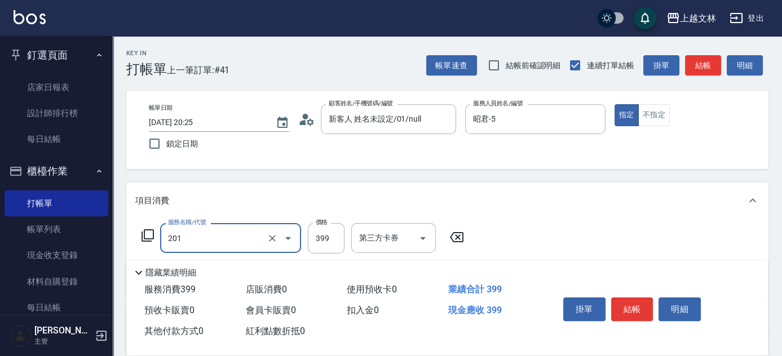
type input "B級單剪(201)"
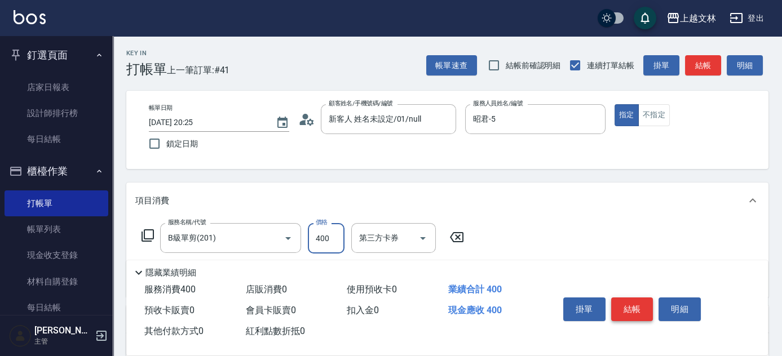
type input "400"
click at [635, 308] on button "結帳" at bounding box center [632, 310] width 42 height 24
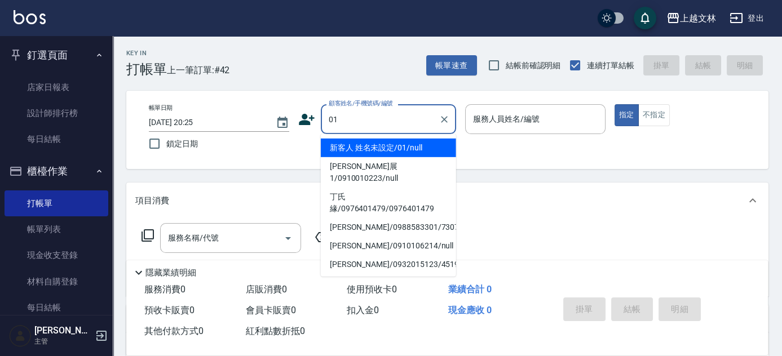
type input "新客人 姓名未設定/01/null"
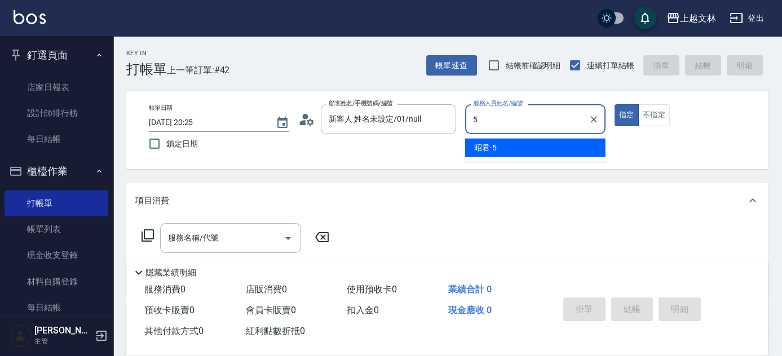
type input "昭君-5"
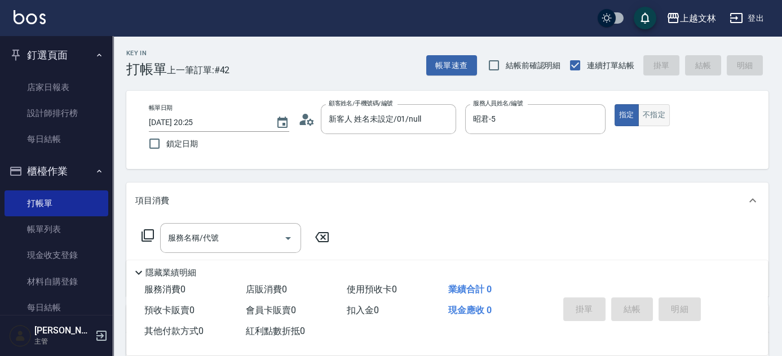
click at [660, 113] on button "不指定" at bounding box center [654, 115] width 32 height 22
click at [236, 245] on input "服務名稱/代號" at bounding box center [222, 238] width 114 height 20
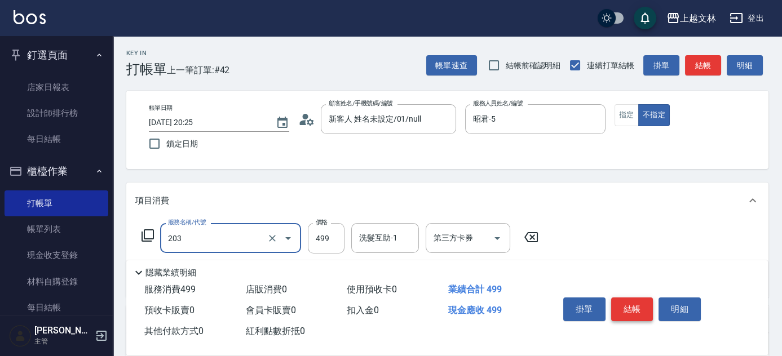
type input "B級洗+剪(203)"
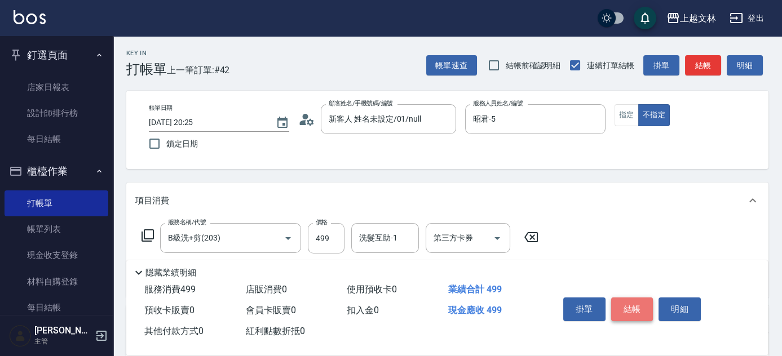
click at [642, 308] on button "結帳" at bounding box center [632, 310] width 42 height 24
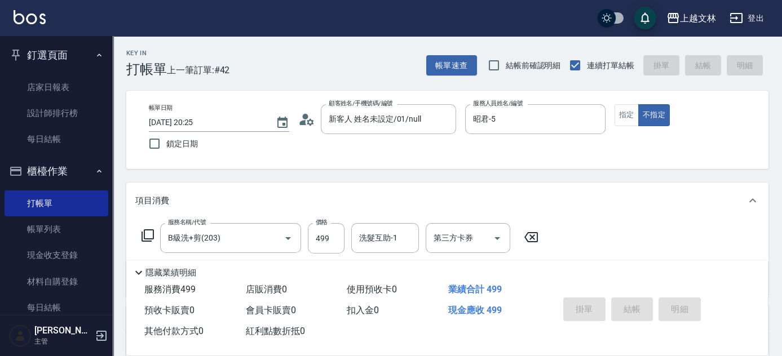
type input "2025/08/22 20:26"
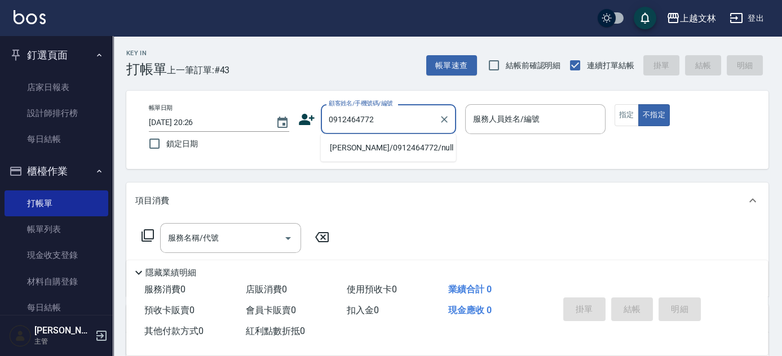
type input "許雯婷/0912464772/null"
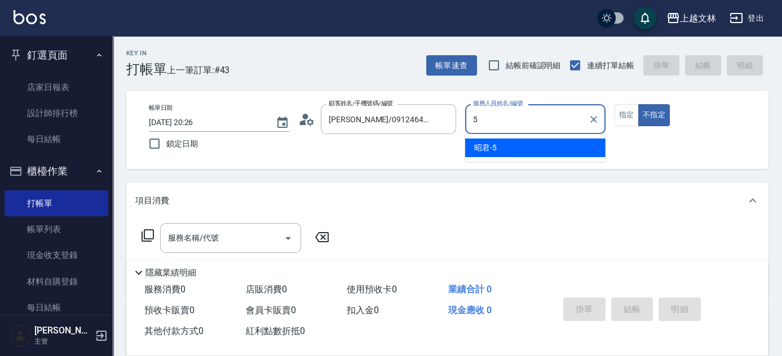
type input "5"
type button "false"
type input "昭君-5"
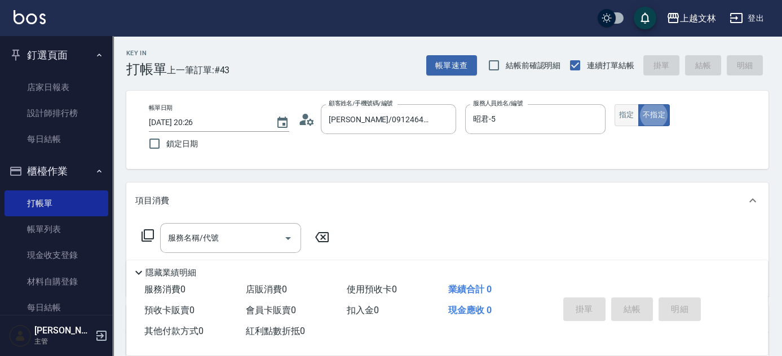
click at [629, 123] on button "指定" at bounding box center [626, 115] width 24 height 22
click at [250, 241] on input "服務名稱/代號" at bounding box center [222, 238] width 114 height 20
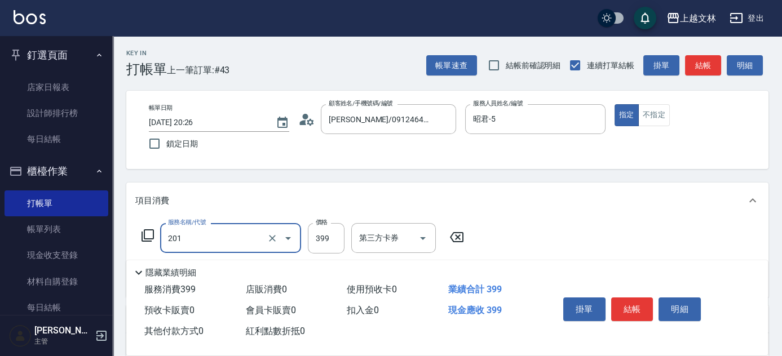
type input "B級單剪(201)"
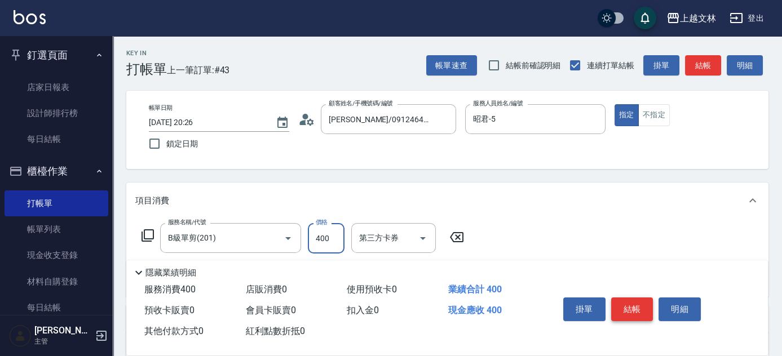
type input "400"
click at [637, 306] on button "結帳" at bounding box center [632, 310] width 42 height 24
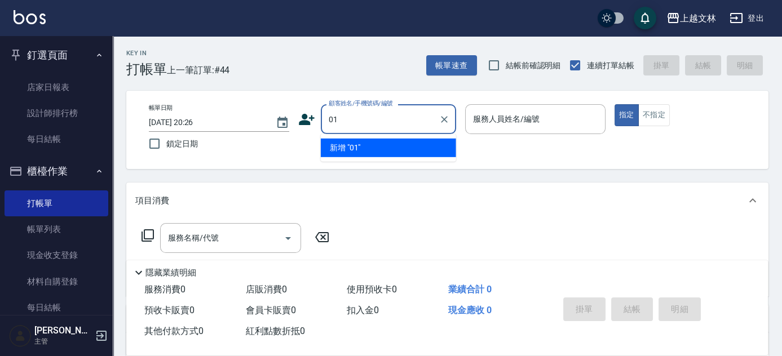
type input "01"
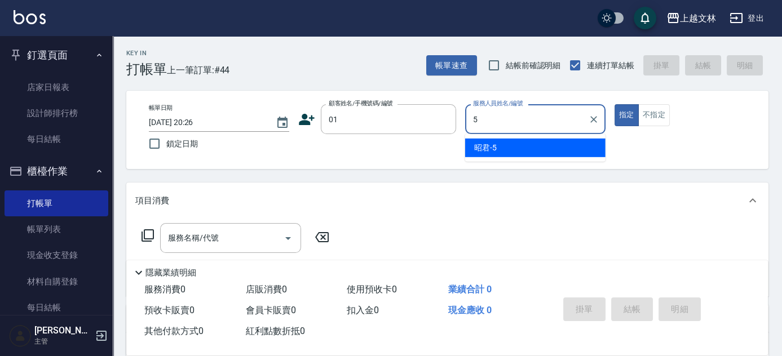
type input "昭君-5"
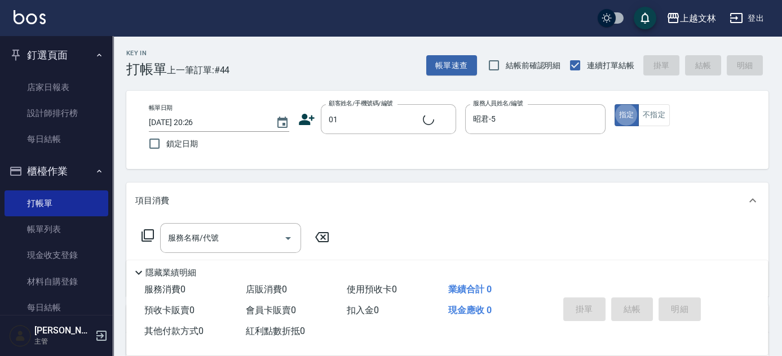
type input "新客人 姓名未設定/01/null"
click at [207, 239] on div "服務名稱/代號 服務名稱/代號" at bounding box center [230, 238] width 141 height 30
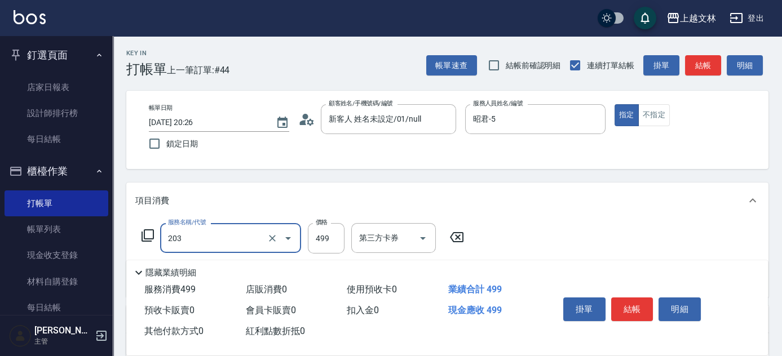
type input "B級洗+剪(203)"
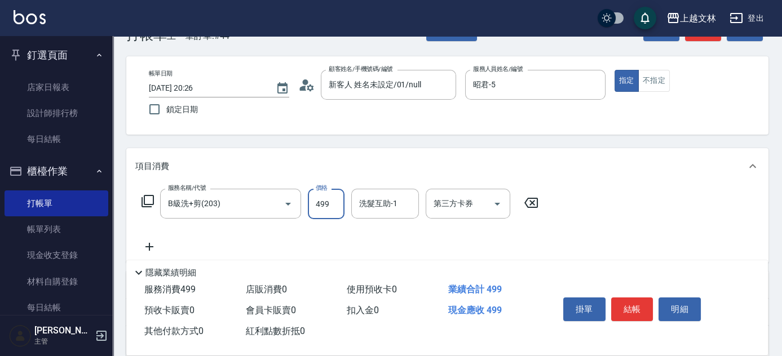
scroll to position [51, 0]
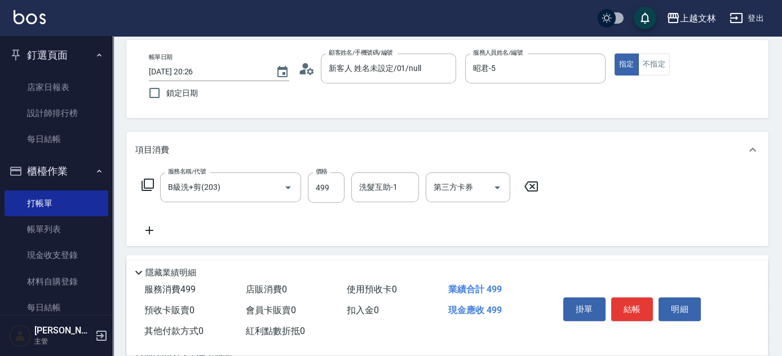
click at [147, 230] on icon at bounding box center [149, 231] width 8 height 8
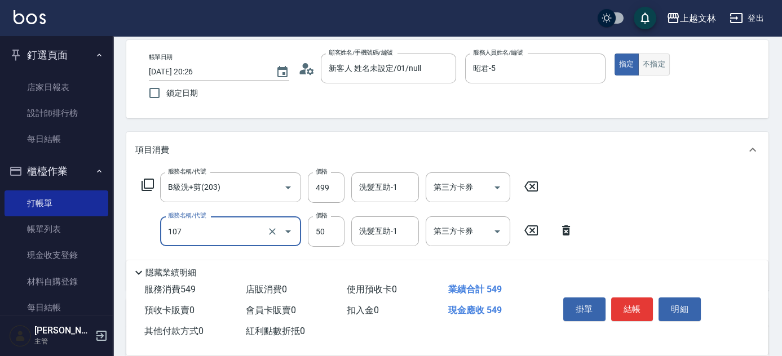
type input "精油(107)"
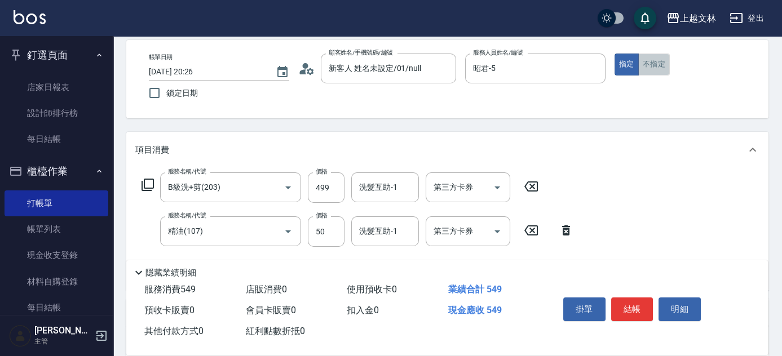
click at [649, 70] on button "不指定" at bounding box center [654, 65] width 32 height 22
click at [616, 305] on button "結帳" at bounding box center [632, 310] width 42 height 24
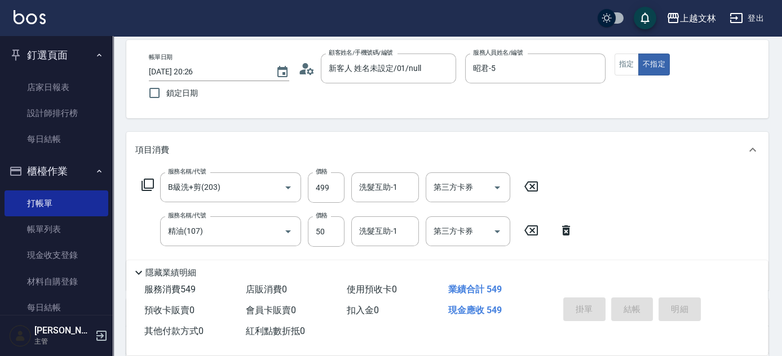
type input "2025/08/22 20:27"
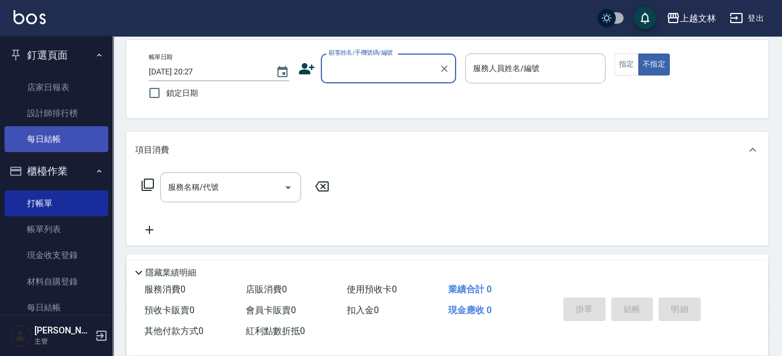
click at [30, 135] on link "每日結帳" at bounding box center [57, 139] width 104 height 26
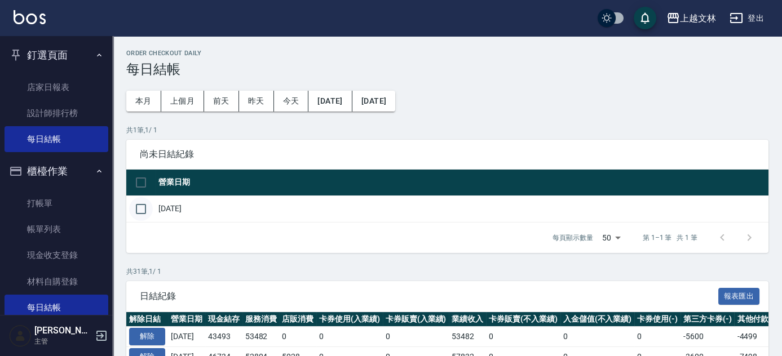
click at [136, 211] on input "checkbox" at bounding box center [141, 209] width 24 height 24
checkbox input "true"
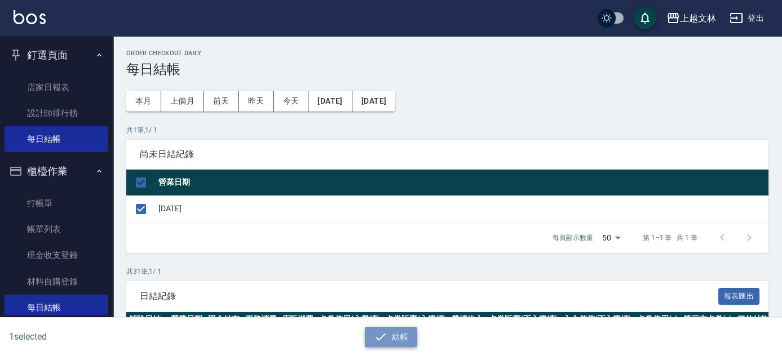
click at [388, 338] on button "結帳" at bounding box center [391, 337] width 52 height 21
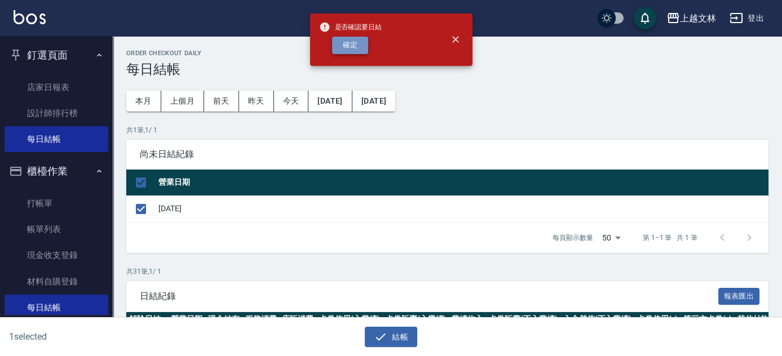
click at [352, 42] on button "確定" at bounding box center [350, 45] width 36 height 17
checkbox input "false"
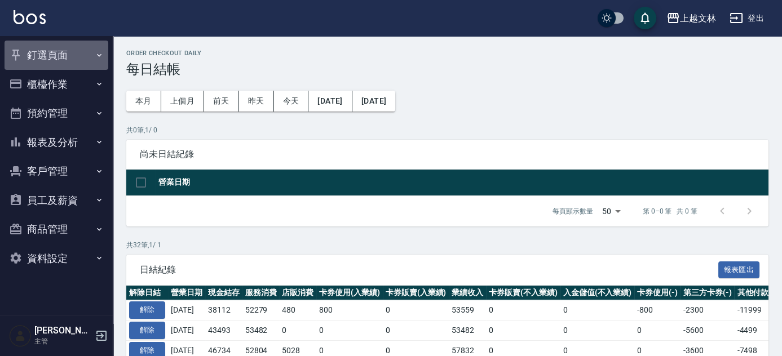
click at [42, 58] on button "釘選頁面" at bounding box center [57, 55] width 104 height 29
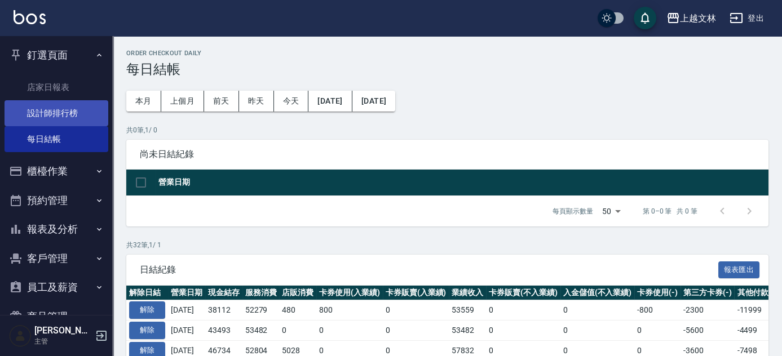
click at [66, 117] on link "設計師排行榜" at bounding box center [57, 113] width 104 height 26
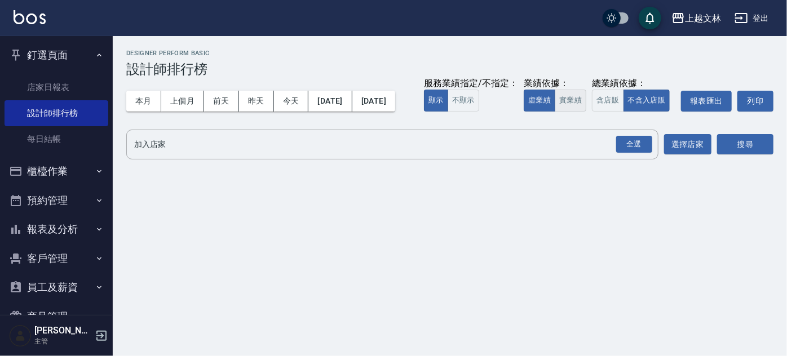
click at [555, 112] on button "實業績" at bounding box center [571, 101] width 32 height 22
click at [633, 153] on div "全選" at bounding box center [634, 144] width 36 height 17
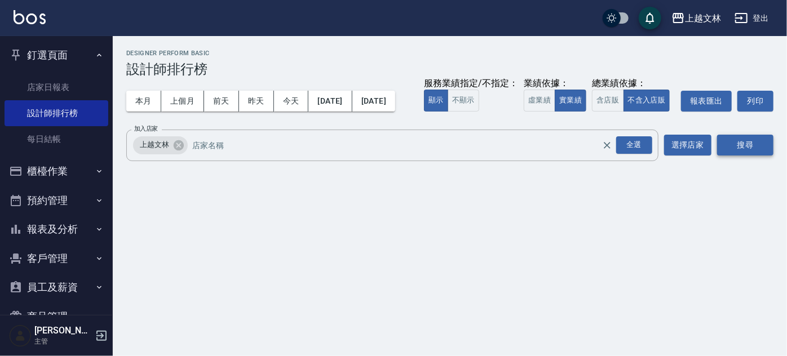
click at [752, 156] on button "搜尋" at bounding box center [745, 145] width 56 height 21
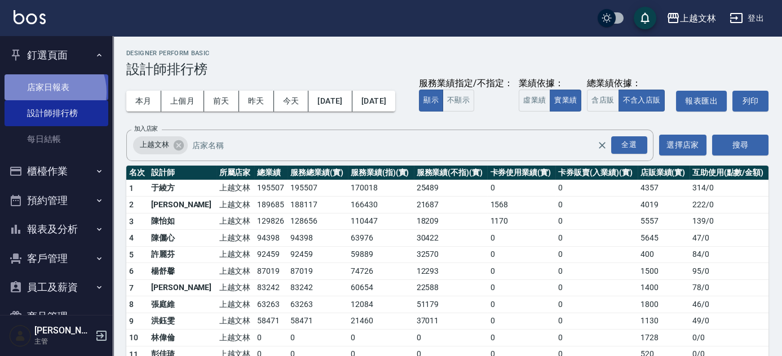
click at [48, 92] on link "店家日報表" at bounding box center [57, 87] width 104 height 26
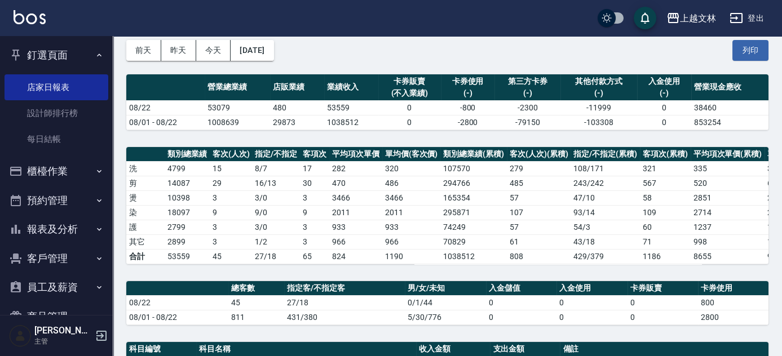
scroll to position [102, 0]
